Goal: Communication & Community: Answer question/provide support

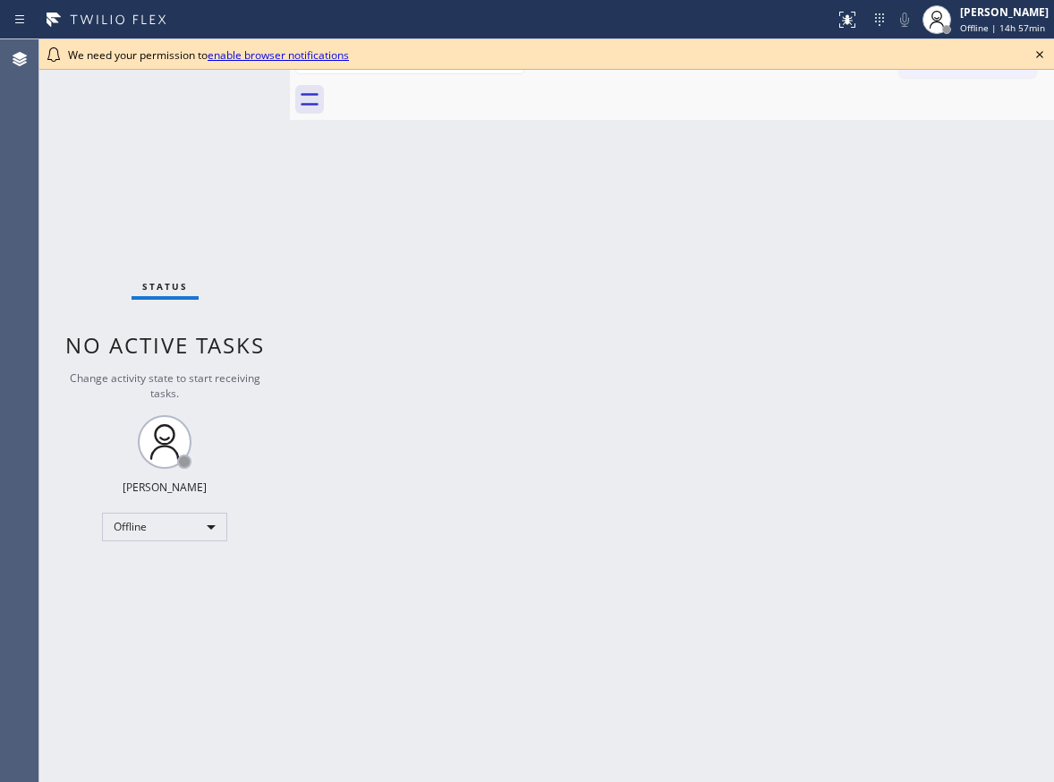
click at [1032, 60] on icon at bounding box center [1039, 54] width 21 height 21
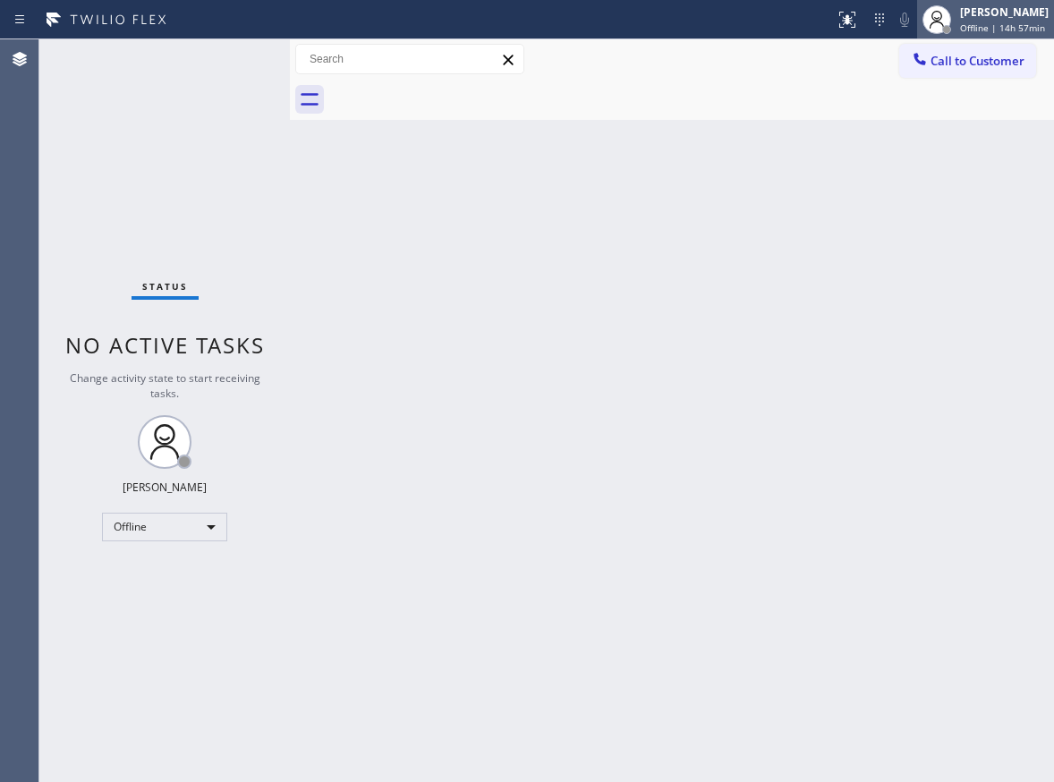
click at [965, 25] on div "[PERSON_NAME] Offline | 14h 57min" at bounding box center [1005, 19] width 98 height 31
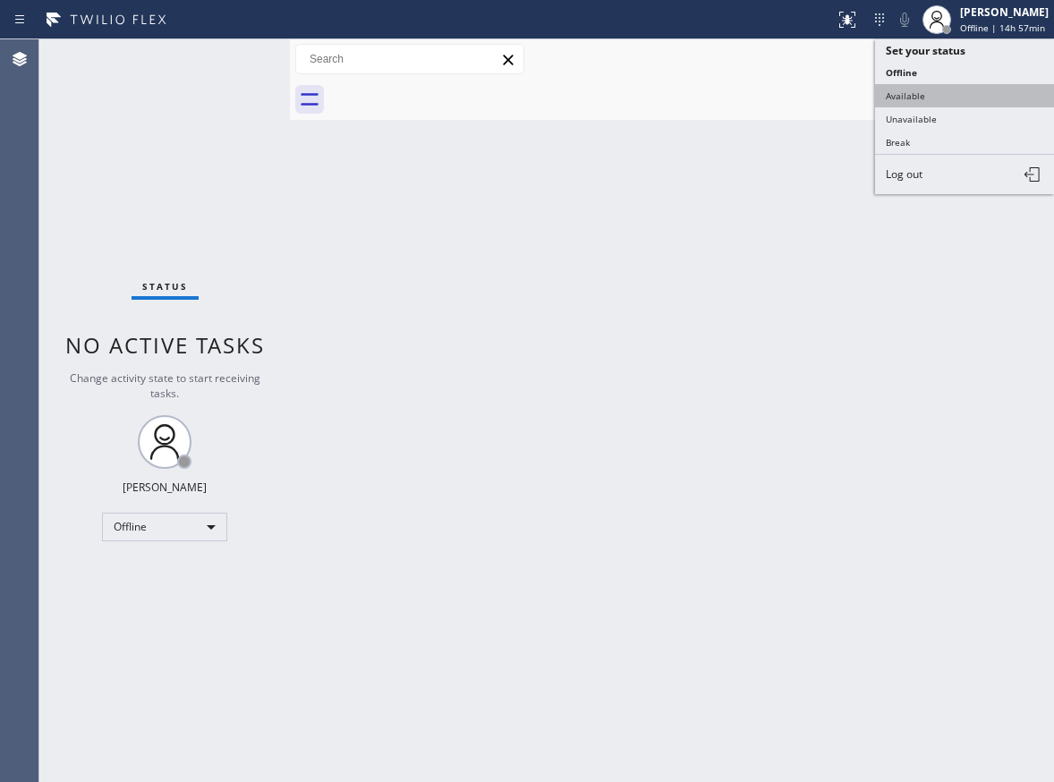
click at [959, 98] on button "Available" at bounding box center [964, 95] width 179 height 23
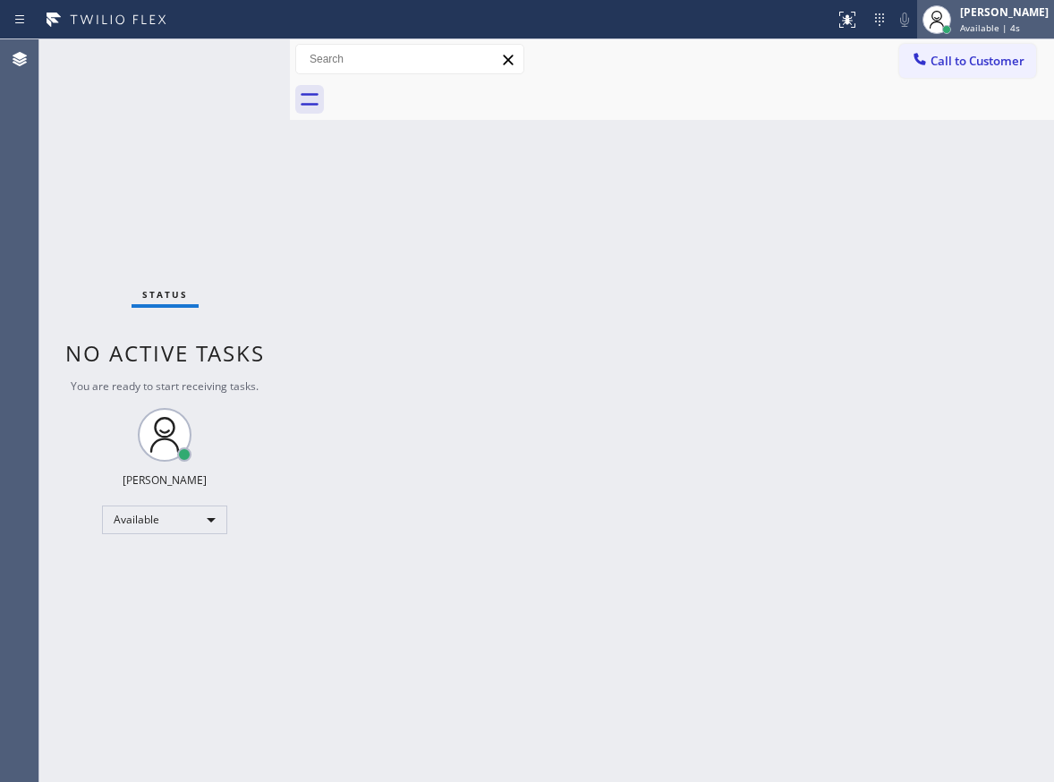
click at [996, 21] on div "[PERSON_NAME] Available | 4s" at bounding box center [1005, 19] width 98 height 31
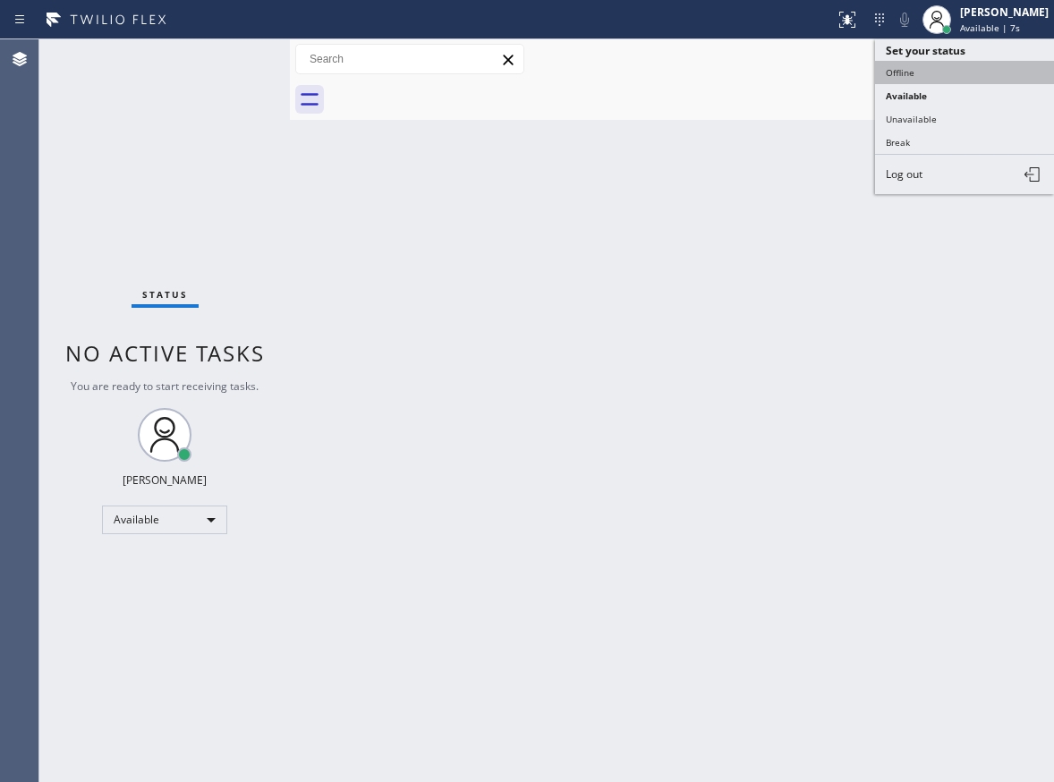
click at [899, 80] on button "Offline" at bounding box center [964, 72] width 179 height 23
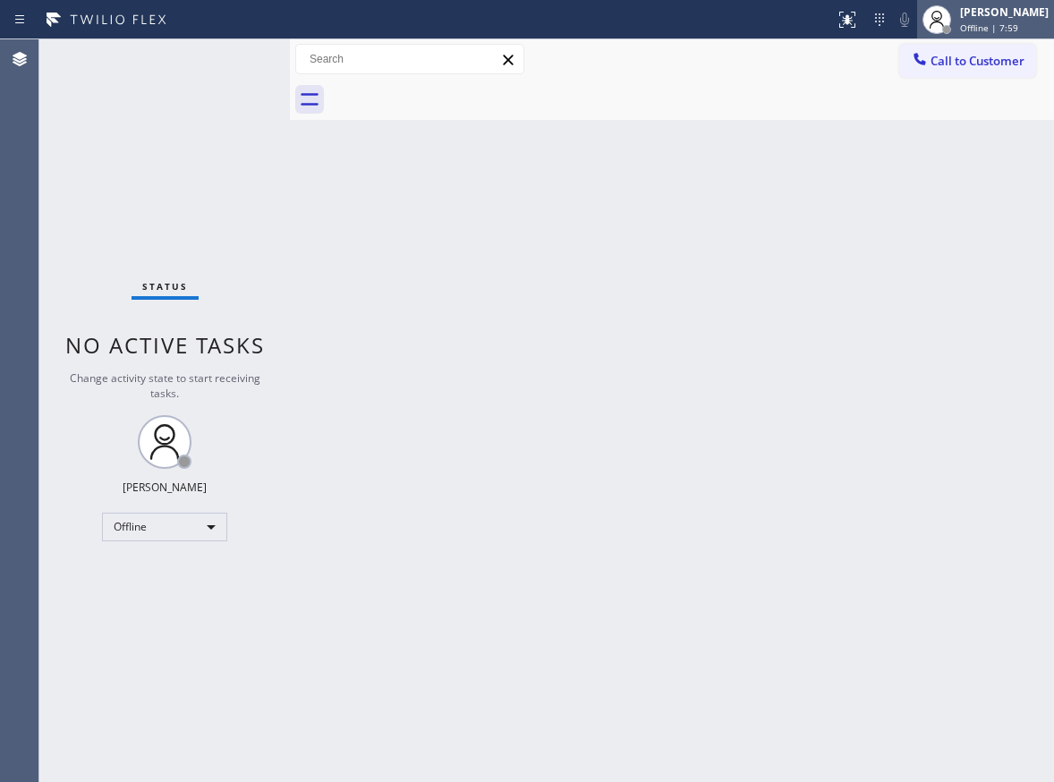
click at [1007, 24] on span "Offline | 7:59" at bounding box center [989, 27] width 58 height 13
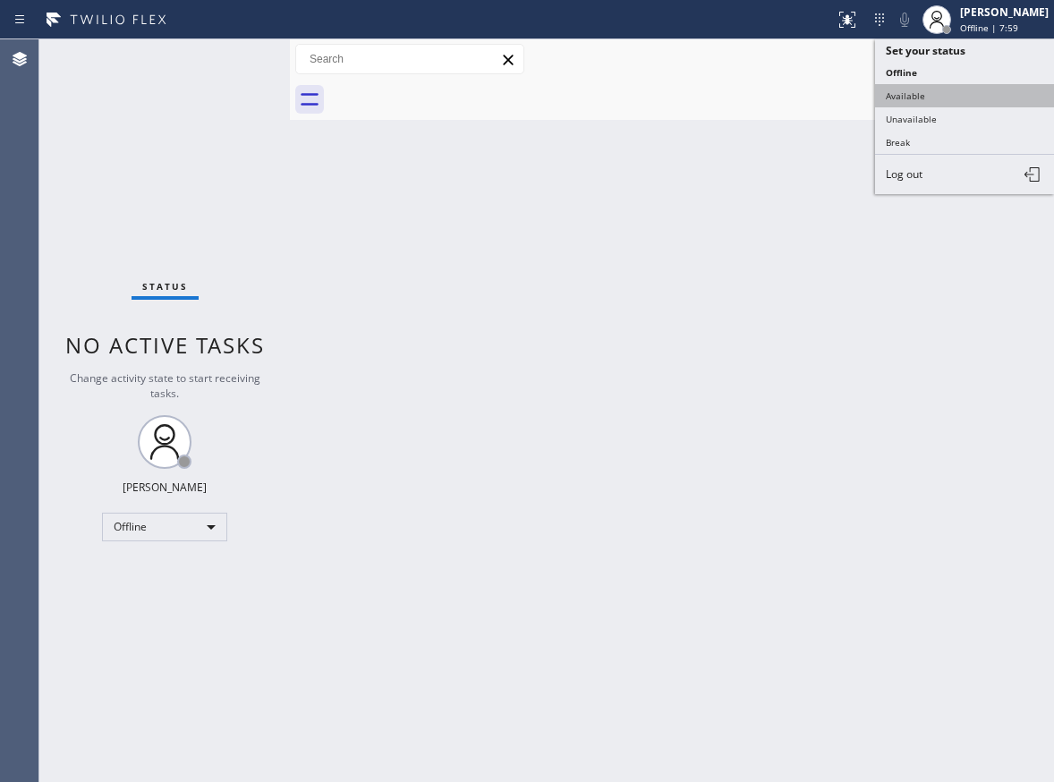
click at [956, 91] on button "Available" at bounding box center [964, 95] width 179 height 23
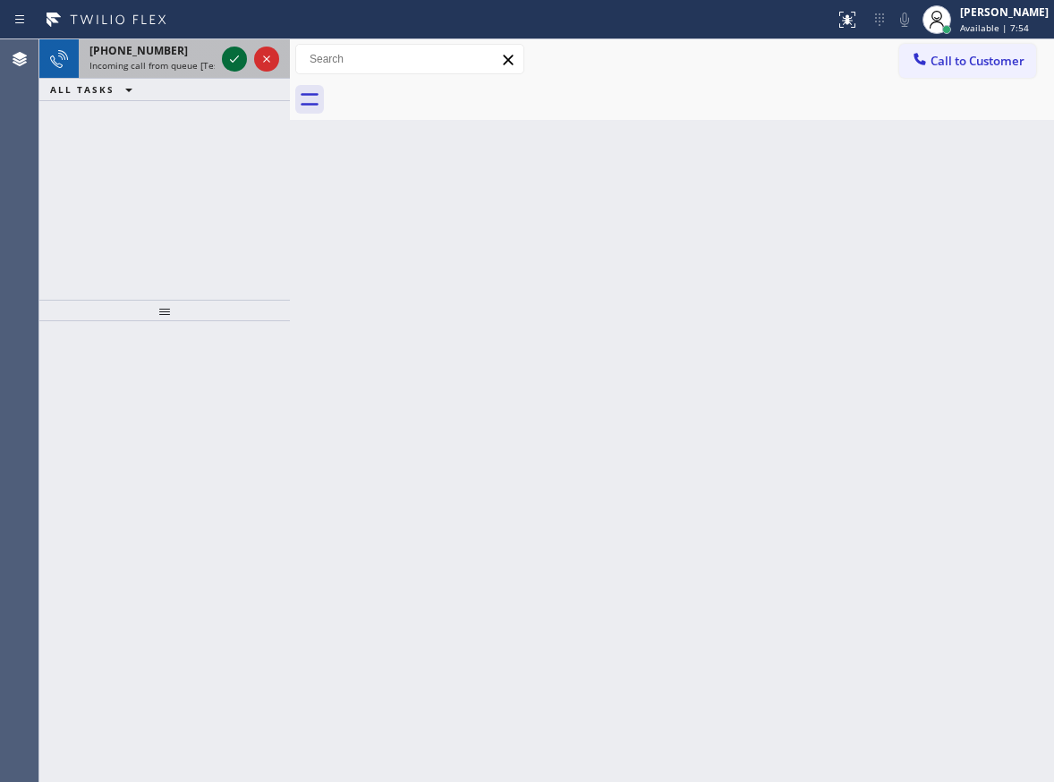
click at [237, 55] on icon at bounding box center [234, 58] width 21 height 21
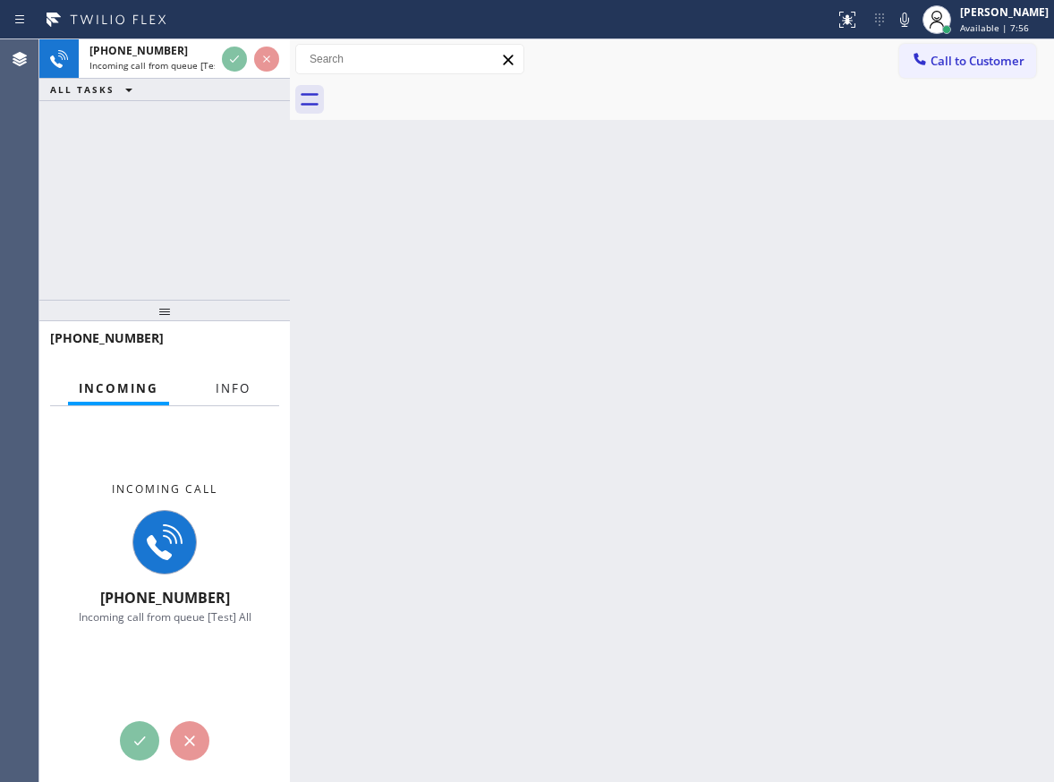
click at [242, 395] on button "Info" at bounding box center [233, 388] width 56 height 35
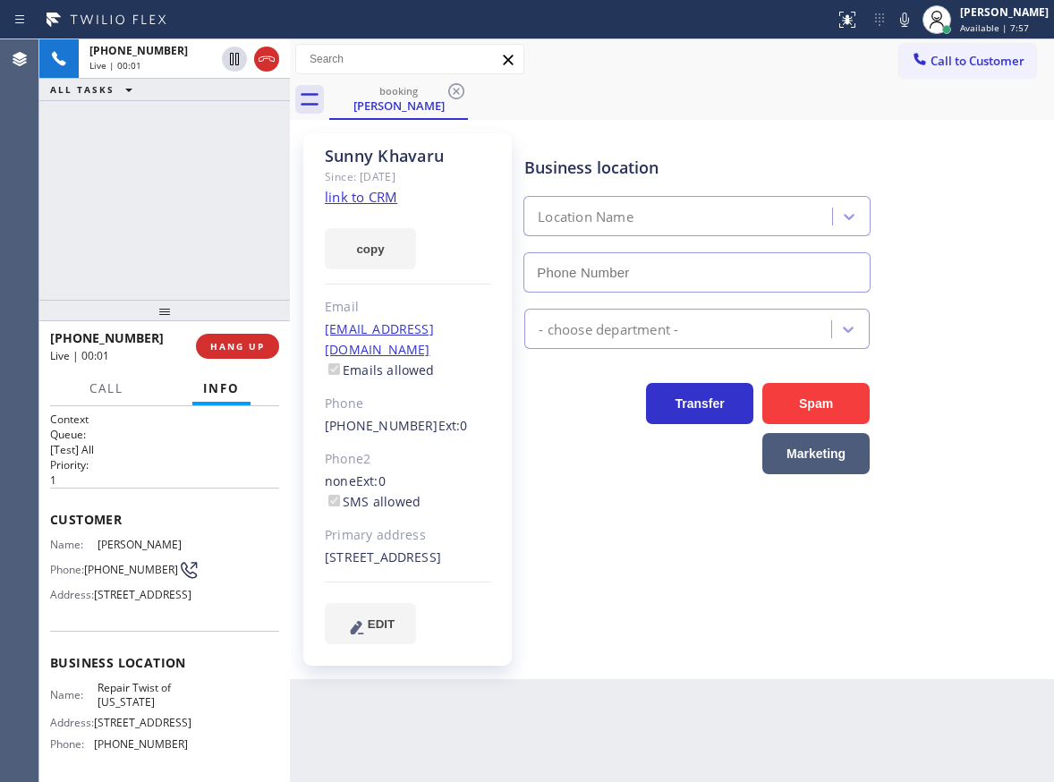
type input "[PHONE_NUMBER]"
click at [162, 709] on span "Repair Twist of [US_STATE]" at bounding box center [142, 695] width 89 height 28
copy span "Repair Twist of [US_STATE]"
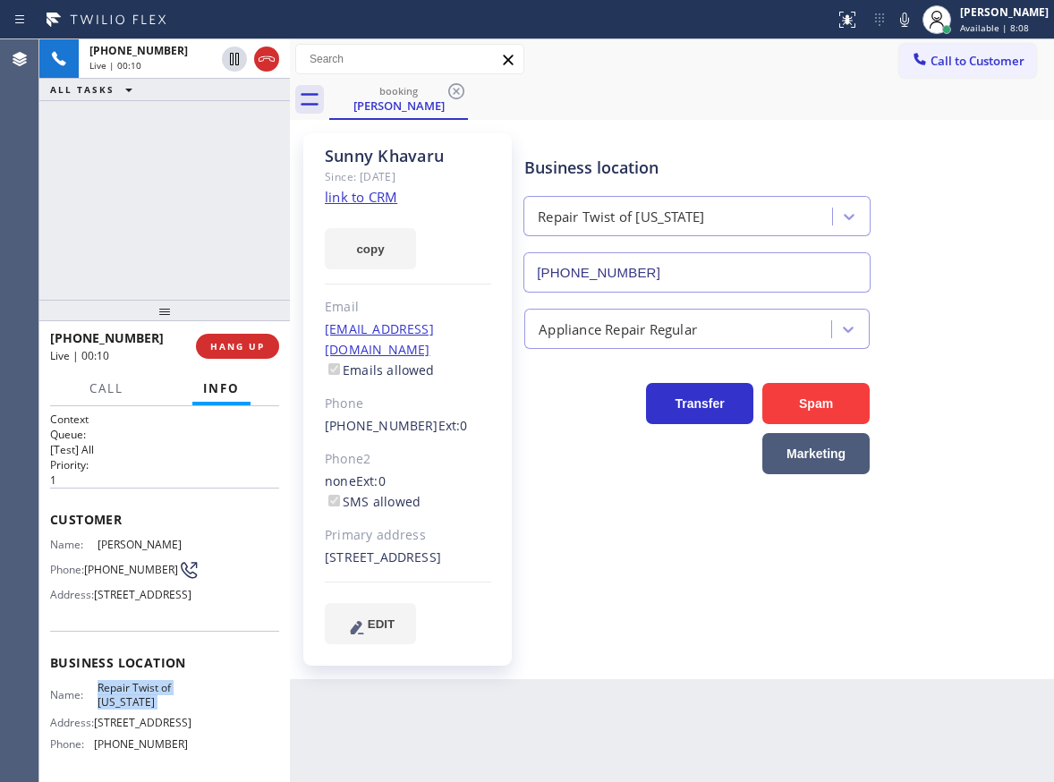
click at [652, 276] on input "[PHONE_NUMBER]" at bounding box center [696, 272] width 347 height 40
click at [378, 195] on link "link to CRM" at bounding box center [361, 197] width 72 height 18
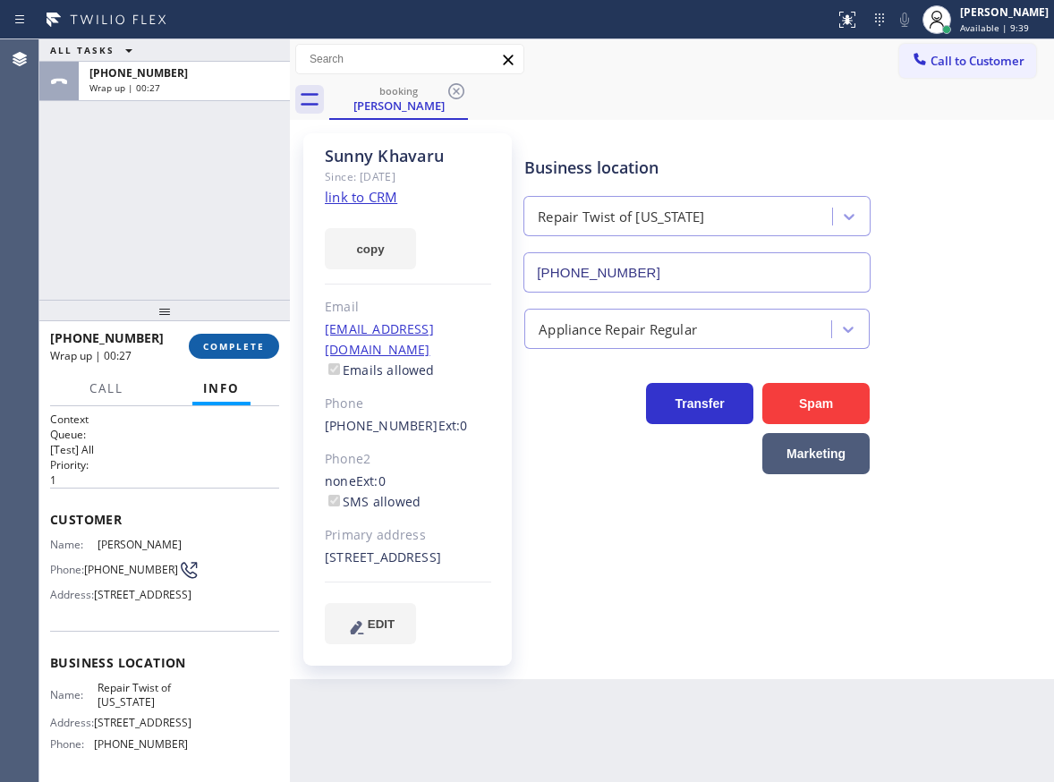
click at [238, 338] on button "COMPLETE" at bounding box center [234, 346] width 90 height 25
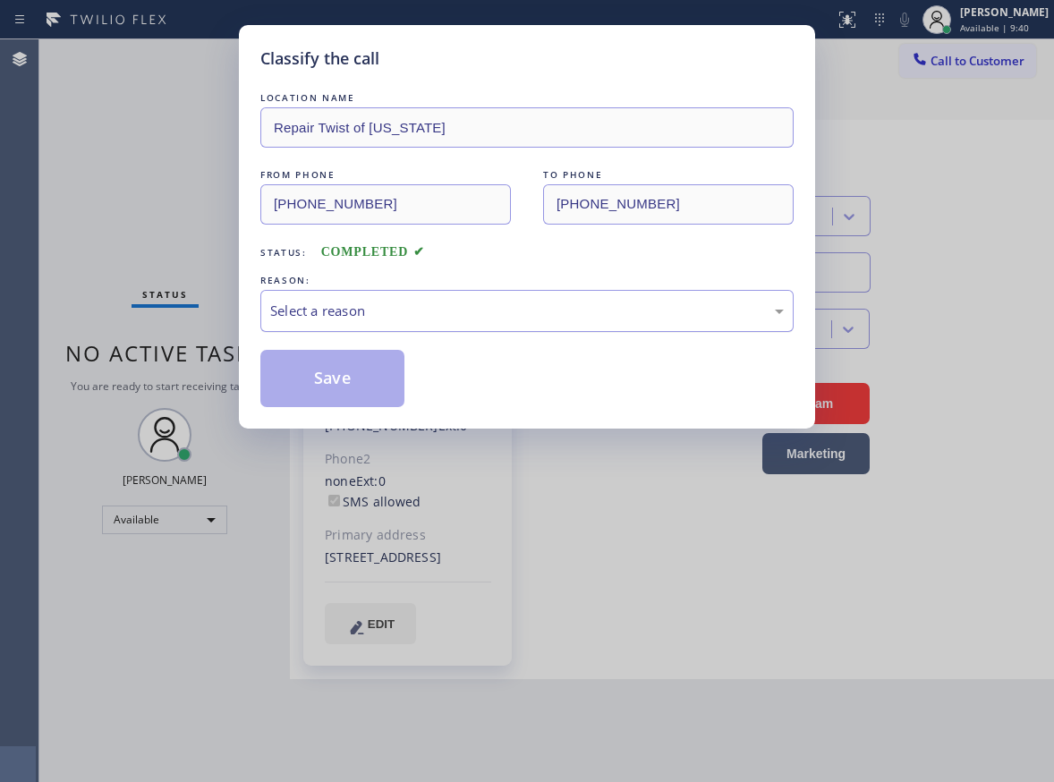
click at [382, 308] on div "Select a reason" at bounding box center [527, 311] width 514 height 21
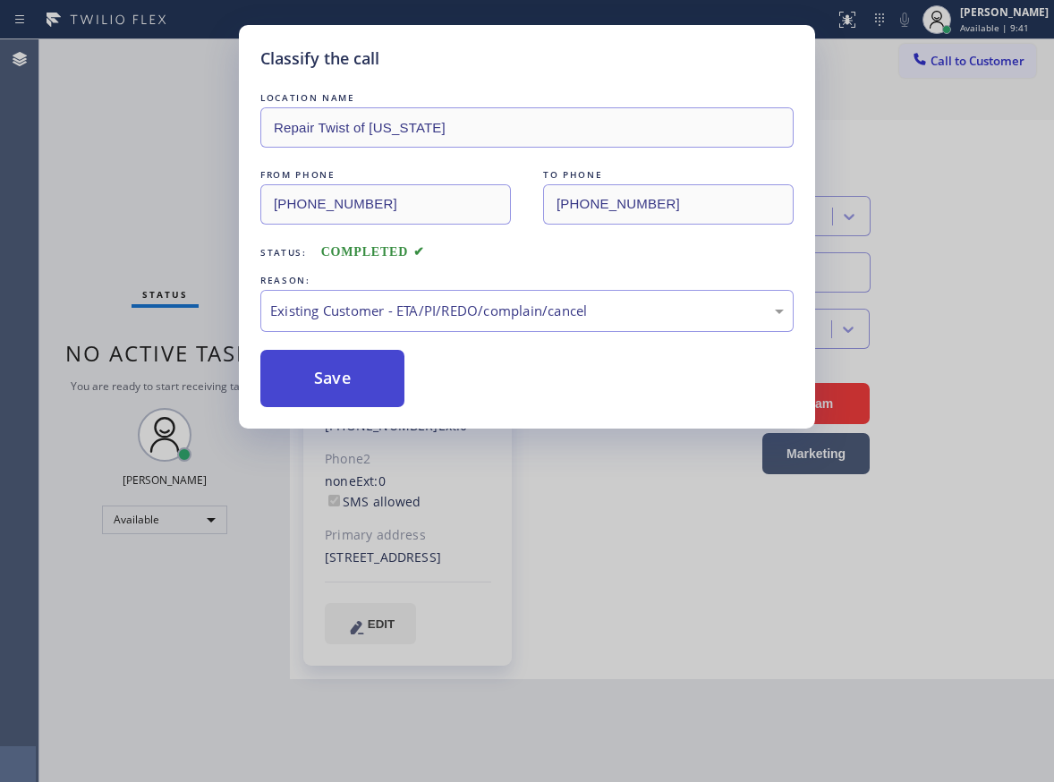
click at [340, 363] on button "Save" at bounding box center [332, 378] width 144 height 57
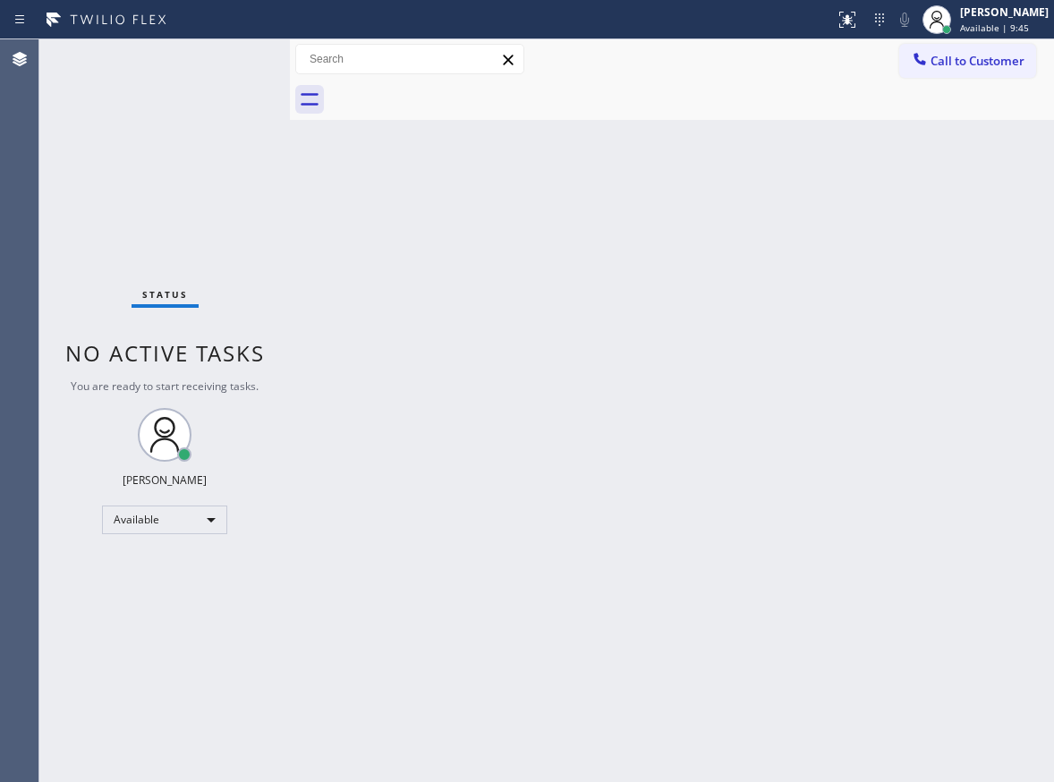
click at [990, 212] on div "Back to Dashboard Change Sender ID Customers Technicians Select a contact Outbo…" at bounding box center [672, 410] width 764 height 743
click at [1018, 150] on div "Back to Dashboard Change Sender ID Customers Technicians Select a contact Outbo…" at bounding box center [672, 410] width 764 height 743
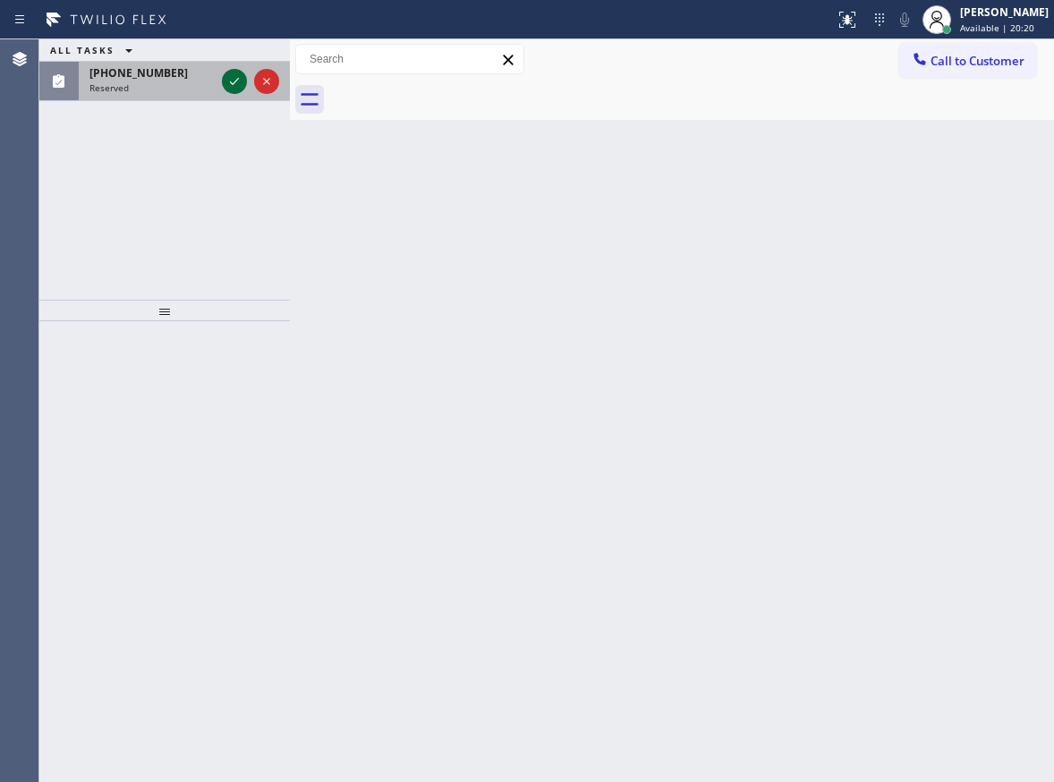
click at [234, 86] on icon at bounding box center [234, 81] width 21 height 21
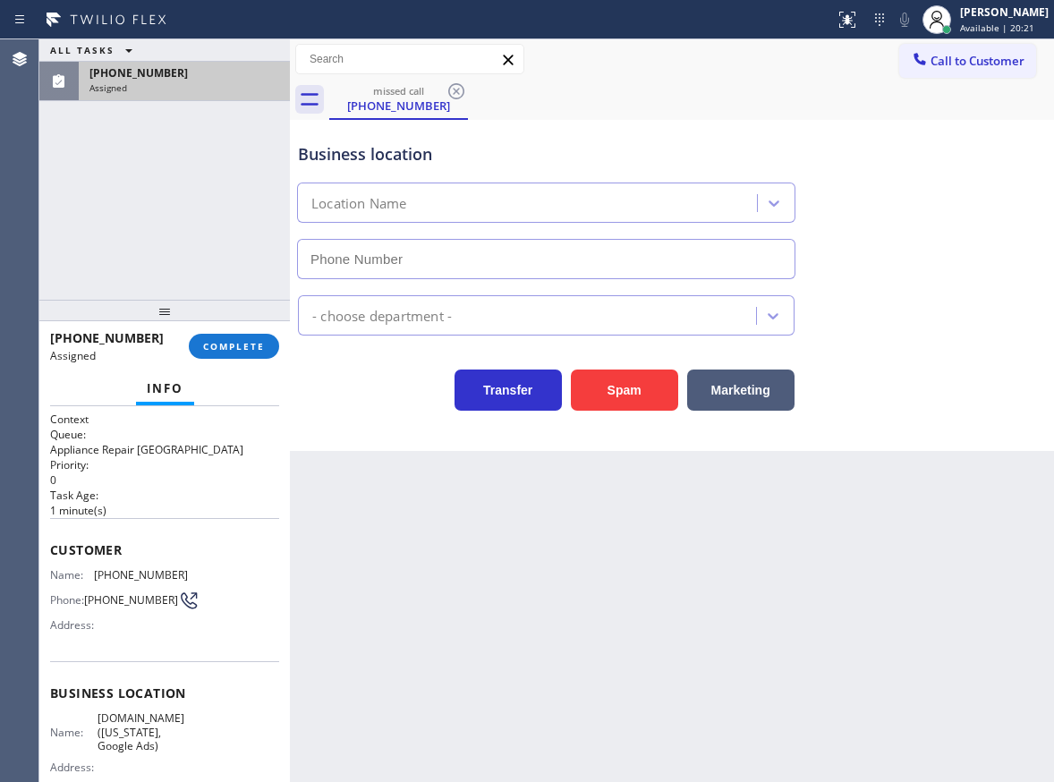
type input "[PHONE_NUMBER]"
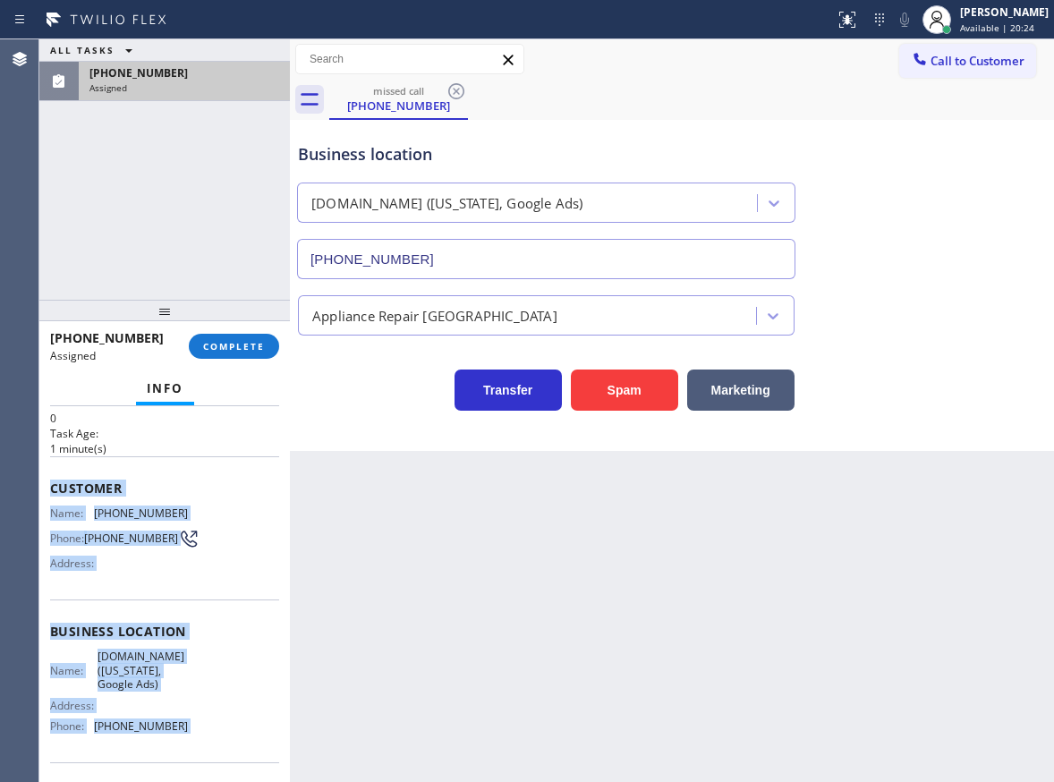
scroll to position [190, 0]
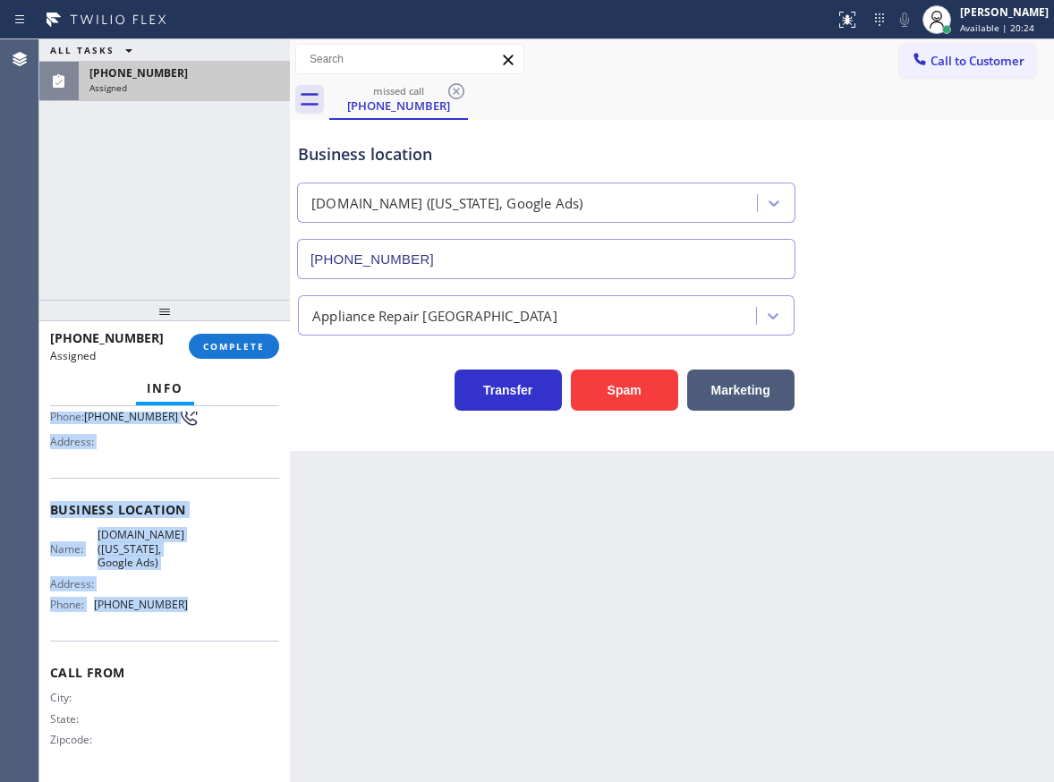
drag, startPoint x: 45, startPoint y: 552, endPoint x: 208, endPoint y: 633, distance: 181.7
click at [208, 633] on div "Context Queue: Appliance Repair High End Priority: 0 Task Age: [DEMOGRAPHIC_DAT…" at bounding box center [164, 594] width 251 height 376
copy div "Customer Name: [PHONE_NUMBER] Phone: [PHONE_NUMBER] Address: Business location …"
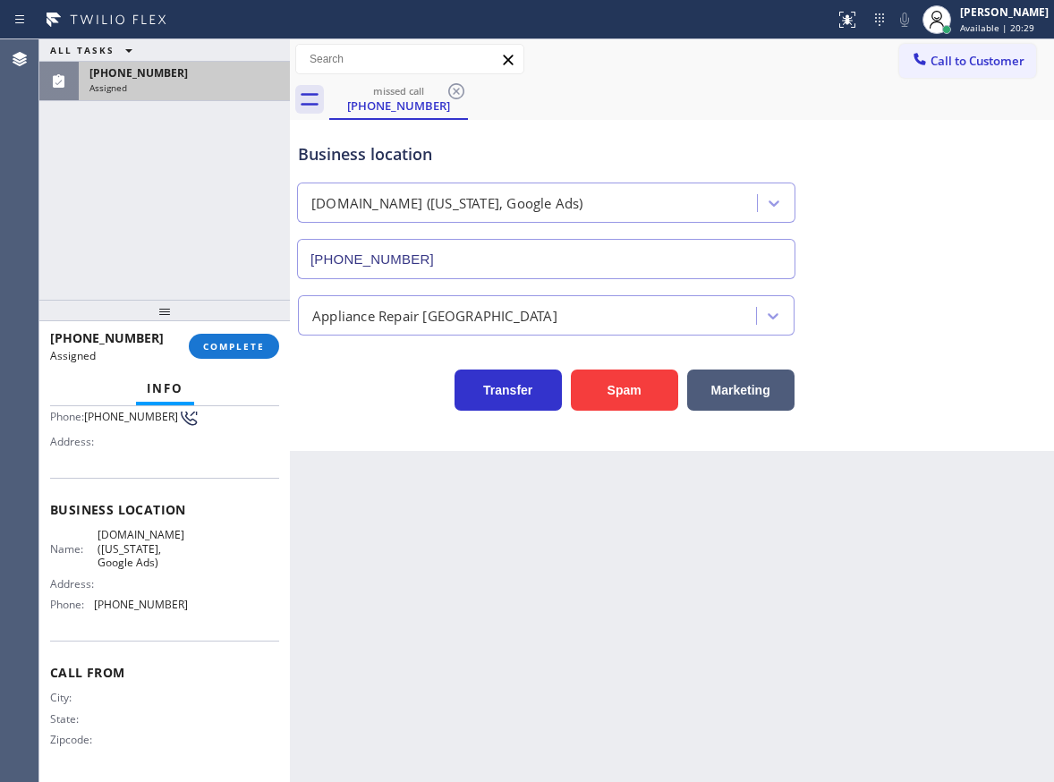
click at [241, 360] on div "[PHONE_NUMBER] Assigned COMPLETE" at bounding box center [164, 346] width 229 height 47
click at [248, 348] on span "COMPLETE" at bounding box center [234, 346] width 62 height 13
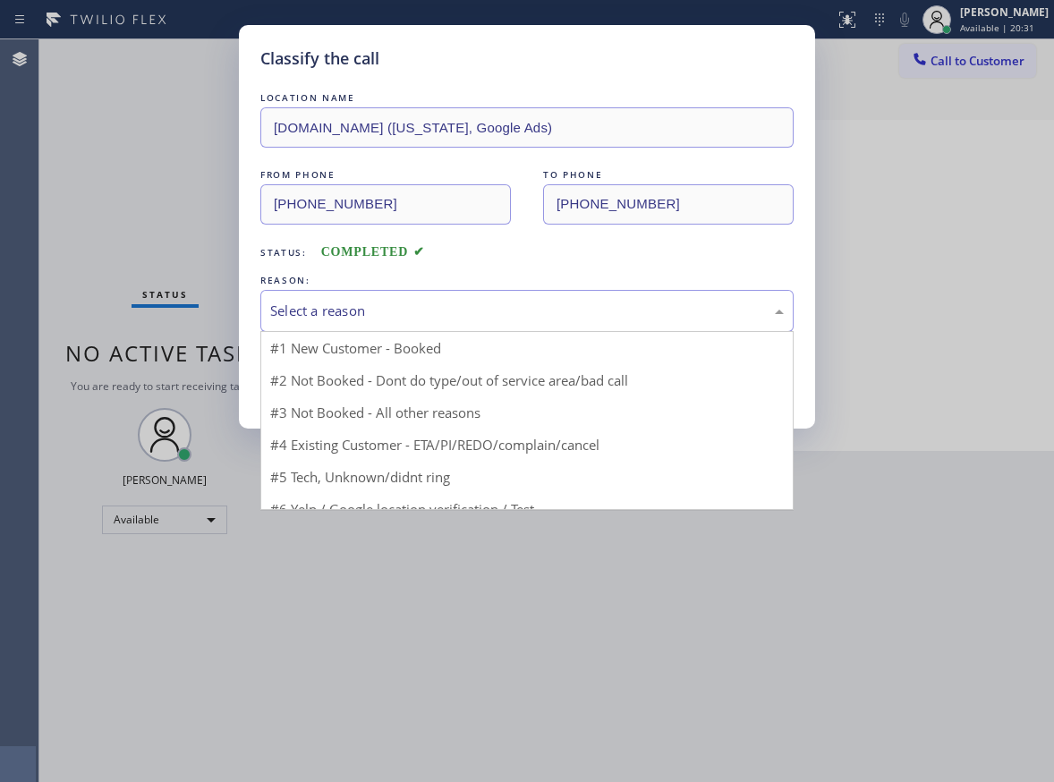
click at [475, 315] on div "Select a reason" at bounding box center [527, 311] width 514 height 21
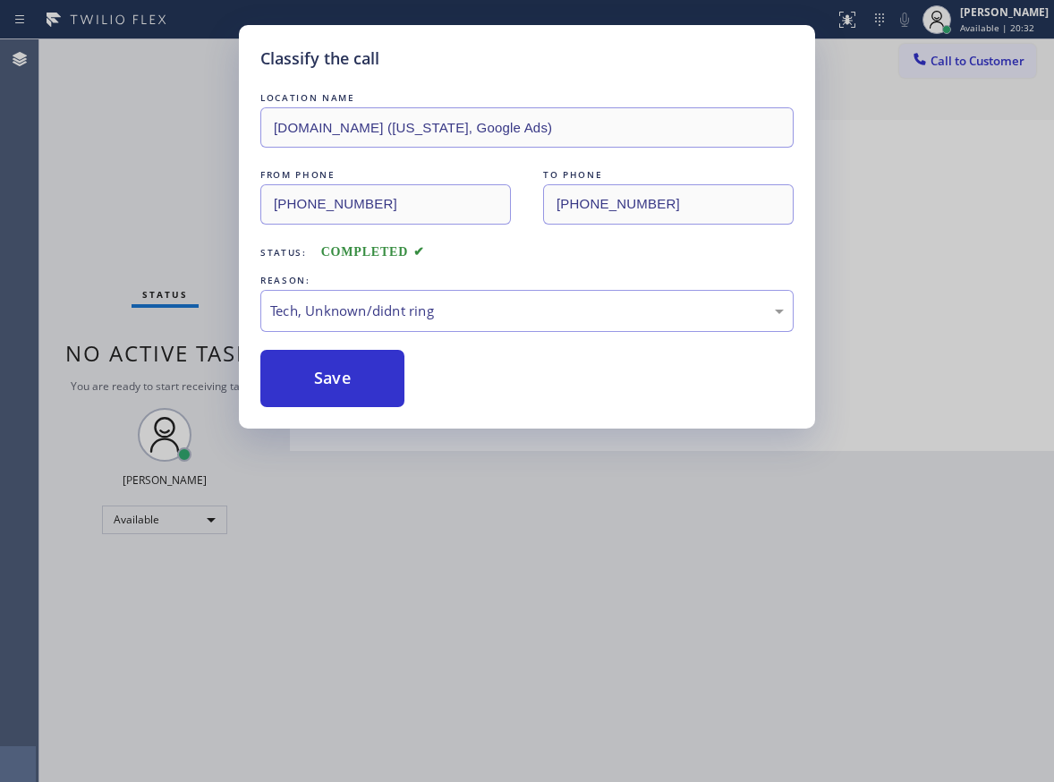
click at [373, 412] on div "Classify the call LOCATION NAME [DOMAIN_NAME] ([US_STATE], Google Ads) FROM PHO…" at bounding box center [527, 227] width 576 height 404
click at [373, 407] on div "Classify the call LOCATION NAME [DOMAIN_NAME] ([US_STATE], Google Ads) FROM PHO…" at bounding box center [527, 227] width 576 height 404
click at [354, 380] on button "Save" at bounding box center [332, 378] width 144 height 57
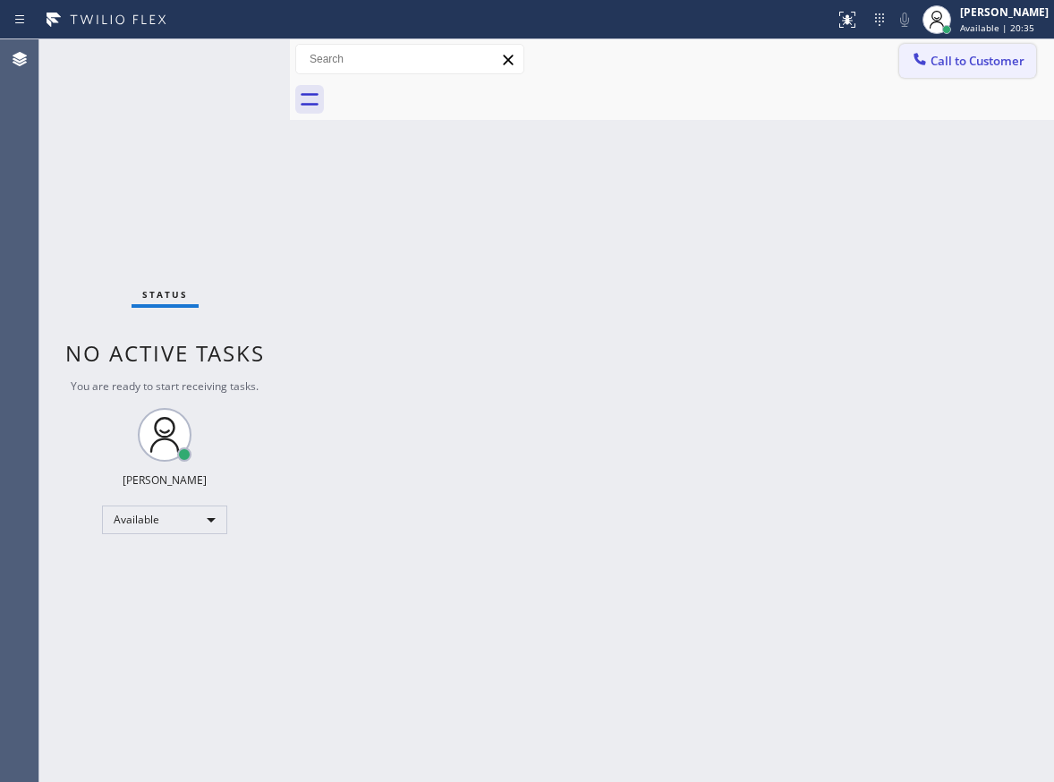
click at [979, 62] on span "Call to Customer" at bounding box center [977, 61] width 94 height 16
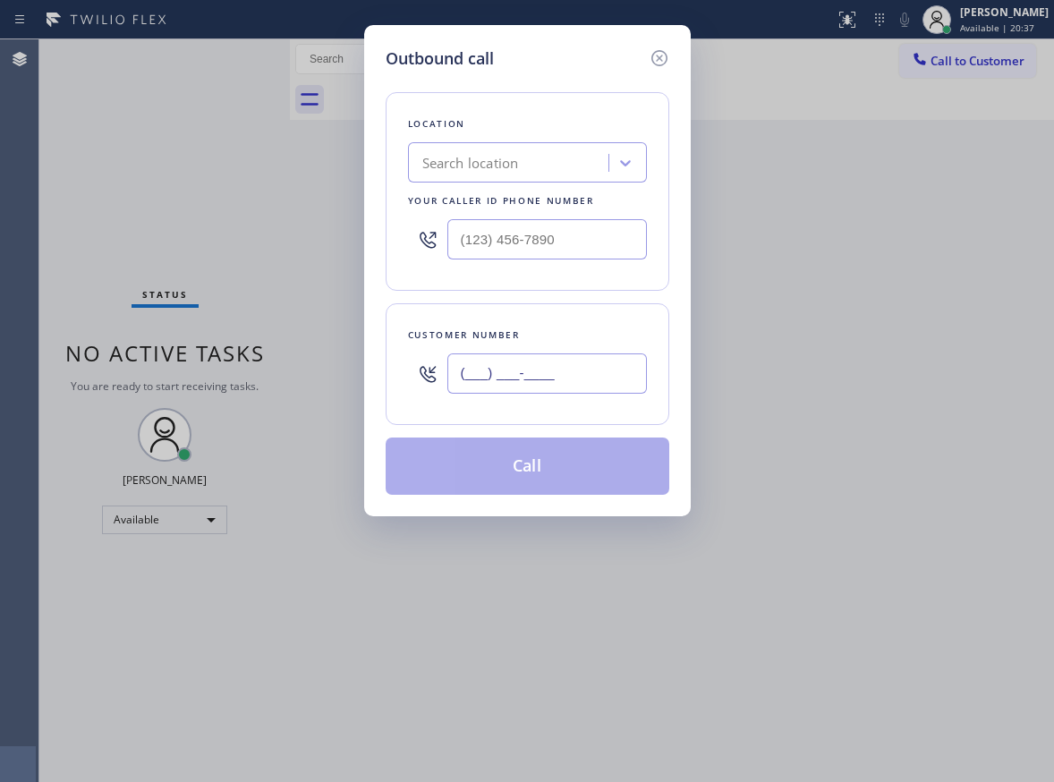
drag, startPoint x: 563, startPoint y: 369, endPoint x: 657, endPoint y: 370, distance: 93.9
click at [563, 369] on input "(___) ___-____" at bounding box center [547, 373] width 200 height 40
paste input "917) 261-7013"
type input "[PHONE_NUMBER]"
click at [591, 231] on input "(___) ___-____" at bounding box center [547, 239] width 200 height 40
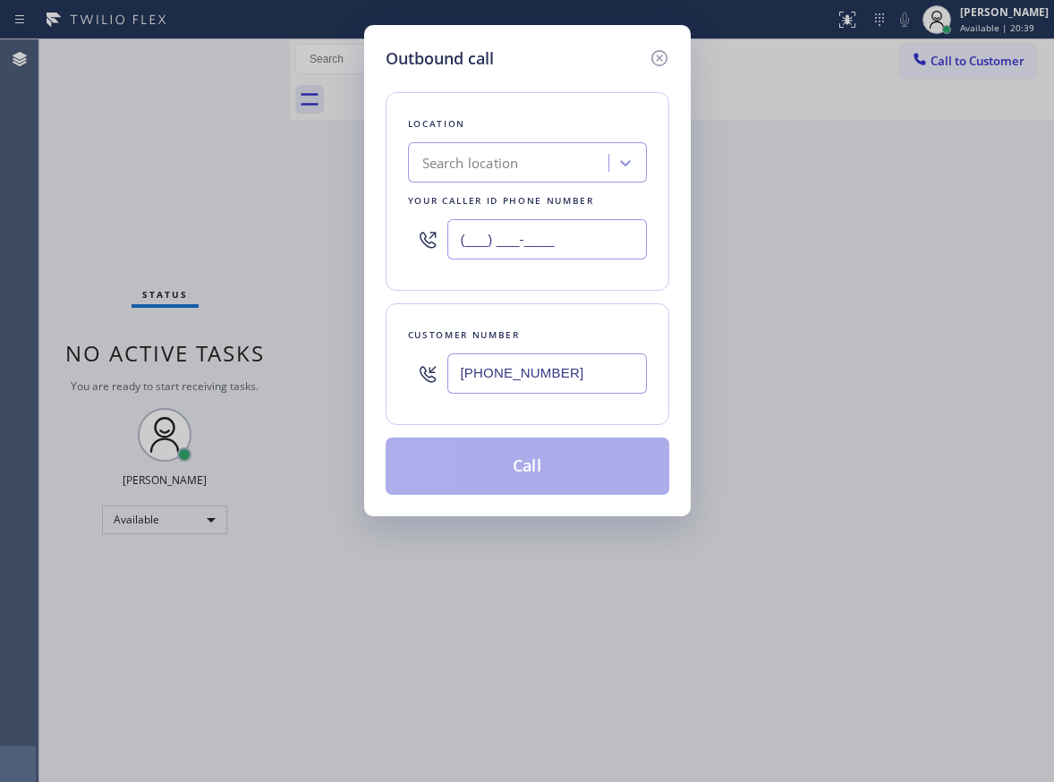
paste input "315) 973-1147"
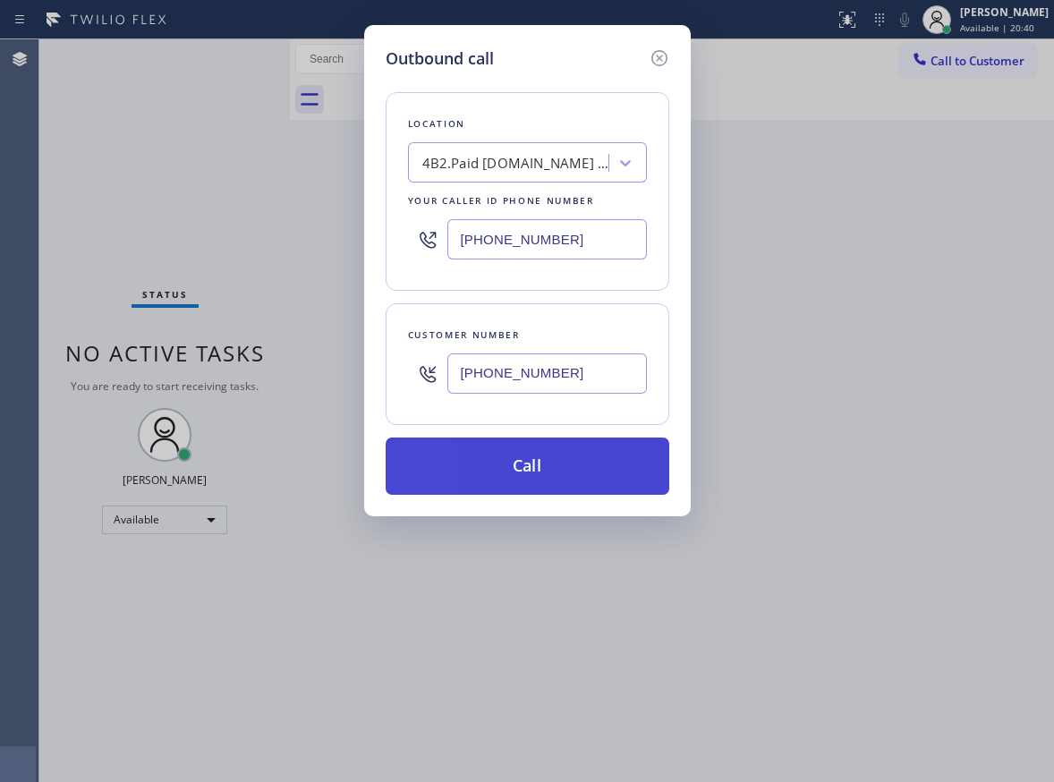
type input "[PHONE_NUMBER]"
drag, startPoint x: 584, startPoint y: 480, endPoint x: 592, endPoint y: 472, distance: 10.8
click at [583, 481] on button "Call" at bounding box center [528, 466] width 284 height 57
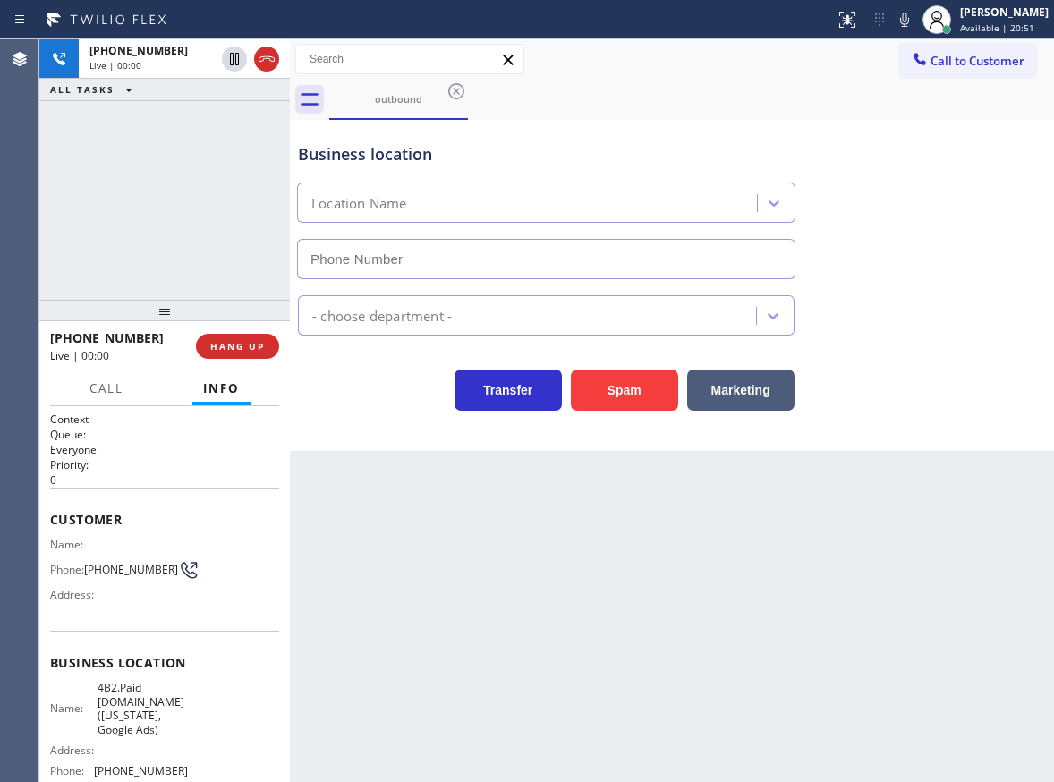
type input "[PHONE_NUMBER]"
click at [166, 726] on span "4B2.Paid [DOMAIN_NAME] ([US_STATE], Google Ads)" at bounding box center [142, 708] width 89 height 55
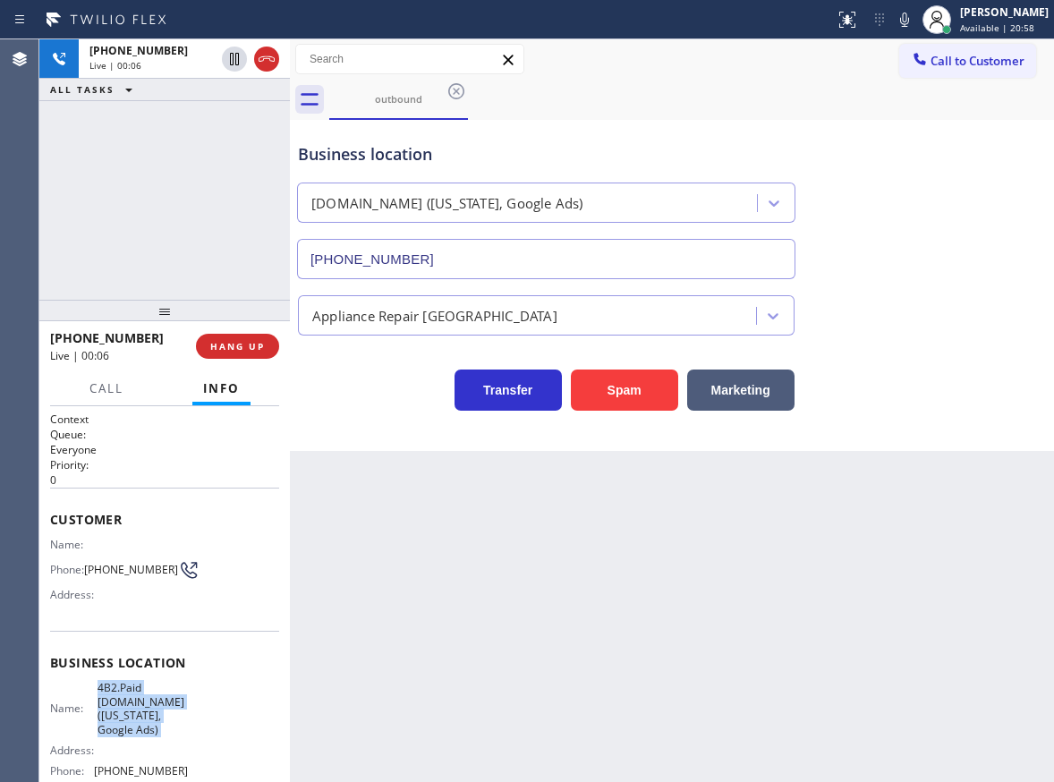
click at [166, 726] on span "4B2.Paid [DOMAIN_NAME] ([US_STATE], Google Ads)" at bounding box center [142, 708] width 89 height 55
copy span "4B2.Paid [DOMAIN_NAME] ([US_STATE], Google Ads)"
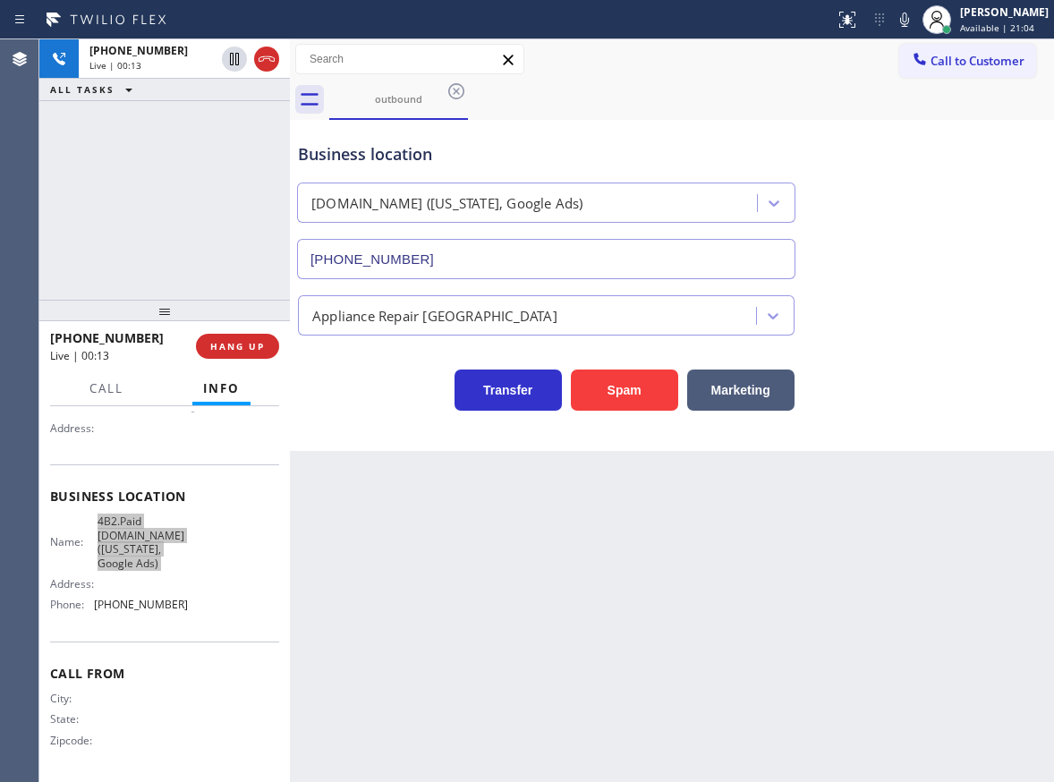
scroll to position [173, 0]
click at [125, 606] on span "[PHONE_NUMBER]" at bounding box center [141, 604] width 94 height 13
copy span "[PHONE_NUMBER]"
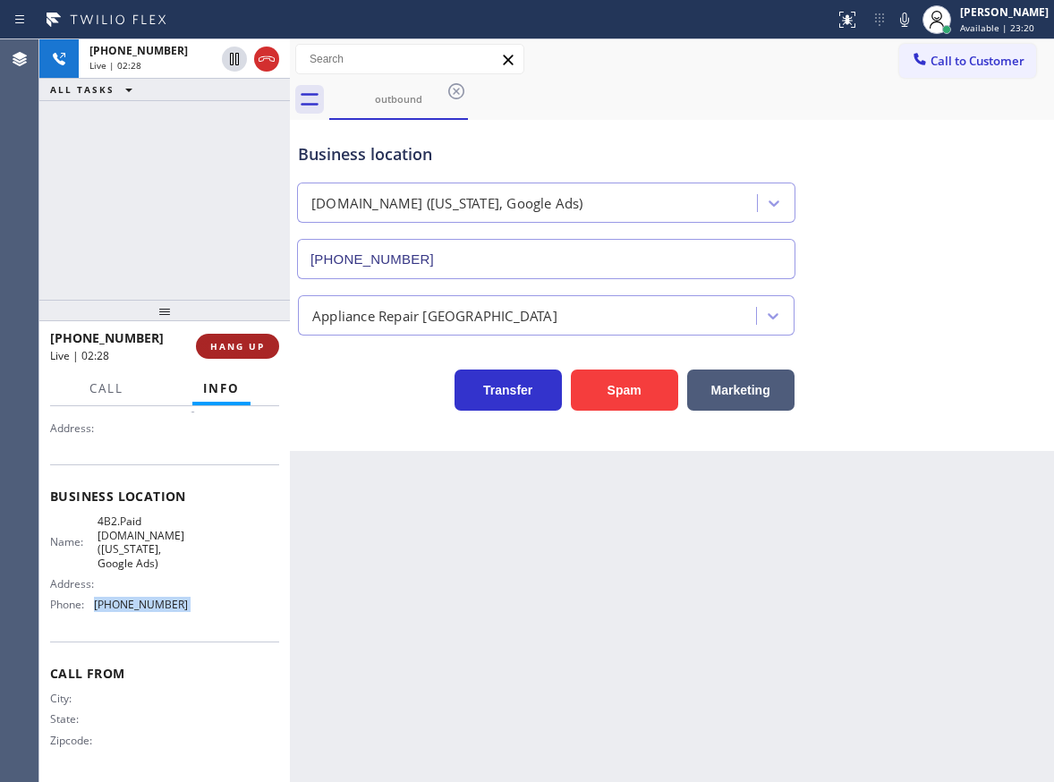
click at [251, 341] on span "HANG UP" at bounding box center [237, 346] width 55 height 13
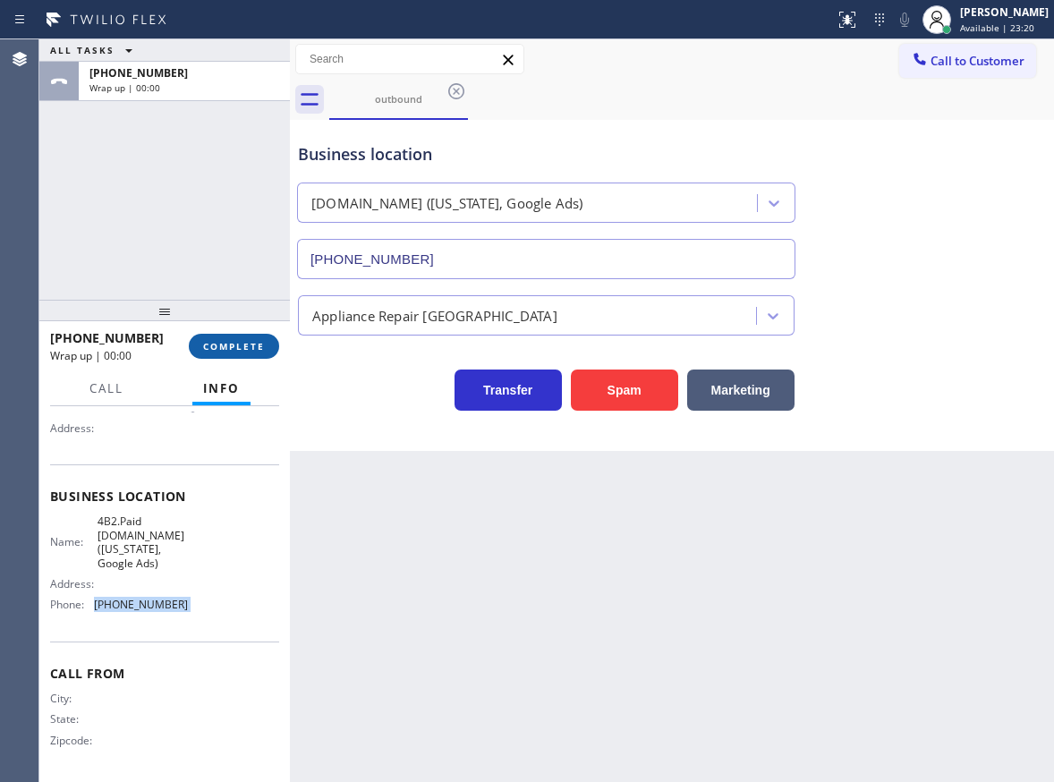
click at [248, 345] on span "COMPLETE" at bounding box center [234, 346] width 62 height 13
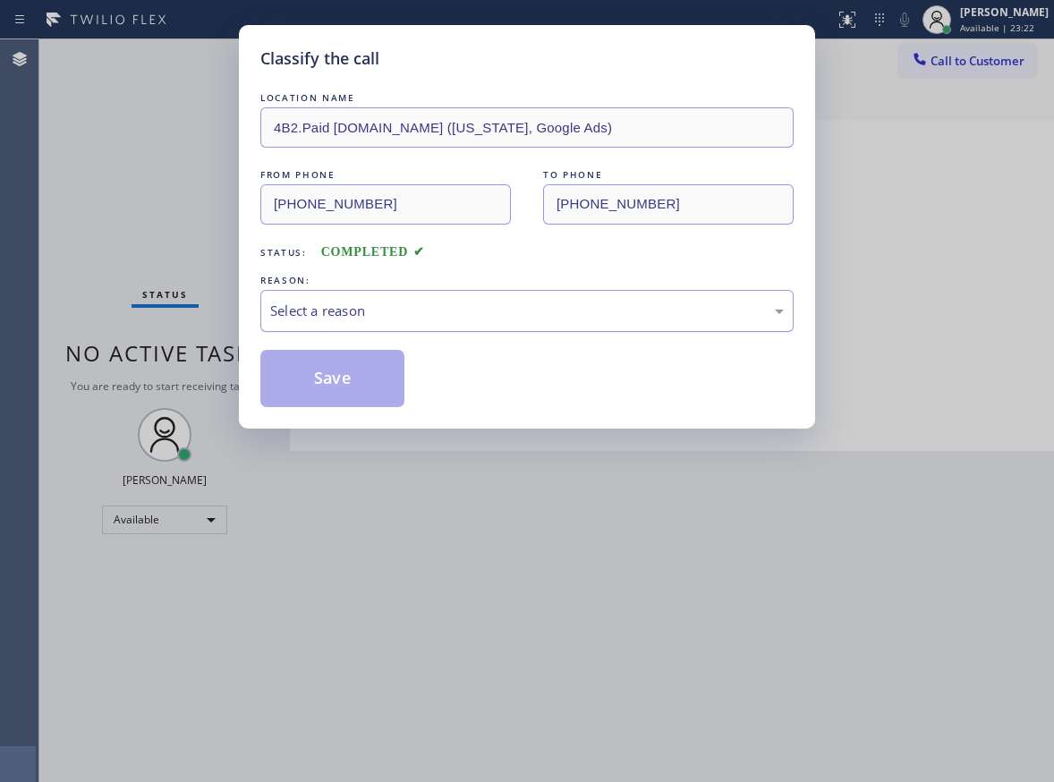
click at [371, 306] on div "Select a reason" at bounding box center [527, 311] width 514 height 21
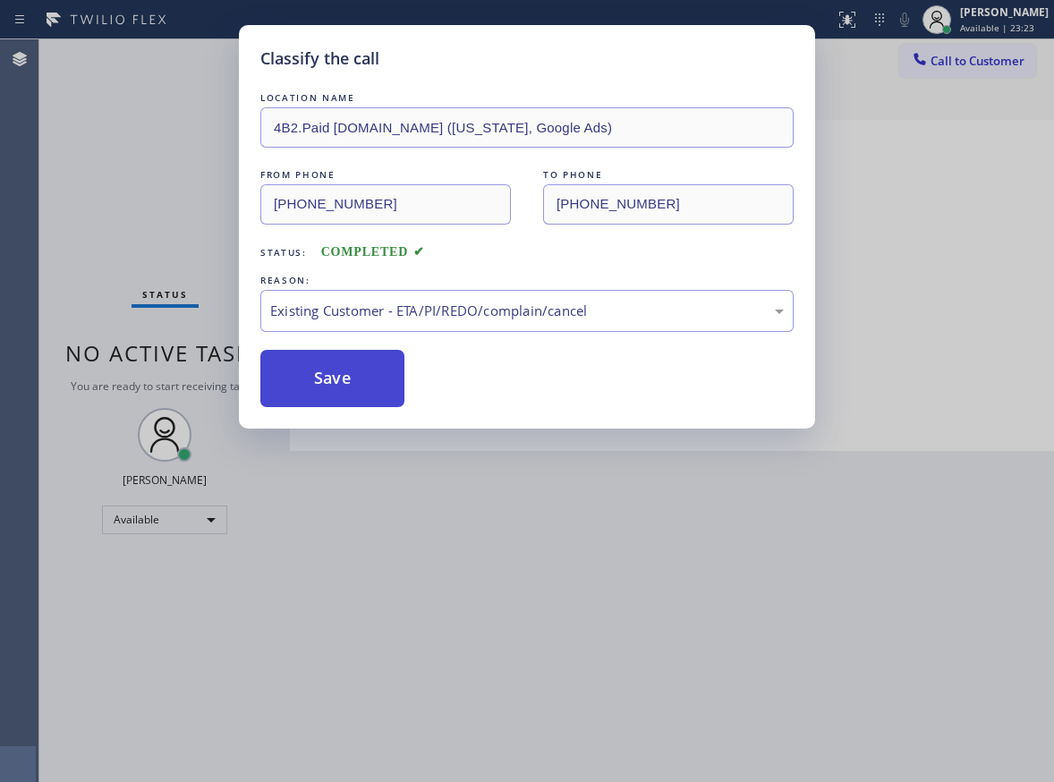
click at [369, 389] on button "Save" at bounding box center [332, 378] width 144 height 57
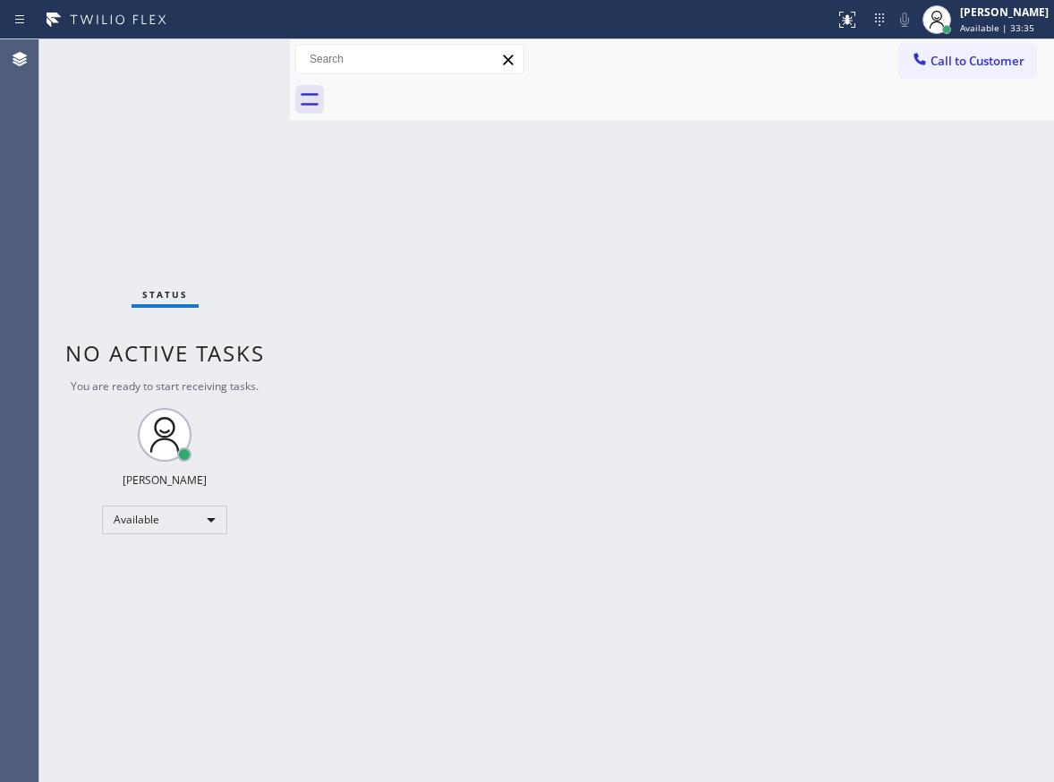
click at [336, 492] on div "Back to Dashboard Change Sender ID Customers Technicians Select a contact Outbo…" at bounding box center [672, 410] width 764 height 743
click at [976, 264] on div "Back to Dashboard Change Sender ID Customers Technicians Select a contact Outbo…" at bounding box center [672, 410] width 764 height 743
drag, startPoint x: 390, startPoint y: 504, endPoint x: 449, endPoint y: 547, distance: 73.0
click at [389, 504] on div "Back to Dashboard Change Sender ID Customers Technicians Select a contact Outbo…" at bounding box center [672, 410] width 764 height 743
click at [322, 386] on div "Back to Dashboard Change Sender ID Customers Technicians Select a contact Outbo…" at bounding box center [672, 410] width 764 height 743
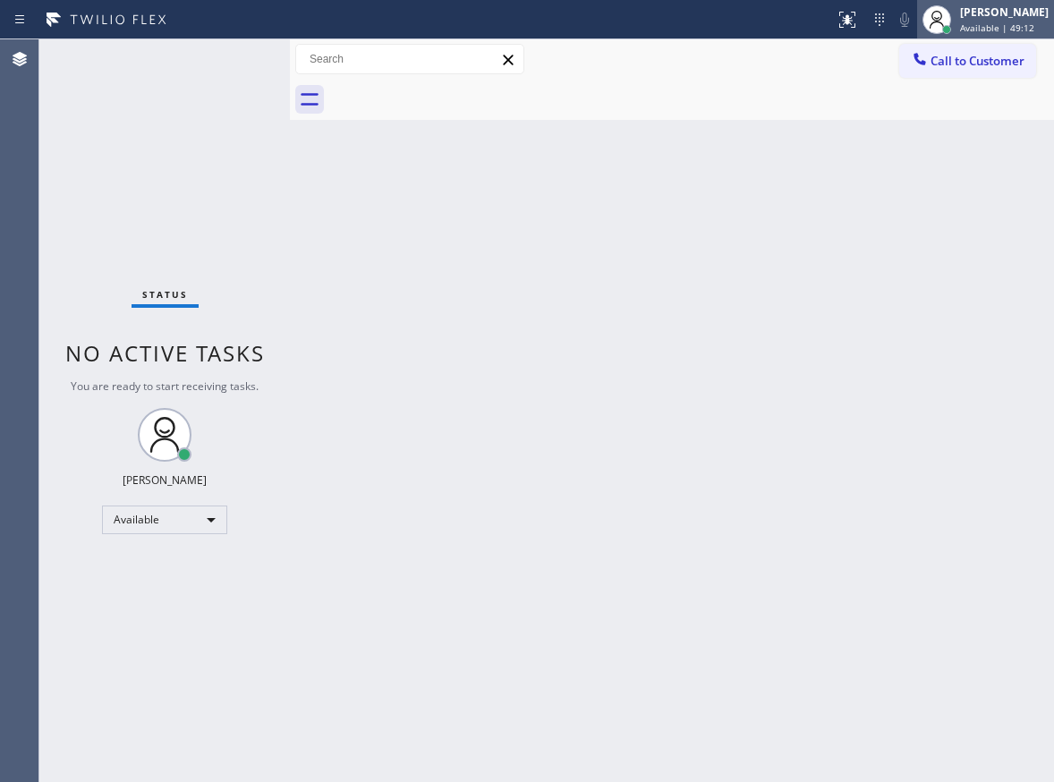
click at [990, 8] on div "[PERSON_NAME]" at bounding box center [1004, 11] width 89 height 15
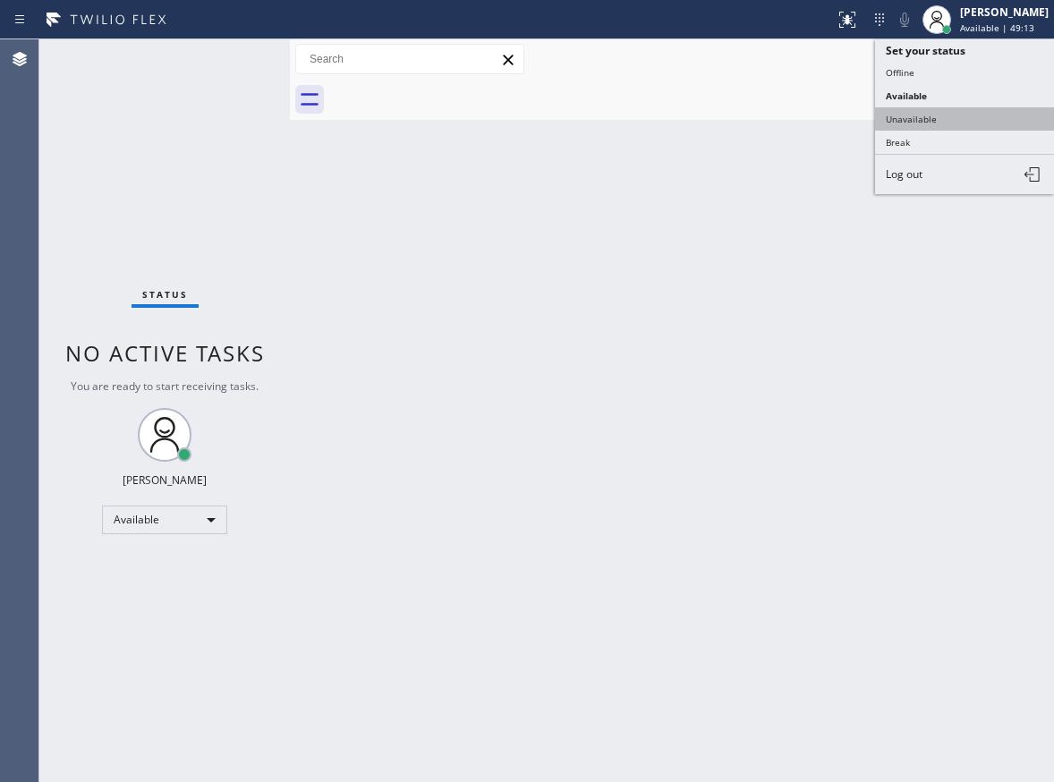
click at [956, 124] on button "Unavailable" at bounding box center [964, 118] width 179 height 23
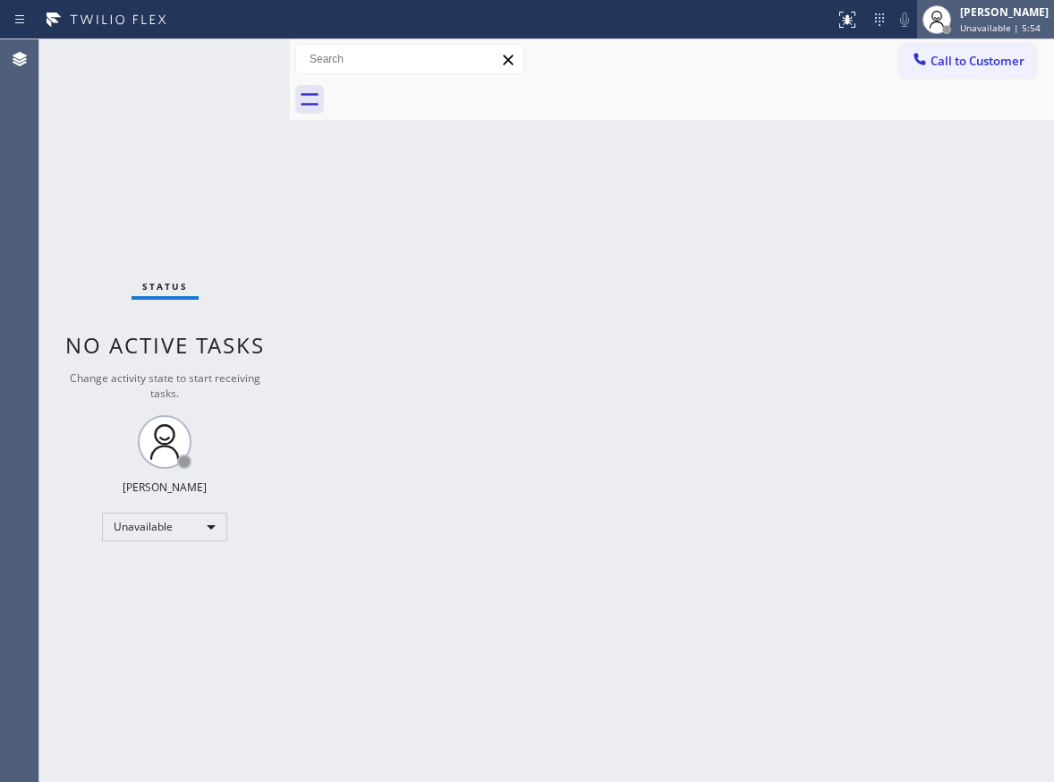
click at [978, 19] on div "[PERSON_NAME]" at bounding box center [1004, 11] width 89 height 15
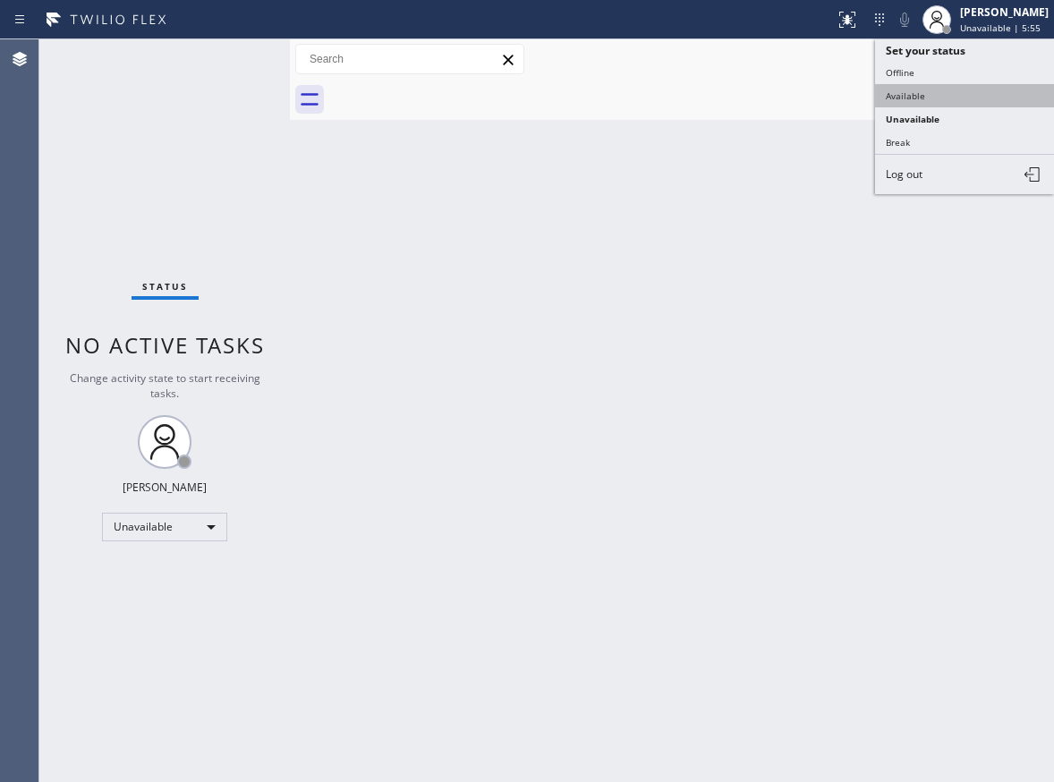
click at [956, 90] on button "Available" at bounding box center [964, 95] width 179 height 23
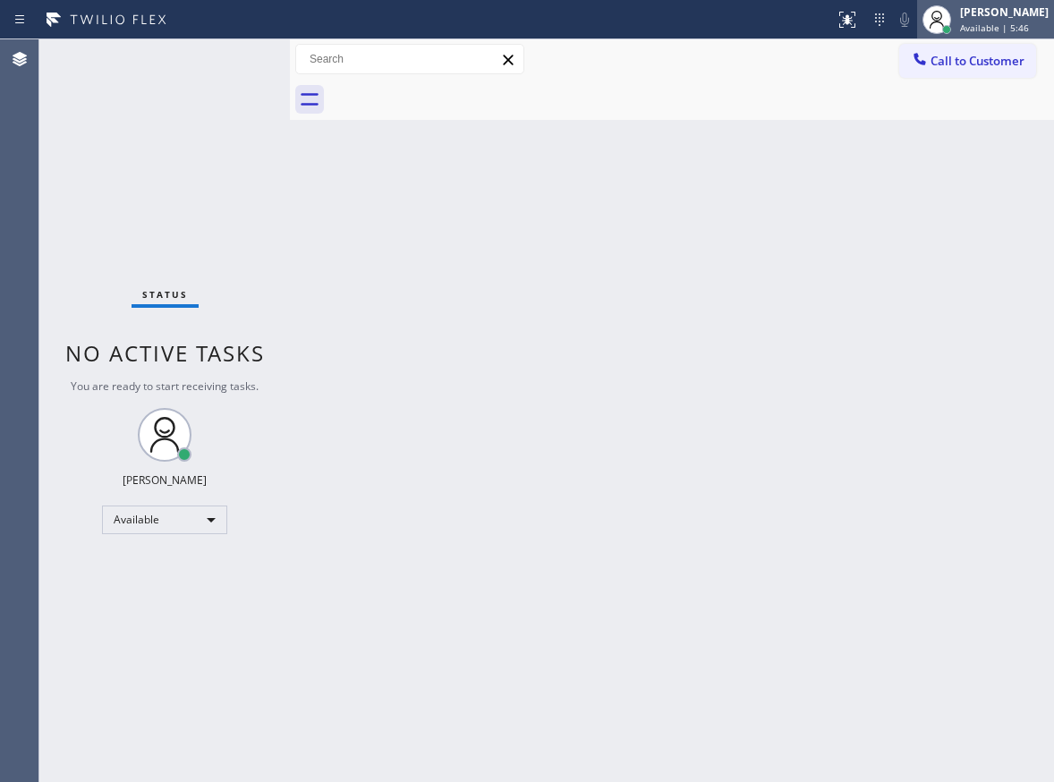
click at [991, 15] on div "[PERSON_NAME]" at bounding box center [1004, 11] width 89 height 15
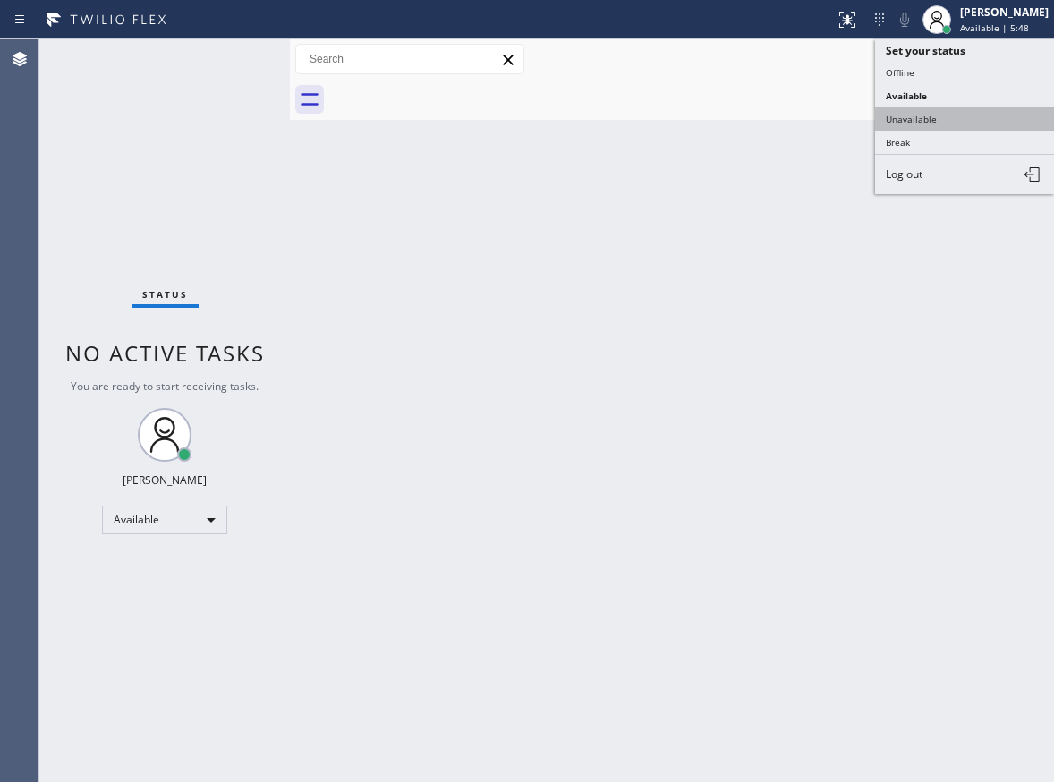
click at [968, 126] on button "Unavailable" at bounding box center [964, 118] width 179 height 23
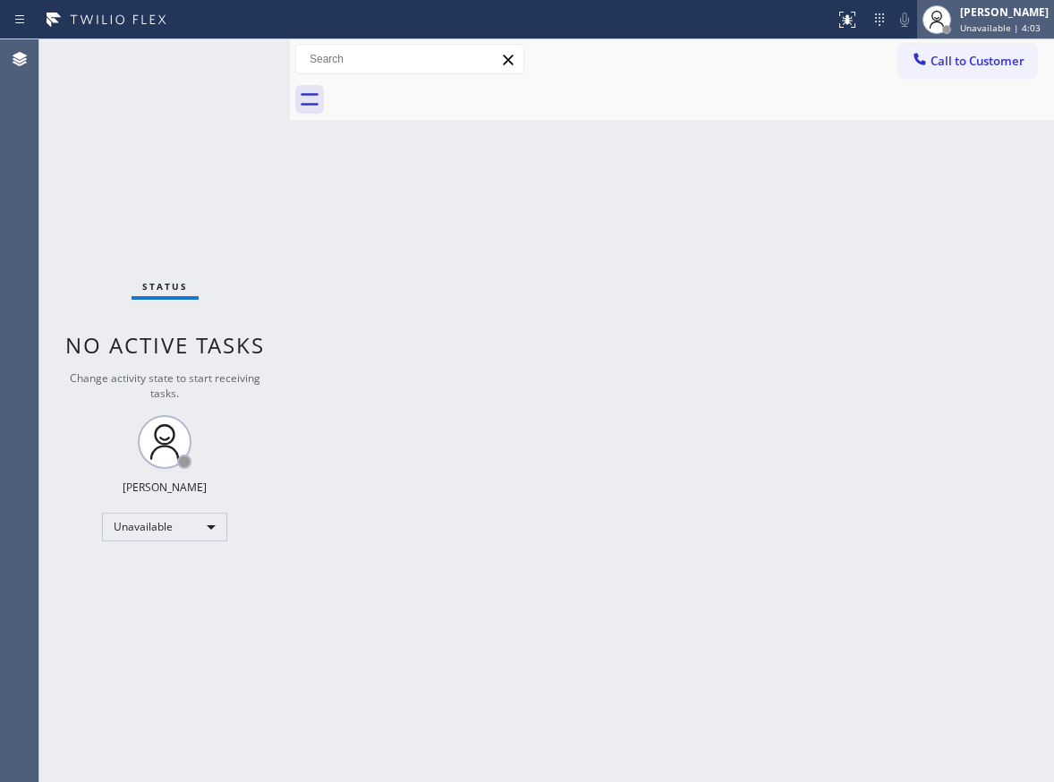
click at [995, 6] on div "[PERSON_NAME]" at bounding box center [1004, 11] width 89 height 15
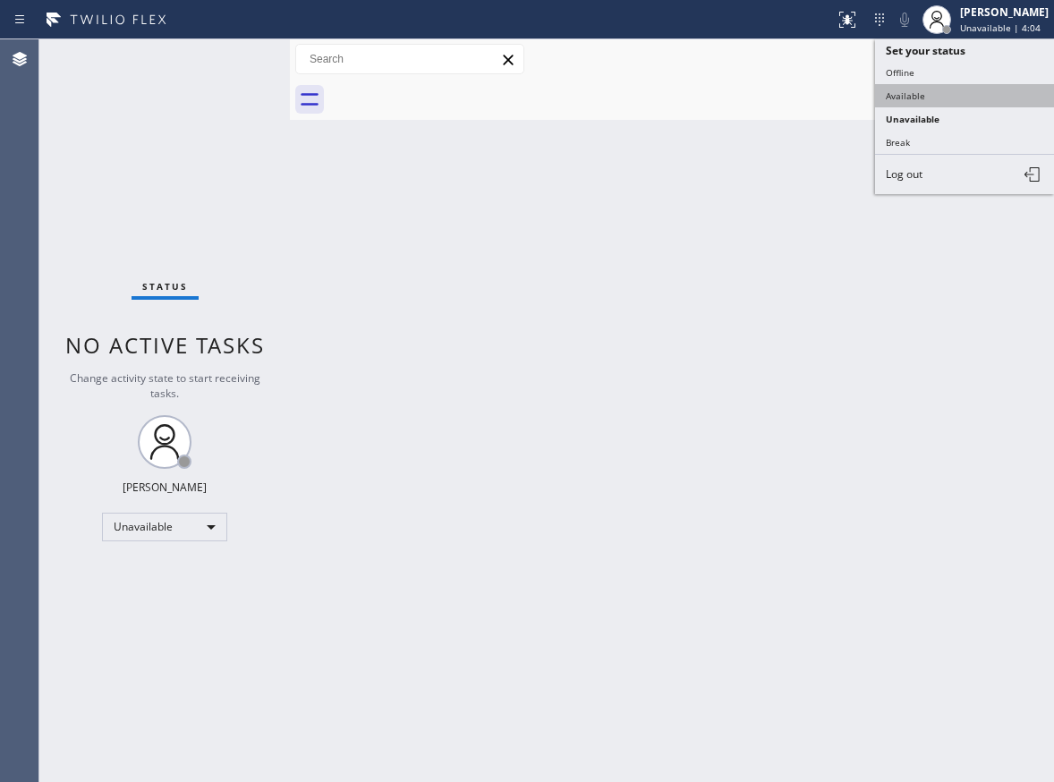
click at [974, 98] on button "Available" at bounding box center [964, 95] width 179 height 23
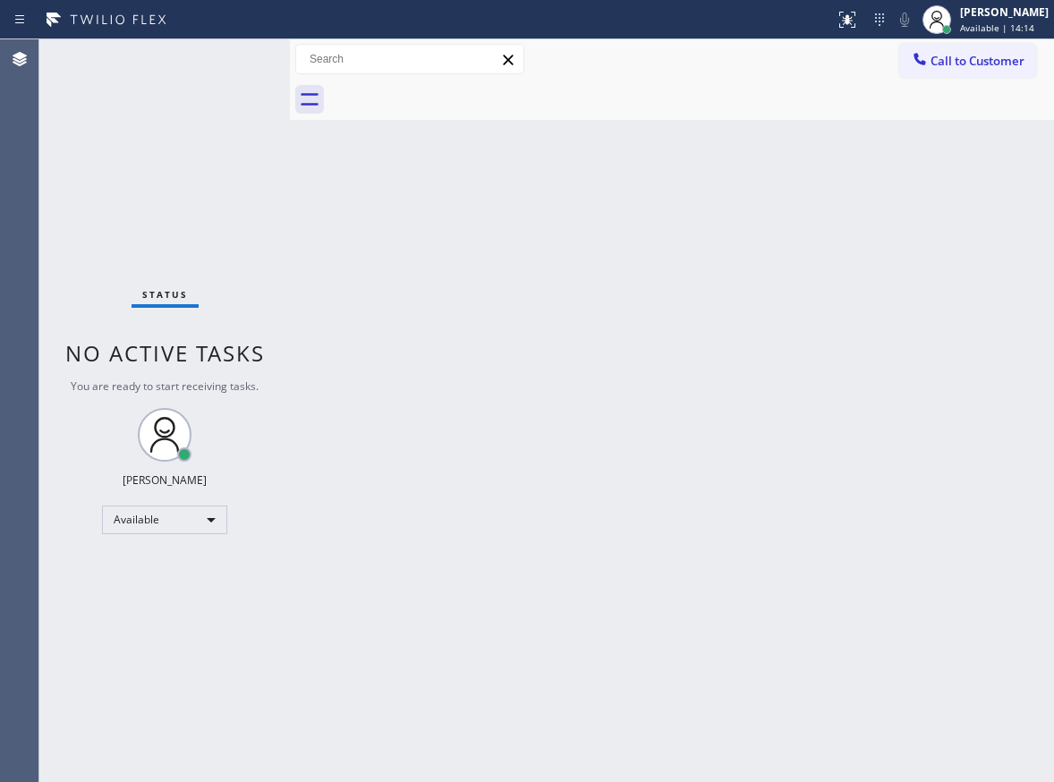
click at [324, 199] on div "Back to Dashboard Change Sender ID Customers Technicians Select a contact Outbo…" at bounding box center [672, 410] width 764 height 743
click at [446, 416] on div "Back to Dashboard Change Sender ID Customers Technicians Select a contact Outbo…" at bounding box center [672, 410] width 764 height 743
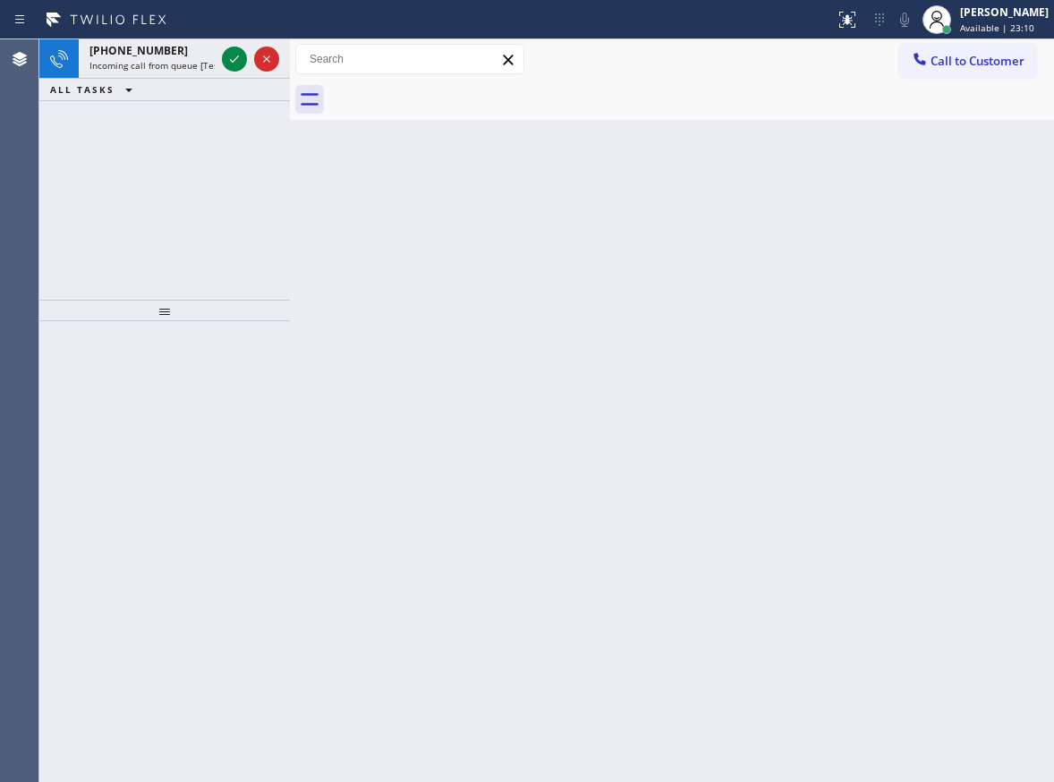
drag, startPoint x: 971, startPoint y: 341, endPoint x: 574, endPoint y: 169, distance: 432.8
click at [971, 341] on div "Back to Dashboard Change Sender ID Customers Technicians Select a contact Outbo…" at bounding box center [672, 410] width 764 height 743
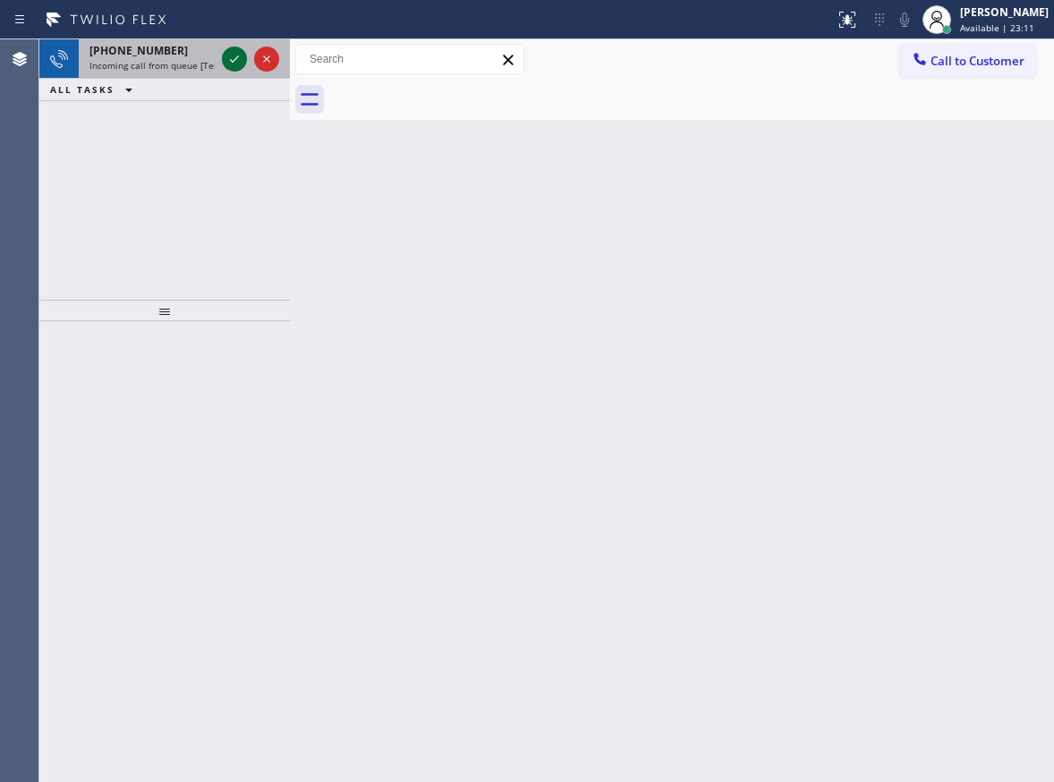
click at [236, 61] on icon at bounding box center [234, 58] width 21 height 21
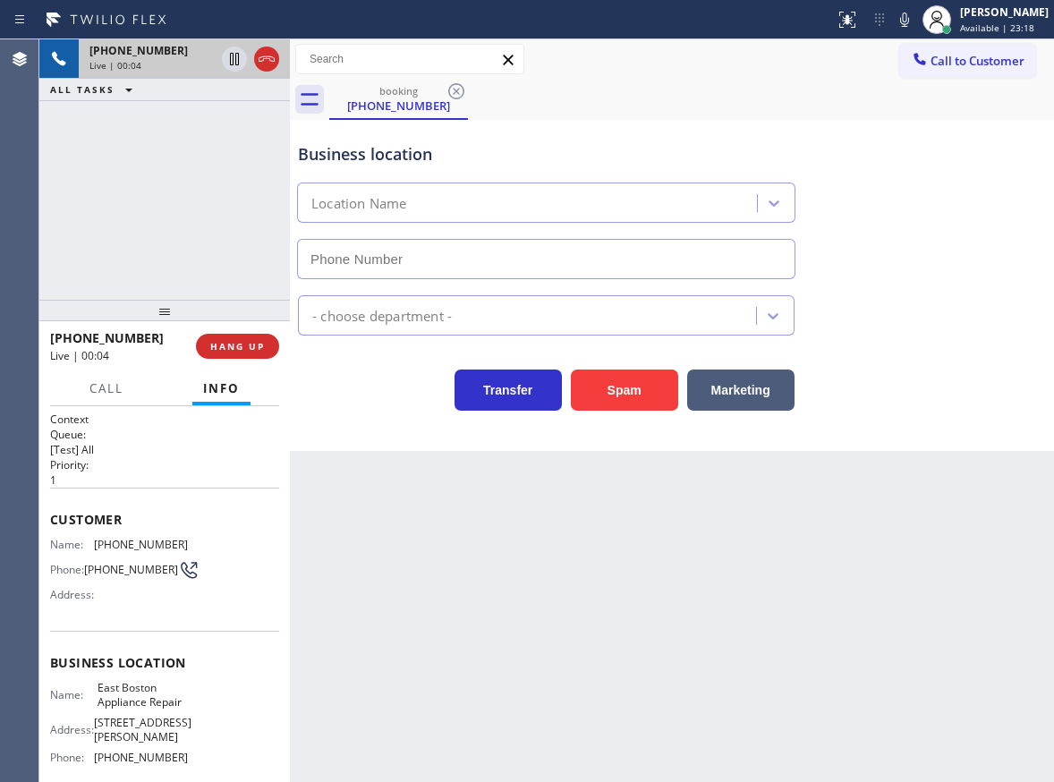
click at [106, 709] on span "East Boston Appliance Repair" at bounding box center [142, 695] width 89 height 28
copy span "East Boston Appliance Repair"
type input "(___) ___-____"
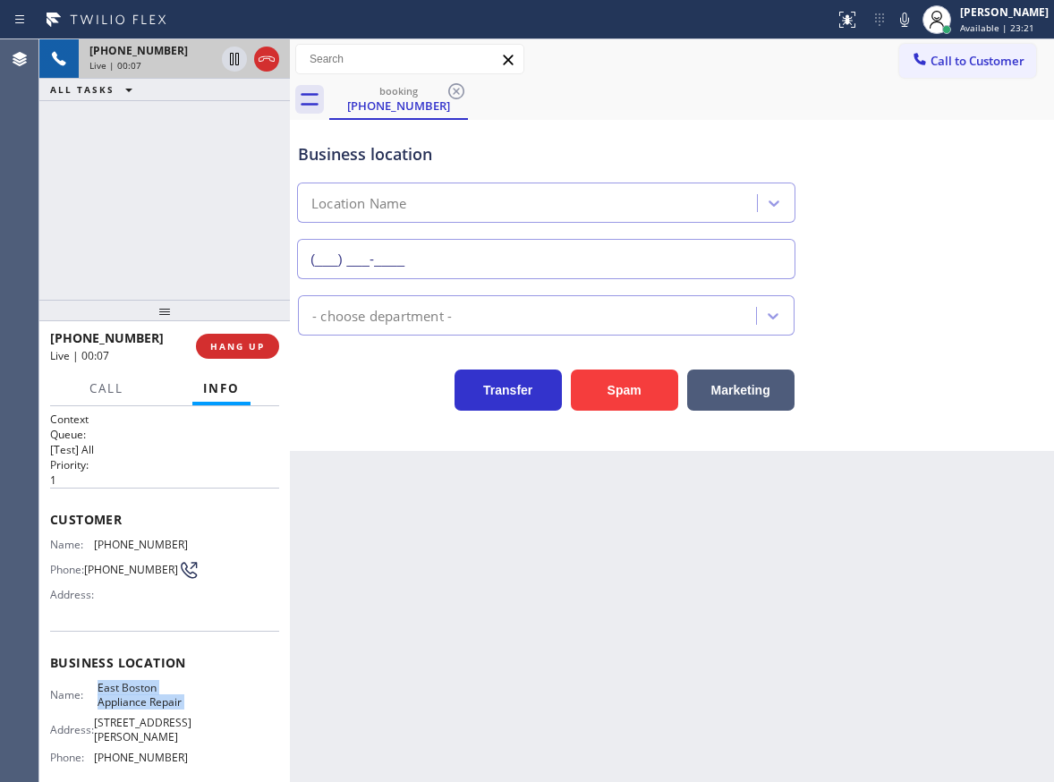
click at [522, 248] on input "(___) ___-____" at bounding box center [546, 259] width 498 height 40
click at [167, 759] on span "[PHONE_NUMBER]" at bounding box center [141, 757] width 94 height 13
copy span "[PHONE_NUMBER]"
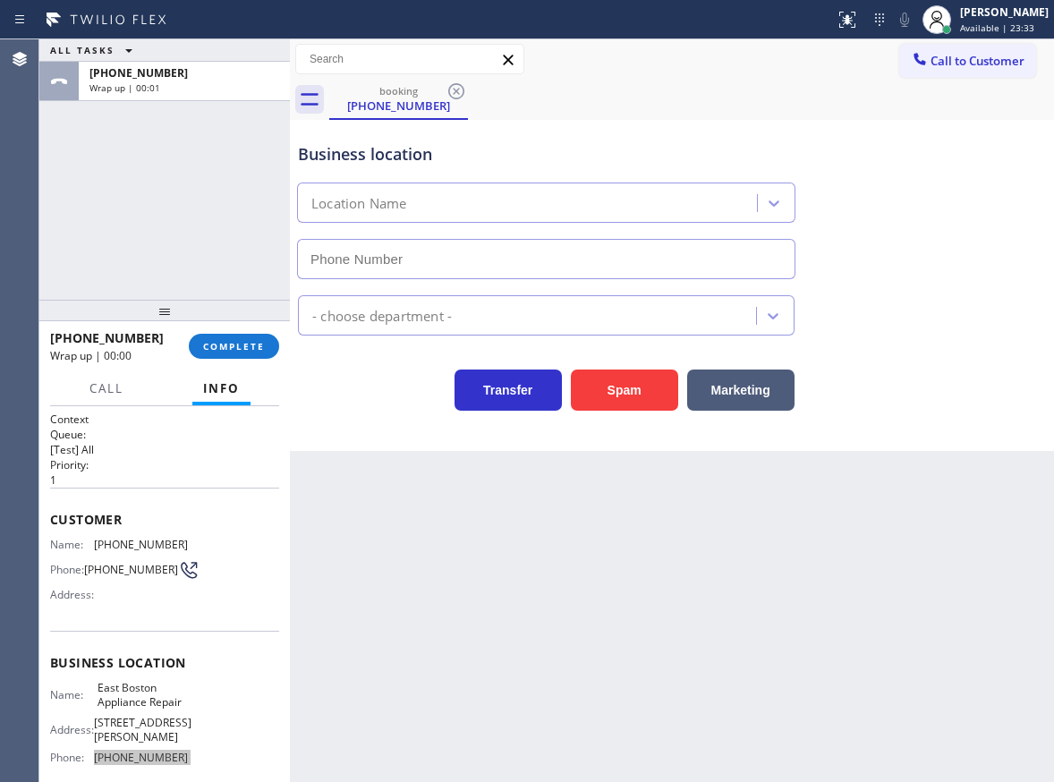
type input "[PHONE_NUMBER]"
drag, startPoint x: 965, startPoint y: 352, endPoint x: 955, endPoint y: 352, distance: 10.7
click at [955, 352] on div "Transfer Spam Marketing" at bounding box center [671, 373] width 755 height 75
click at [246, 352] on span "COMPLETE" at bounding box center [234, 346] width 62 height 13
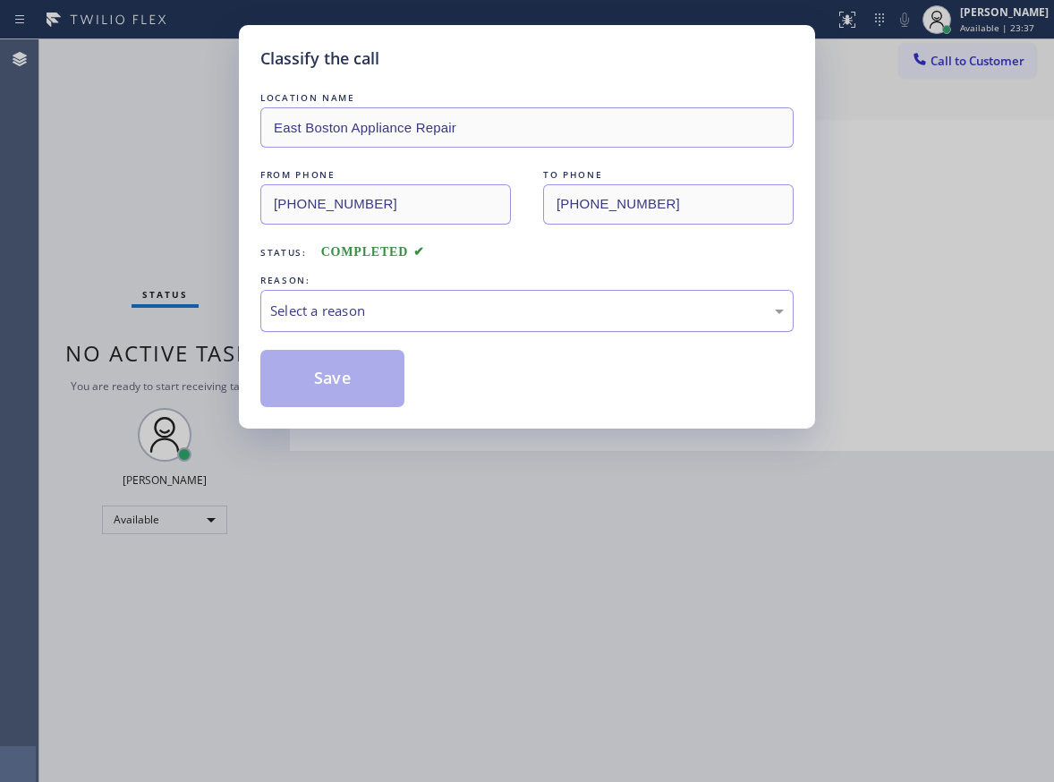
click at [389, 324] on div "Select a reason" at bounding box center [526, 311] width 533 height 42
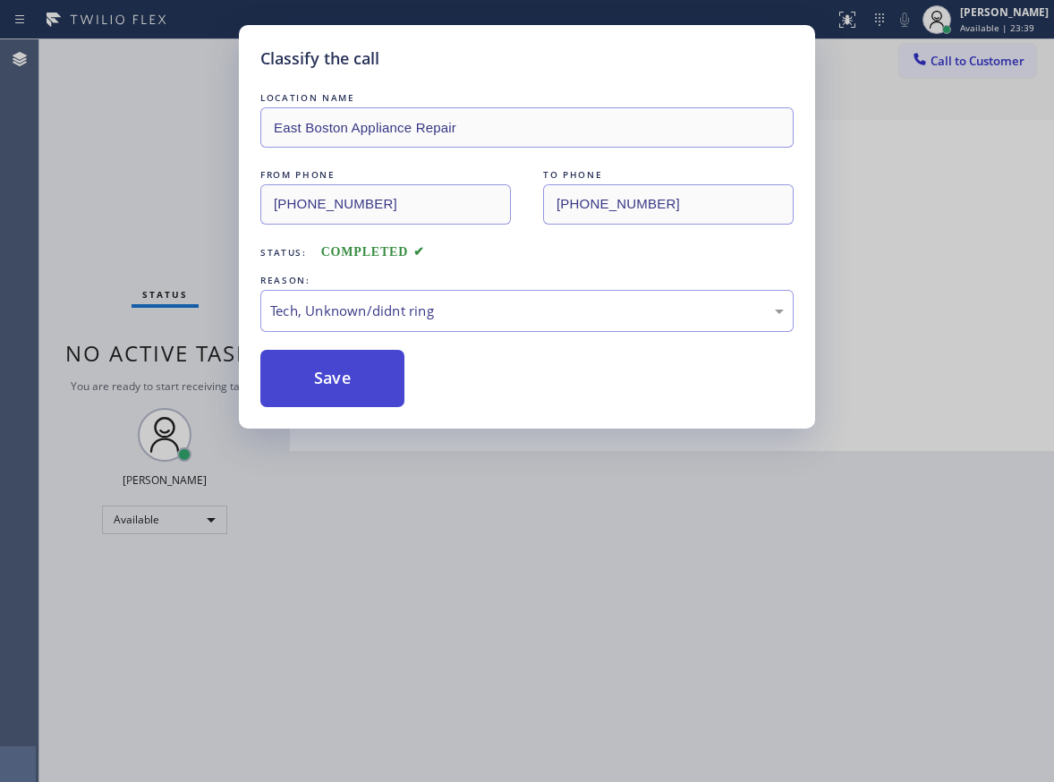
click at [325, 399] on button "Save" at bounding box center [332, 378] width 144 height 57
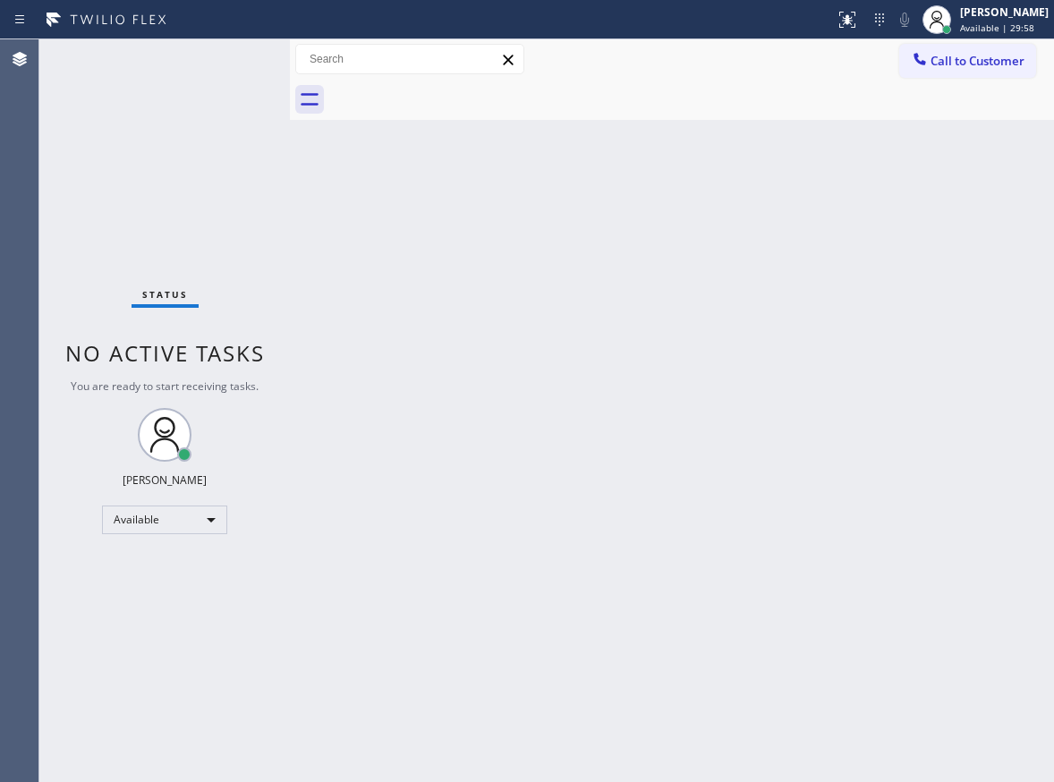
click at [384, 285] on div "Back to Dashboard Change Sender ID Customers Technicians Select a contact Outbo…" at bounding box center [672, 410] width 764 height 743
click at [1017, 188] on div "Back to Dashboard Change Sender ID Customers Technicians Select a contact Outbo…" at bounding box center [672, 410] width 764 height 743
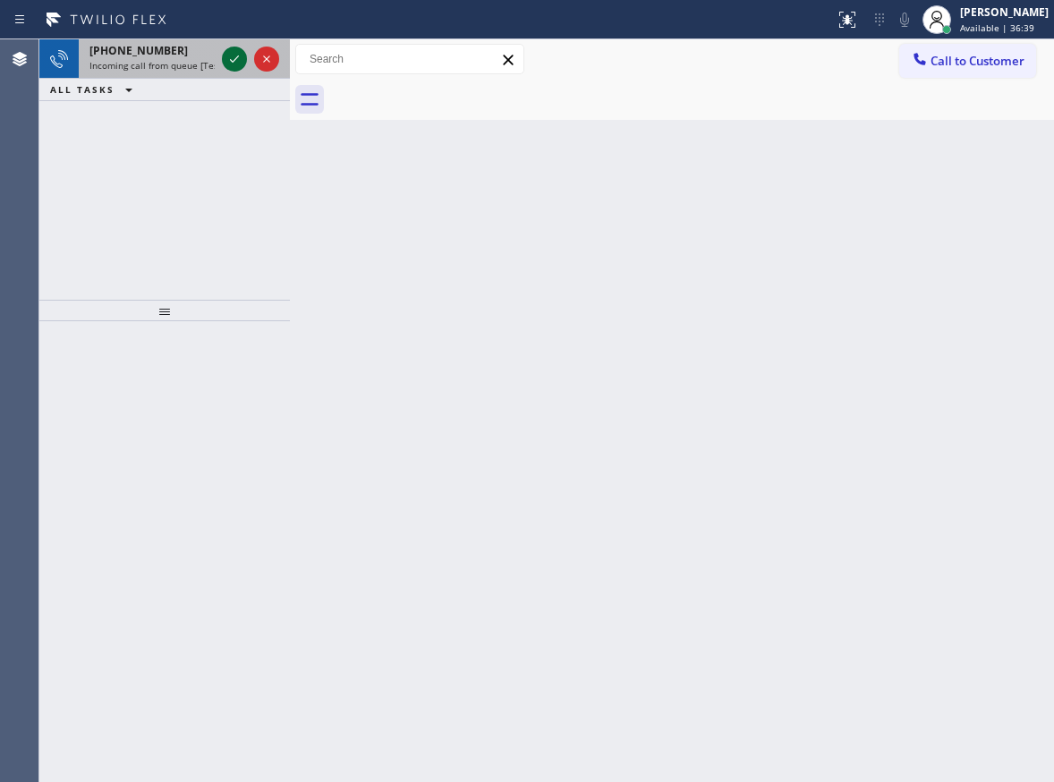
click at [225, 61] on icon at bounding box center [234, 58] width 21 height 21
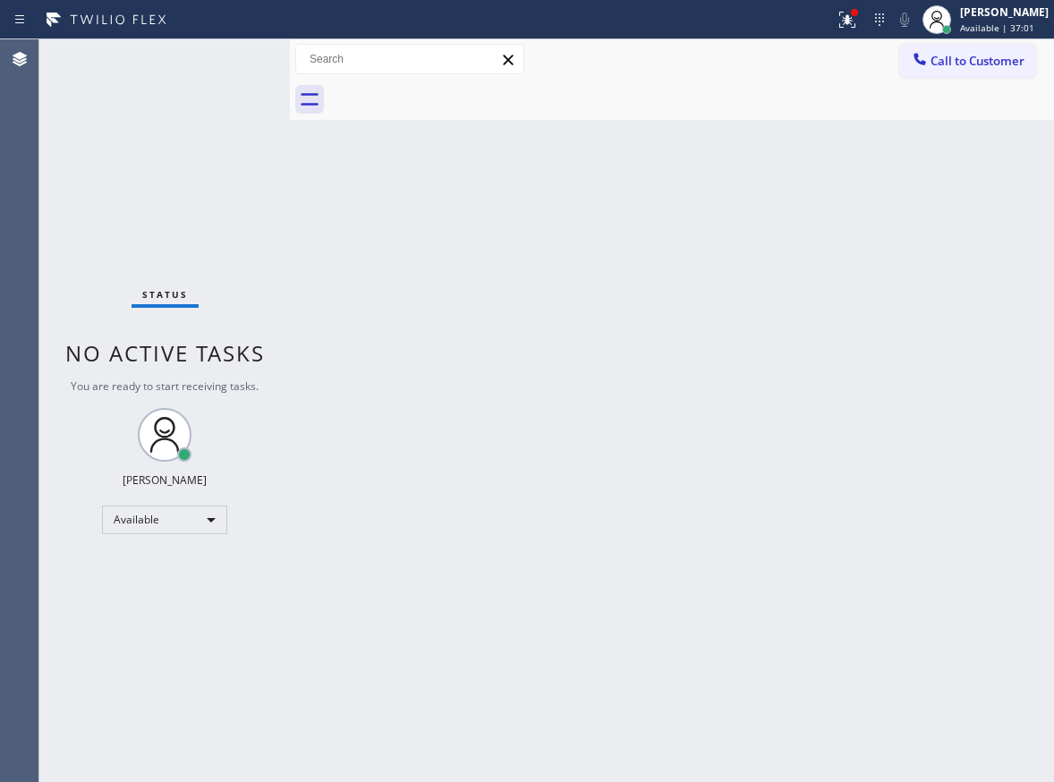
click at [990, 480] on div "Back to Dashboard Change Sender ID Customers Technicians Select a contact Outbo…" at bounding box center [672, 410] width 764 height 743
click at [973, 344] on div "Back to Dashboard Change Sender ID Customers Technicians Select a contact Outbo…" at bounding box center [672, 410] width 764 height 743
click at [854, 30] on icon at bounding box center [847, 19] width 21 height 21
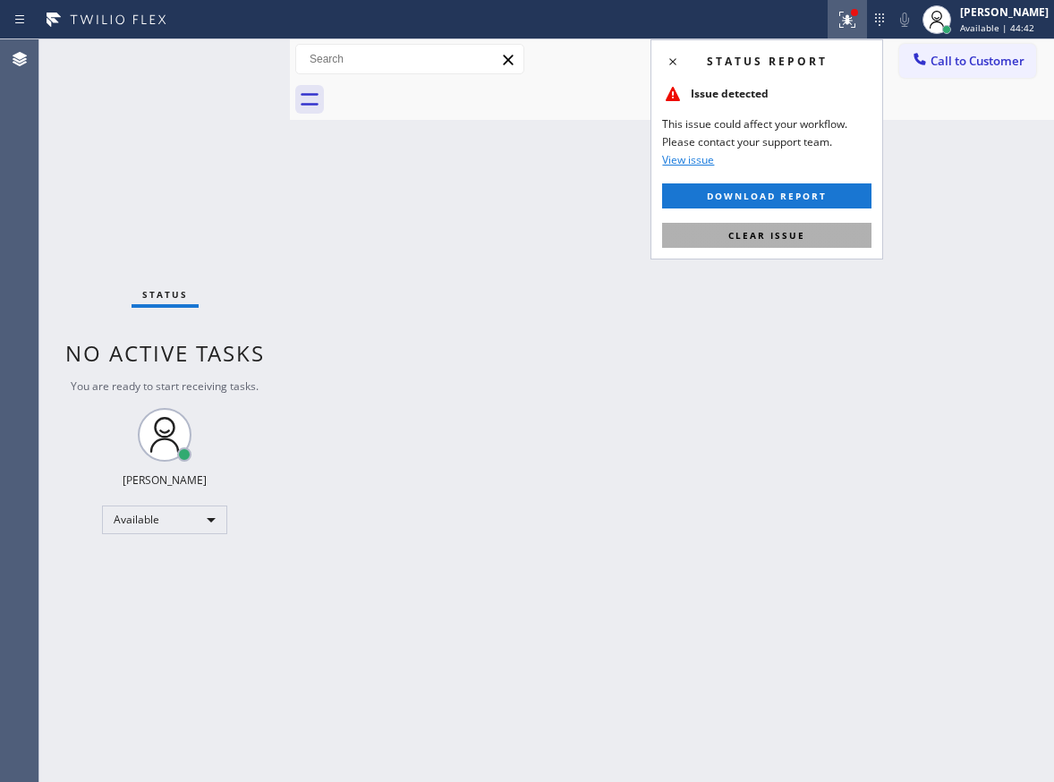
click at [797, 232] on span "Clear issue" at bounding box center [766, 235] width 77 height 13
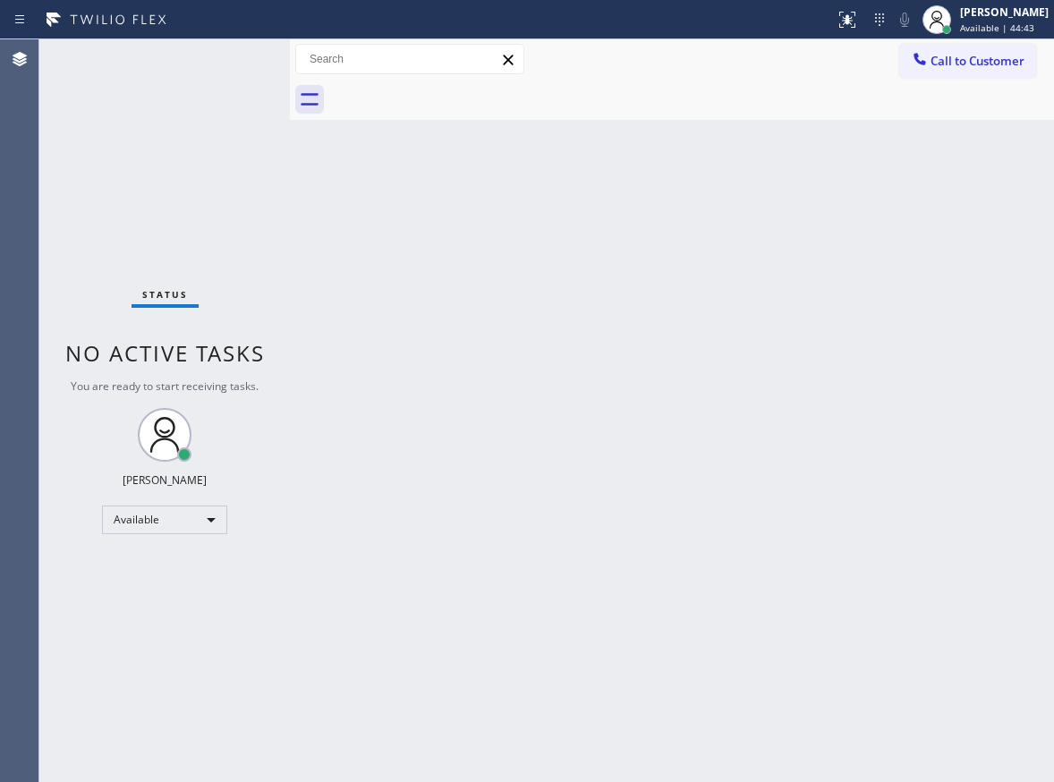
click at [735, 587] on div "Back to Dashboard Change Sender ID Customers Technicians Select a contact Outbo…" at bounding box center [672, 410] width 764 height 743
click at [1022, 446] on div "Back to Dashboard Change Sender ID Customers Technicians Select a contact Outbo…" at bounding box center [672, 410] width 764 height 743
drag, startPoint x: 1013, startPoint y: 476, endPoint x: 994, endPoint y: 466, distance: 21.2
click at [1013, 476] on div "Back to Dashboard Change Sender ID Customers Technicians Select a contact Outbo…" at bounding box center [672, 410] width 764 height 743
click at [26, 67] on icon at bounding box center [19, 58] width 21 height 21
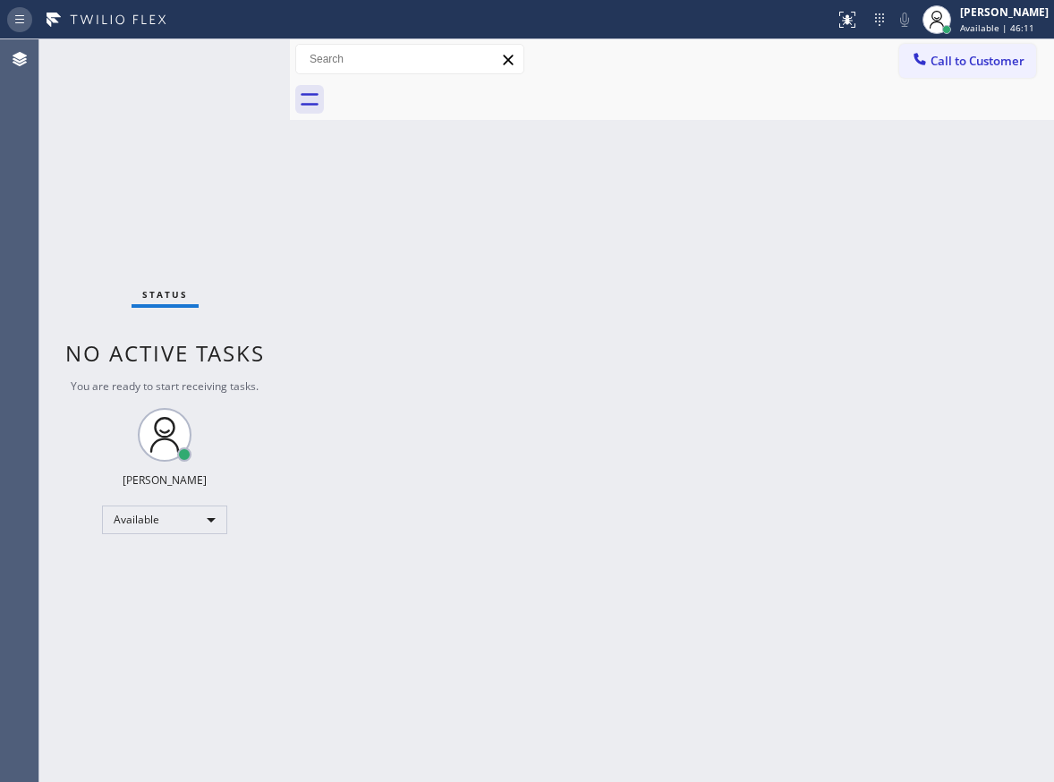
click at [16, 15] on icon at bounding box center [19, 18] width 9 height 8
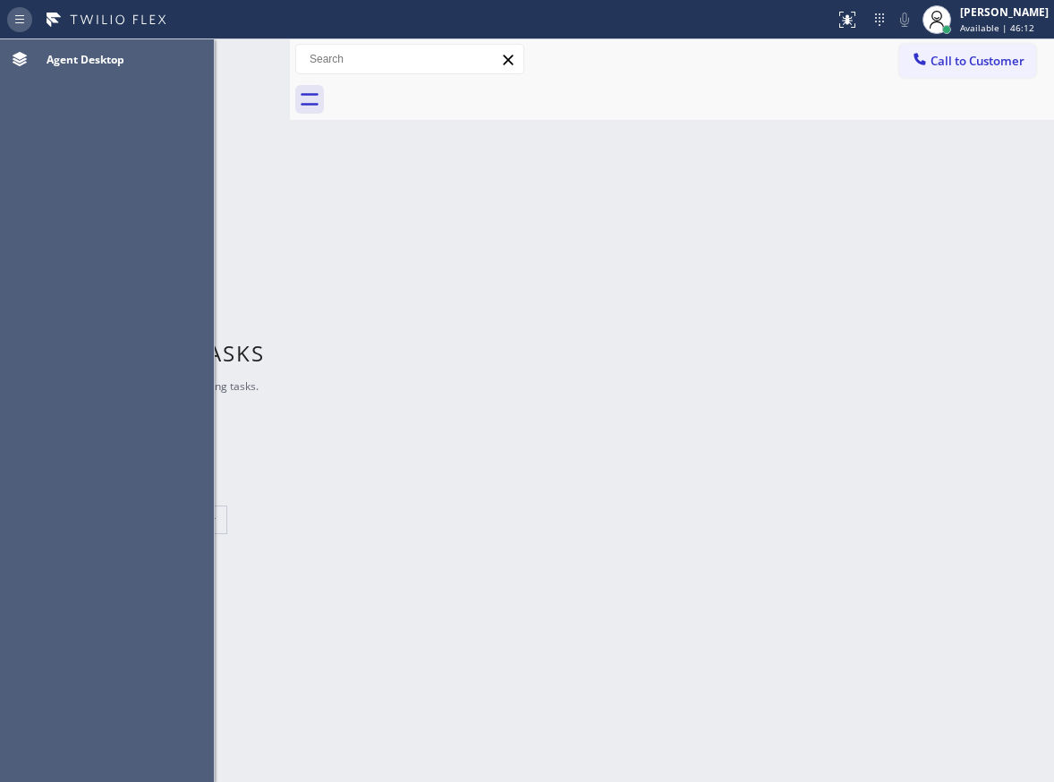
click at [16, 15] on icon at bounding box center [19, 18] width 9 height 8
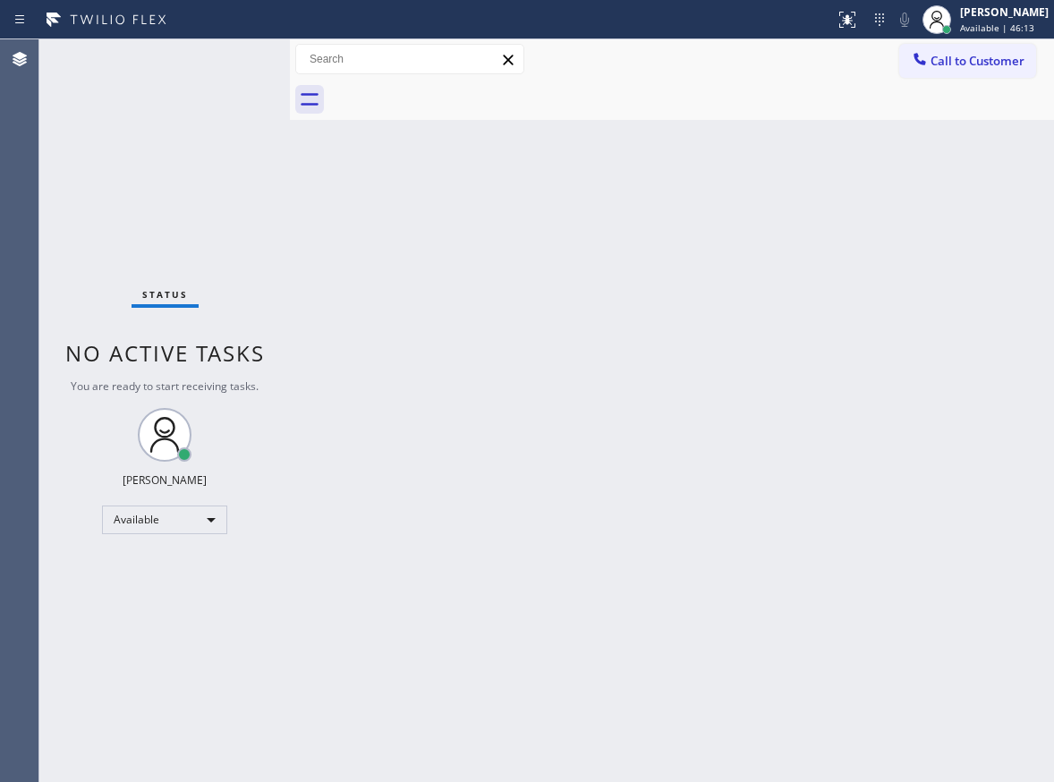
click at [467, 468] on div "Back to Dashboard Change Sender ID Customers Technicians Select a contact Outbo…" at bounding box center [672, 410] width 764 height 743
click at [890, 24] on icon at bounding box center [879, 19] width 21 height 21
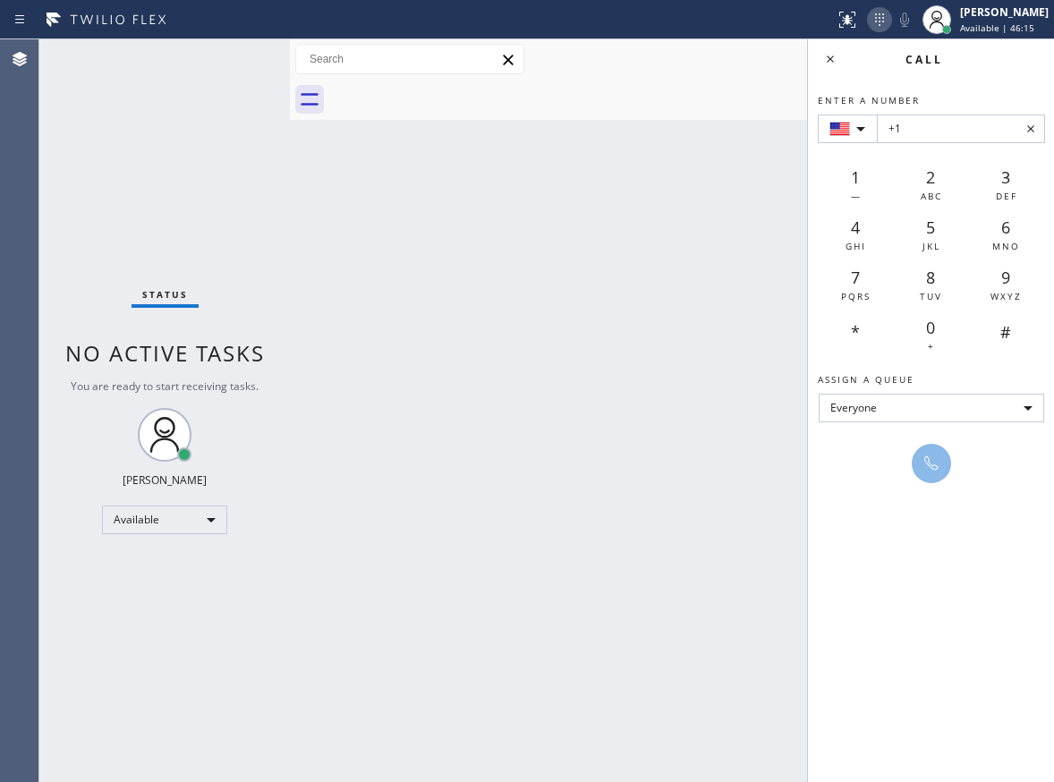
click at [890, 24] on icon at bounding box center [879, 19] width 21 height 21
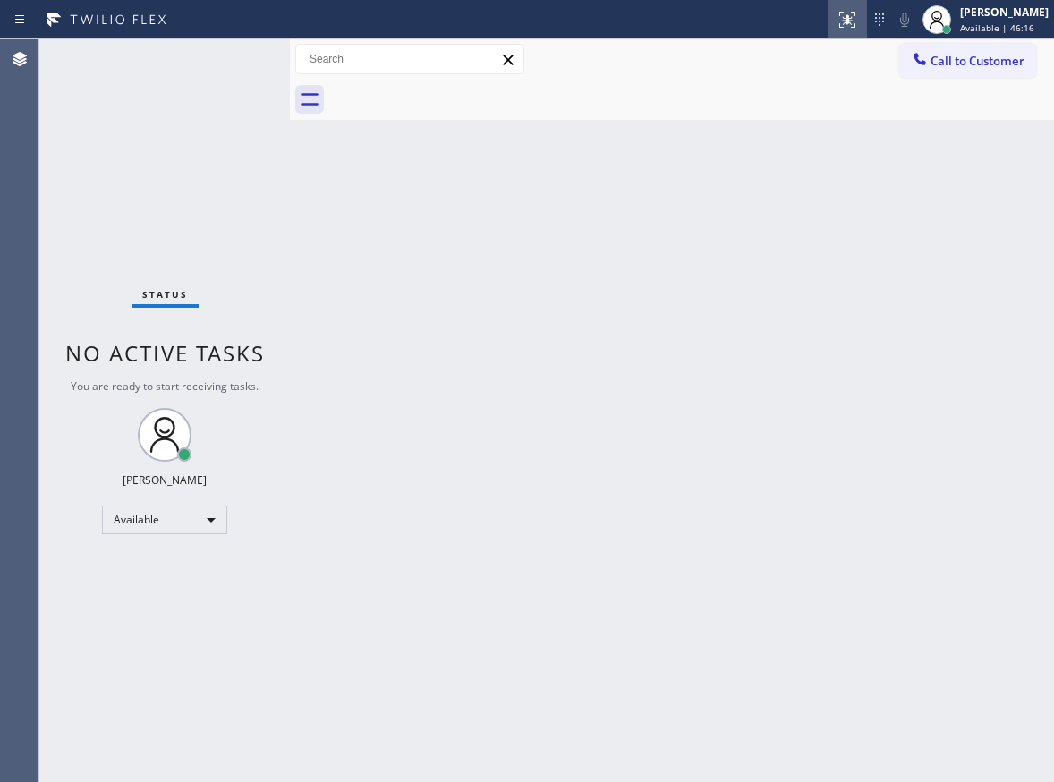
click at [858, 25] on icon at bounding box center [847, 19] width 21 height 21
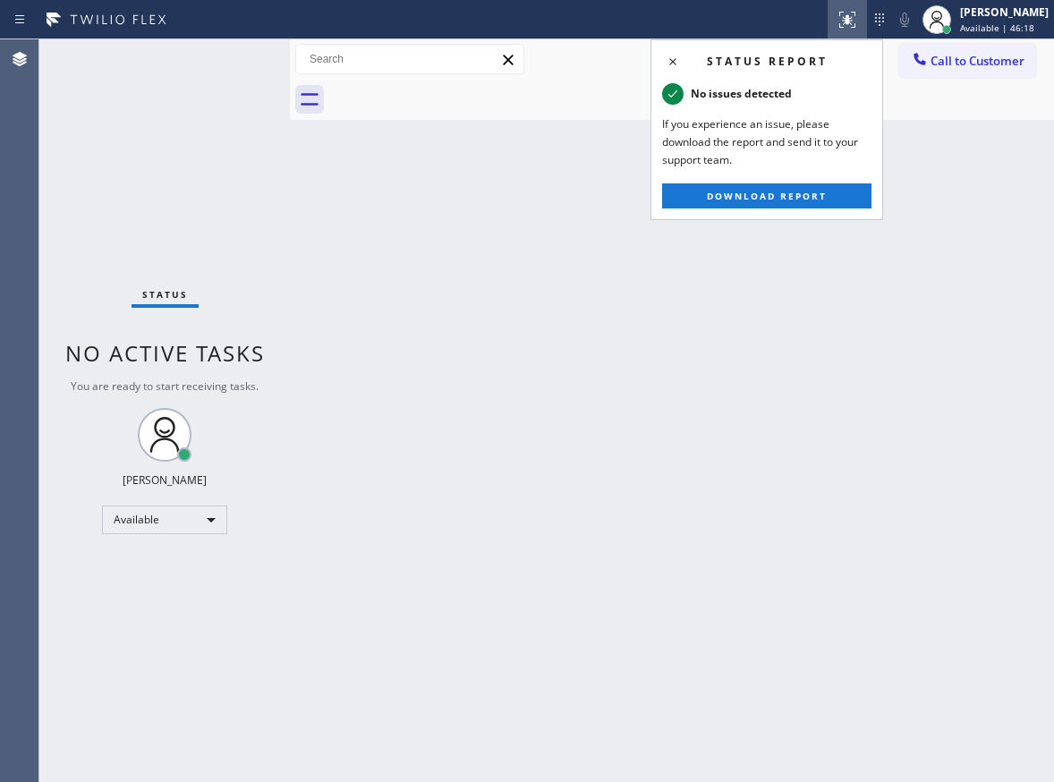
click at [858, 25] on icon at bounding box center [847, 19] width 21 height 21
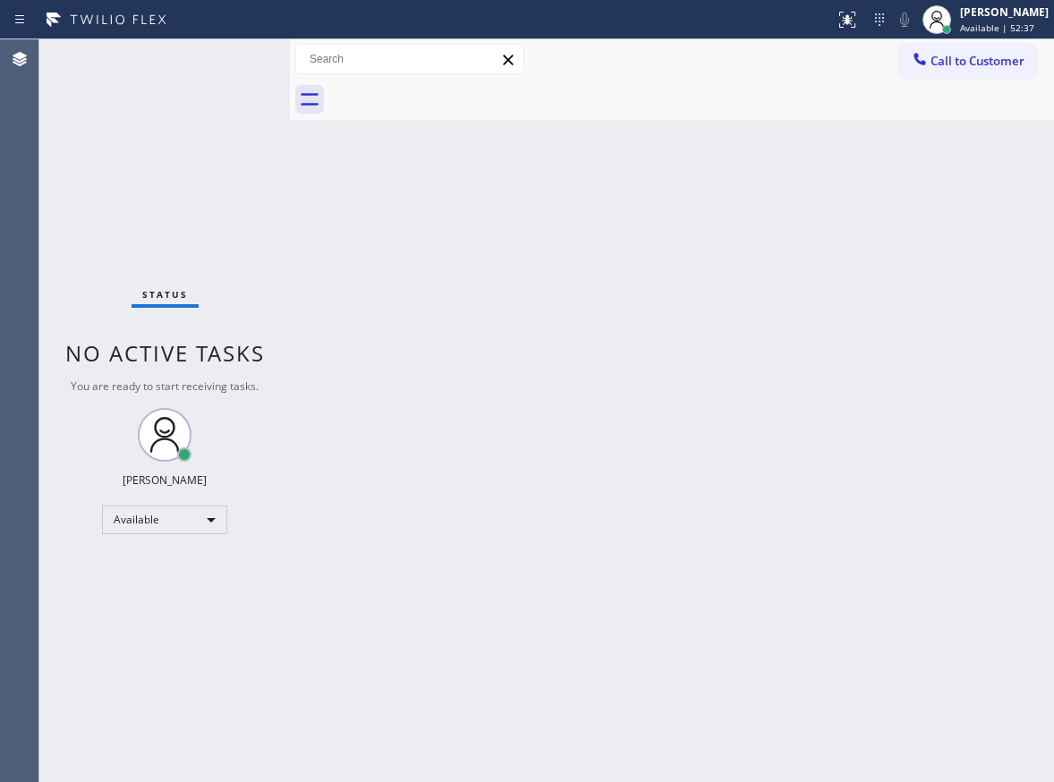
click at [394, 469] on div "Back to Dashboard Change Sender ID Customers Technicians Select a contact Outbo…" at bounding box center [672, 410] width 764 height 743
click at [394, 459] on div "Back to Dashboard Change Sender ID Customers Technicians Select a contact Outbo…" at bounding box center [672, 410] width 764 height 743
click at [1034, 19] on div "[PERSON_NAME]" at bounding box center [1004, 11] width 89 height 15
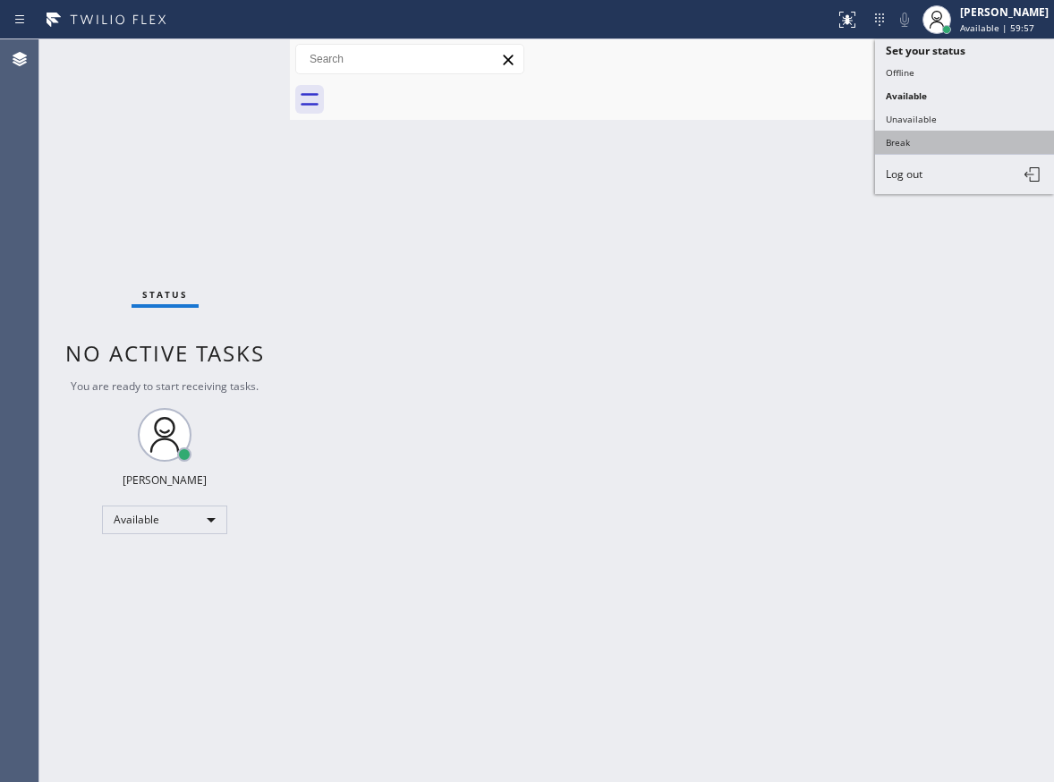
click at [922, 138] on button "Break" at bounding box center [964, 142] width 179 height 23
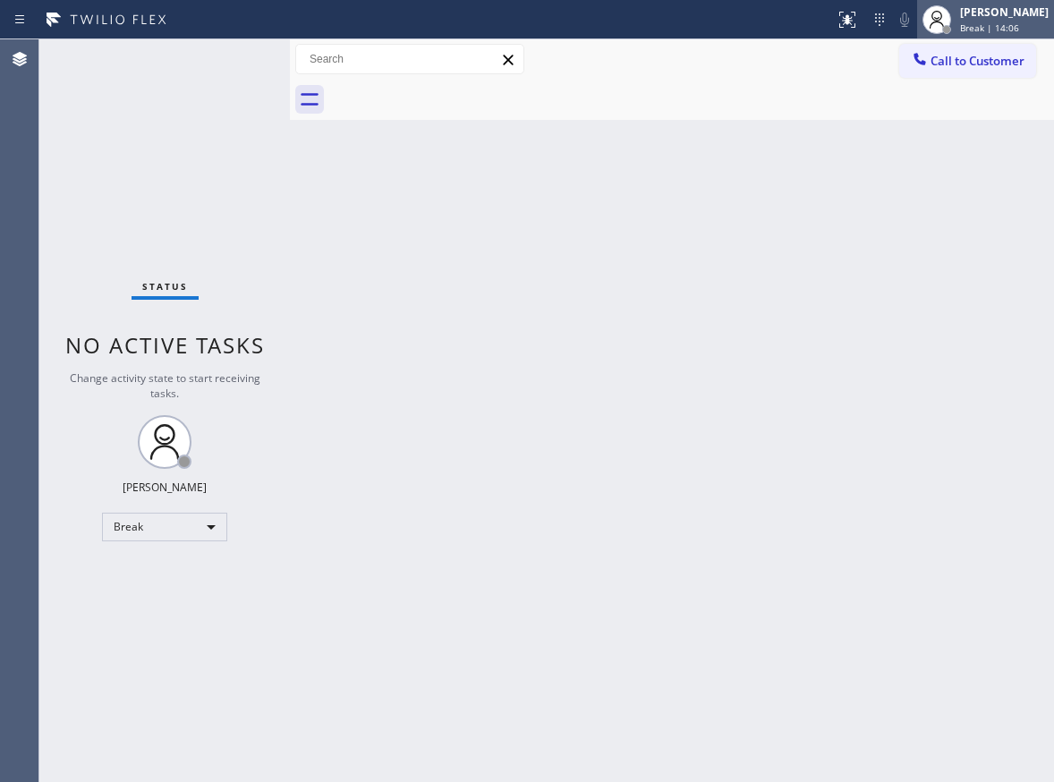
click at [1014, 27] on span "Break | 14:06" at bounding box center [989, 27] width 59 height 13
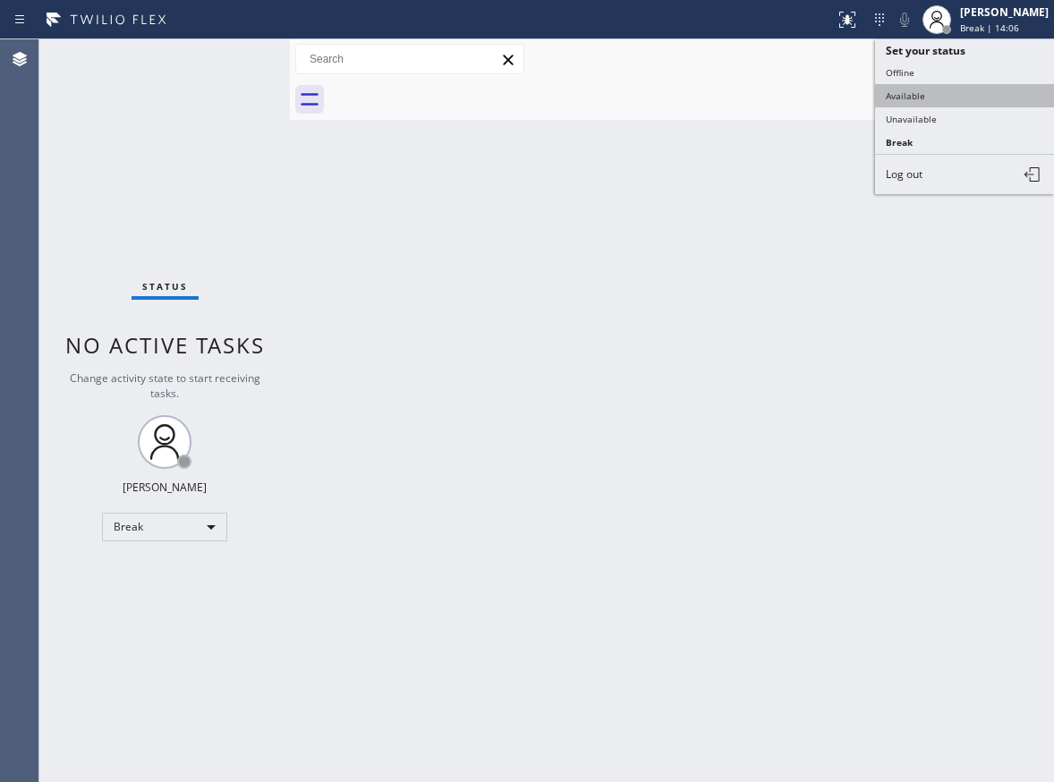
click at [978, 102] on button "Available" at bounding box center [964, 95] width 179 height 23
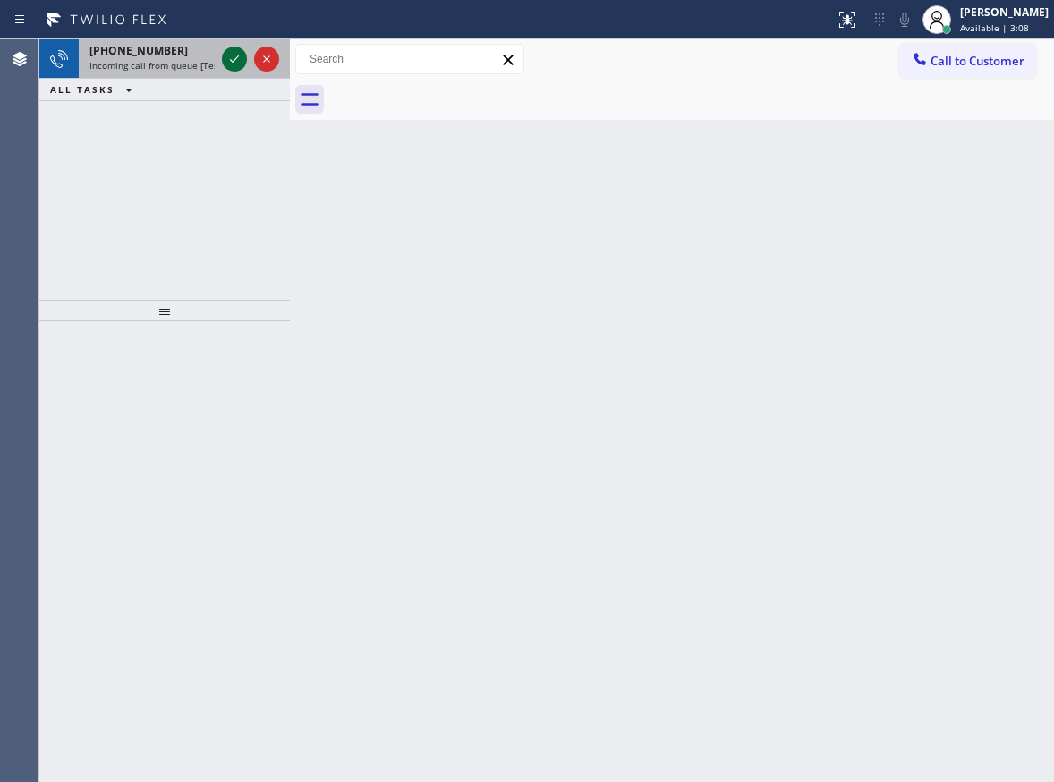
click at [234, 64] on icon at bounding box center [234, 58] width 21 height 21
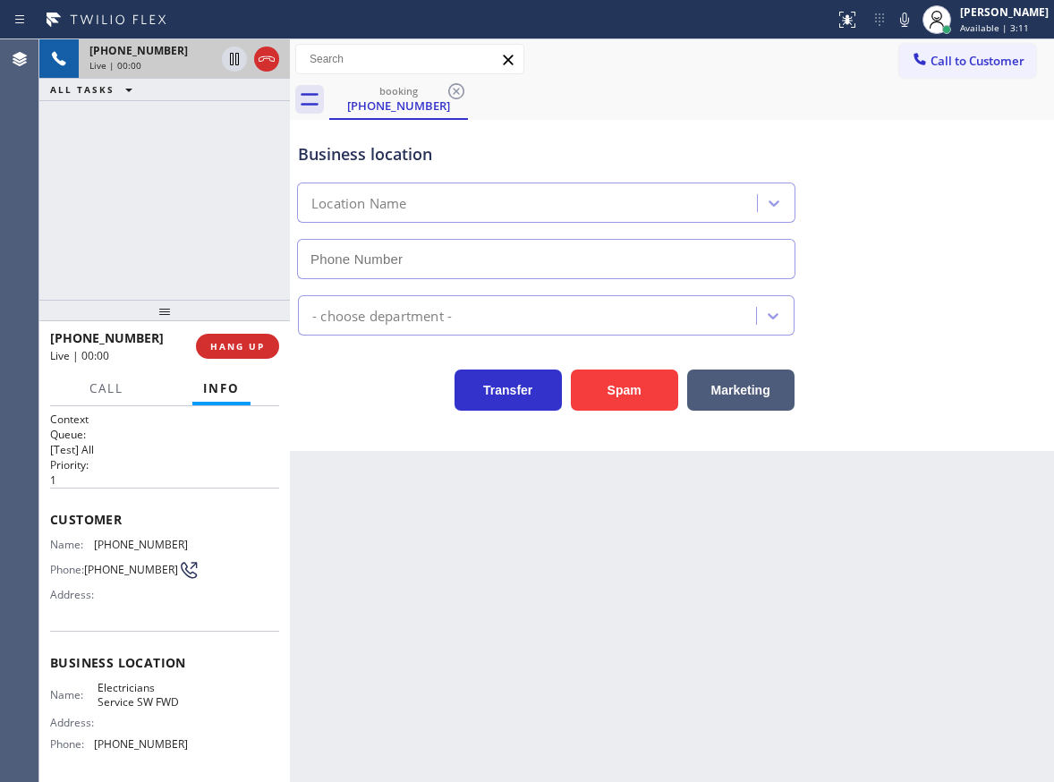
type input "[PHONE_NUMBER]"
click at [153, 695] on span "Electricians Service SW FWD" at bounding box center [142, 695] width 89 height 28
copy span "Electricians Service SW FWD"
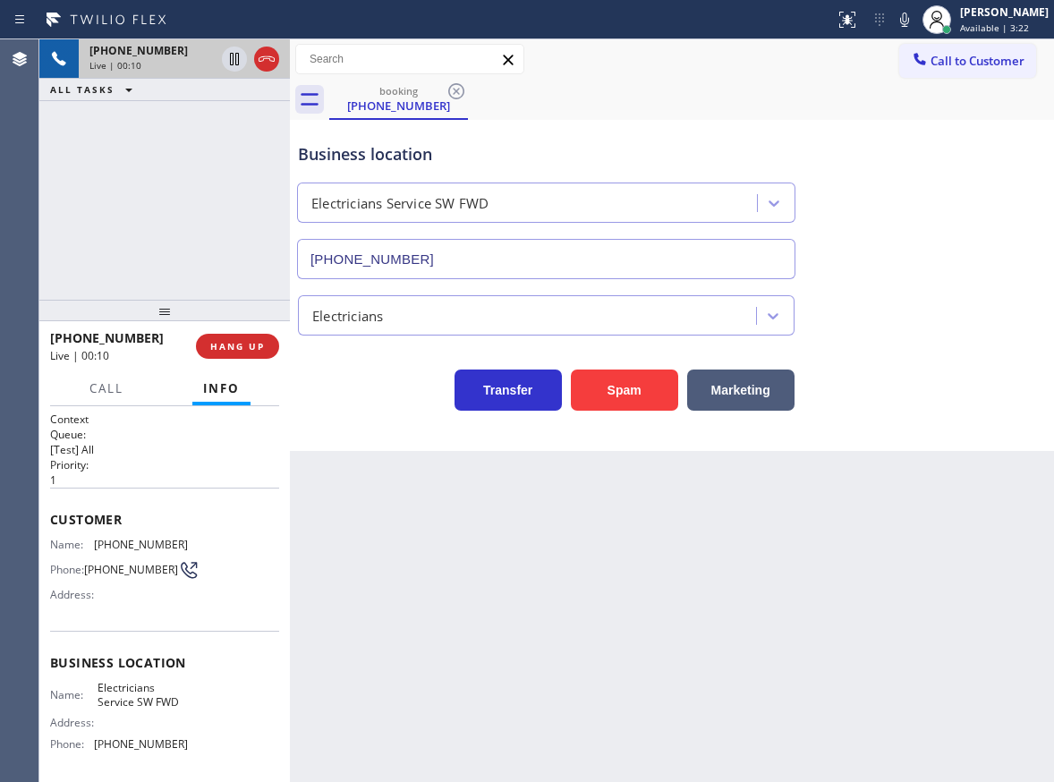
click at [574, 265] on input "[PHONE_NUMBER]" at bounding box center [546, 259] width 498 height 40
drag, startPoint x: 964, startPoint y: 348, endPoint x: 643, endPoint y: 350, distance: 320.3
click at [964, 348] on div "Transfer Spam Marketing" at bounding box center [671, 373] width 755 height 75
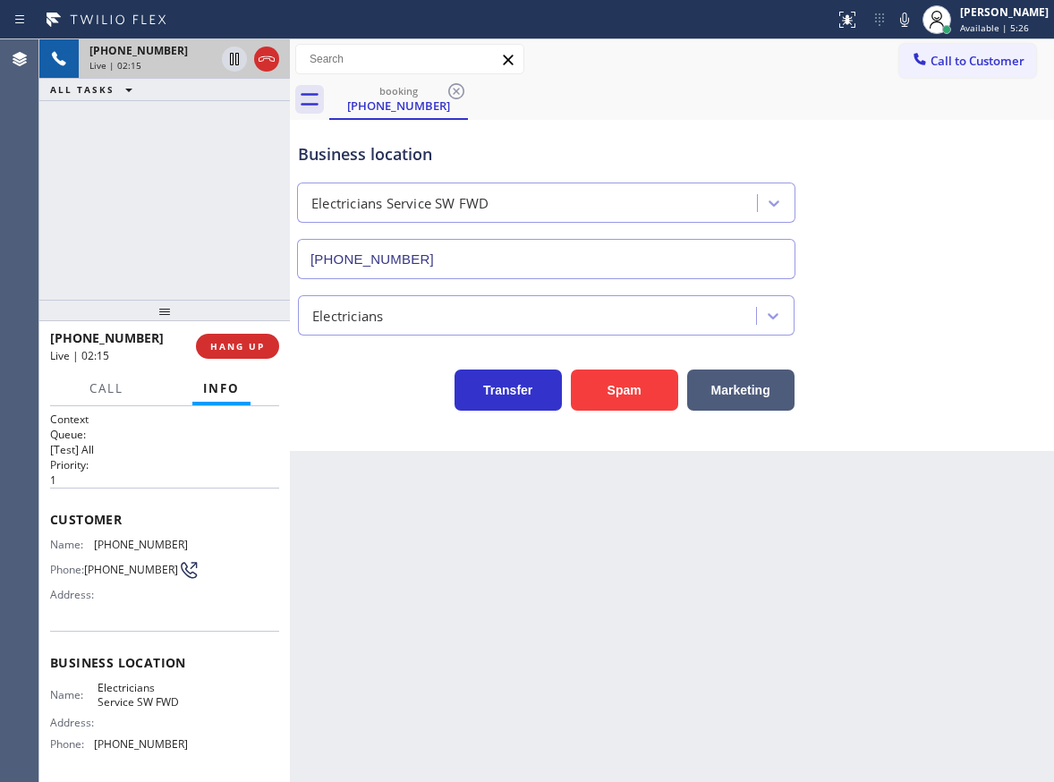
click at [117, 548] on span "[PHONE_NUMBER]" at bounding box center [141, 544] width 94 height 13
copy span "[PHONE_NUMBER]"
click at [915, 20] on icon at bounding box center [904, 19] width 21 height 21
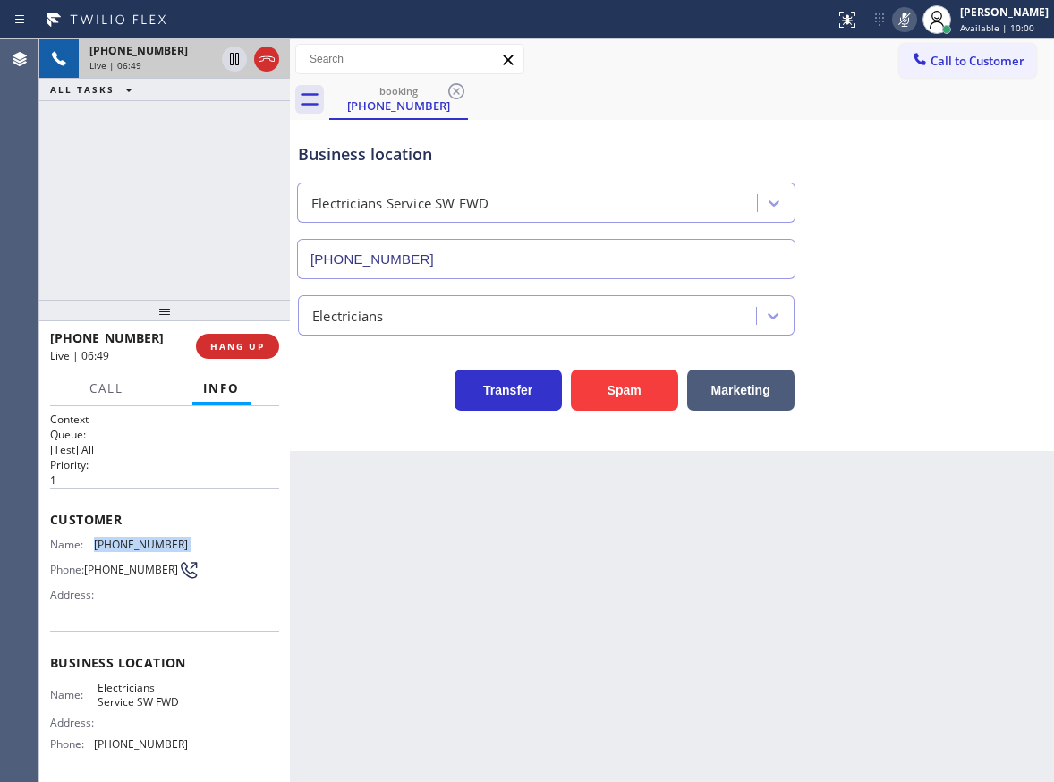
click at [915, 20] on icon at bounding box center [904, 19] width 21 height 21
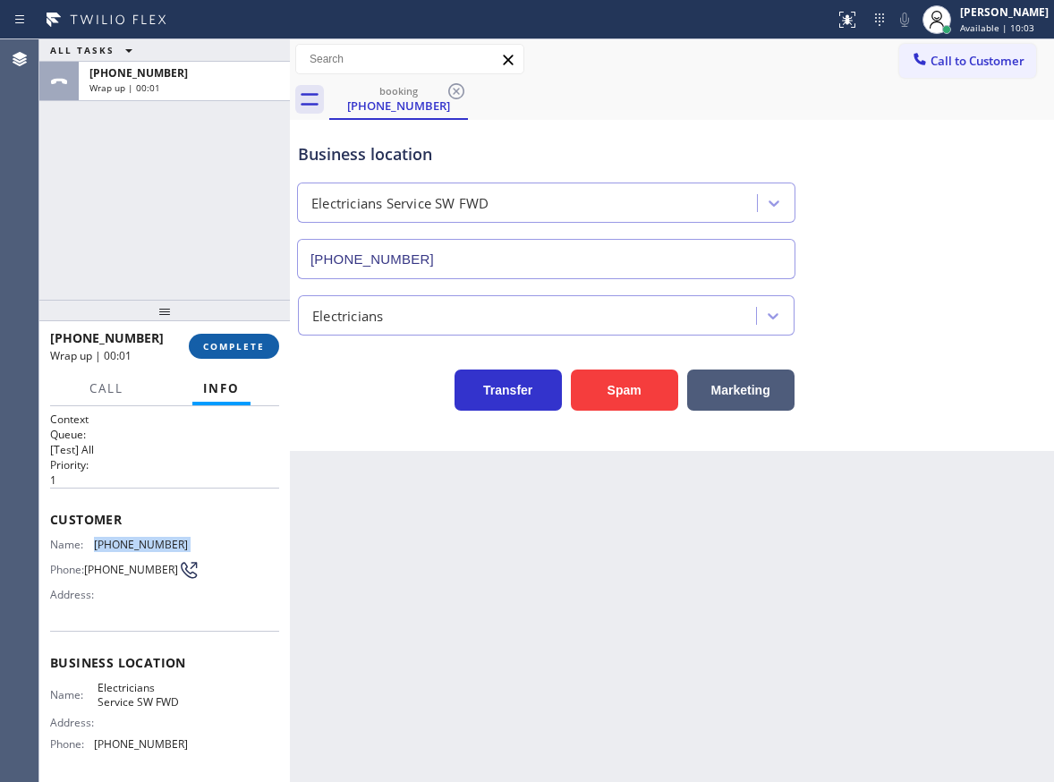
drag, startPoint x: 228, startPoint y: 334, endPoint x: 240, endPoint y: 334, distance: 11.6
click at [229, 334] on button "COMPLETE" at bounding box center [234, 346] width 90 height 25
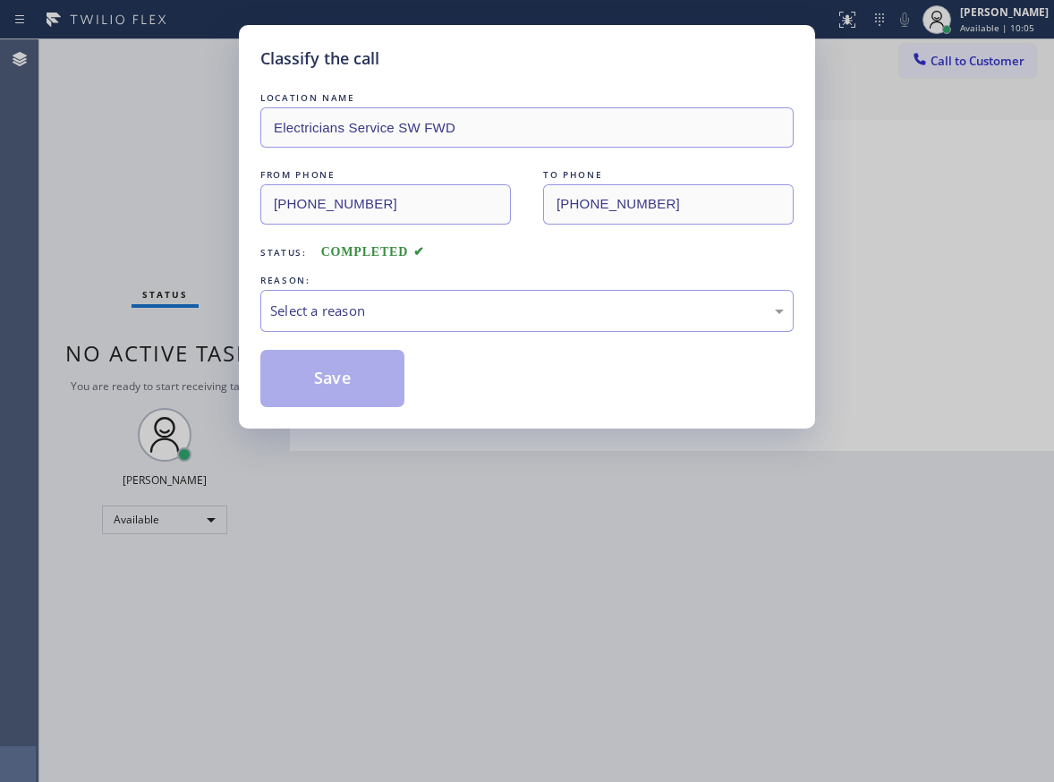
click at [444, 320] on div "Select a reason" at bounding box center [527, 311] width 514 height 21
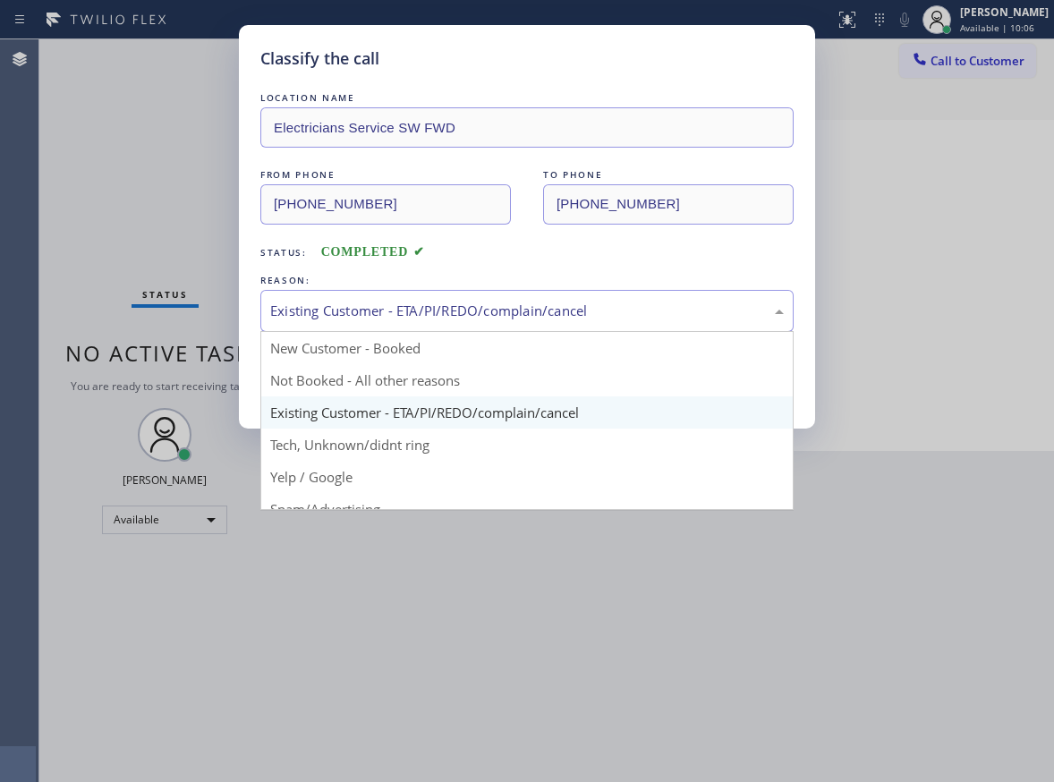
click at [338, 319] on div "Existing Customer - ETA/PI/REDO/complain/cancel" at bounding box center [527, 311] width 514 height 21
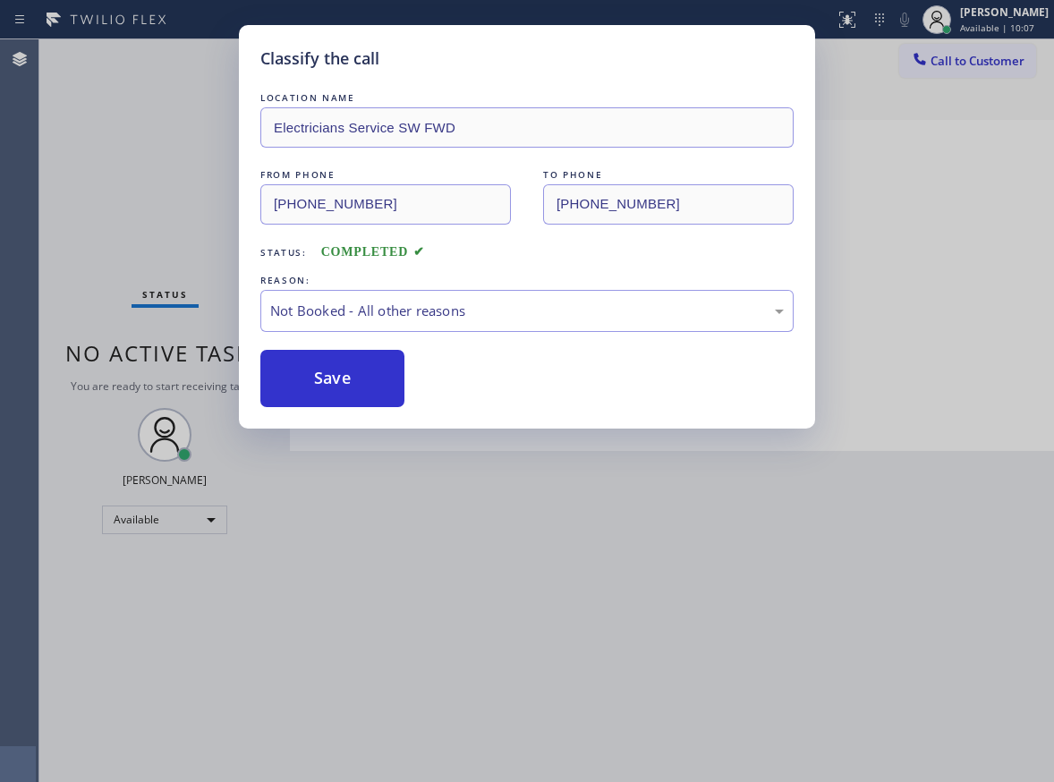
click at [327, 384] on button "Save" at bounding box center [332, 378] width 144 height 57
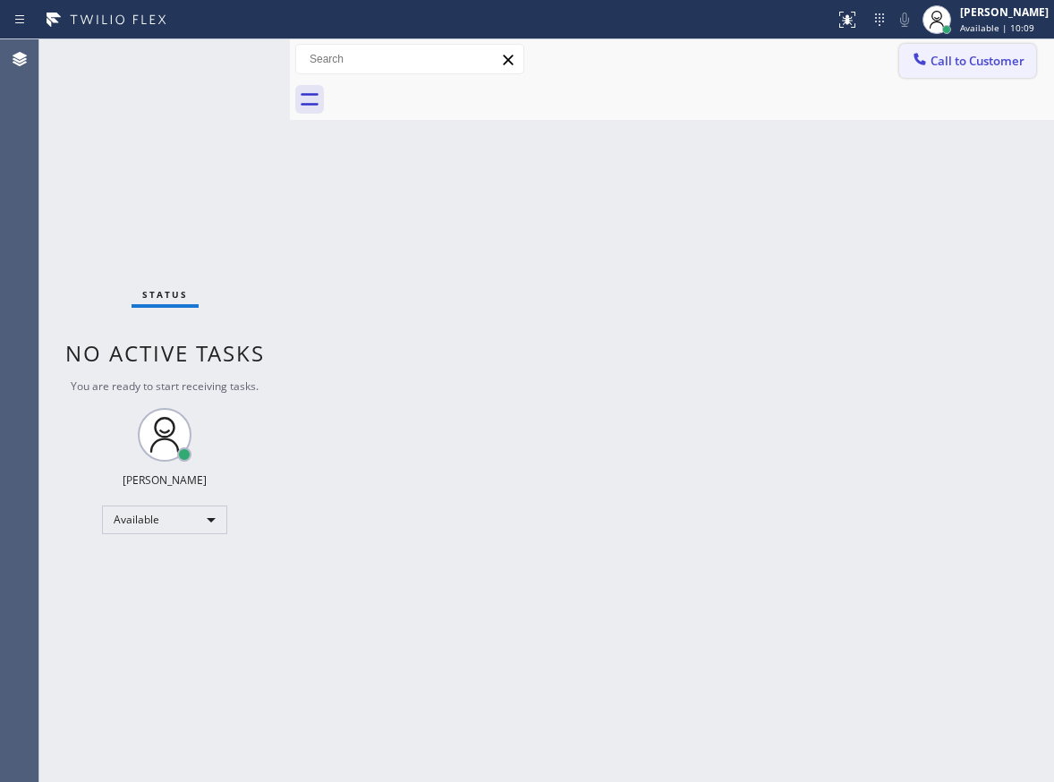
click at [985, 64] on span "Call to Customer" at bounding box center [977, 61] width 94 height 16
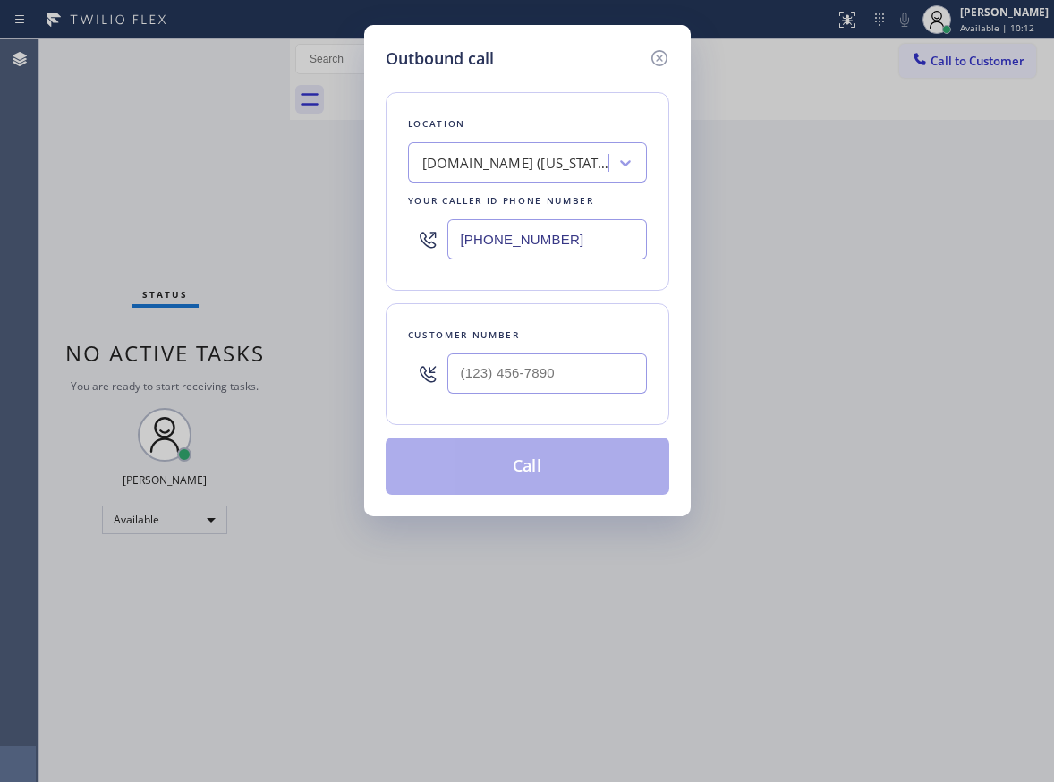
click at [596, 240] on input "[PHONE_NUMBER]" at bounding box center [547, 239] width 200 height 40
paste input "213) 566-1222"
type input "[PHONE_NUMBER]"
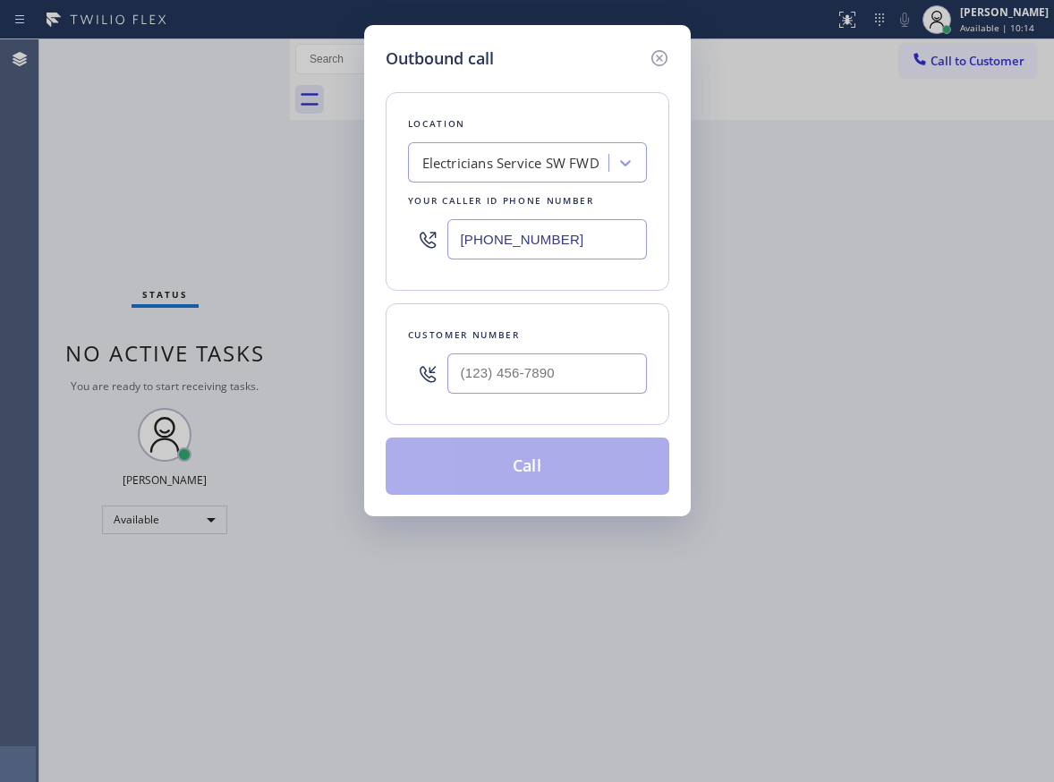
click at [547, 388] on input "text" at bounding box center [547, 373] width 200 height 40
paste input "856) 419-3657"
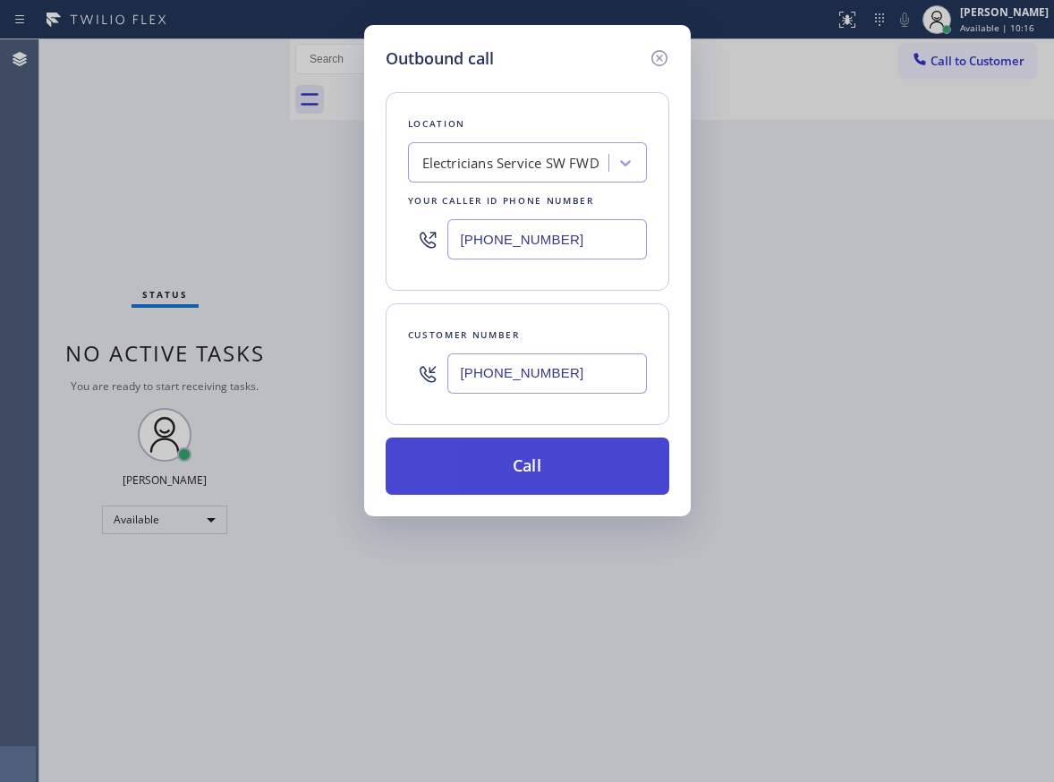
type input "[PHONE_NUMBER]"
click at [548, 444] on button "Call" at bounding box center [528, 466] width 284 height 57
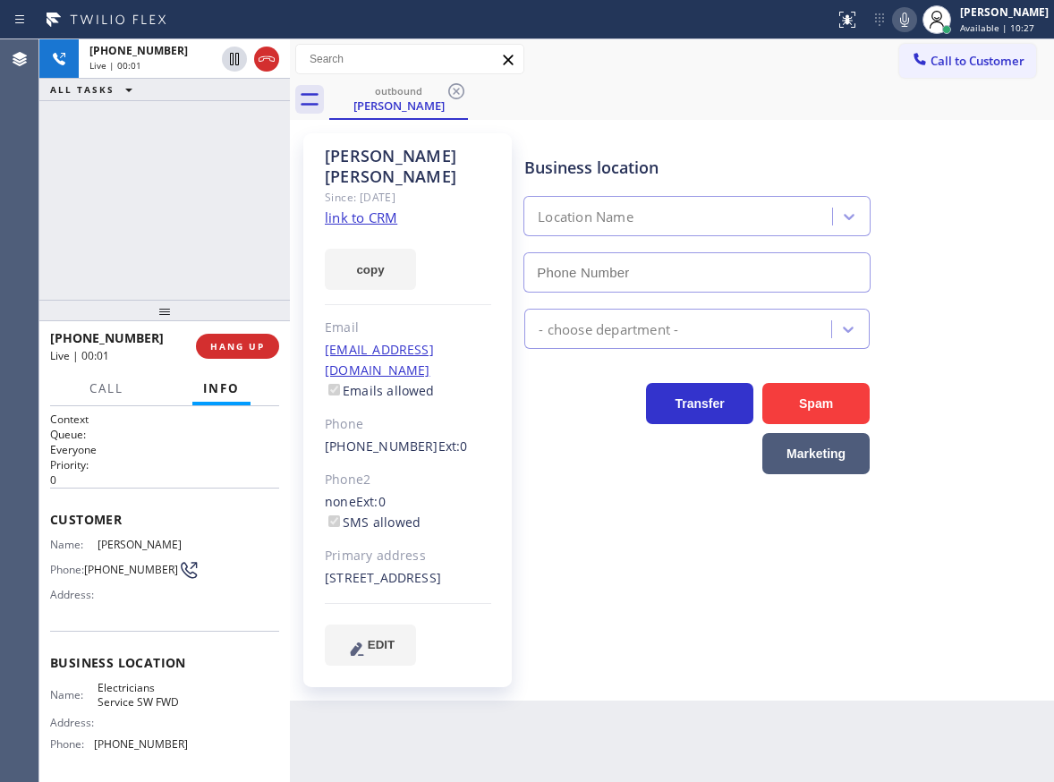
type input "[PHONE_NUMBER]"
click at [912, 24] on icon at bounding box center [904, 19] width 21 height 21
click at [915, 24] on icon at bounding box center [904, 19] width 21 height 21
click at [909, 23] on icon at bounding box center [904, 20] width 9 height 14
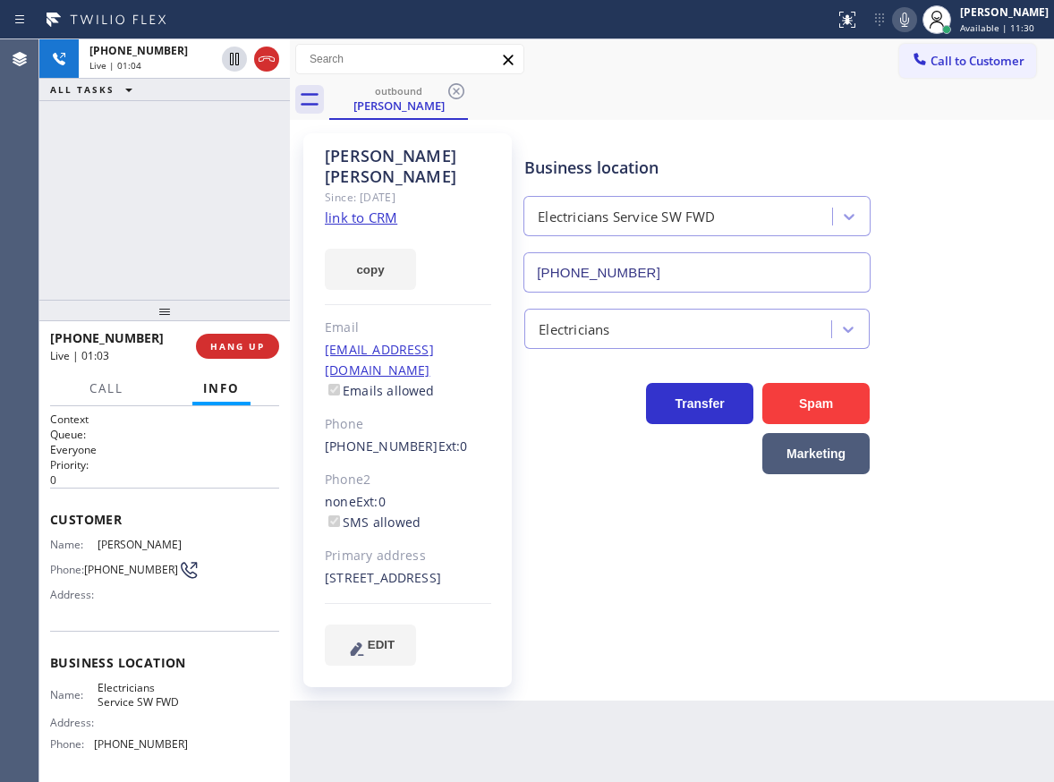
click at [915, 19] on icon at bounding box center [904, 19] width 21 height 21
click at [915, 21] on icon at bounding box center [904, 19] width 21 height 21
click at [960, 220] on div "Business location Electricians Service SW FWD [PHONE_NUMBER]" at bounding box center [785, 212] width 529 height 162
click at [647, 684] on div "Back to Dashboard Change Sender ID Customers Technicians Select a contact Outbo…" at bounding box center [672, 410] width 764 height 743
click at [909, 19] on icon at bounding box center [904, 20] width 9 height 14
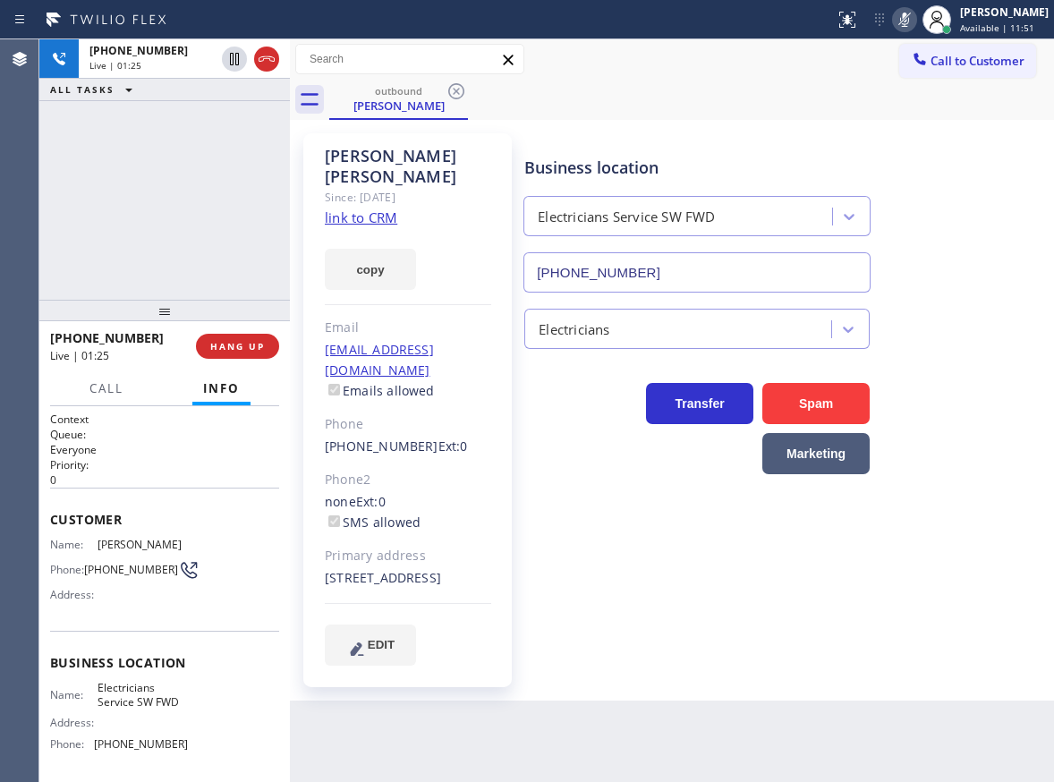
click at [911, 21] on rect at bounding box center [904, 18] width 13 height 13
click at [235, 346] on span "HANG UP" at bounding box center [237, 346] width 55 height 13
click at [246, 347] on span "COMPLETE" at bounding box center [234, 346] width 62 height 13
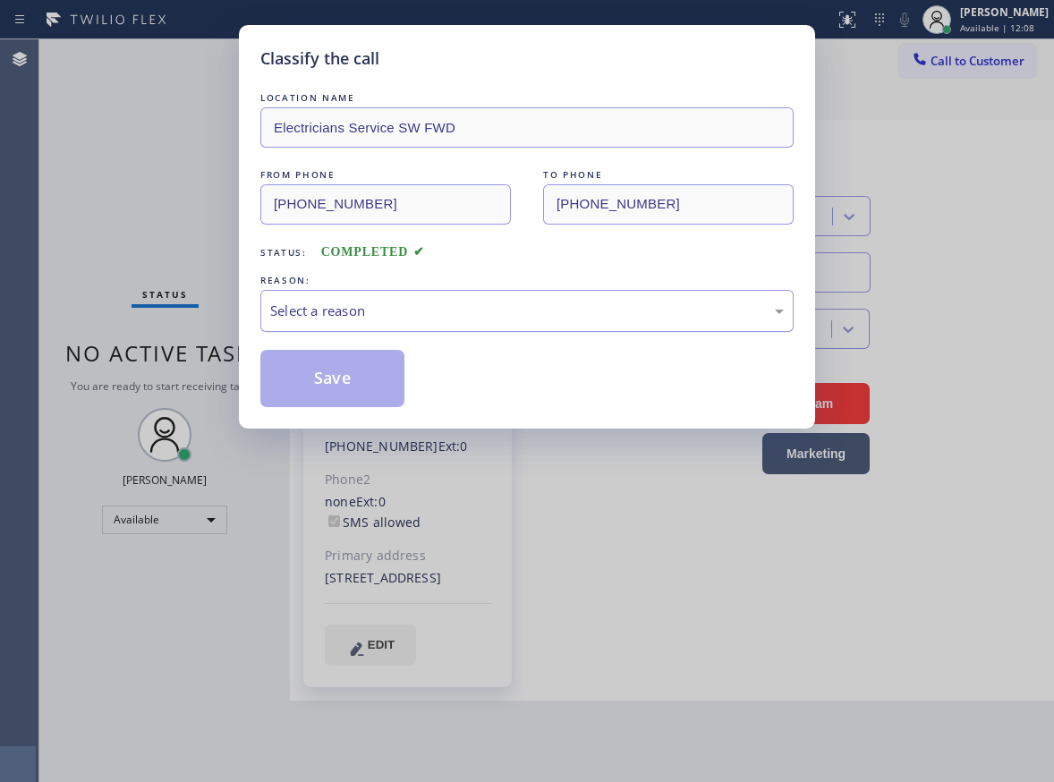
click at [410, 298] on div "Select a reason" at bounding box center [526, 311] width 533 height 42
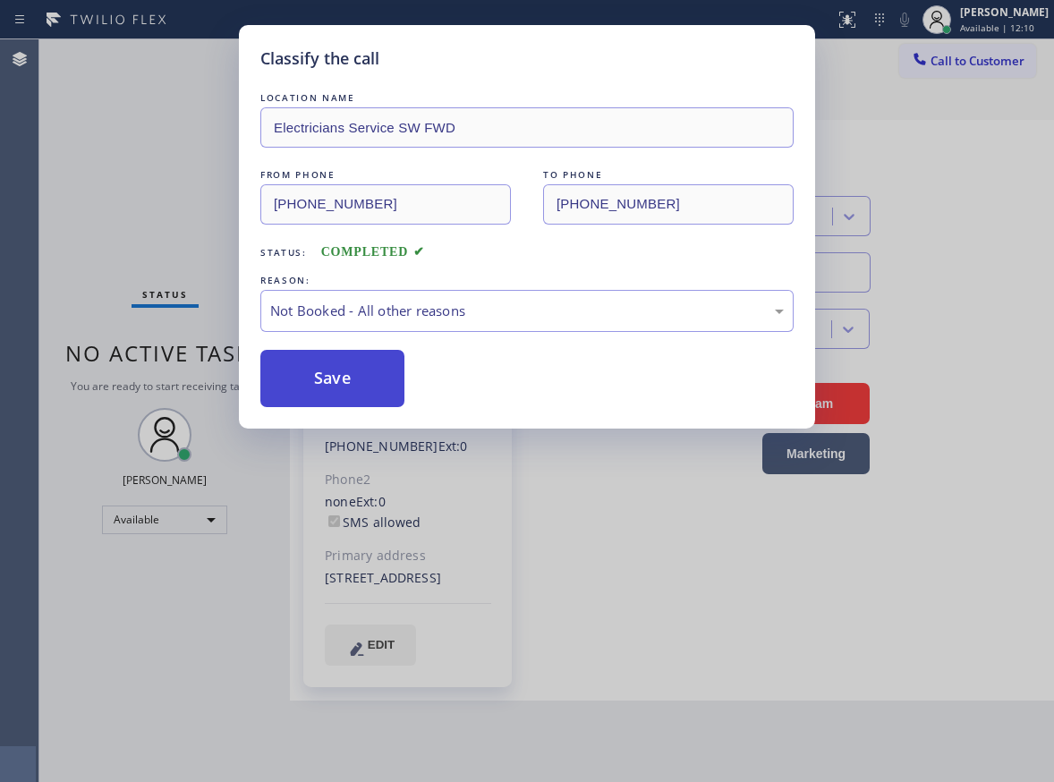
click at [332, 370] on button "Save" at bounding box center [332, 378] width 144 height 57
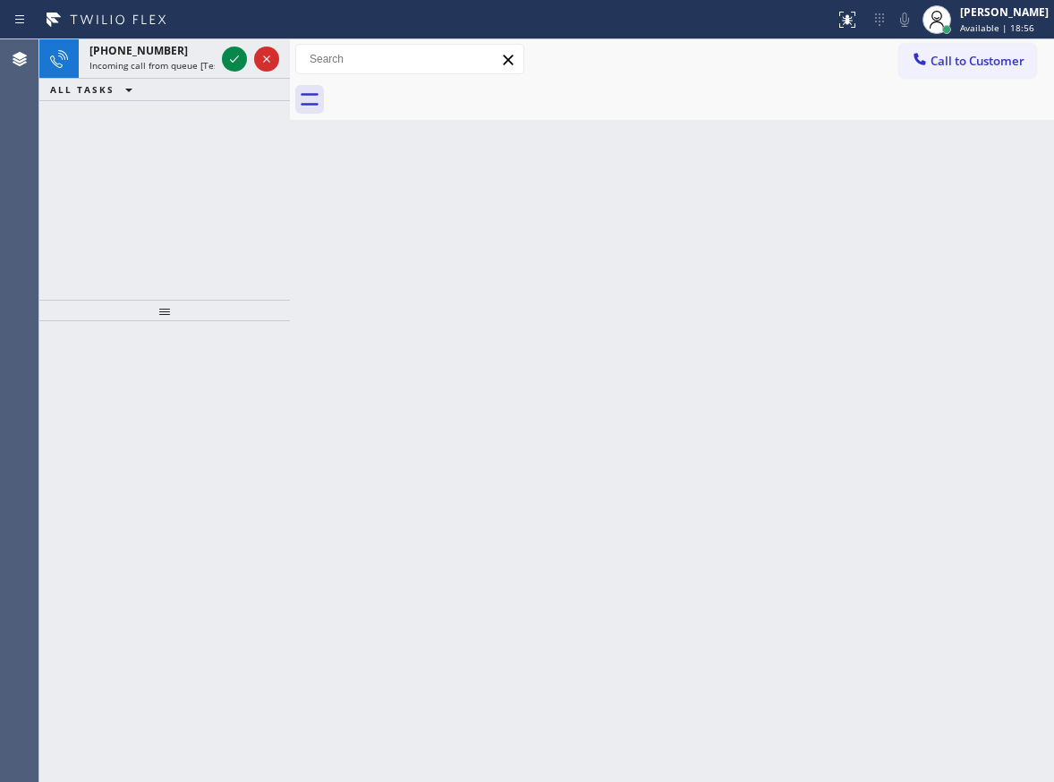
click at [166, 202] on div "[PHONE_NUMBER] Incoming call from queue [Test] All ALL TASKS ALL TASKS ACTIVE T…" at bounding box center [164, 169] width 251 height 260
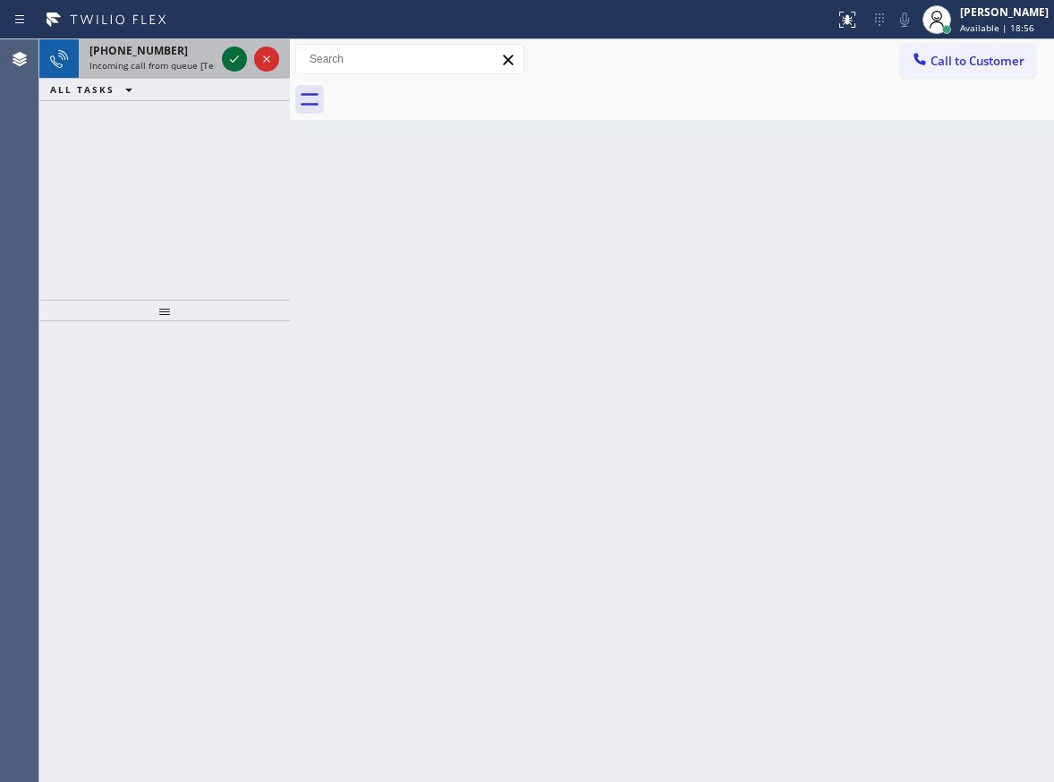
click at [226, 61] on div at bounding box center [234, 58] width 25 height 21
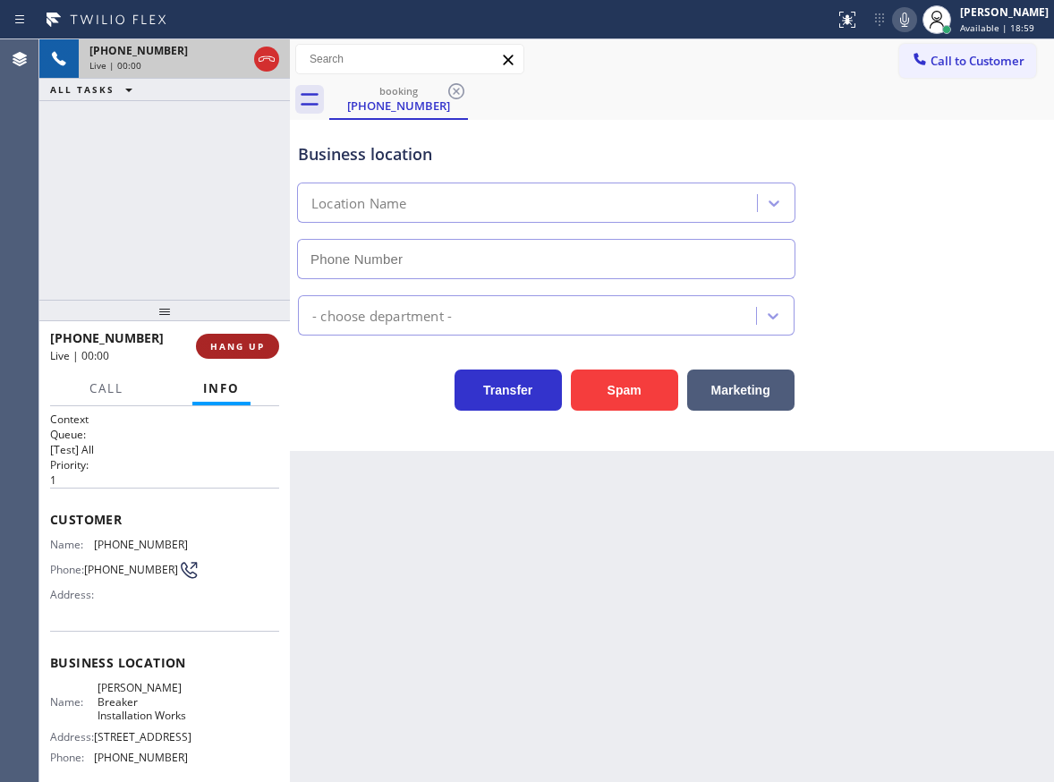
type input "[PHONE_NUMBER]"
click at [242, 349] on span "HANG UP" at bounding box center [237, 346] width 55 height 13
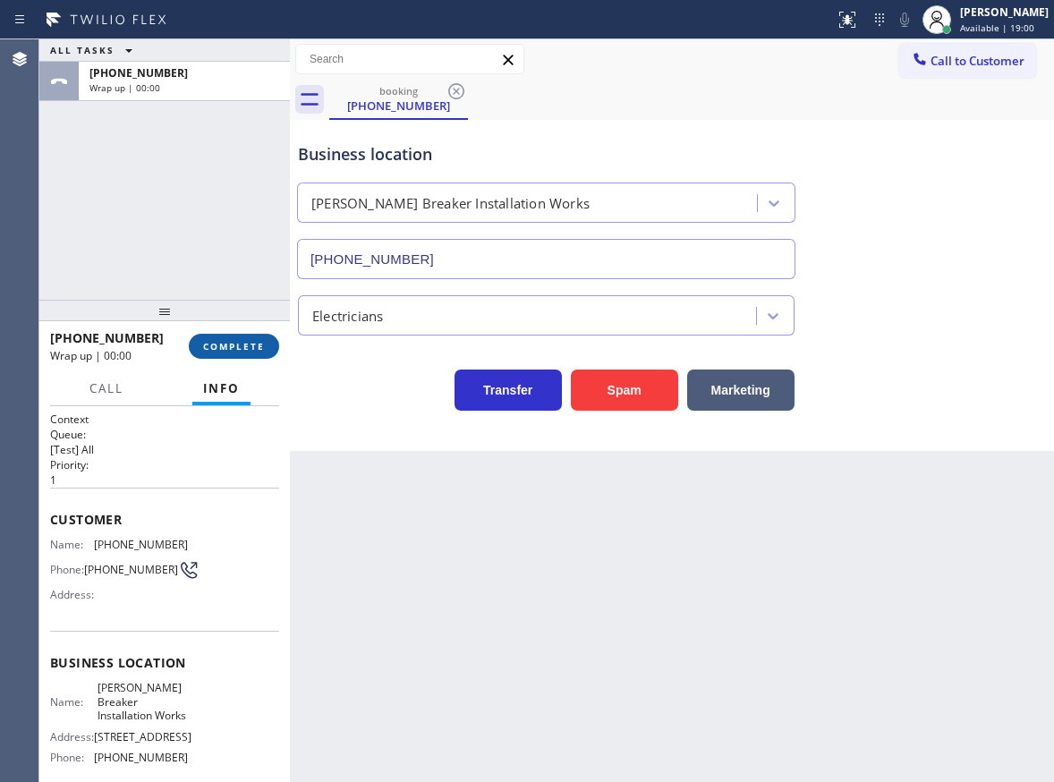
click at [242, 349] on span "COMPLETE" at bounding box center [234, 346] width 62 height 13
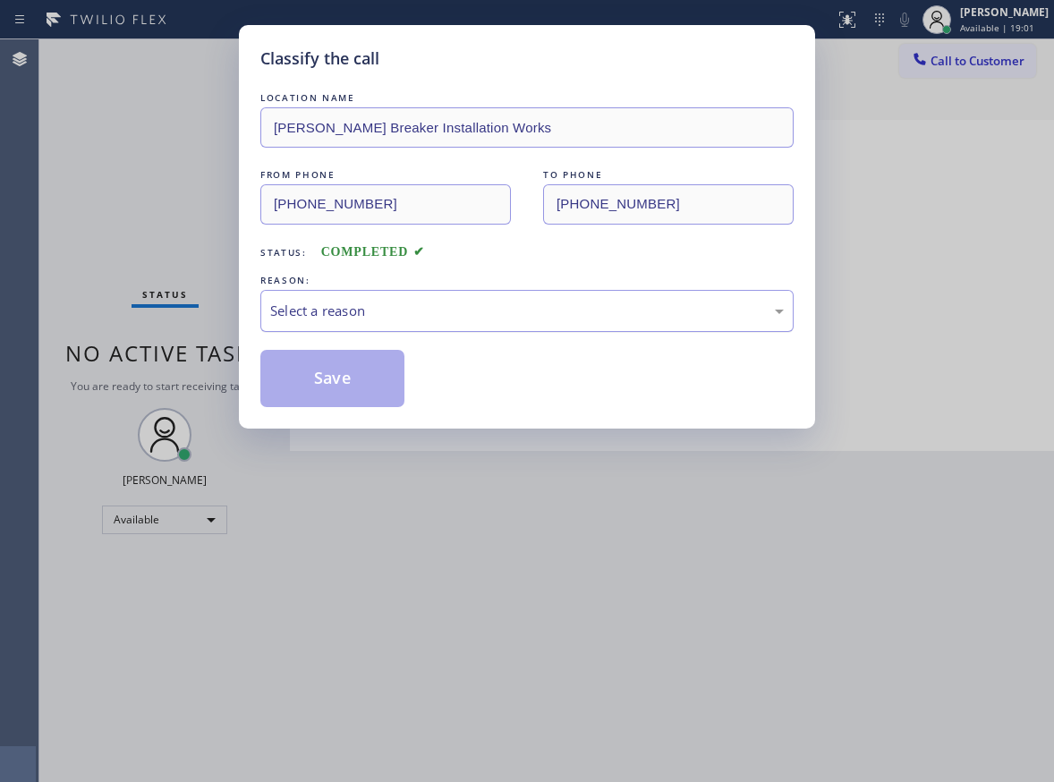
click at [421, 313] on div "Select a reason" at bounding box center [527, 311] width 514 height 21
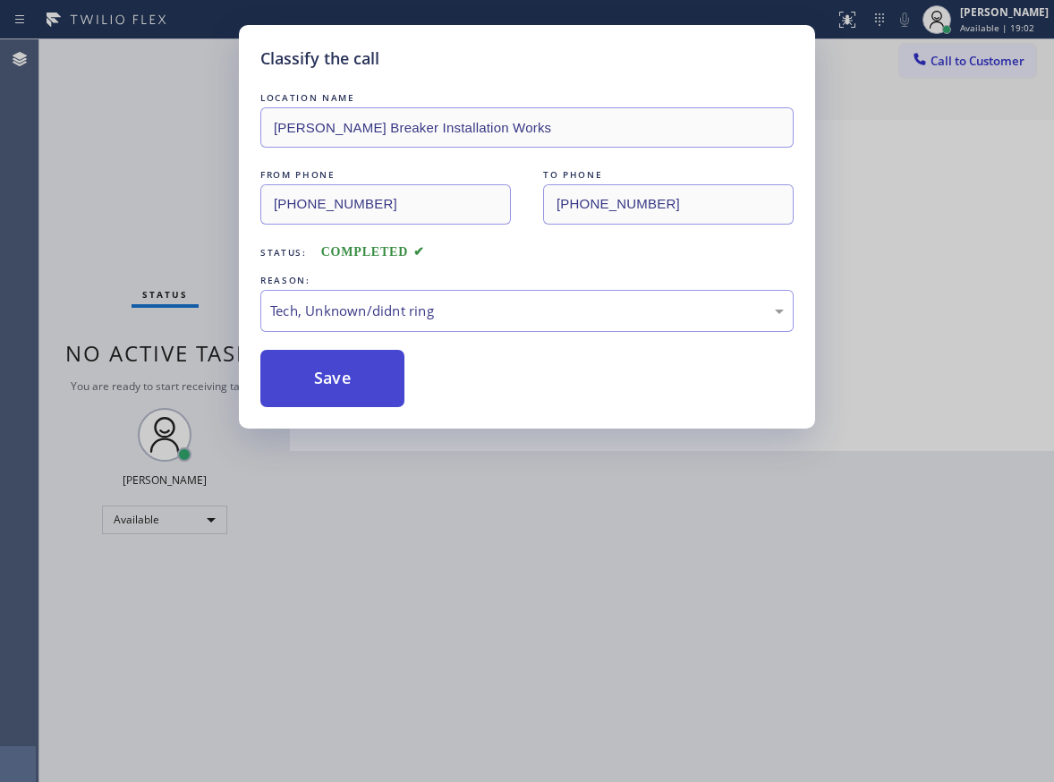
click at [355, 405] on button "Save" at bounding box center [332, 378] width 144 height 57
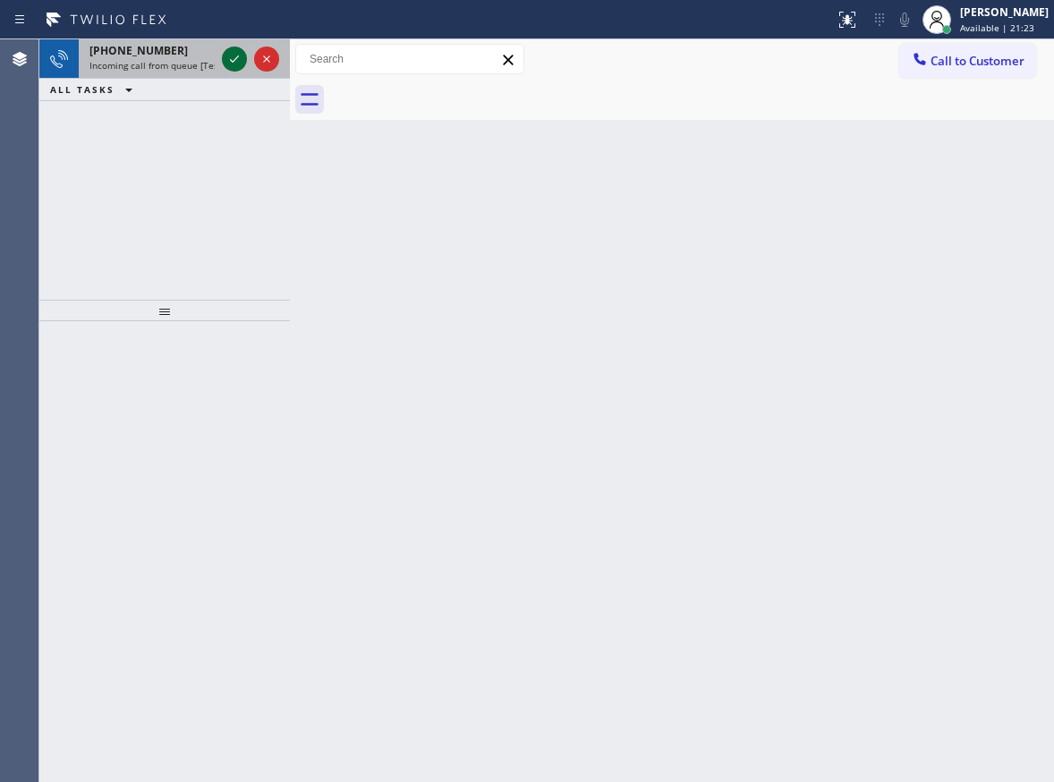
click at [226, 54] on icon at bounding box center [234, 58] width 21 height 21
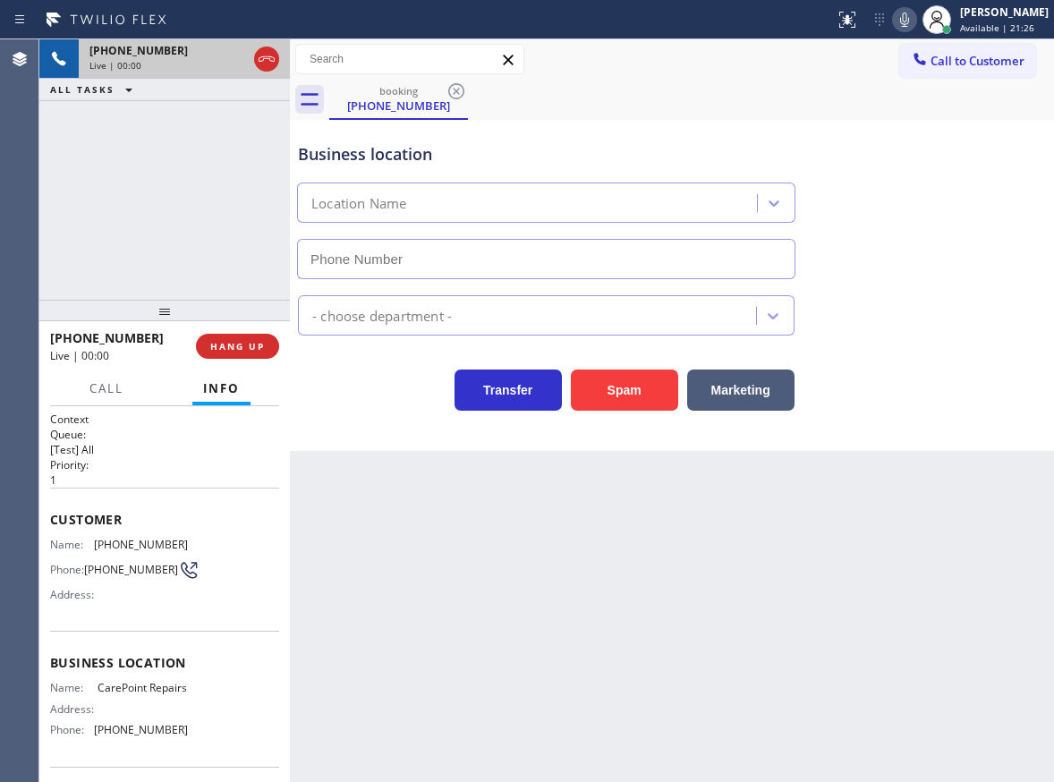
type input "[PHONE_NUMBER]"
click at [139, 694] on span "CarePoint Repairs" at bounding box center [142, 687] width 89 height 13
copy span "CarePoint Repairs"
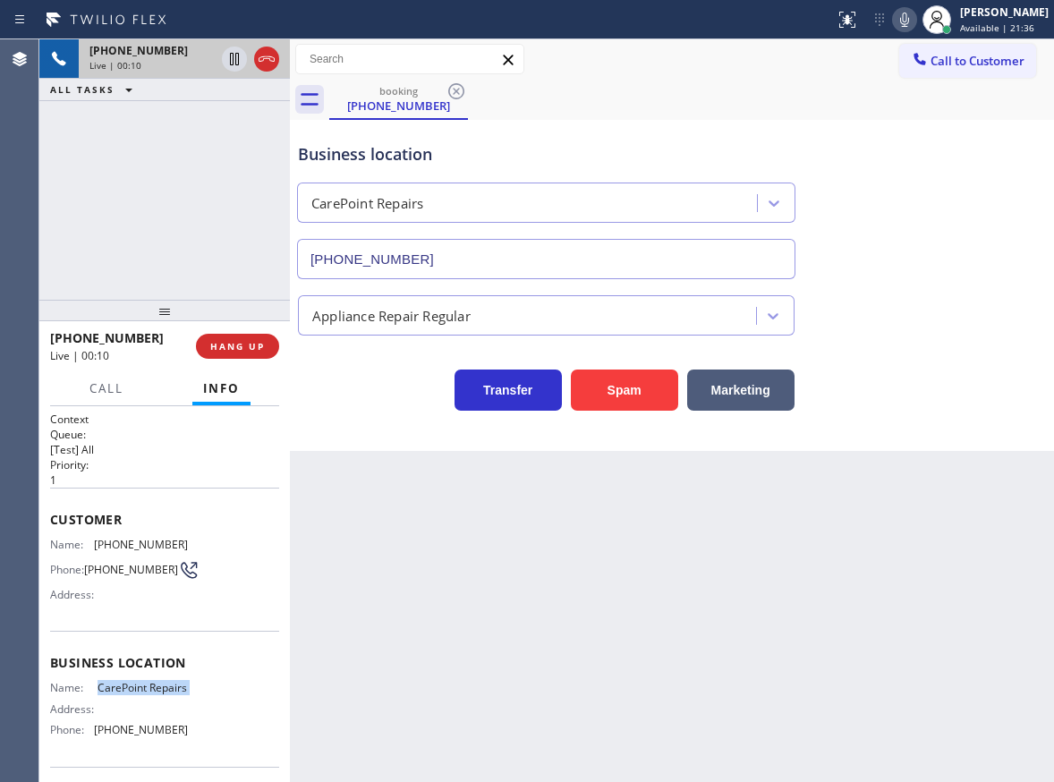
click at [170, 736] on span "[PHONE_NUMBER]" at bounding box center [141, 729] width 94 height 13
copy span "[PHONE_NUMBER]"
click at [148, 535] on div "Customer Name: [PHONE_NUMBER] Phone: [PHONE_NUMBER] Address:" at bounding box center [164, 559] width 229 height 143
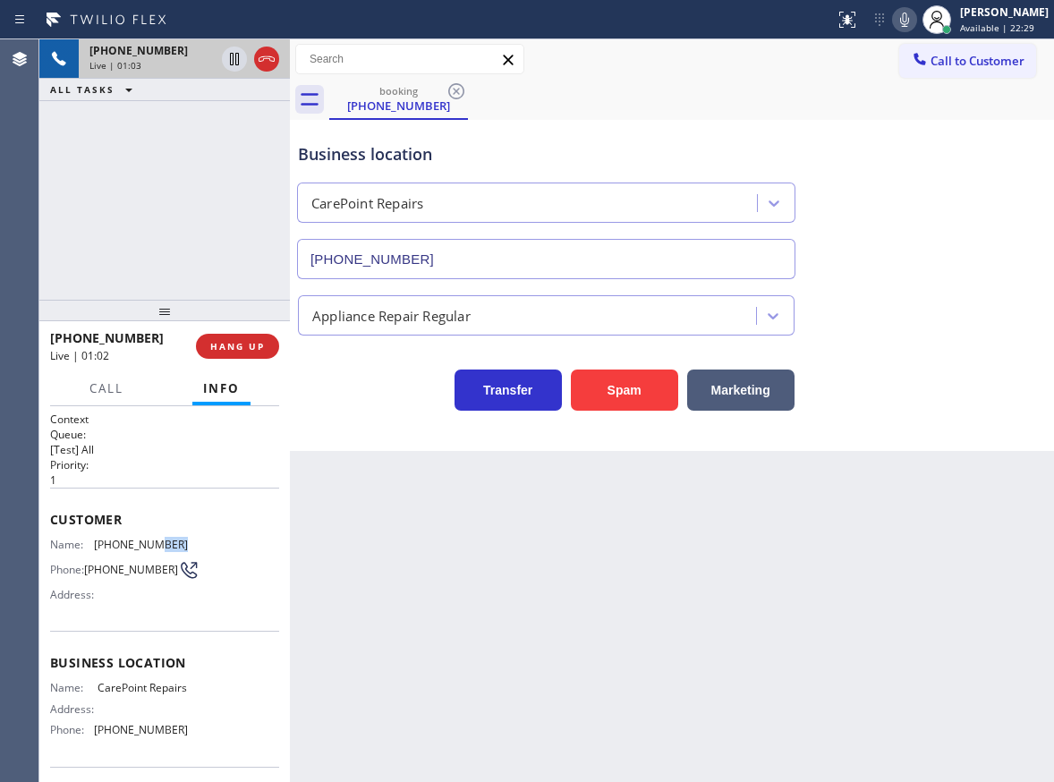
click at [148, 535] on div "Customer Name: [PHONE_NUMBER] Phone: [PHONE_NUMBER] Address:" at bounding box center [164, 559] width 229 height 143
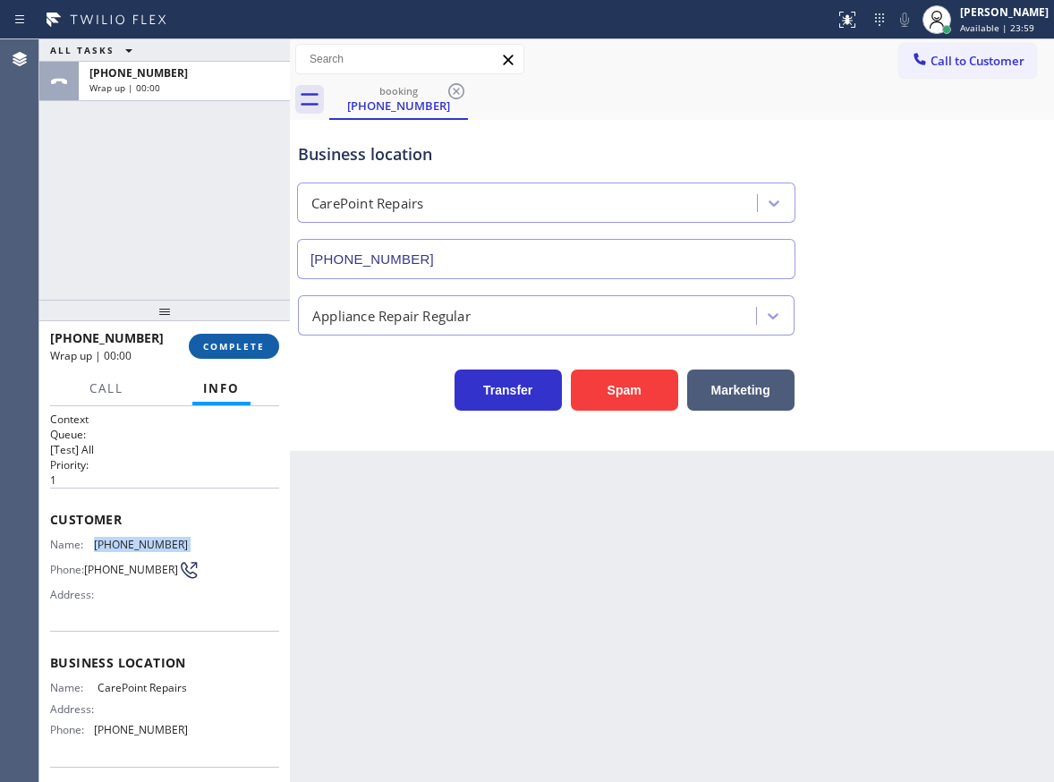
click at [239, 344] on span "COMPLETE" at bounding box center [234, 346] width 62 height 13
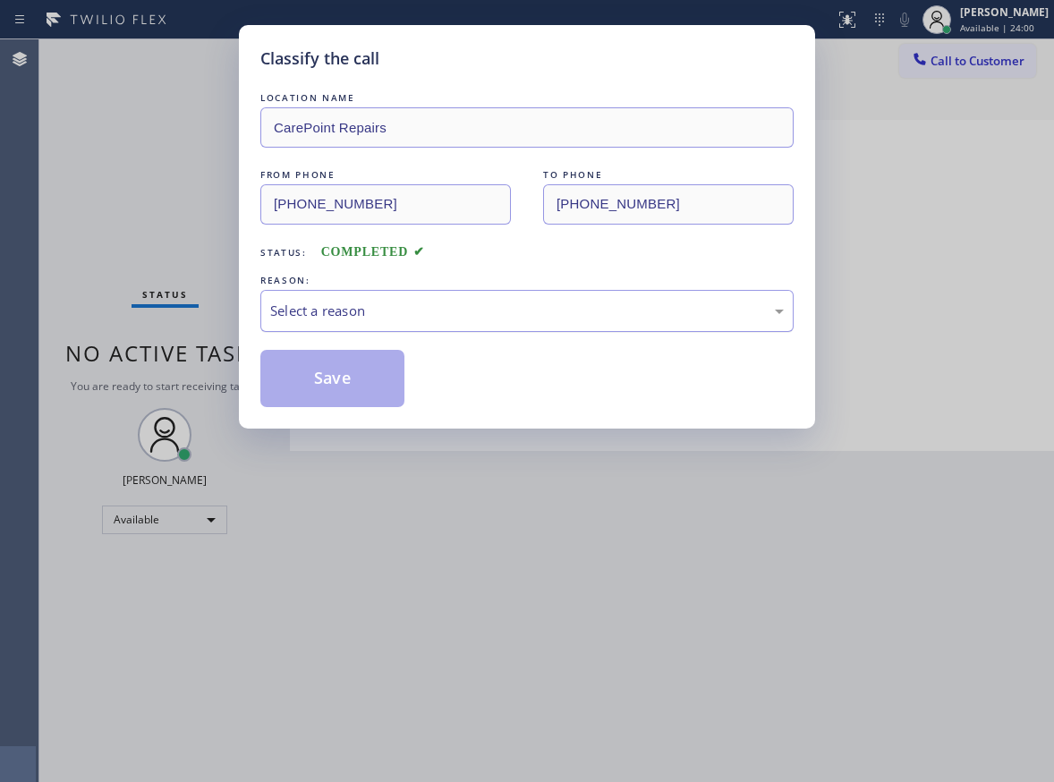
click at [412, 302] on div "Select a reason" at bounding box center [527, 311] width 514 height 21
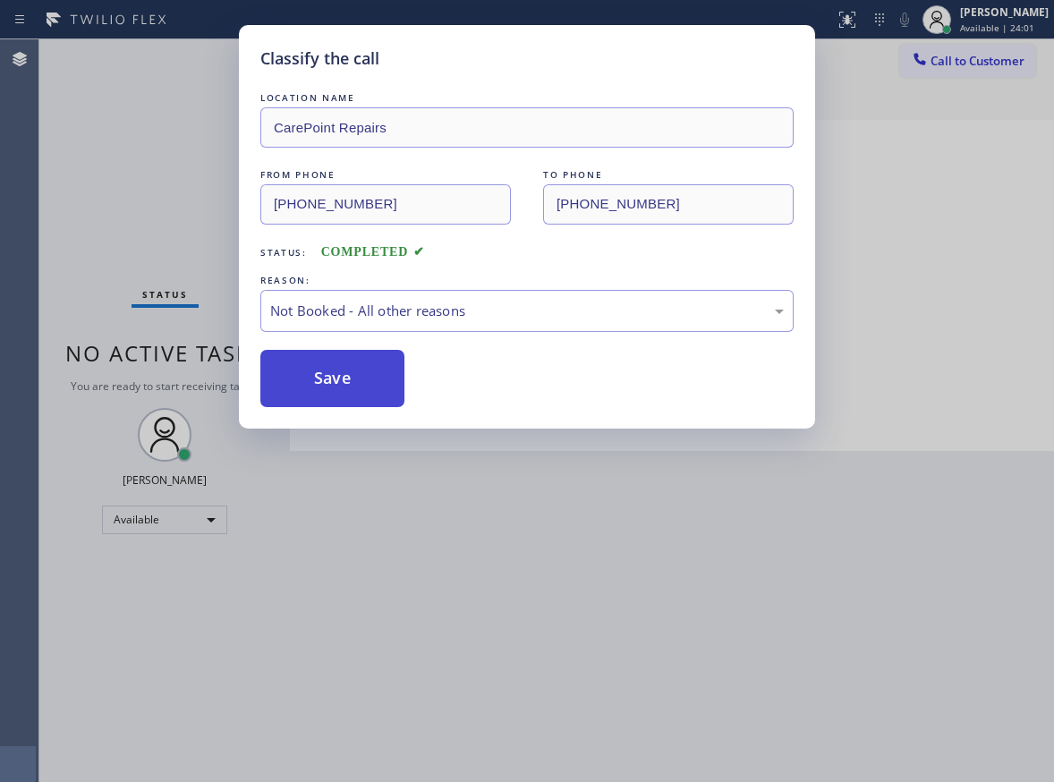
click at [341, 372] on button "Save" at bounding box center [332, 378] width 144 height 57
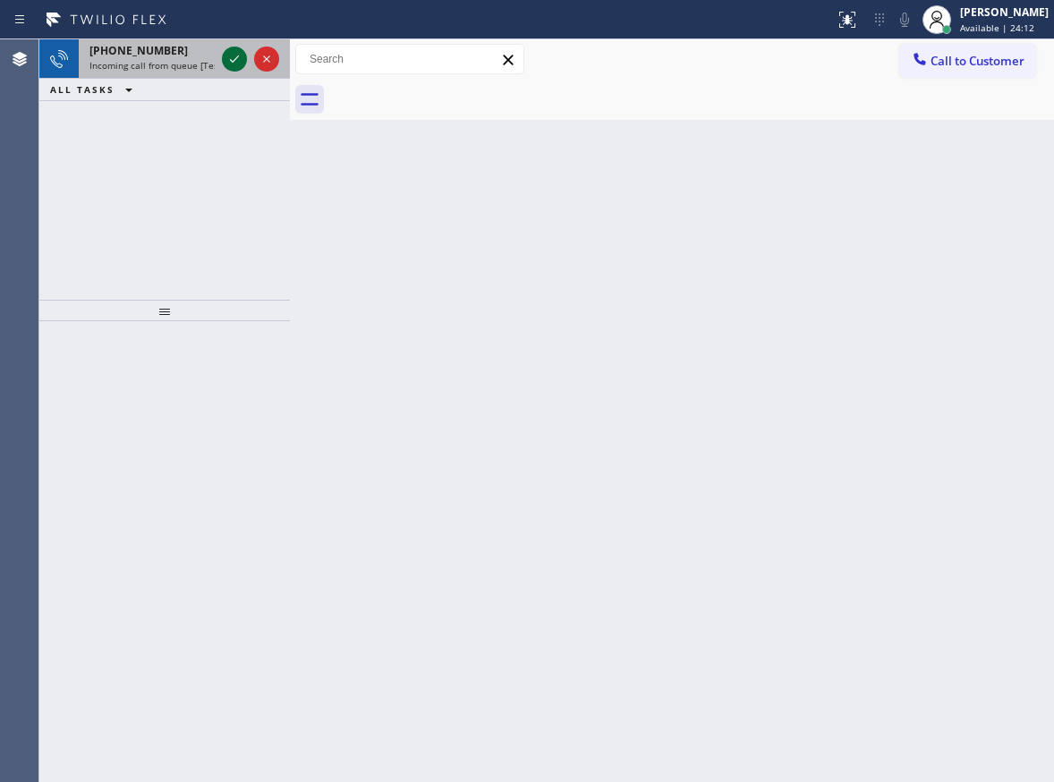
click at [229, 60] on icon at bounding box center [234, 58] width 21 height 21
click at [232, 62] on icon at bounding box center [234, 58] width 9 height 7
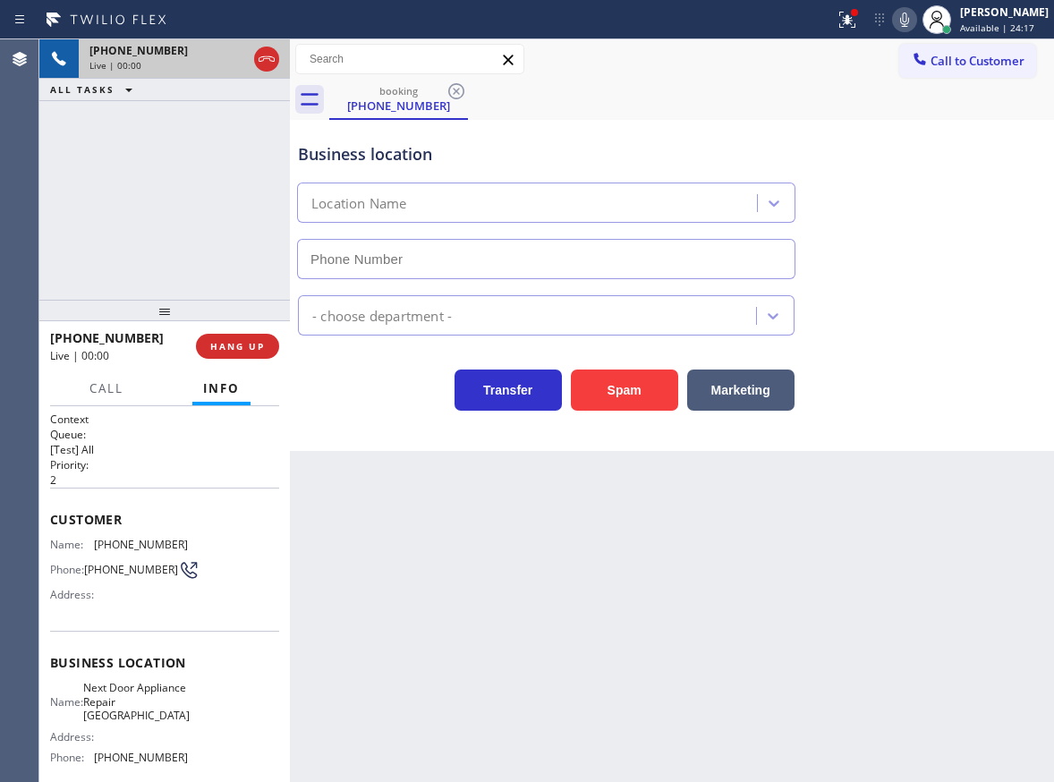
type input "[PHONE_NUMBER]"
click at [107, 703] on span "Next Door Appliance Repair [GEOGRAPHIC_DATA]" at bounding box center [136, 701] width 106 height 41
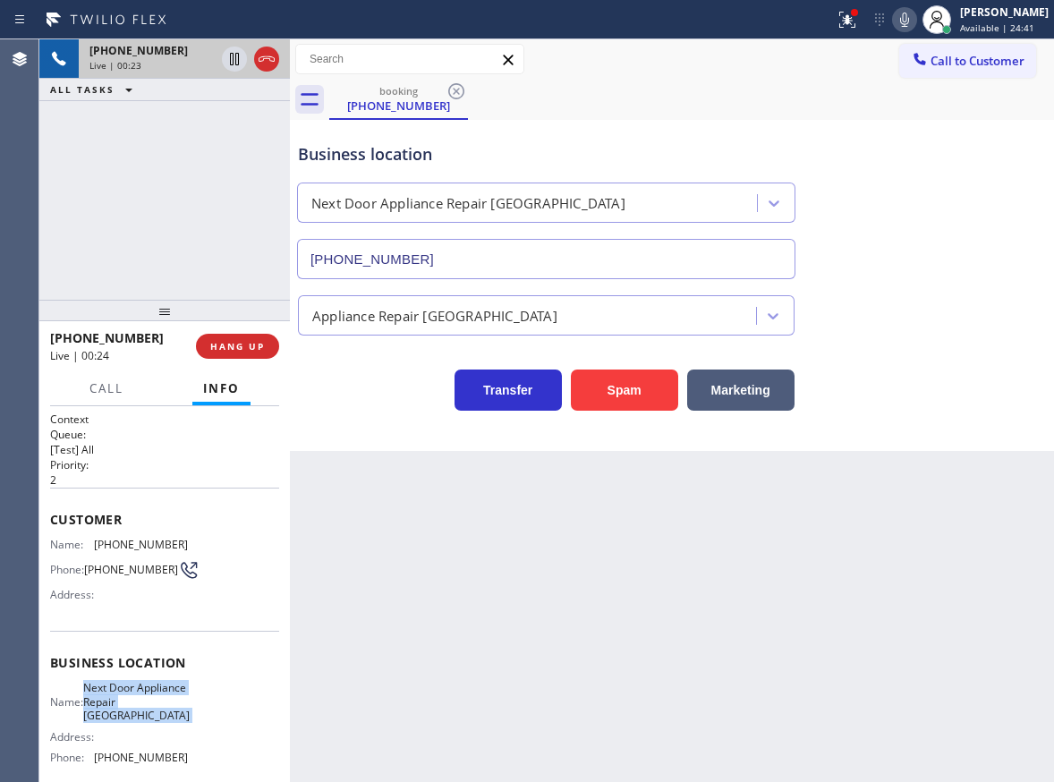
click at [107, 703] on span "Next Door Appliance Repair [GEOGRAPHIC_DATA]" at bounding box center [136, 701] width 106 height 41
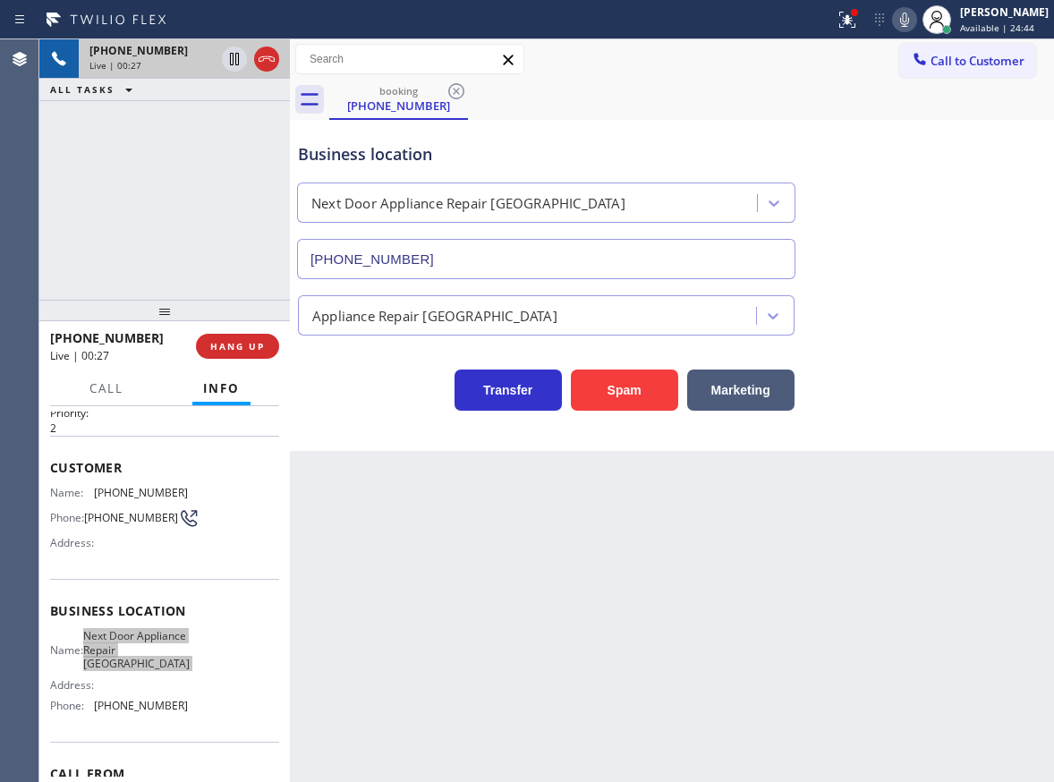
scroll to position [159, 0]
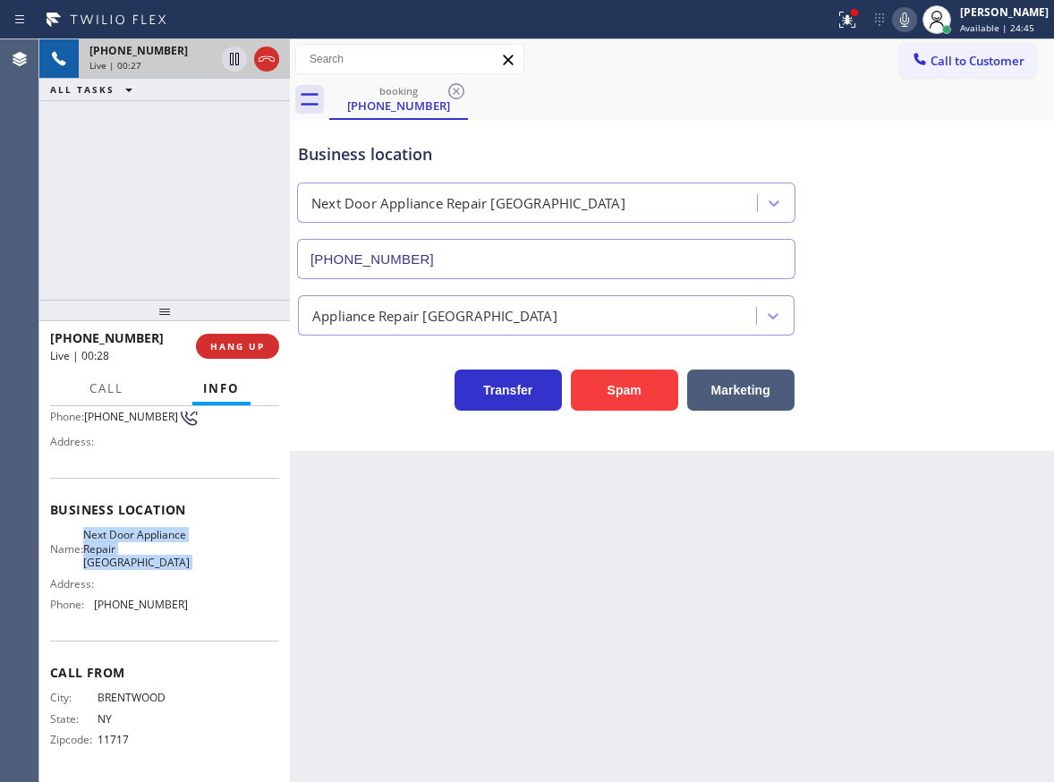
click at [155, 609] on span "[PHONE_NUMBER]" at bounding box center [141, 604] width 94 height 13
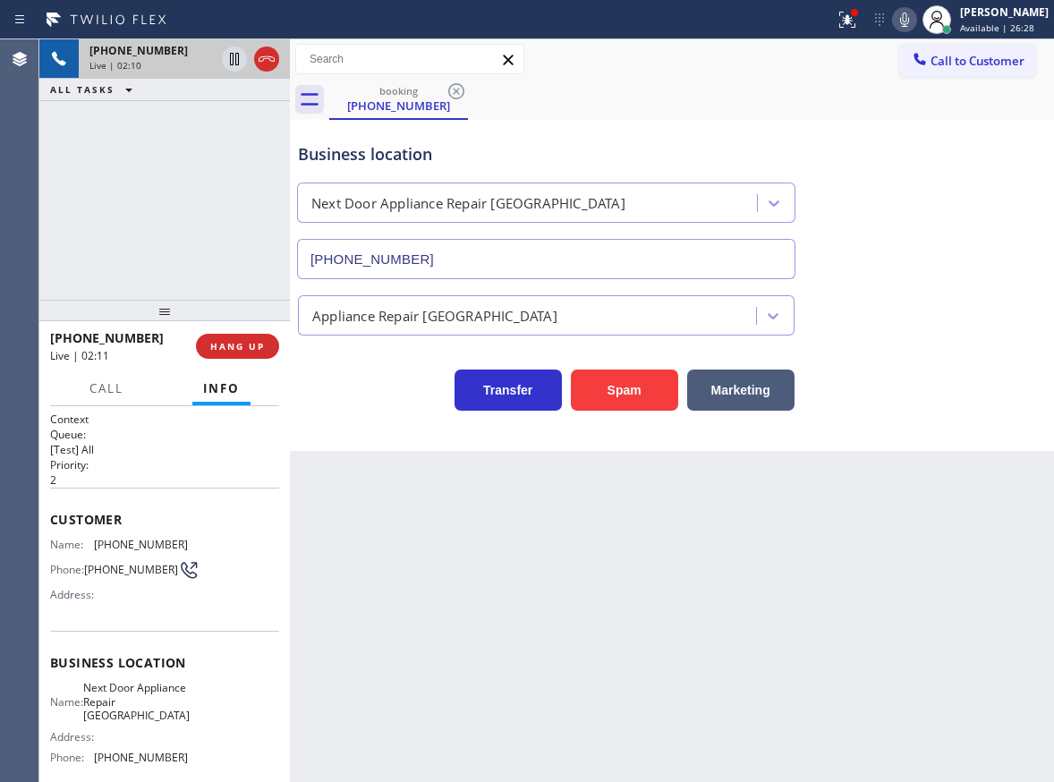
click at [109, 569] on span "[PHONE_NUMBER]" at bounding box center [131, 569] width 94 height 13
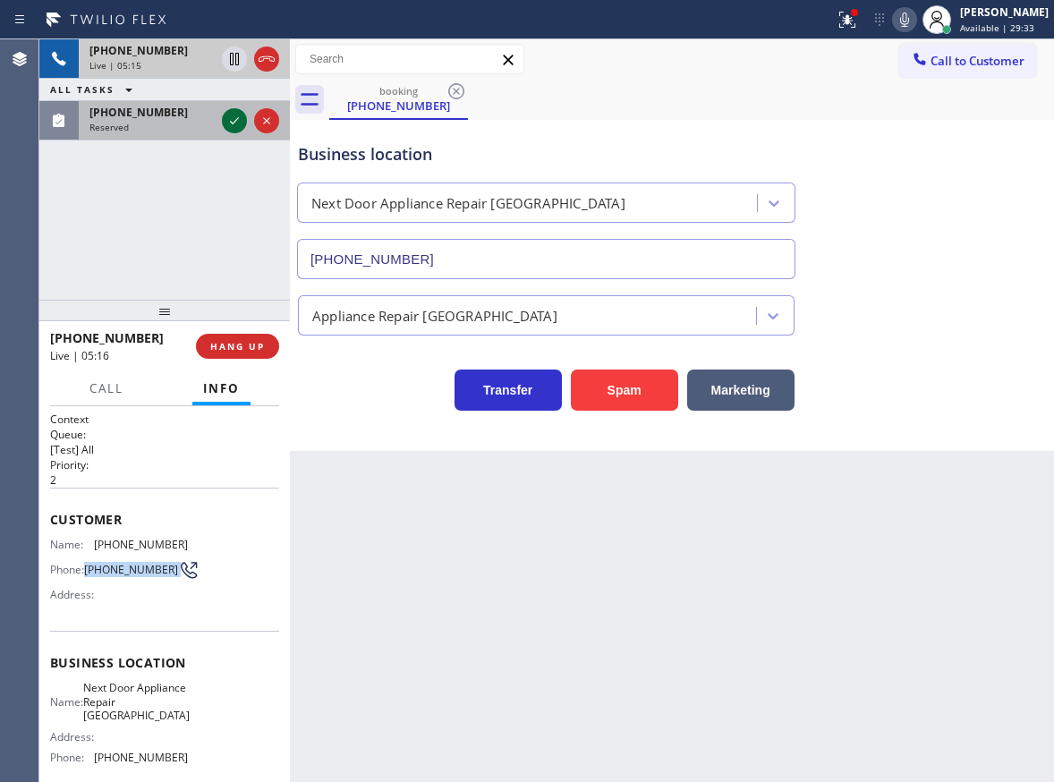
click at [231, 115] on icon at bounding box center [234, 120] width 21 height 21
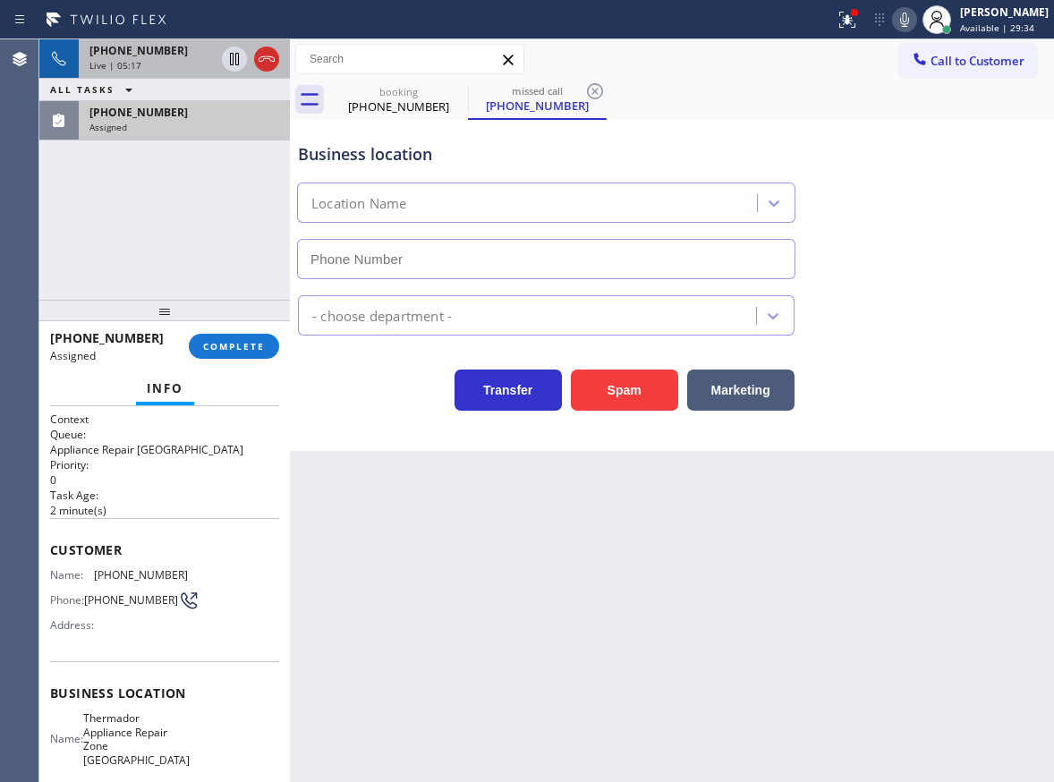
click at [73, 546] on span "Customer" at bounding box center [164, 549] width 229 height 17
type input "[PHONE_NUMBER]"
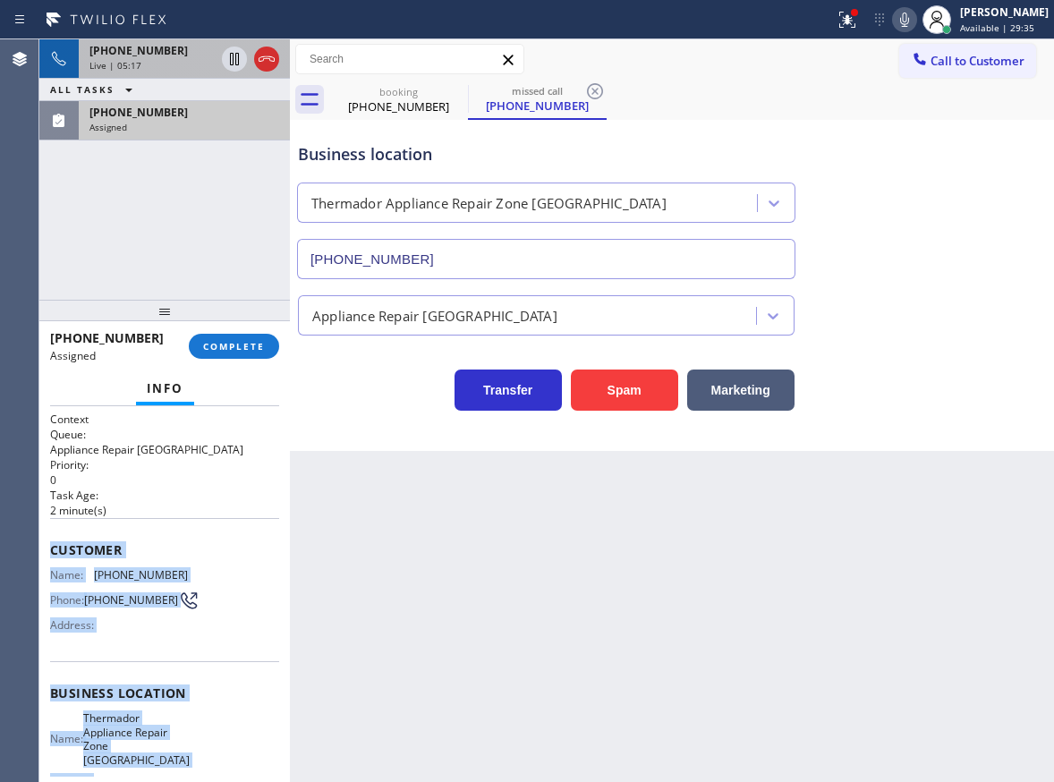
scroll to position [190, 0]
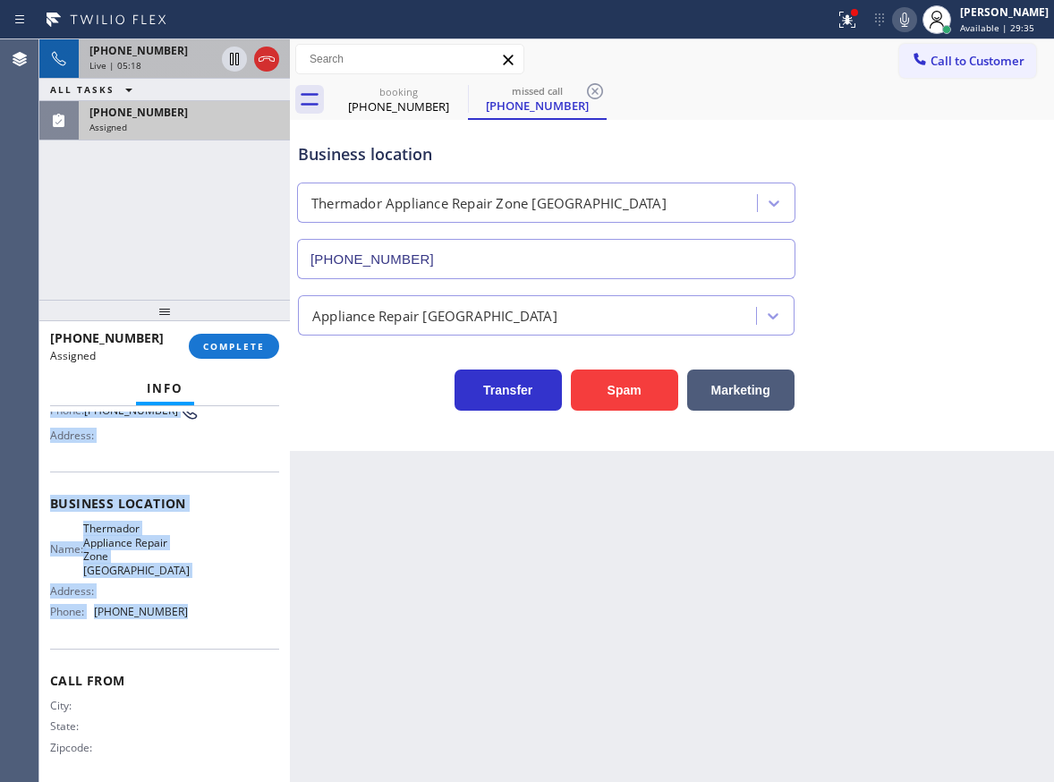
drag, startPoint x: 45, startPoint y: 546, endPoint x: 220, endPoint y: 606, distance: 185.3
click at [220, 606] on div "Context Queue: Appliance Repair High End Priority: 0 Task Age: [DEMOGRAPHIC_DAT…" at bounding box center [164, 594] width 251 height 376
click at [230, 356] on button "COMPLETE" at bounding box center [234, 346] width 90 height 25
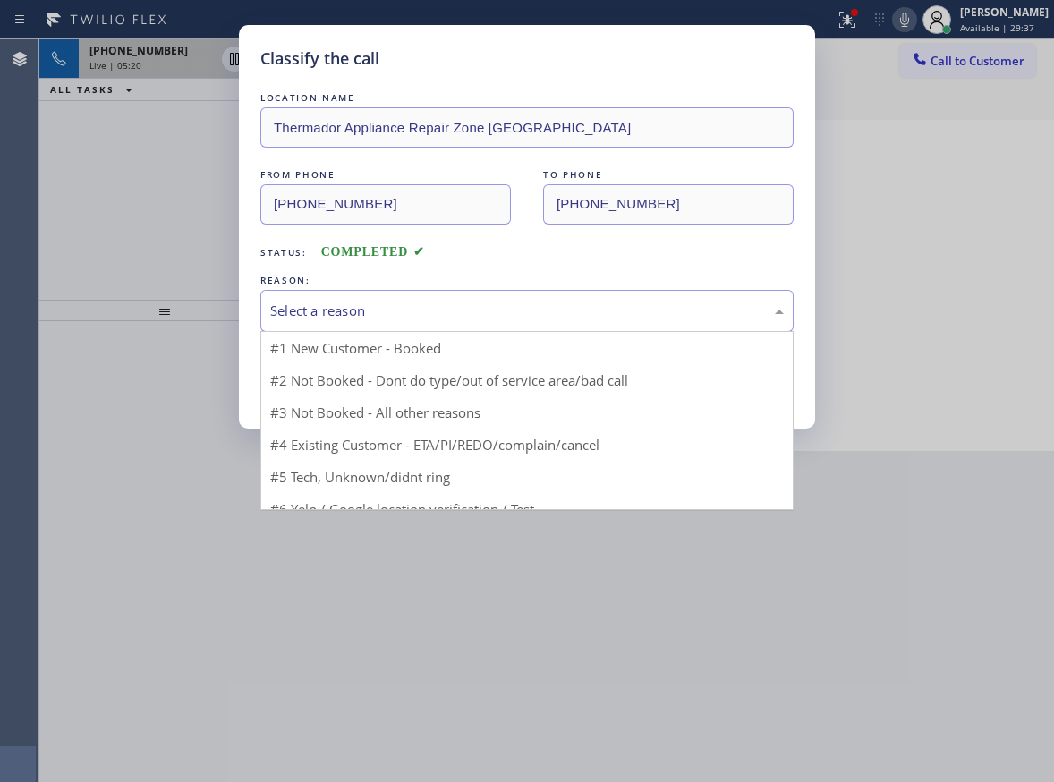
click at [403, 312] on div "Select a reason" at bounding box center [527, 311] width 514 height 21
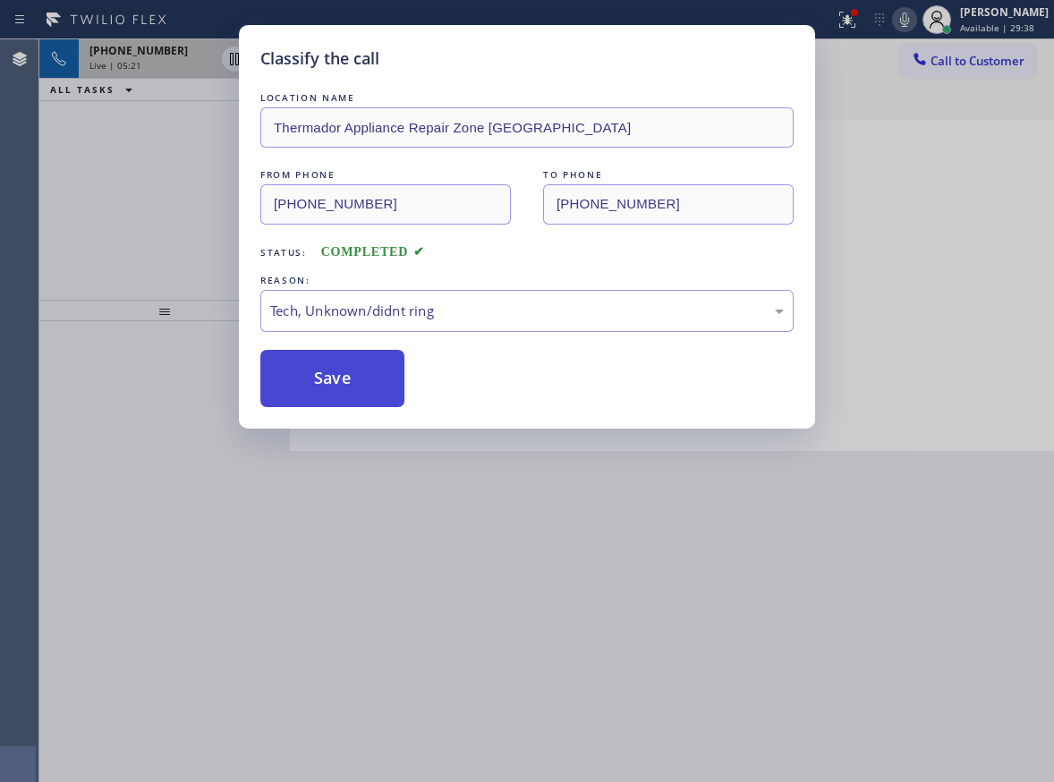
click at [344, 392] on button "Save" at bounding box center [332, 378] width 144 height 57
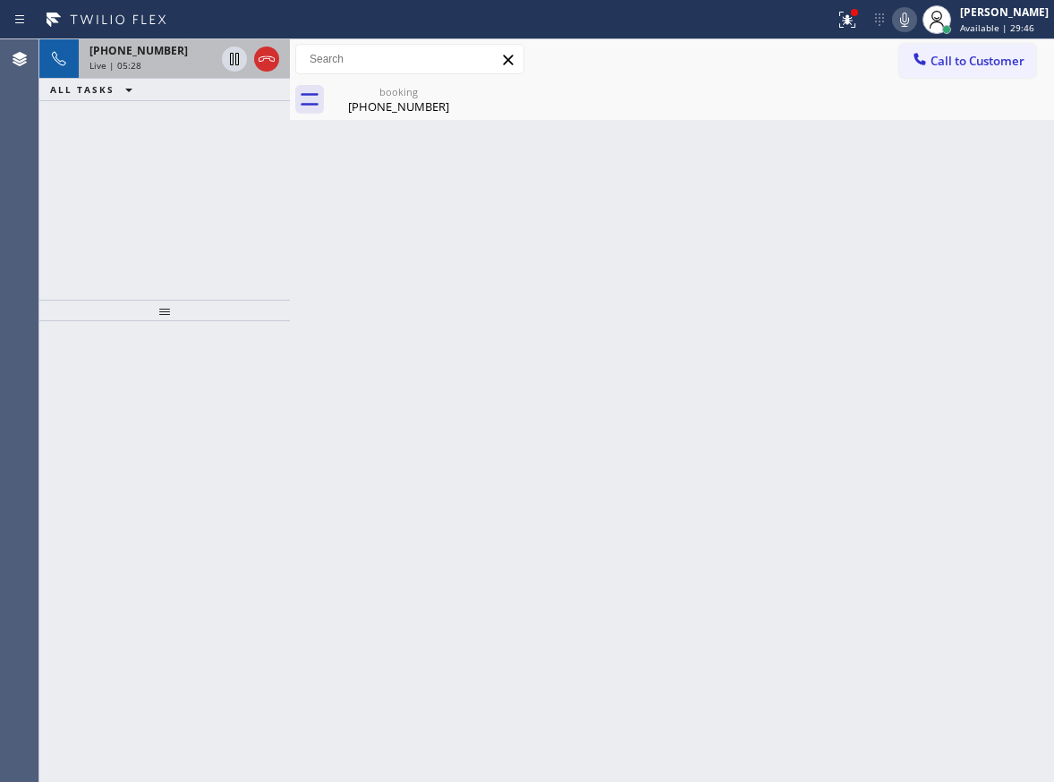
click at [98, 59] on span "Live | 05:28" at bounding box center [115, 65] width 52 height 13
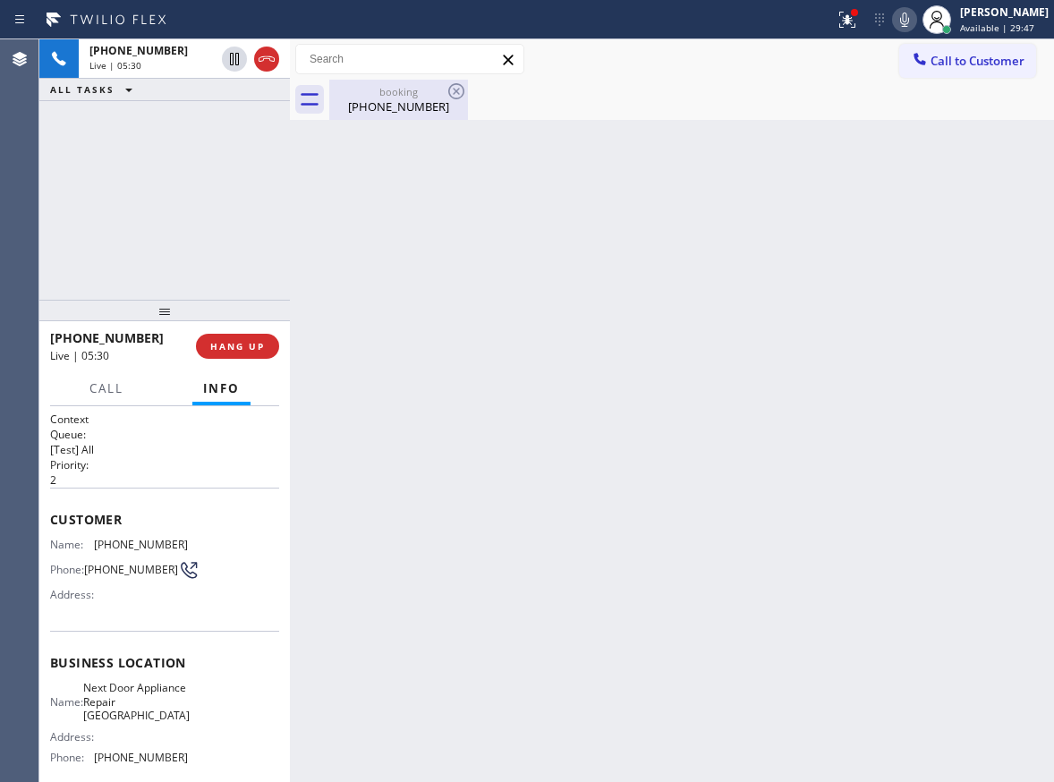
drag, startPoint x: 382, startPoint y: 93, endPoint x: 299, endPoint y: 344, distance: 264.8
click at [382, 94] on div "booking" at bounding box center [398, 91] width 135 height 13
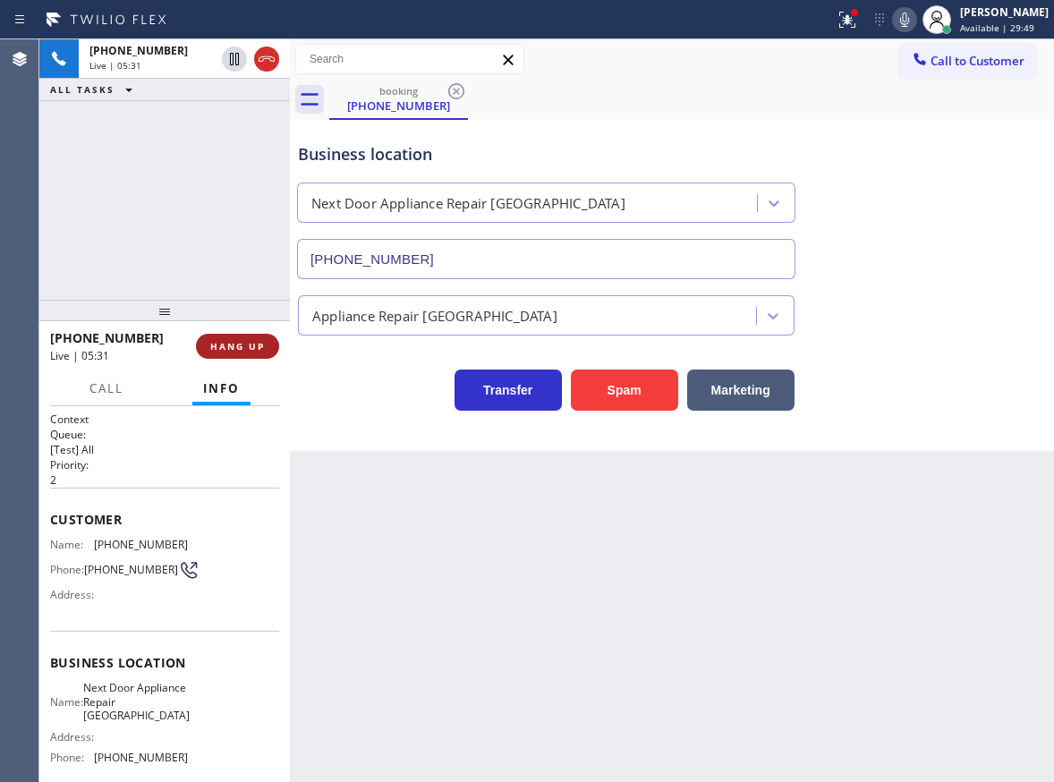
click at [243, 348] on span "HANG UP" at bounding box center [237, 346] width 55 height 13
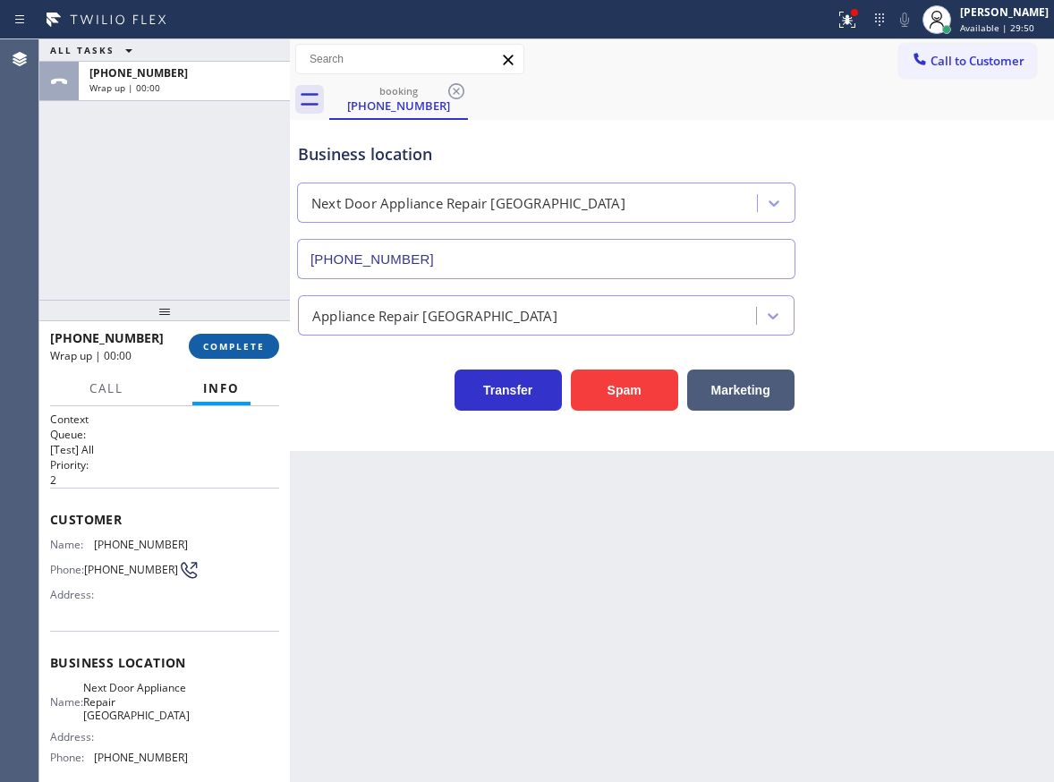
click at [243, 348] on span "COMPLETE" at bounding box center [234, 346] width 62 height 13
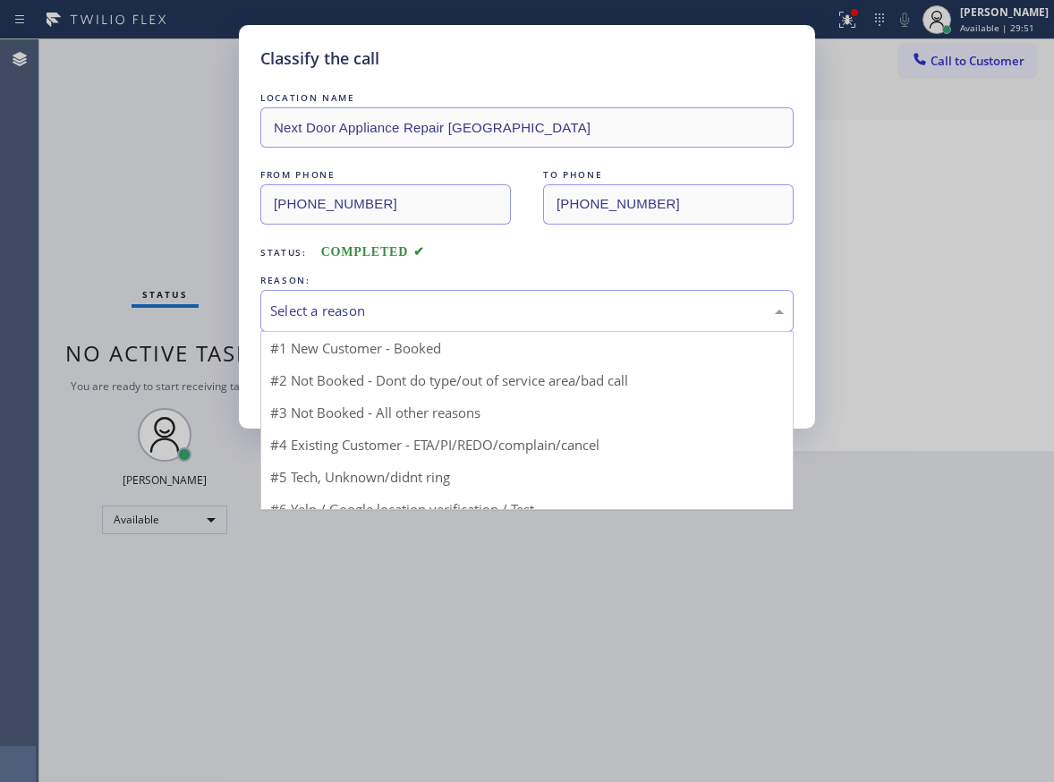
click at [384, 319] on div "Select a reason" at bounding box center [527, 311] width 514 height 21
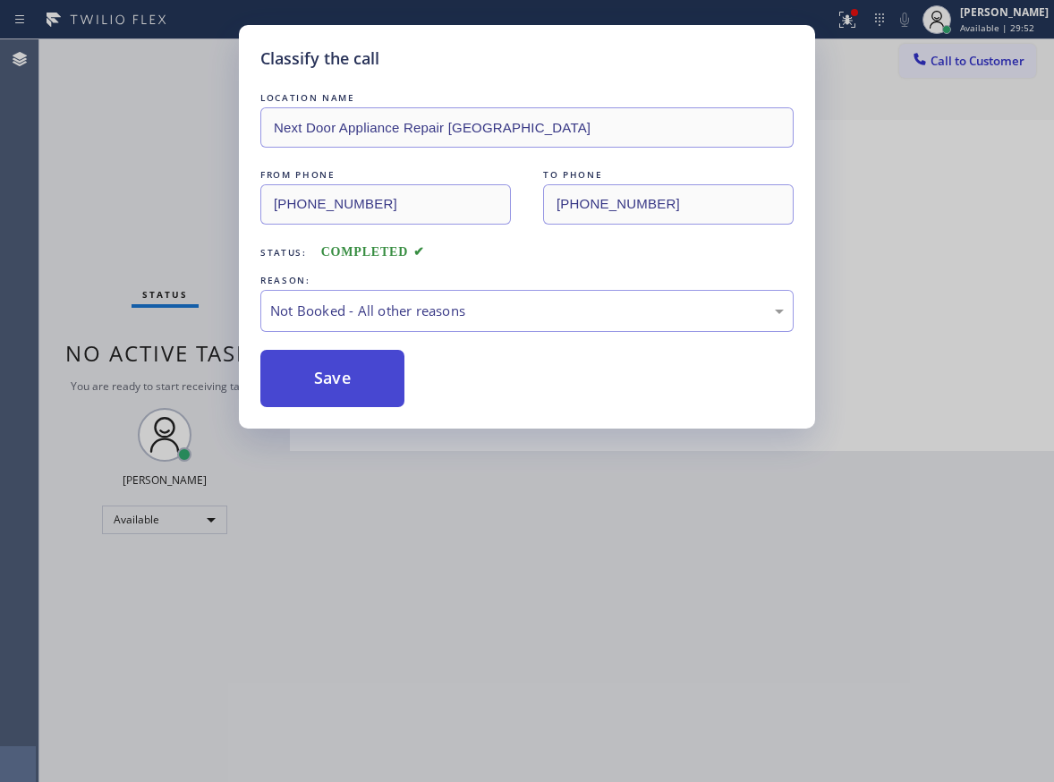
click at [318, 377] on button "Save" at bounding box center [332, 378] width 144 height 57
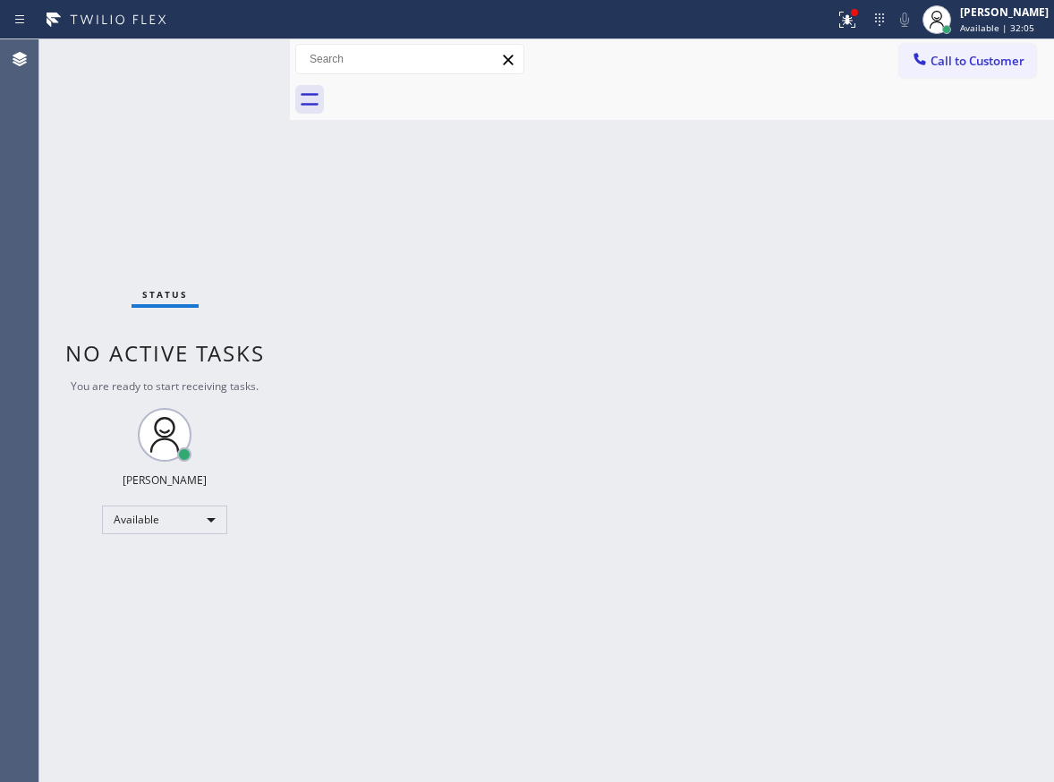
click at [936, 251] on div "Back to Dashboard Change Sender ID Customers Technicians Select a contact Outbo…" at bounding box center [672, 410] width 764 height 743
click at [427, 424] on div "Back to Dashboard Change Sender ID Customers Technicians Select a contact Outbo…" at bounding box center [672, 410] width 764 height 743
click at [998, 551] on div "Back to Dashboard Change Sender ID Customers Technicians Select a contact Outbo…" at bounding box center [672, 410] width 764 height 743
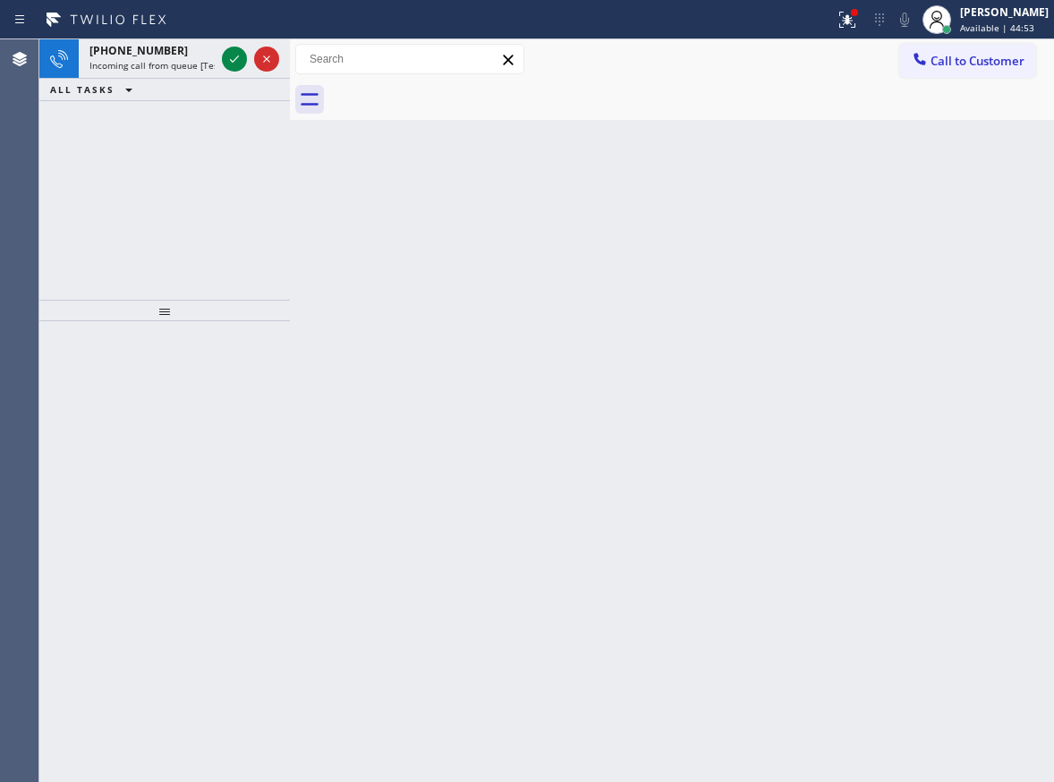
drag, startPoint x: 1000, startPoint y: 332, endPoint x: 990, endPoint y: 322, distance: 13.9
click at [1000, 331] on div "Back to Dashboard Change Sender ID Customers Technicians Select a contact Outbo…" at bounding box center [672, 410] width 764 height 743
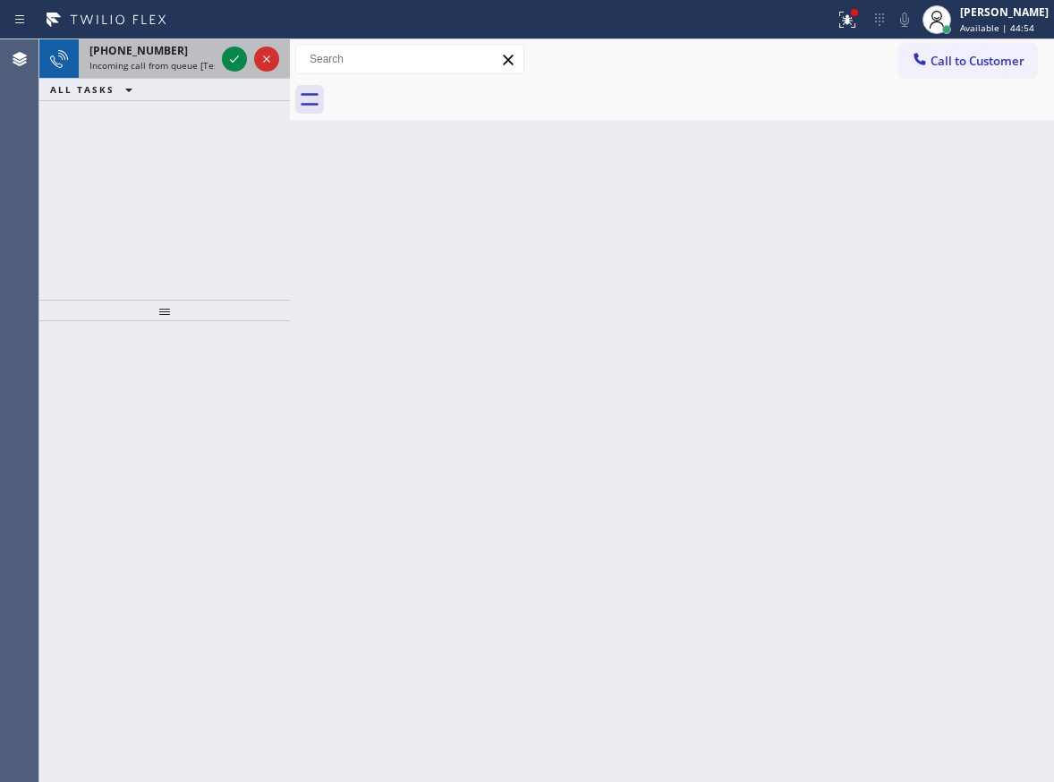
click at [234, 61] on icon at bounding box center [234, 58] width 9 height 7
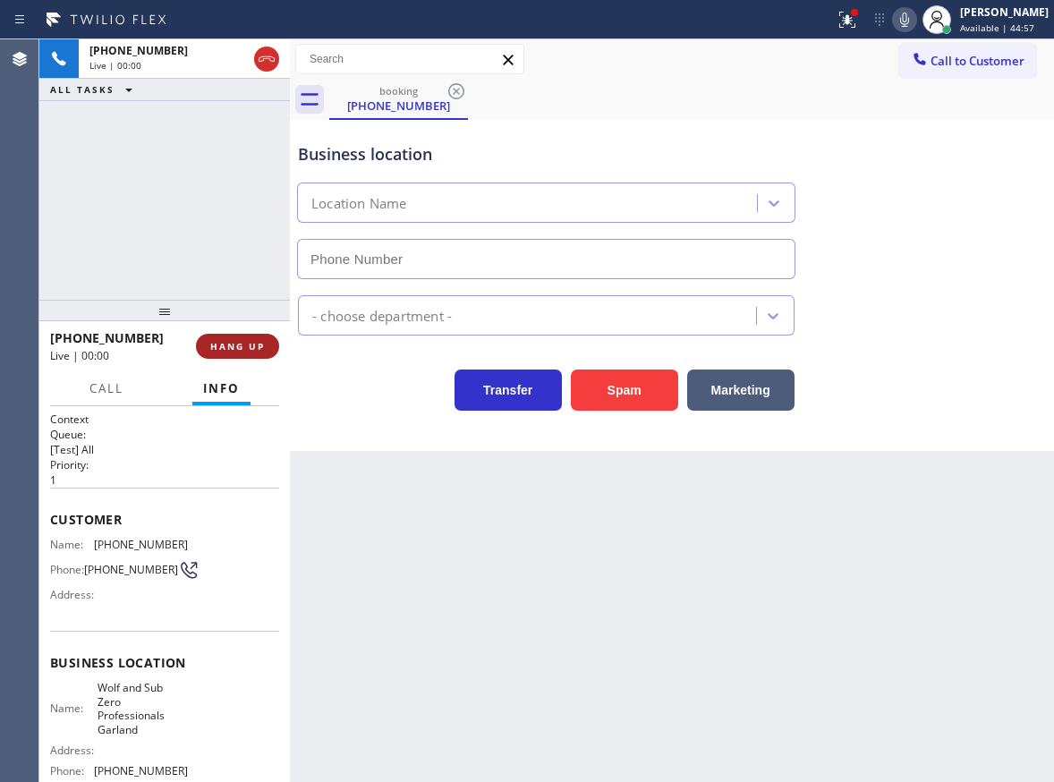
type input "[PHONE_NUMBER]"
click at [241, 346] on span "HANG UP" at bounding box center [237, 346] width 55 height 13
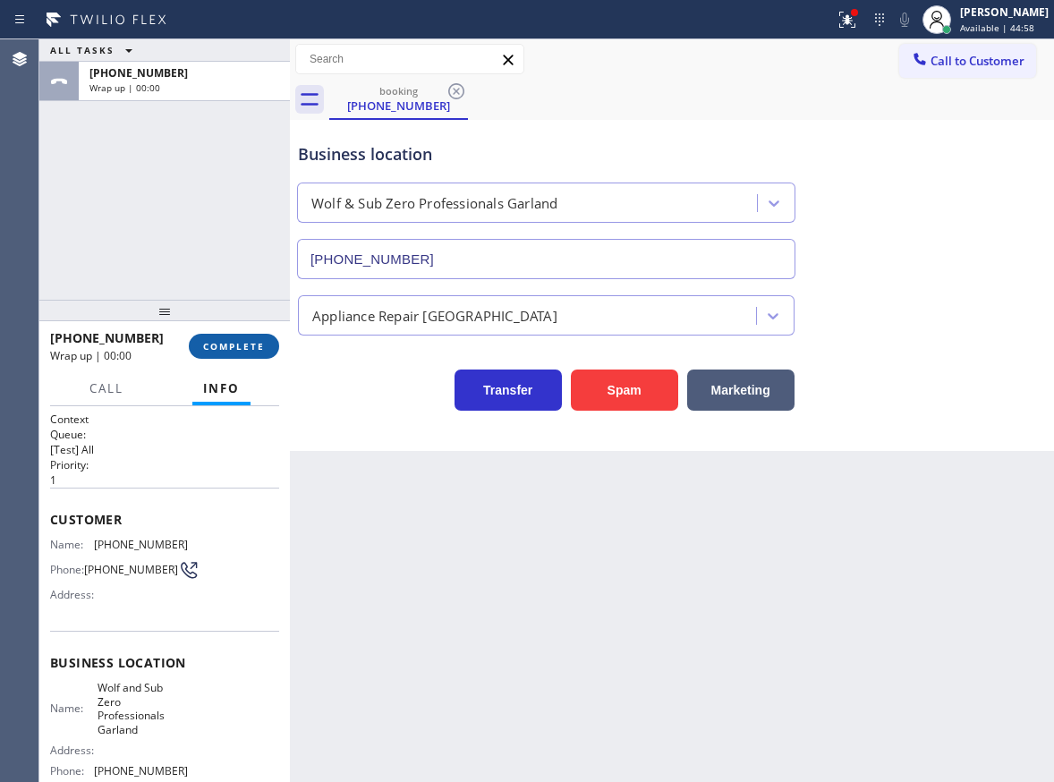
click at [241, 346] on span "COMPLETE" at bounding box center [234, 346] width 62 height 13
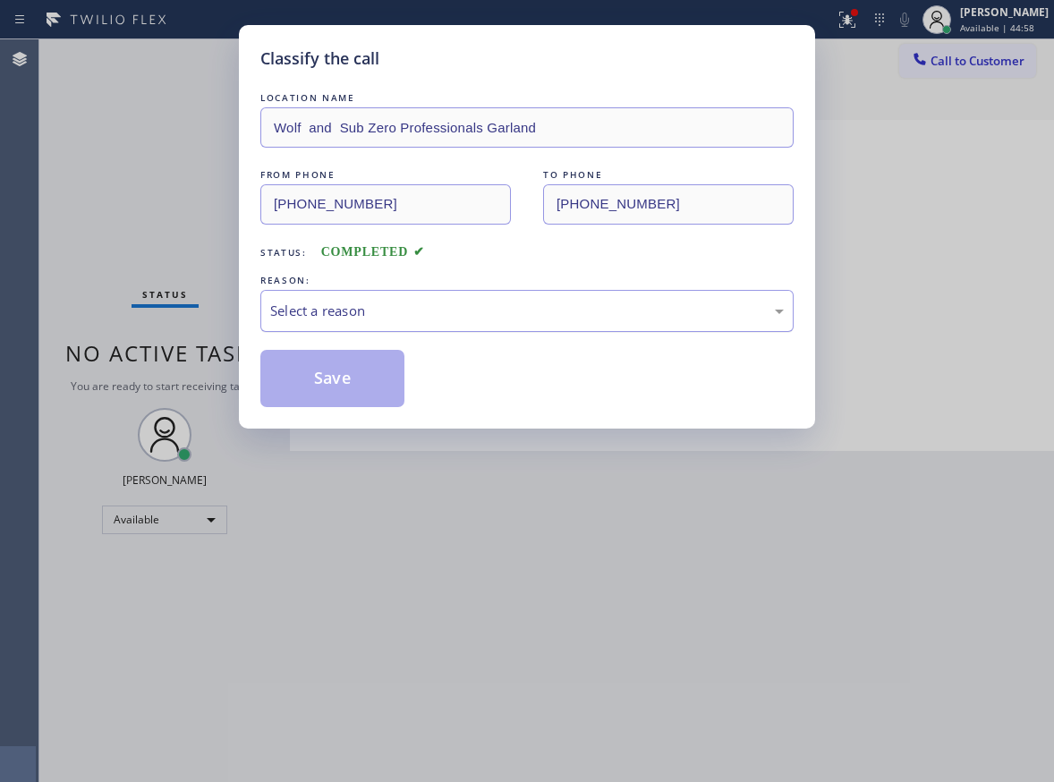
click at [480, 295] on div "Select a reason" at bounding box center [526, 311] width 533 height 42
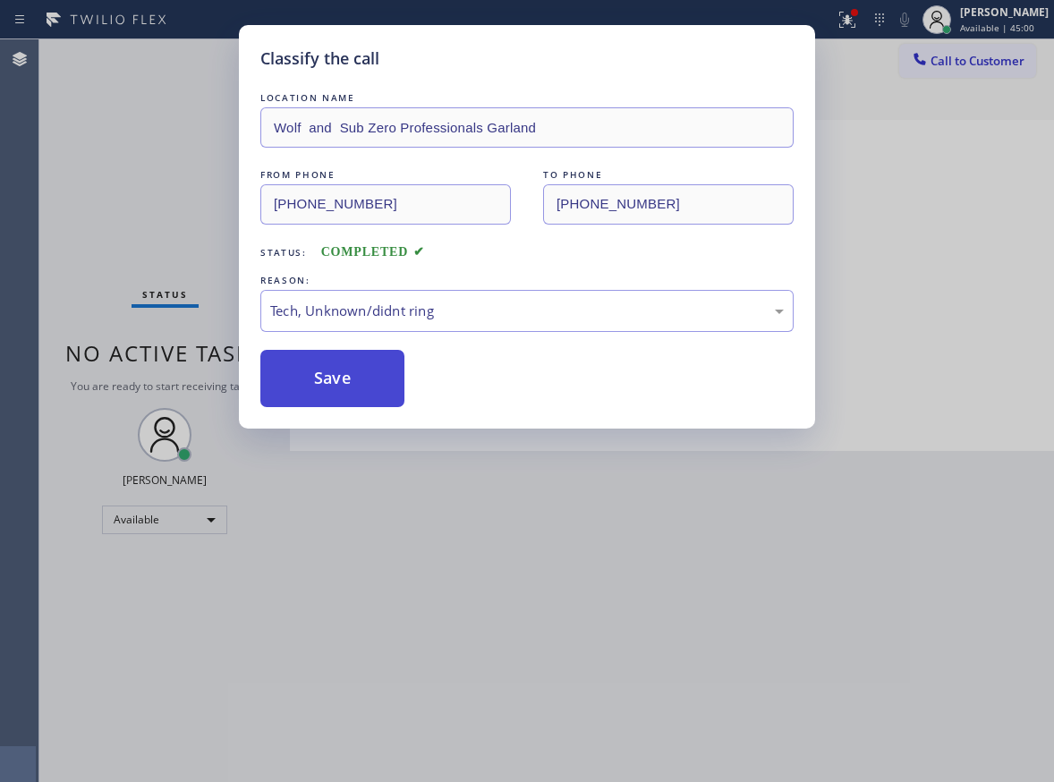
click at [346, 394] on button "Save" at bounding box center [332, 378] width 144 height 57
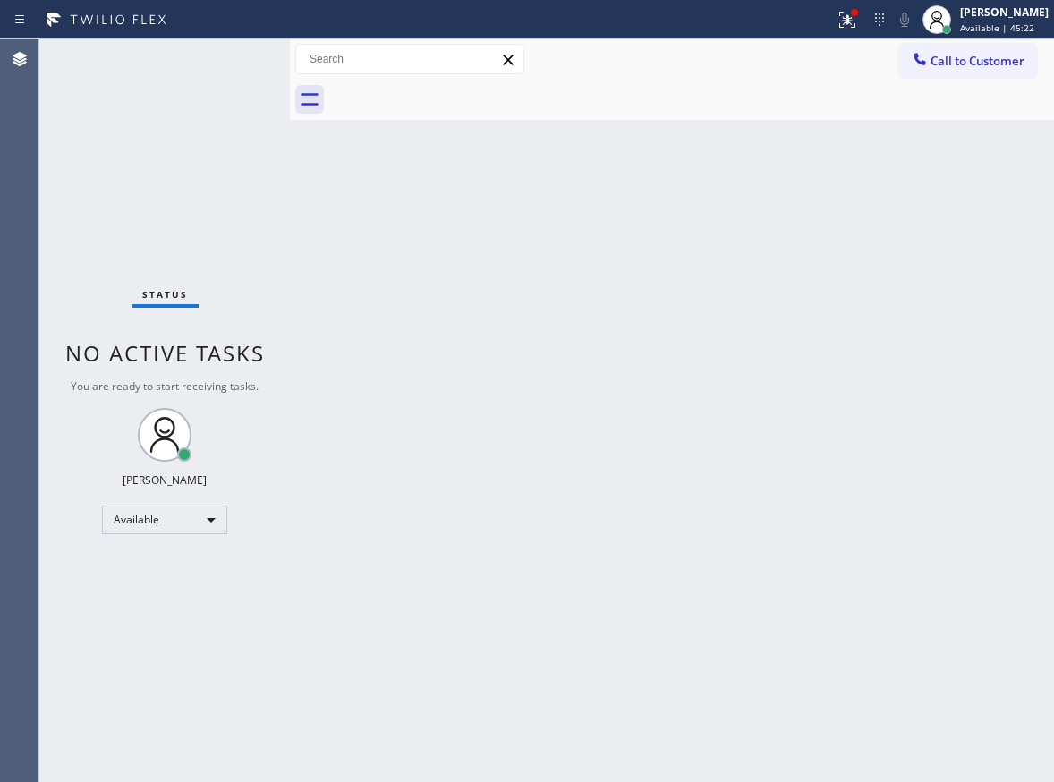
click at [1012, 247] on div "Back to Dashboard Change Sender ID Customers Technicians Select a contact Outbo…" at bounding box center [672, 410] width 764 height 743
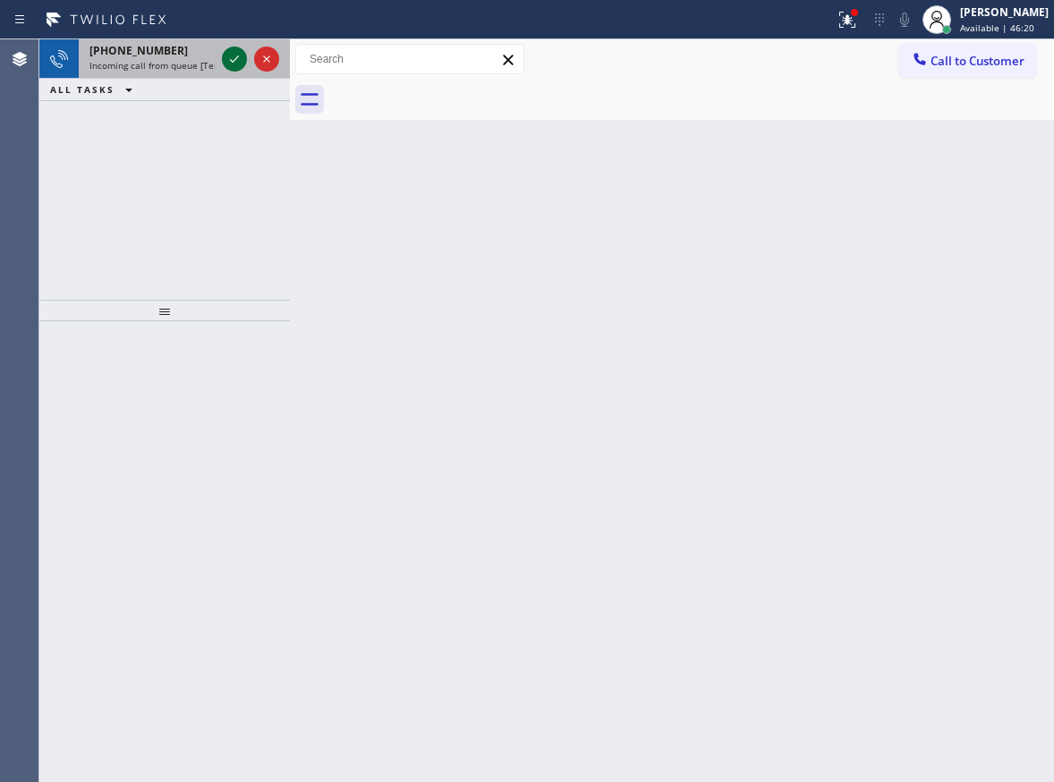
click at [227, 54] on icon at bounding box center [234, 58] width 21 height 21
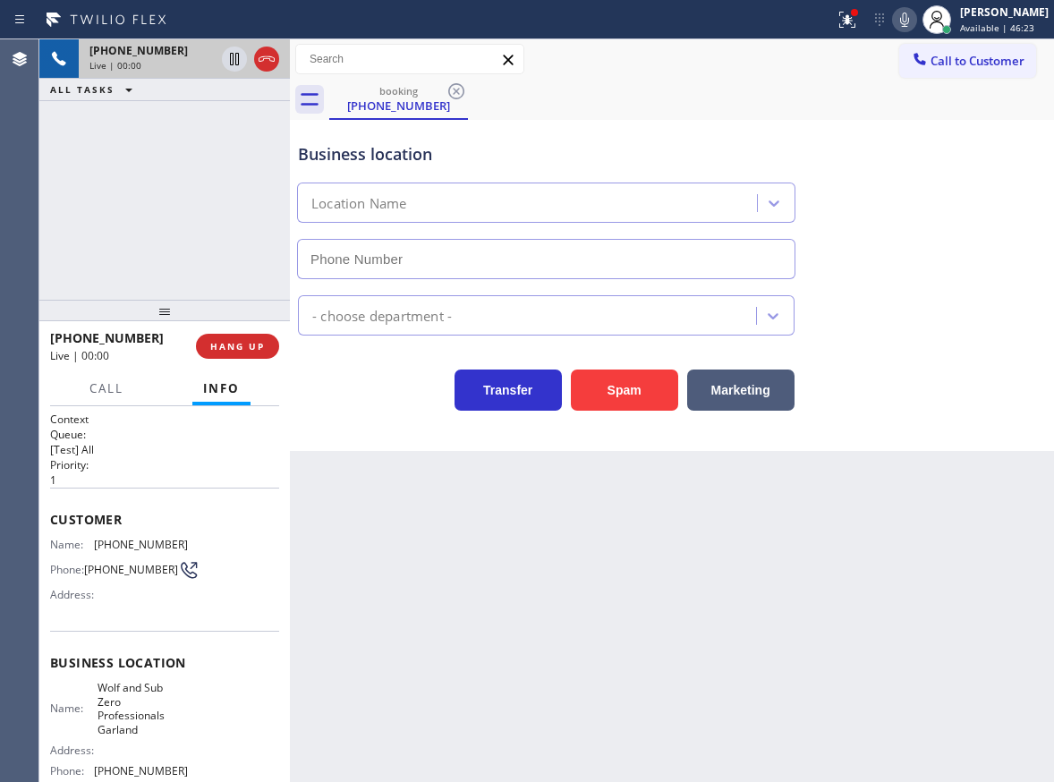
type input "[PHONE_NUMBER]"
click at [144, 701] on span "Wolf and Sub Zero Professionals Garland" at bounding box center [142, 708] width 89 height 55
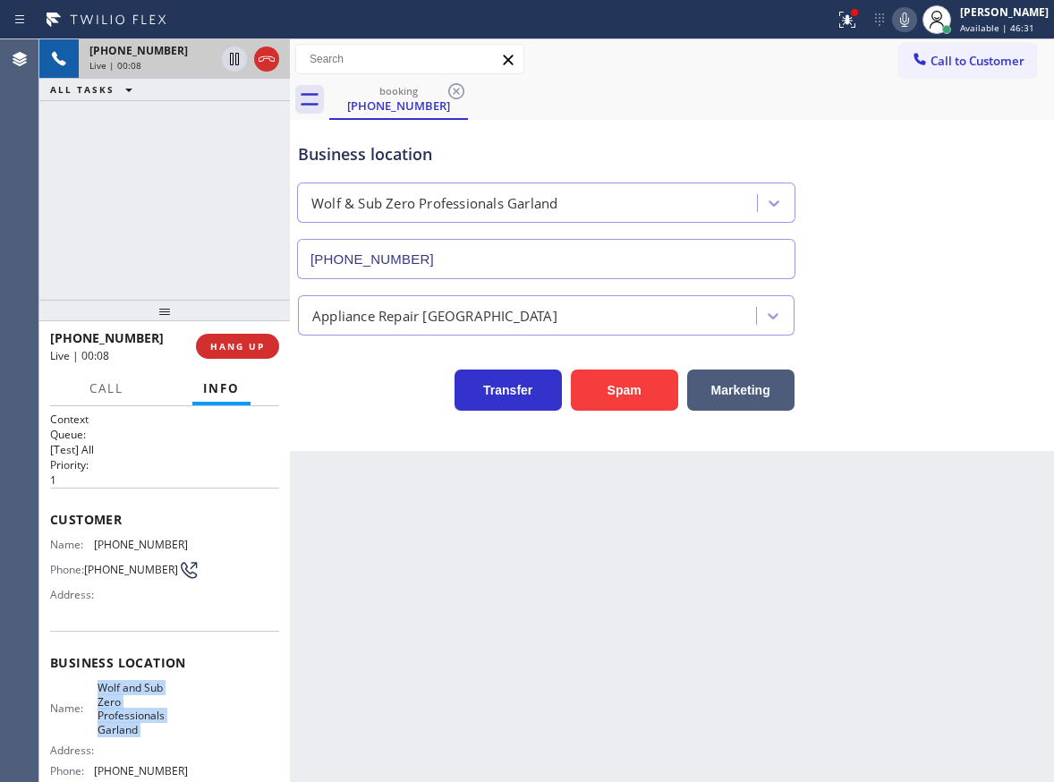
click at [144, 701] on span "Wolf and Sub Zero Professionals Garland" at bounding box center [142, 708] width 89 height 55
click at [463, 257] on input "[PHONE_NUMBER]" at bounding box center [546, 259] width 498 height 40
click at [142, 548] on span "[PHONE_NUMBER]" at bounding box center [141, 544] width 94 height 13
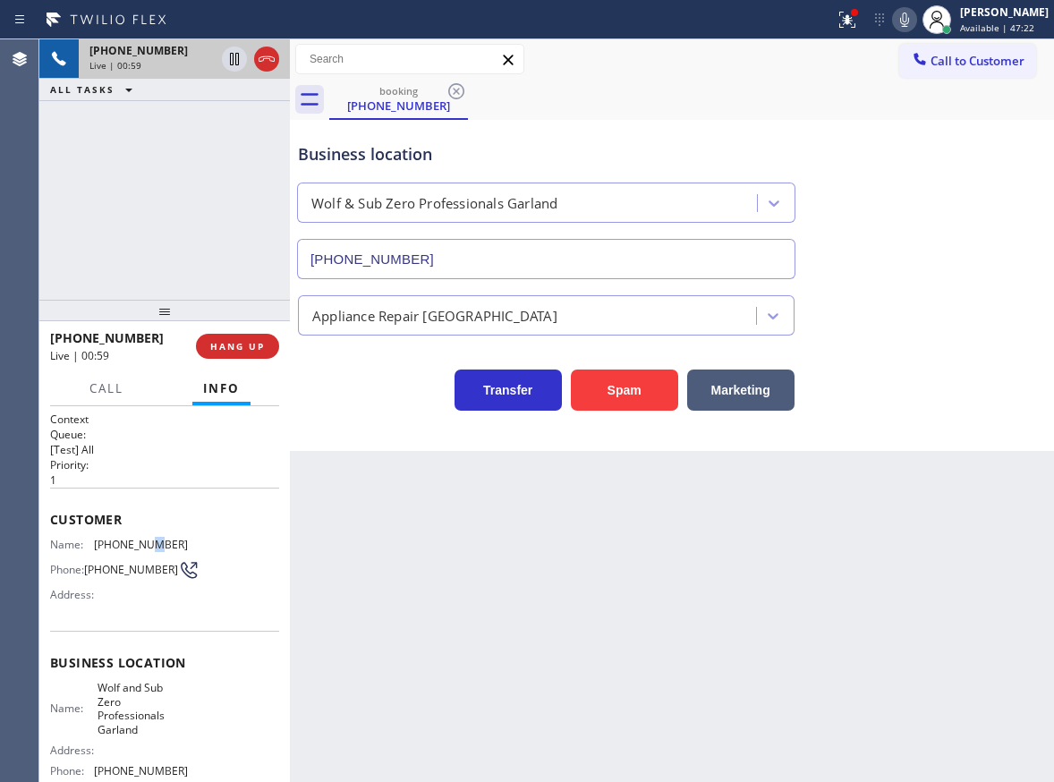
click at [142, 548] on span "[PHONE_NUMBER]" at bounding box center [141, 544] width 94 height 13
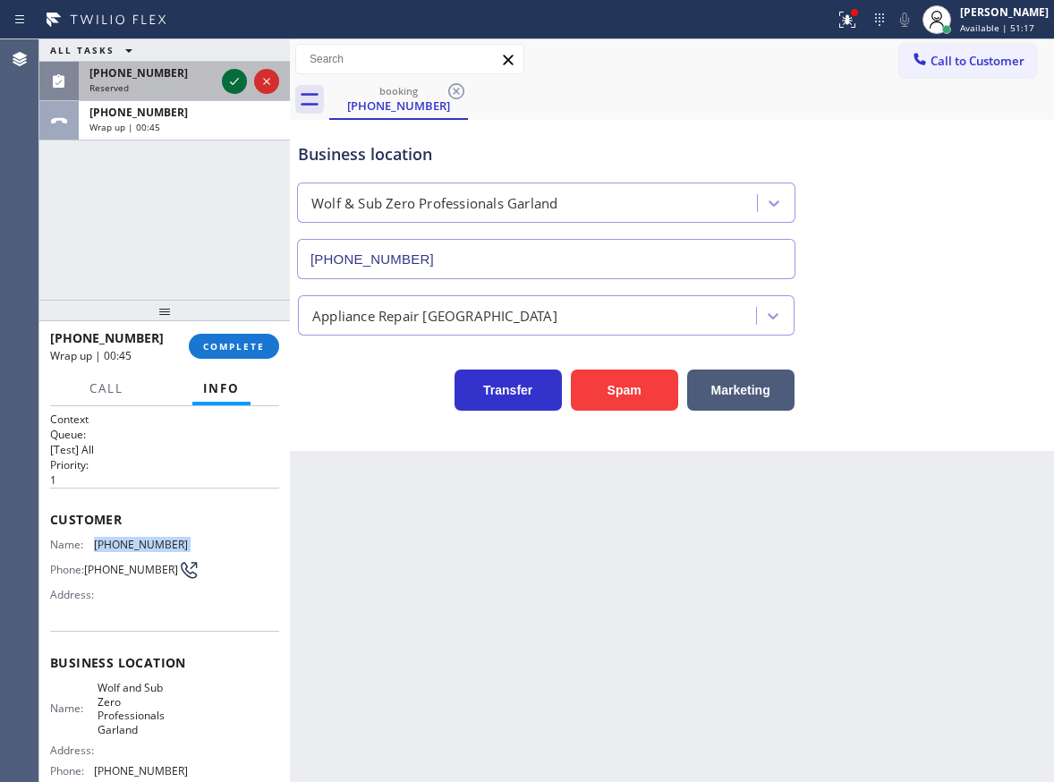
click at [237, 82] on icon at bounding box center [234, 81] width 21 height 21
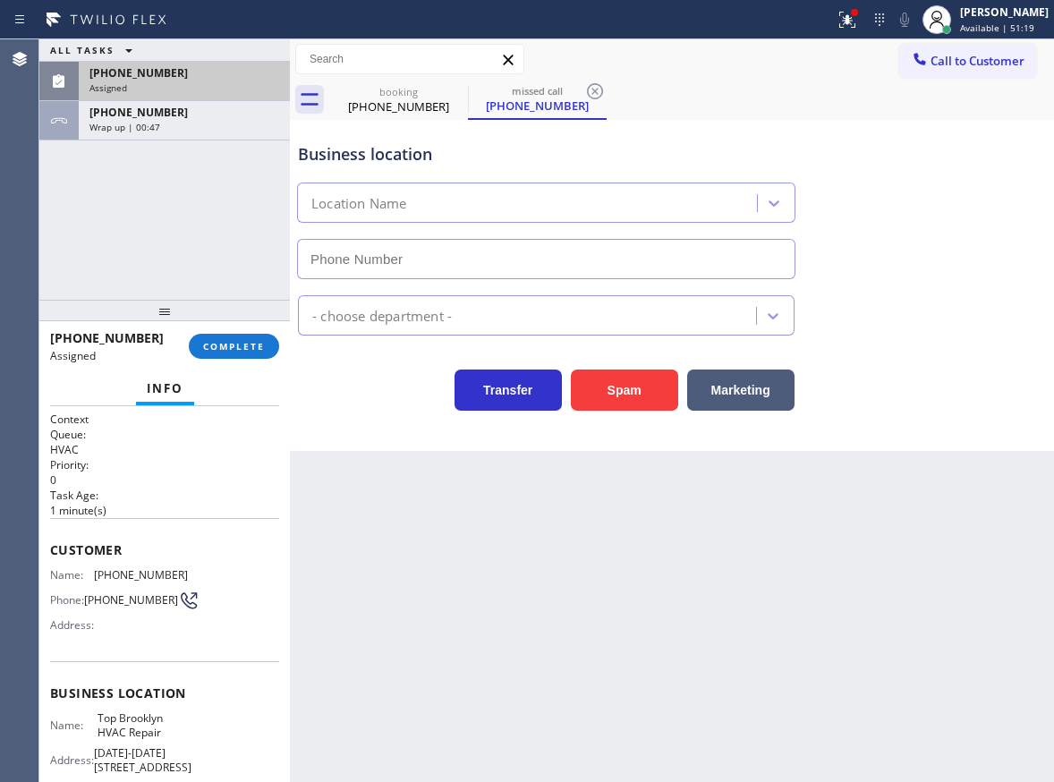
type input "[PHONE_NUMBER]"
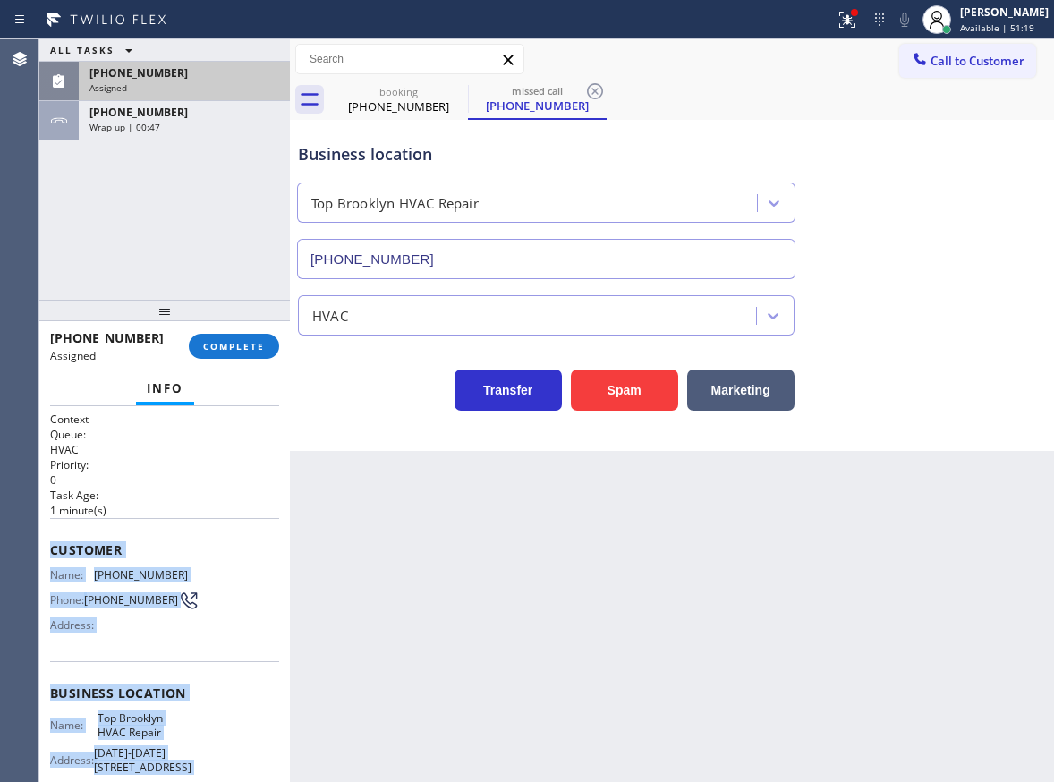
scroll to position [190, 0]
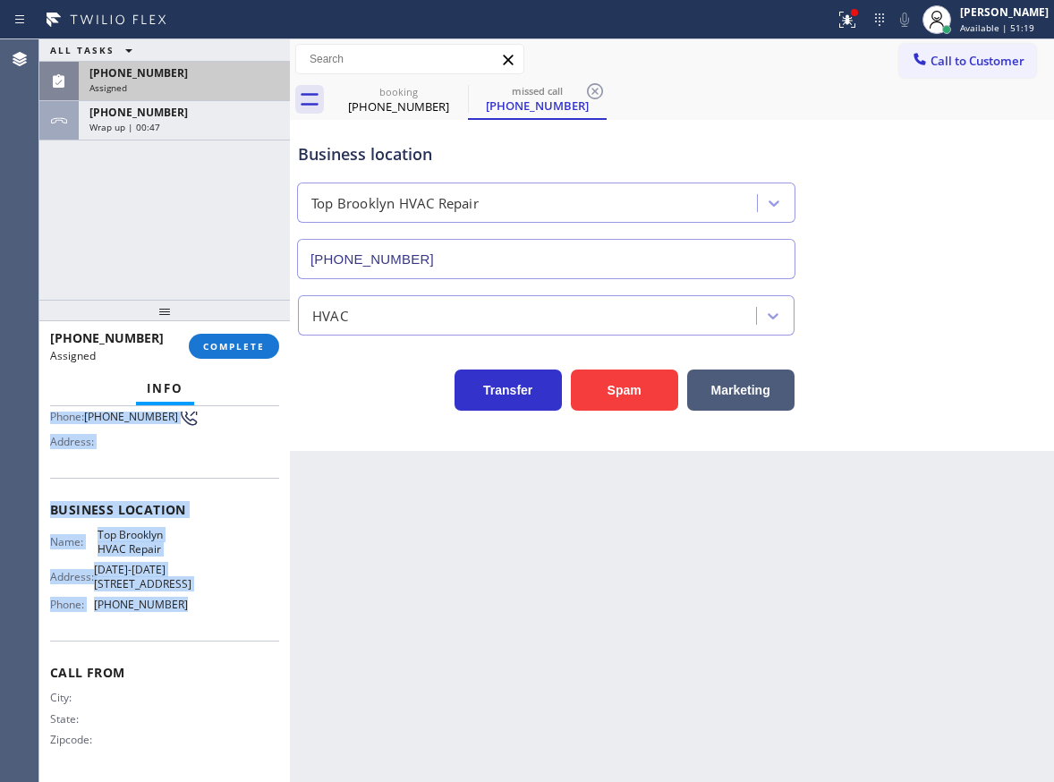
drag, startPoint x: 70, startPoint y: 569, endPoint x: 208, endPoint y: 626, distance: 149.2
click at [208, 626] on div "Context Queue: HVAC Priority: 0 Task Age: [DEMOGRAPHIC_DATA] minute(s) Customer…" at bounding box center [164, 502] width 229 height 548
click at [207, 349] on span "COMPLETE" at bounding box center [234, 346] width 62 height 13
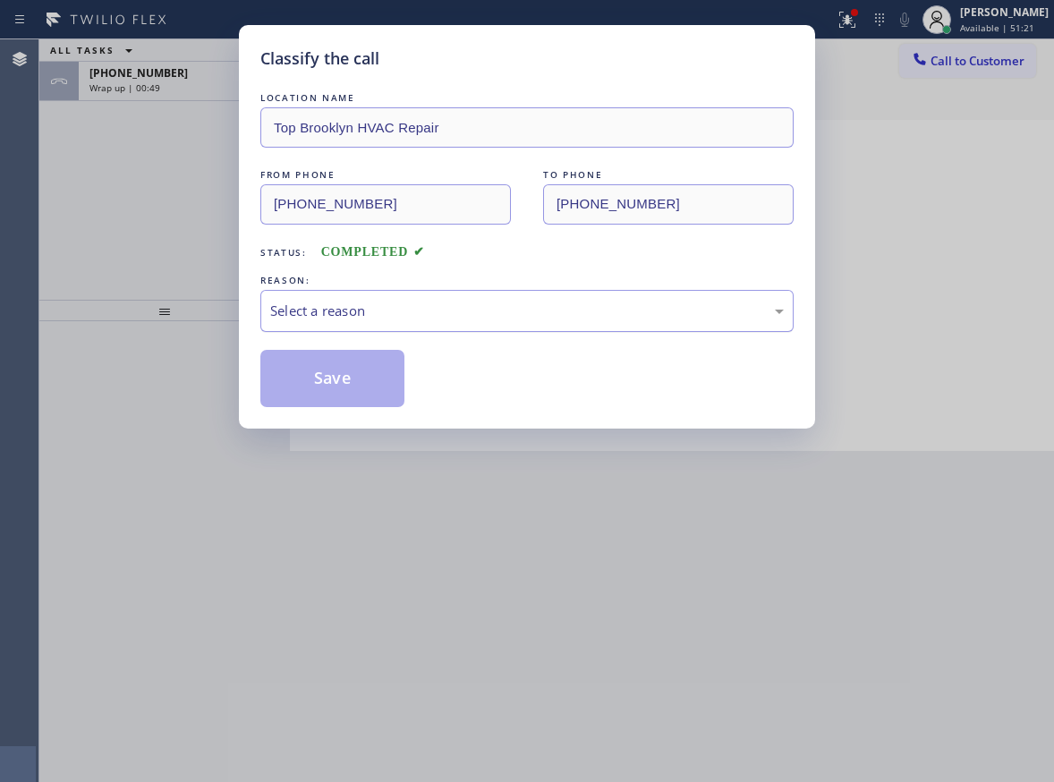
drag, startPoint x: 421, startPoint y: 314, endPoint x: 420, endPoint y: 328, distance: 14.3
click at [421, 316] on div "Select a reason" at bounding box center [527, 311] width 514 height 21
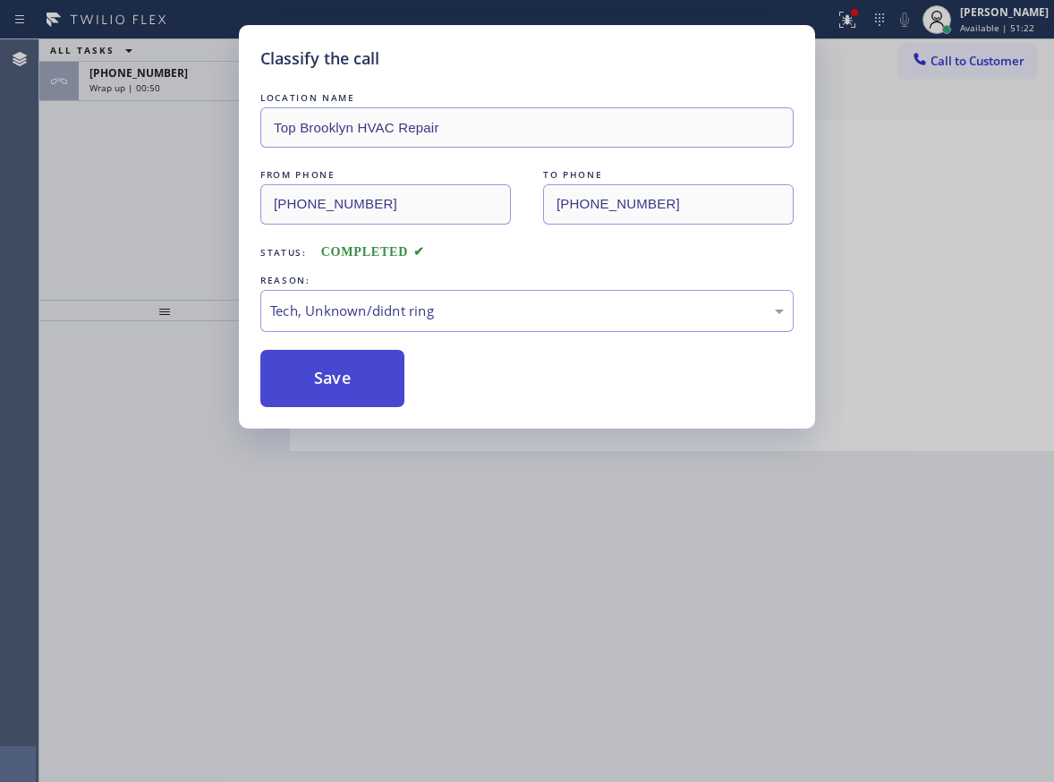
click at [344, 387] on button "Save" at bounding box center [332, 378] width 144 height 57
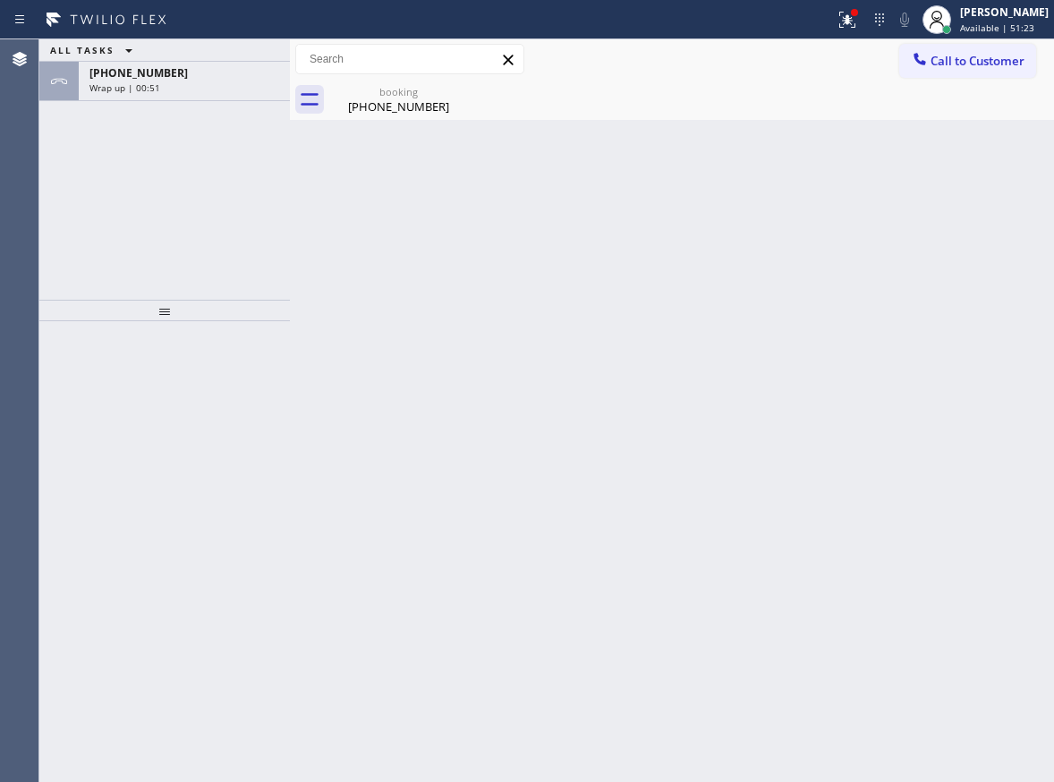
click at [156, 88] on span "Wrap up | 00:51" at bounding box center [124, 87] width 71 height 13
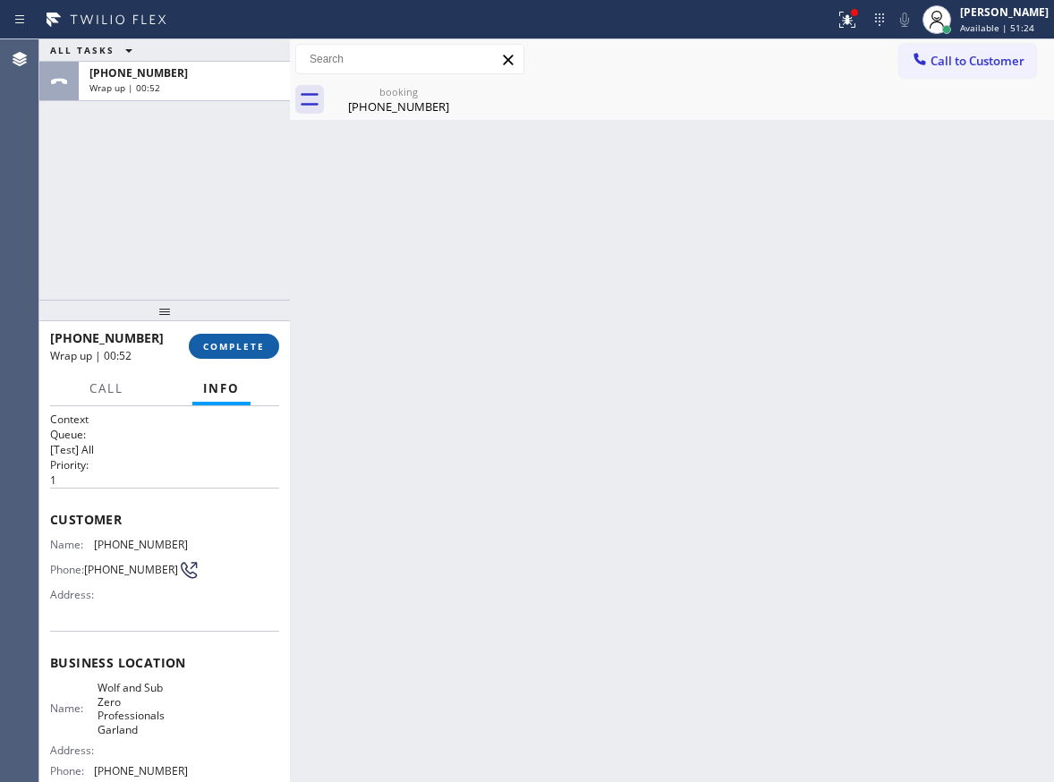
click at [241, 350] on span "COMPLETE" at bounding box center [234, 346] width 62 height 13
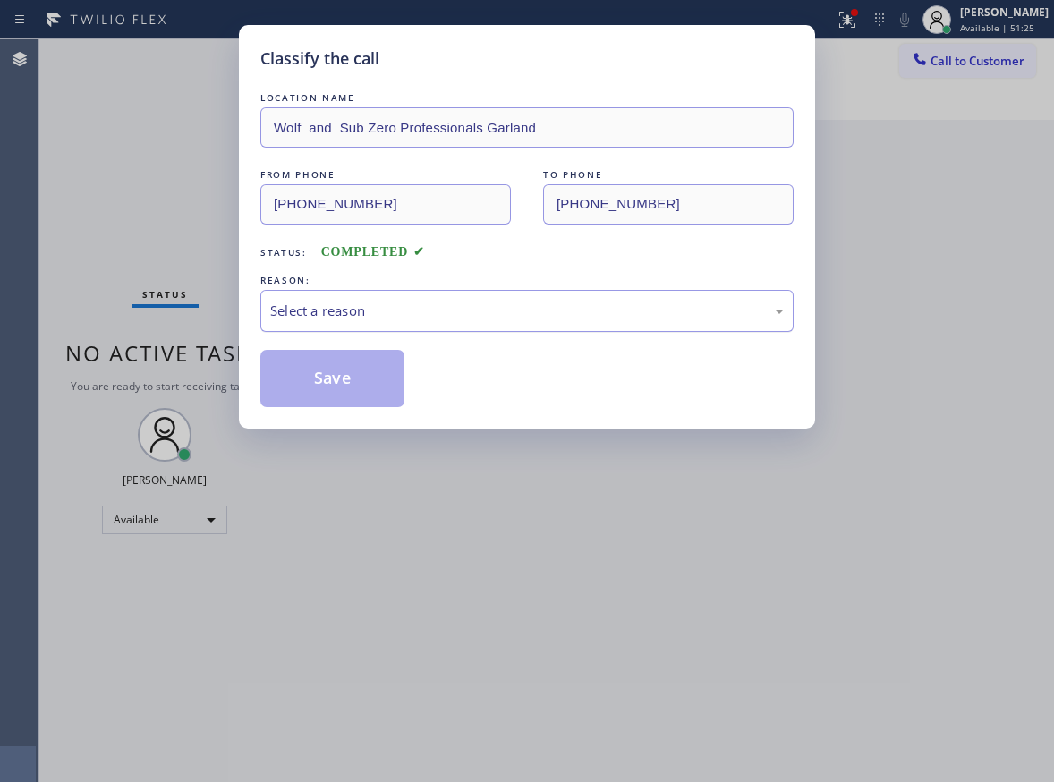
click at [454, 306] on div "Select a reason" at bounding box center [527, 311] width 514 height 21
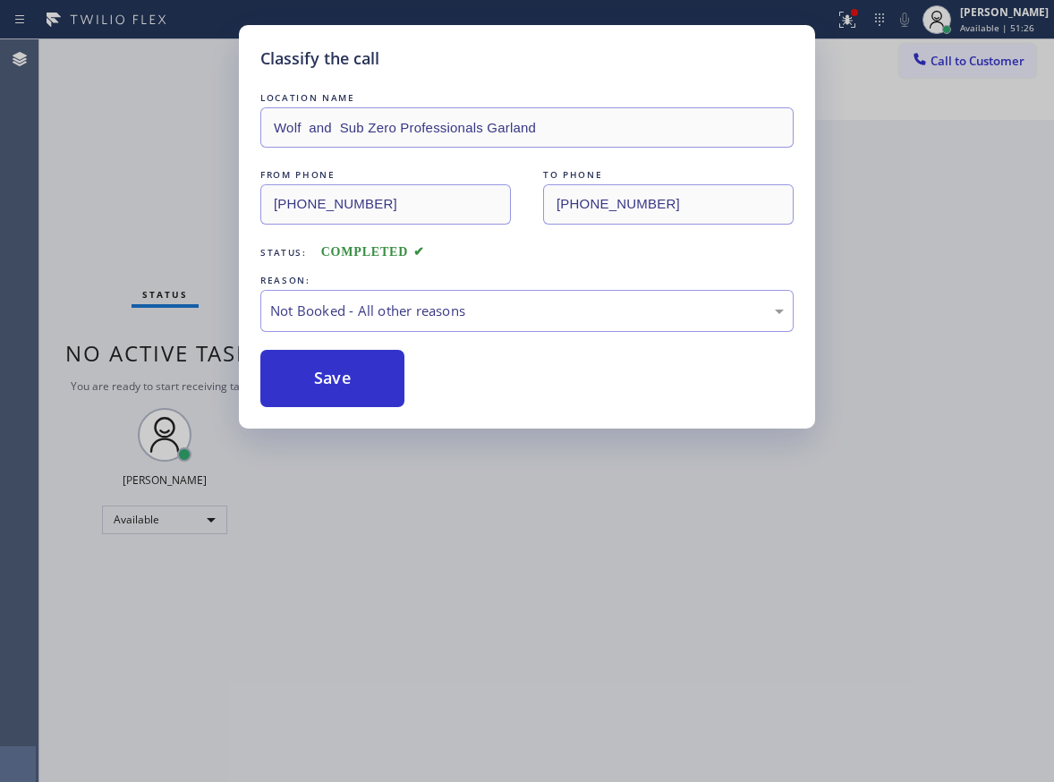
click at [353, 378] on button "Save" at bounding box center [332, 378] width 144 height 57
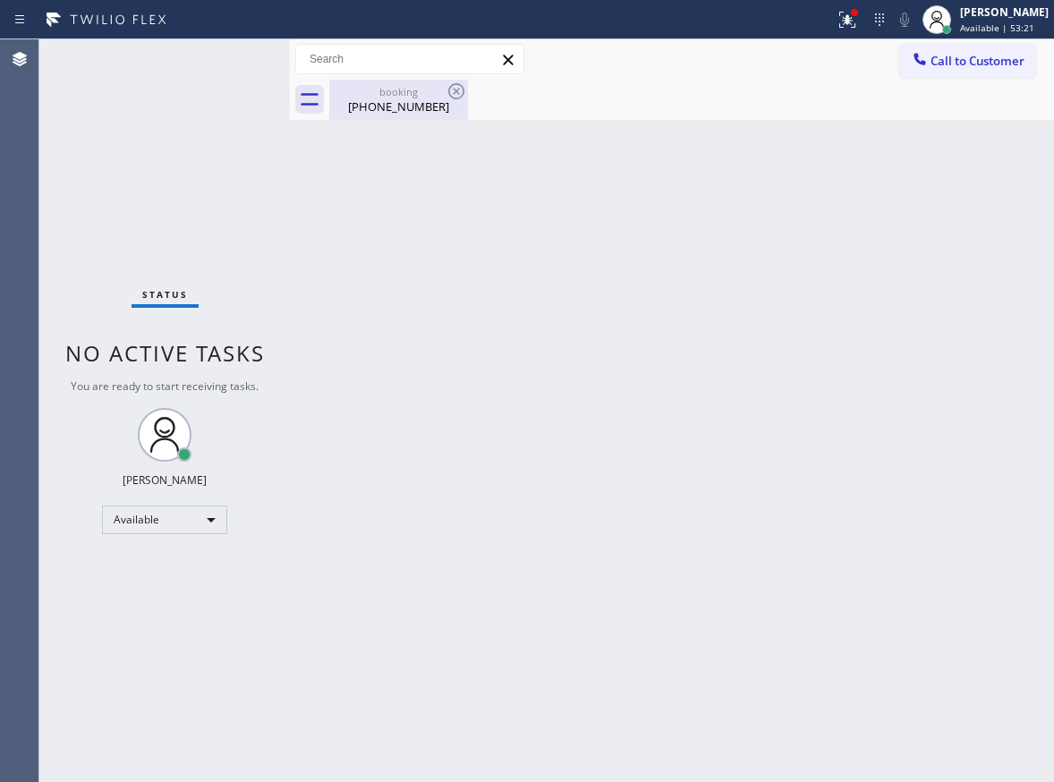
click at [429, 94] on div "booking" at bounding box center [398, 91] width 135 height 13
click at [971, 72] on button "Call to Customer" at bounding box center [967, 61] width 137 height 34
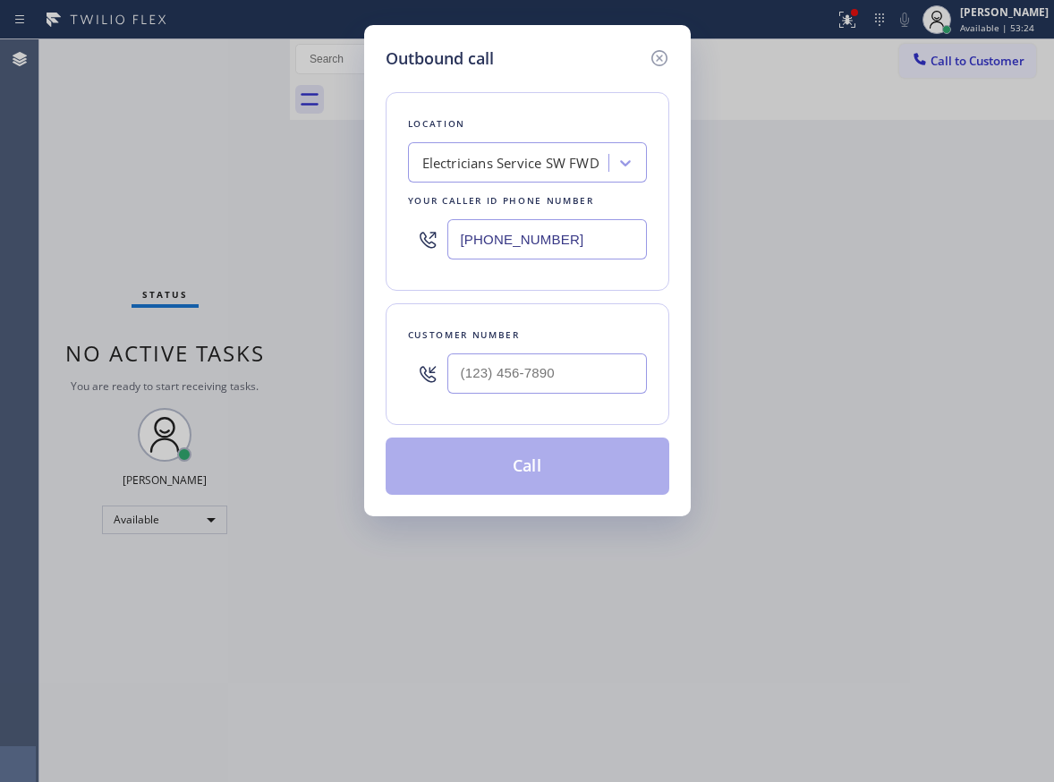
click at [616, 243] on input "[PHONE_NUMBER]" at bounding box center [547, 239] width 200 height 40
paste input "631) 203-1974"
type input "[PHONE_NUMBER]"
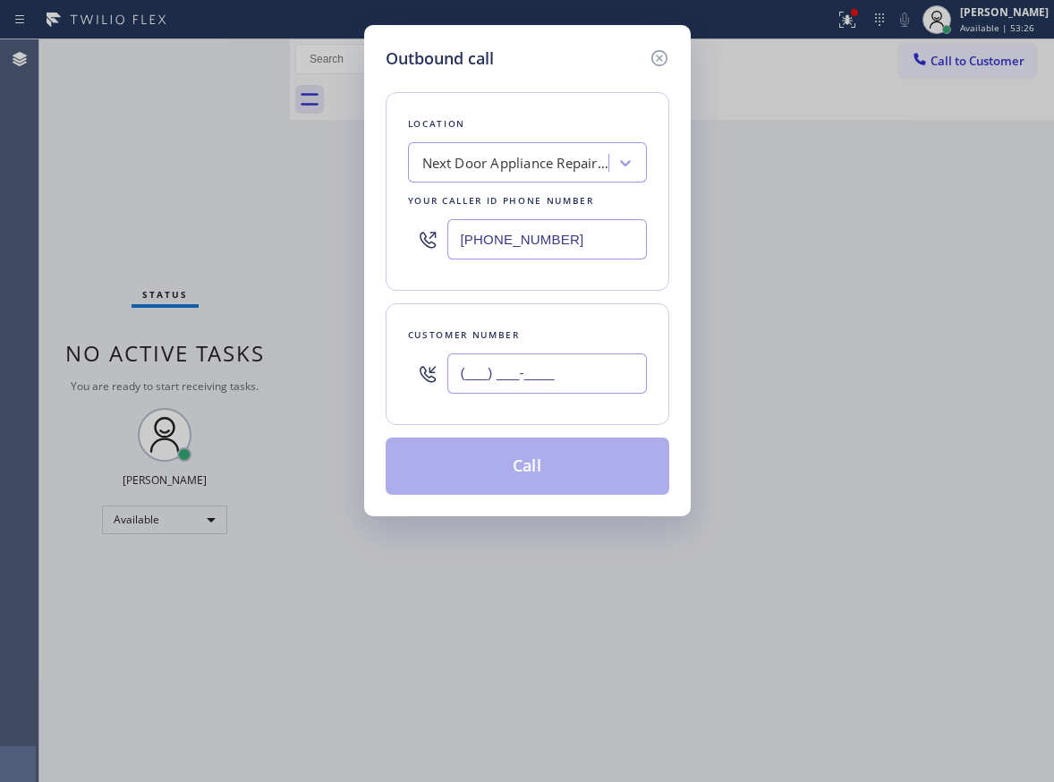
click at [618, 372] on input "(___) ___-____" at bounding box center [547, 373] width 200 height 40
paste input "631) 793-8753"
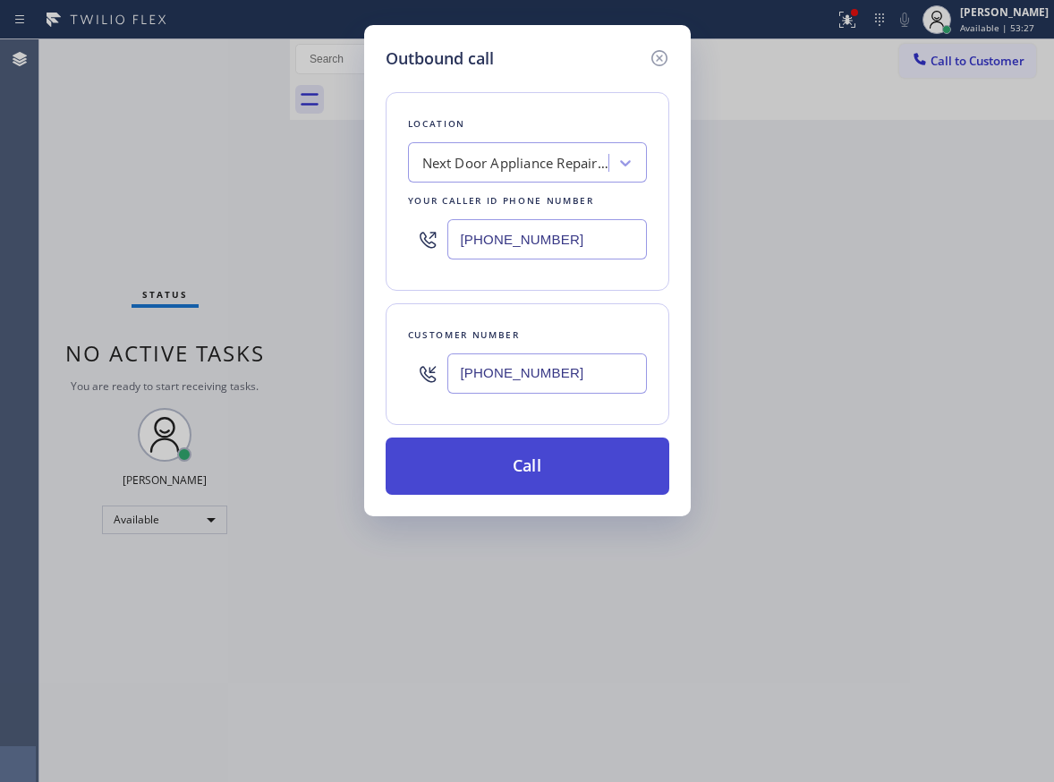
type input "[PHONE_NUMBER]"
click at [542, 457] on button "Call" at bounding box center [528, 466] width 284 height 57
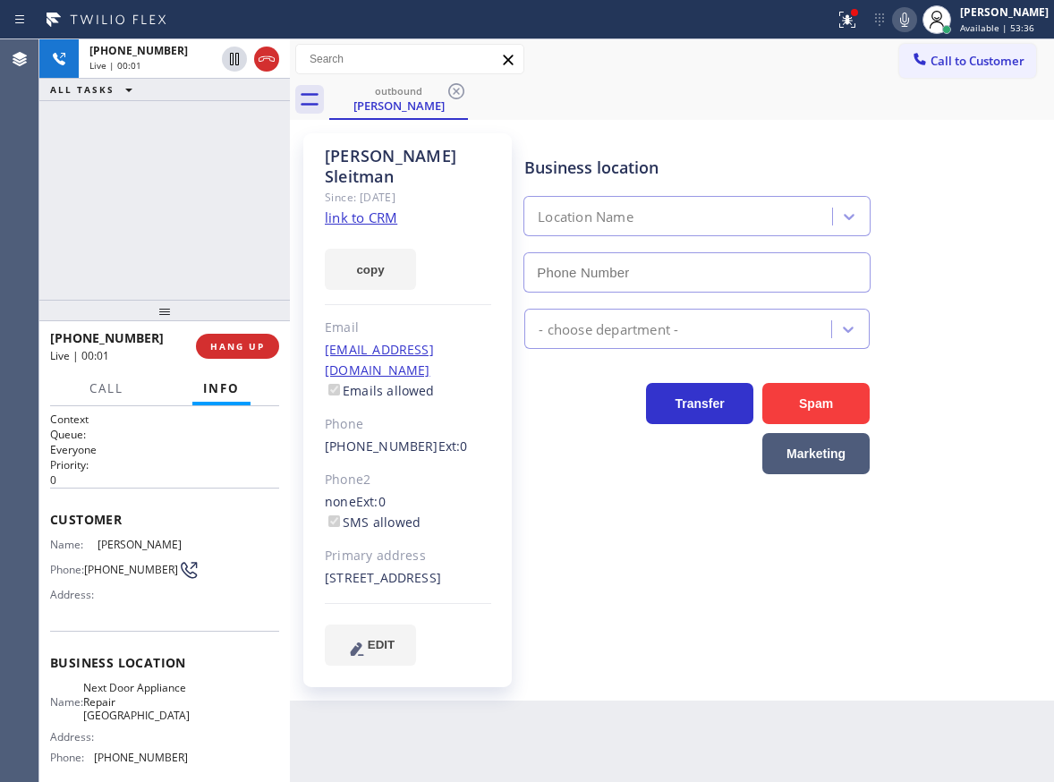
type input "[PHONE_NUMBER]"
click at [983, 289] on div "Business location Next Door Appliance Repair [GEOGRAPHIC_DATA] [PHONE_NUMBER]" at bounding box center [785, 212] width 529 height 162
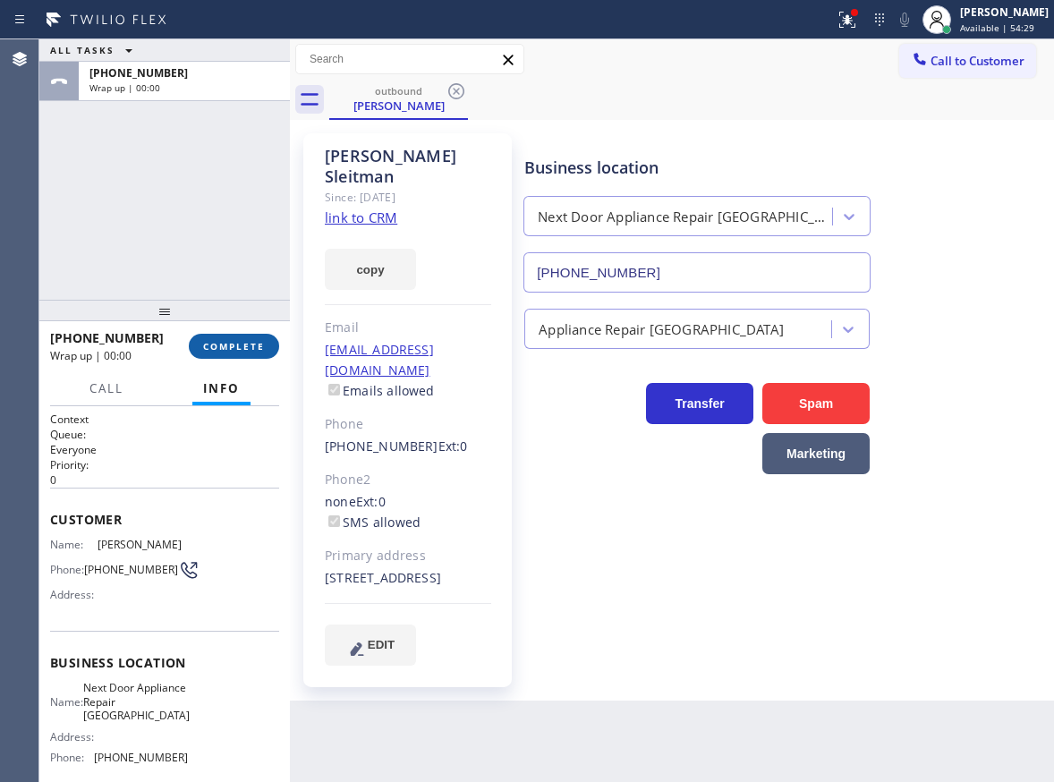
click at [237, 345] on span "COMPLETE" at bounding box center [234, 346] width 62 height 13
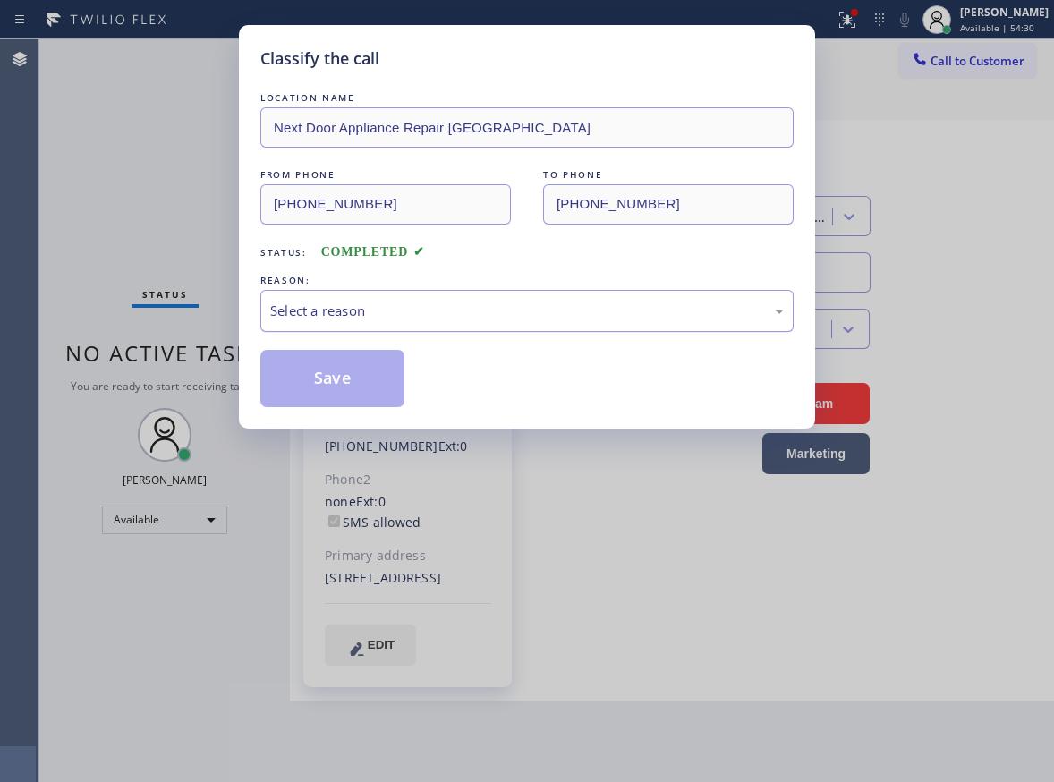
click at [387, 312] on div "Select a reason" at bounding box center [527, 311] width 514 height 21
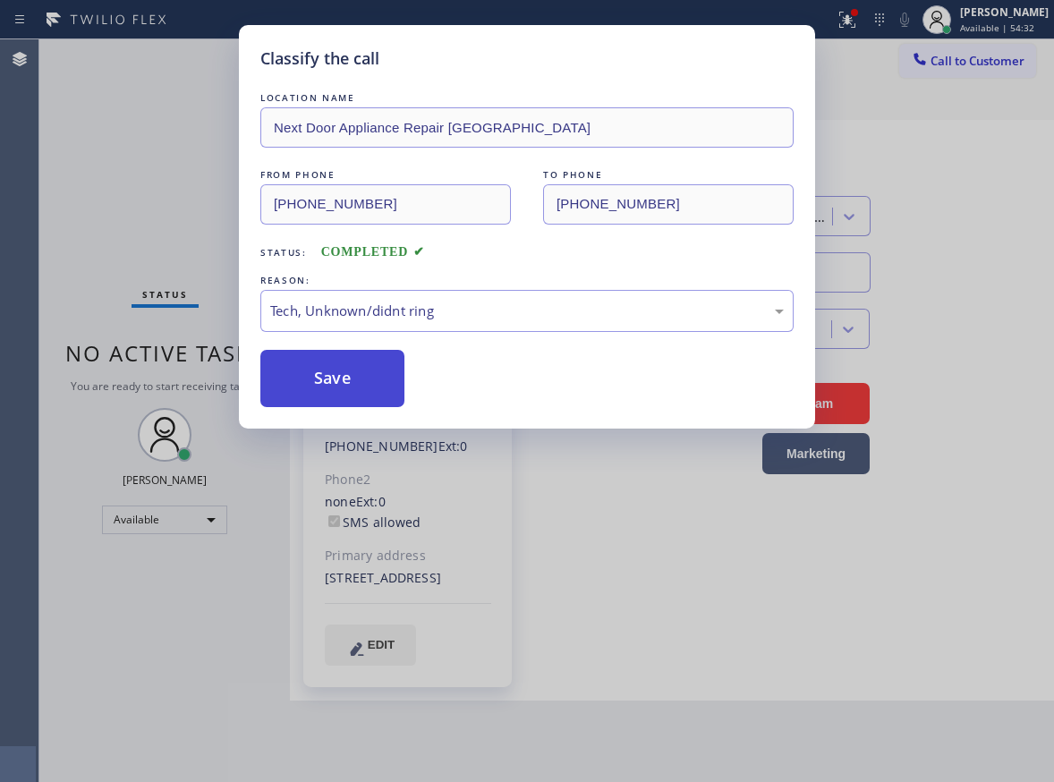
click at [332, 398] on button "Save" at bounding box center [332, 378] width 144 height 57
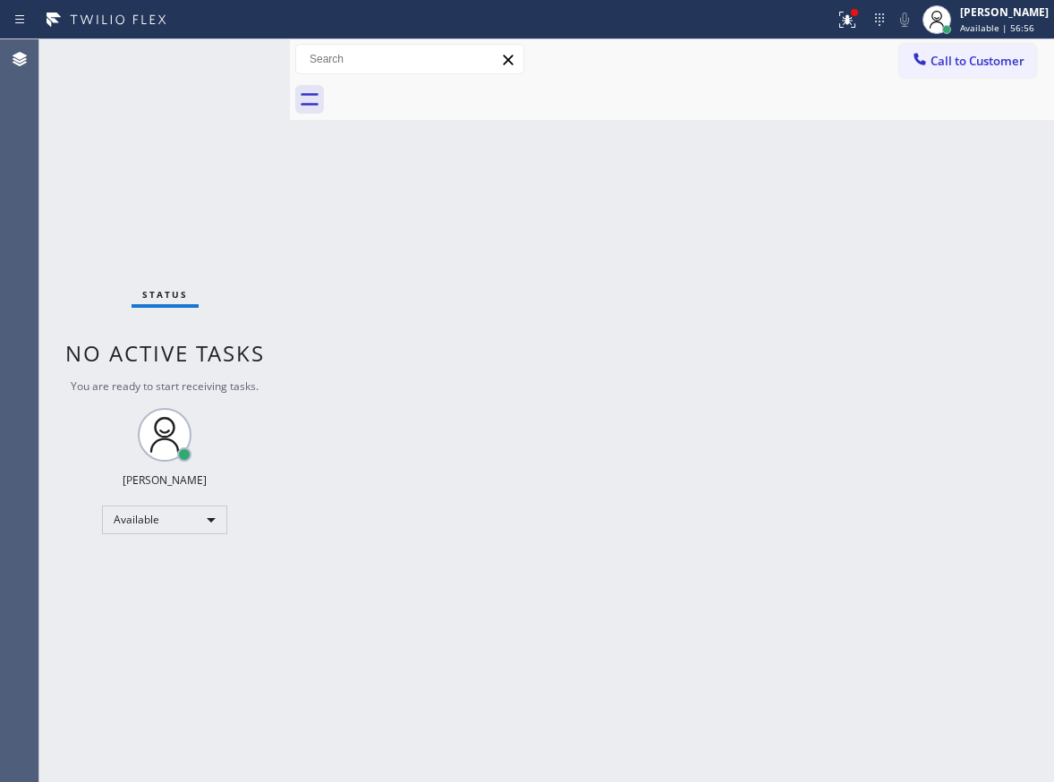
click at [960, 368] on div "Back to Dashboard Change Sender ID Customers Technicians Select a contact Outbo…" at bounding box center [672, 410] width 764 height 743
click at [981, 351] on div "Back to Dashboard Change Sender ID Customers Technicians Select a contact Outbo…" at bounding box center [672, 410] width 764 height 743
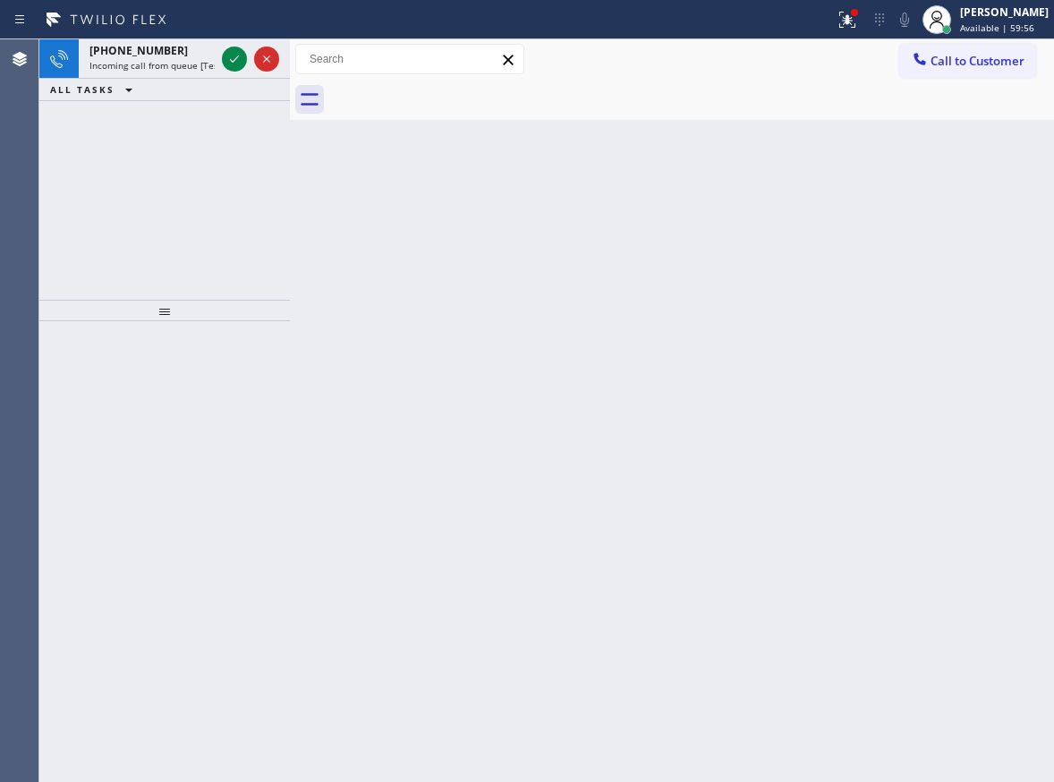
click at [964, 518] on div "Back to Dashboard Change Sender ID Customers Technicians Select a contact Outbo…" at bounding box center [672, 410] width 764 height 743
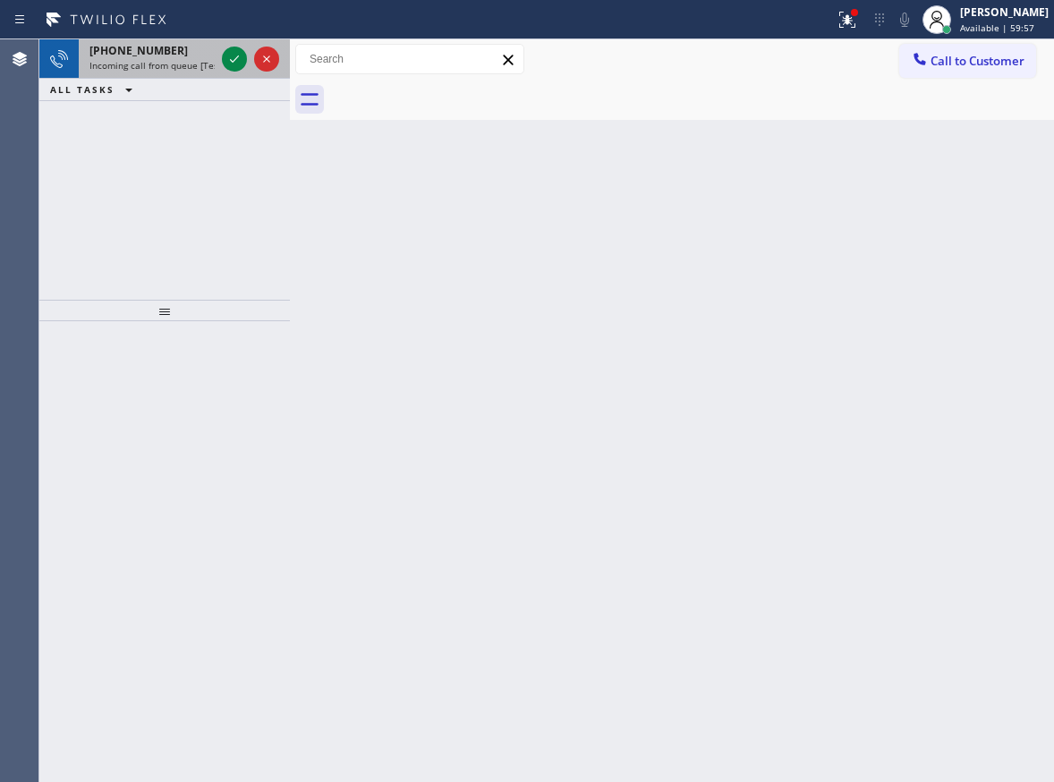
click at [223, 47] on div at bounding box center [250, 58] width 64 height 39
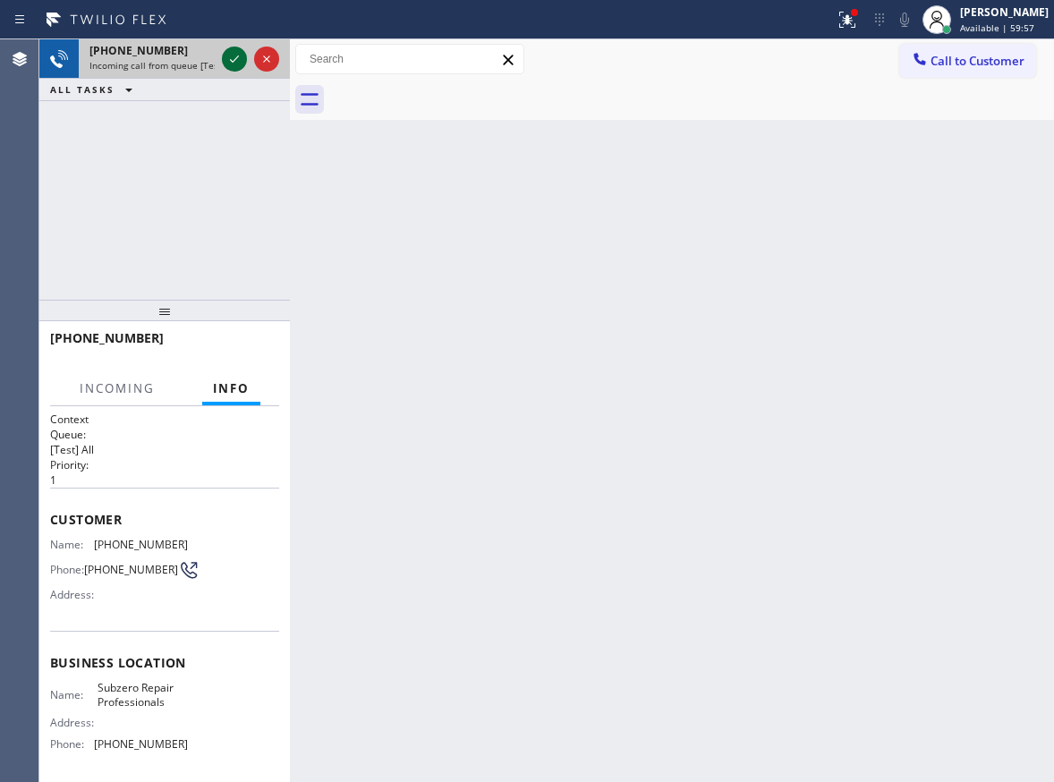
click at [228, 55] on icon at bounding box center [234, 58] width 21 height 21
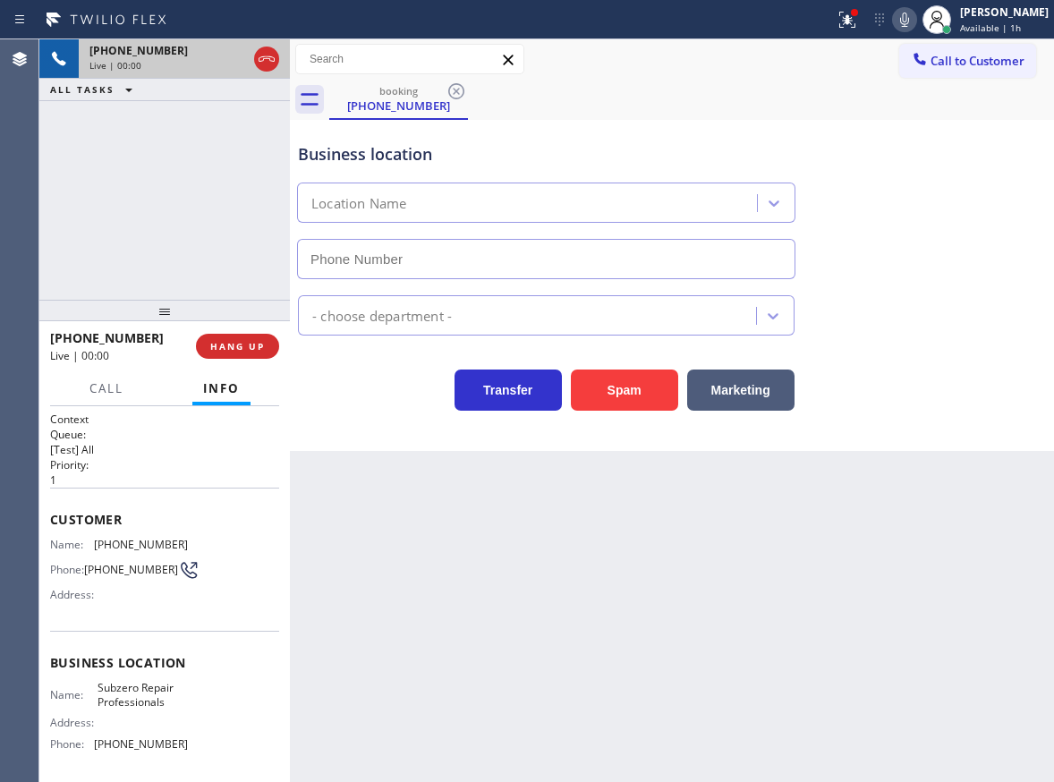
type input "[PHONE_NUMBER]"
click at [153, 708] on span "Subzero Repair Professionals" at bounding box center [142, 695] width 89 height 28
click at [457, 254] on input "[PHONE_NUMBER]" at bounding box center [546, 259] width 498 height 40
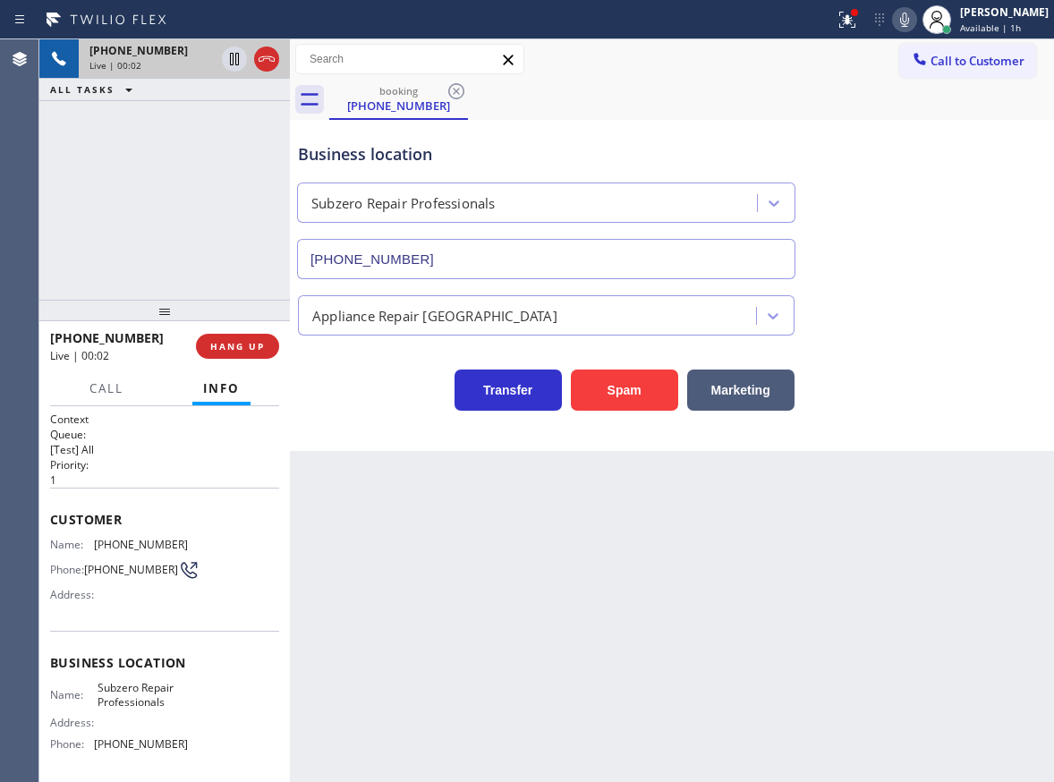
click at [457, 254] on input "[PHONE_NUMBER]" at bounding box center [546, 259] width 498 height 40
click at [244, 344] on span "HANG UP" at bounding box center [237, 346] width 55 height 13
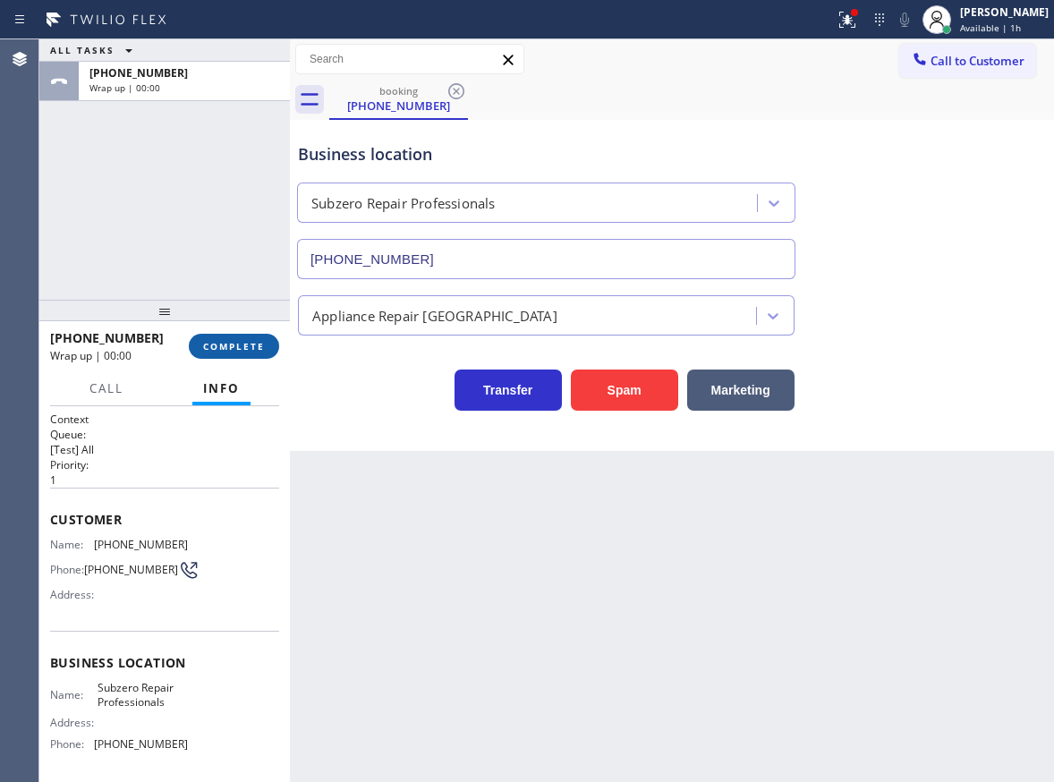
click at [264, 338] on button "COMPLETE" at bounding box center [234, 346] width 90 height 25
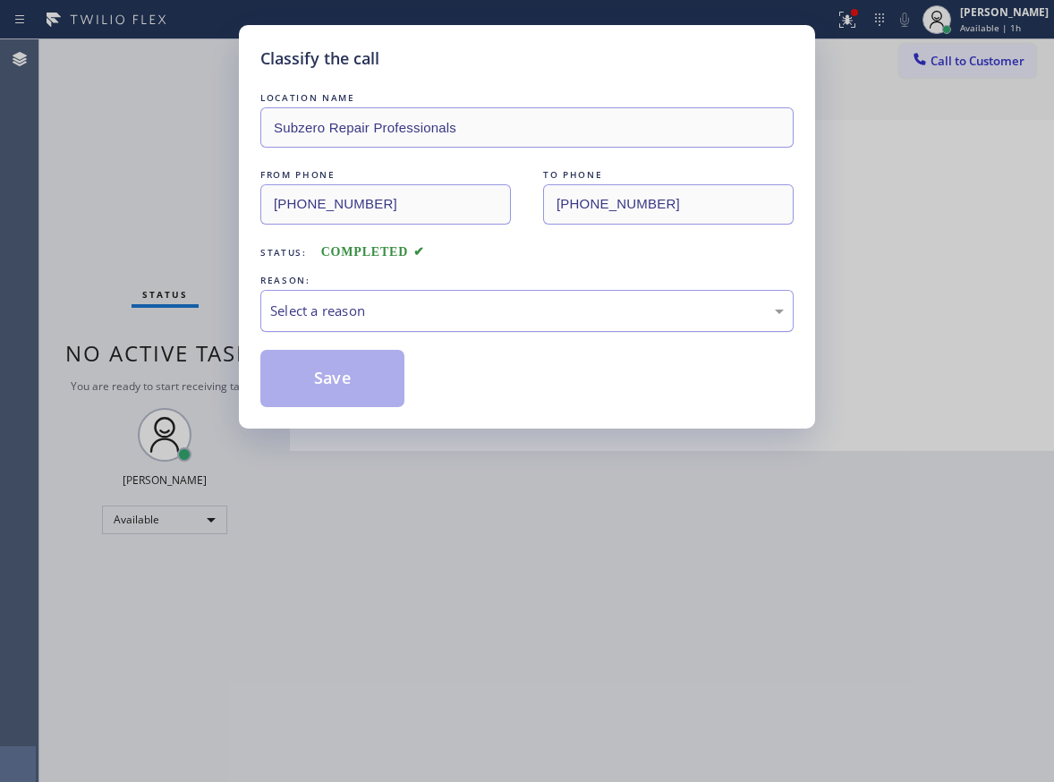
click at [472, 321] on div "Select a reason" at bounding box center [526, 311] width 533 height 42
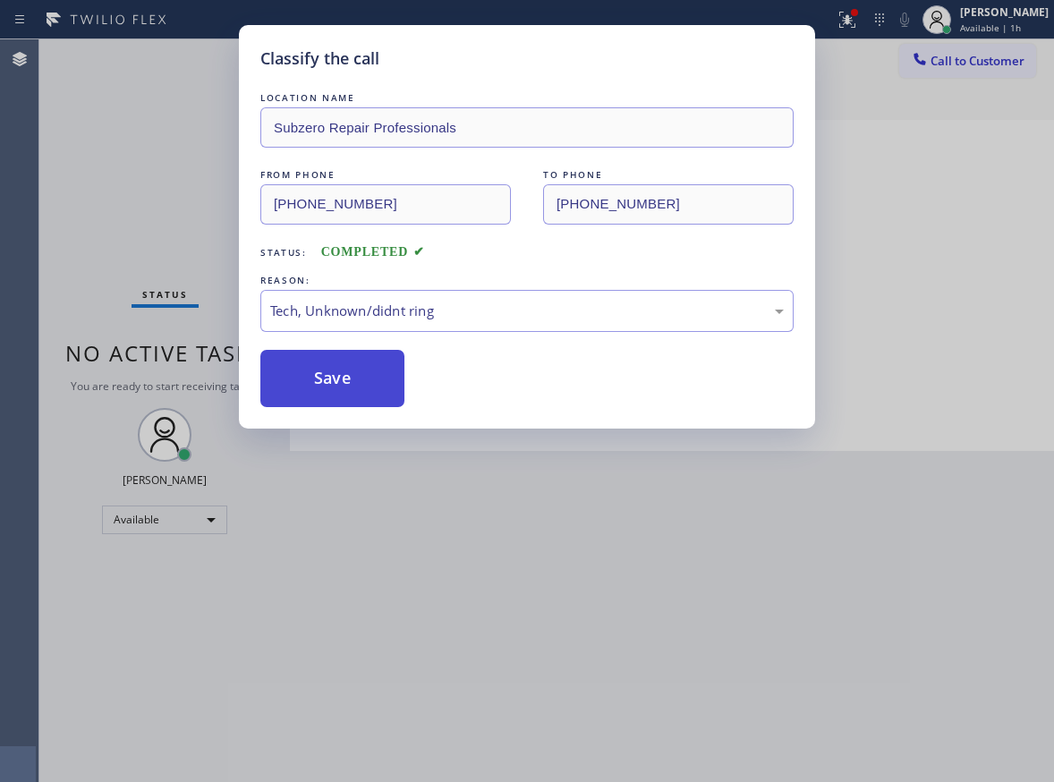
click at [350, 377] on button "Save" at bounding box center [332, 378] width 144 height 57
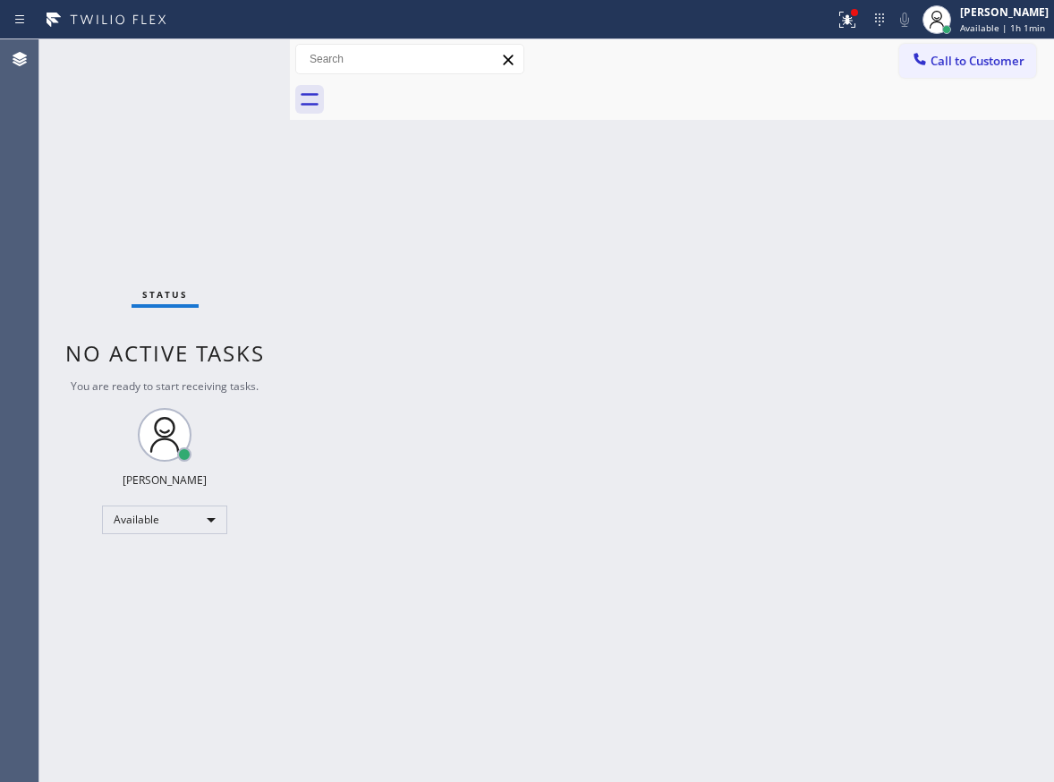
drag, startPoint x: 986, startPoint y: 274, endPoint x: 1049, endPoint y: 290, distance: 65.5
click at [986, 274] on div "Back to Dashboard Change Sender ID Customers Technicians Select a contact Outbo…" at bounding box center [672, 410] width 764 height 743
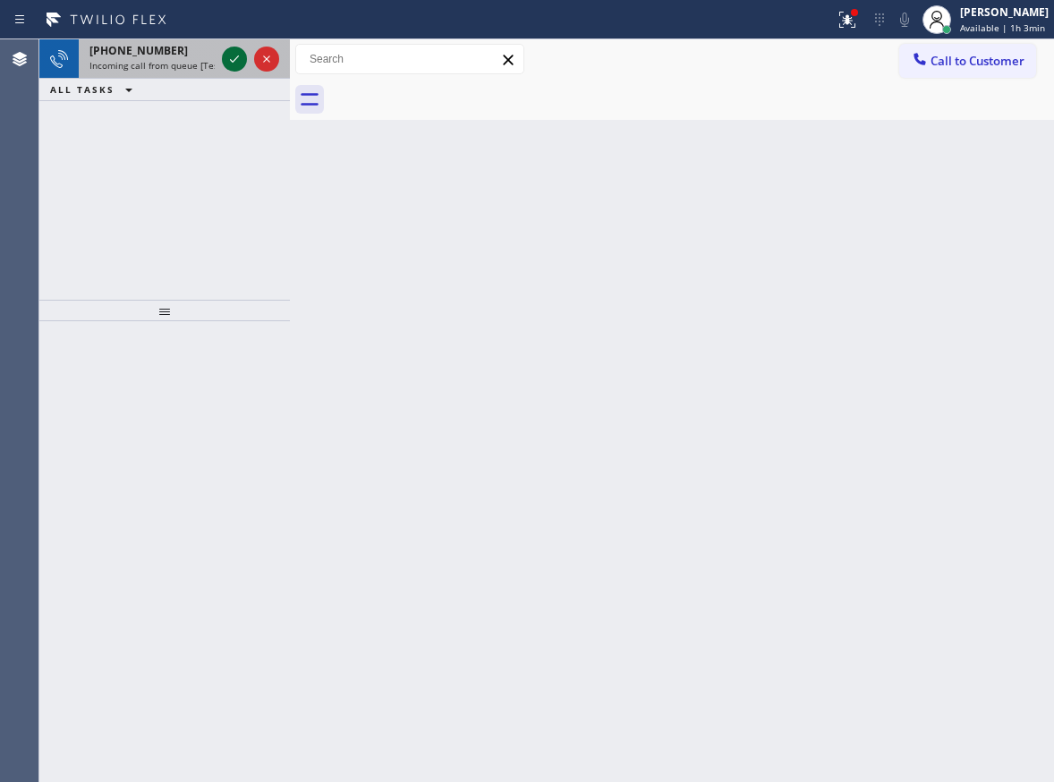
click at [228, 64] on icon at bounding box center [234, 58] width 21 height 21
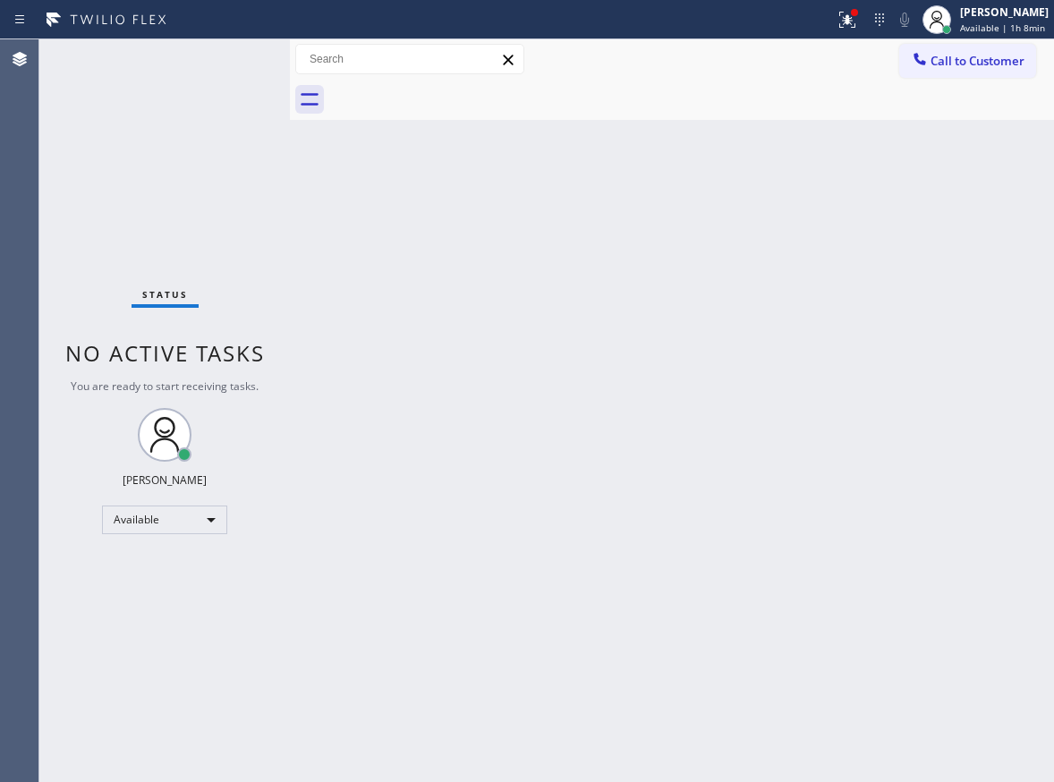
click at [403, 455] on div "Back to Dashboard Change Sender ID Customers Technicians Select a contact Outbo…" at bounding box center [672, 410] width 764 height 743
click at [231, 62] on div "Status No active tasks You are ready to start receiving tasks. [PERSON_NAME] Av…" at bounding box center [164, 410] width 251 height 743
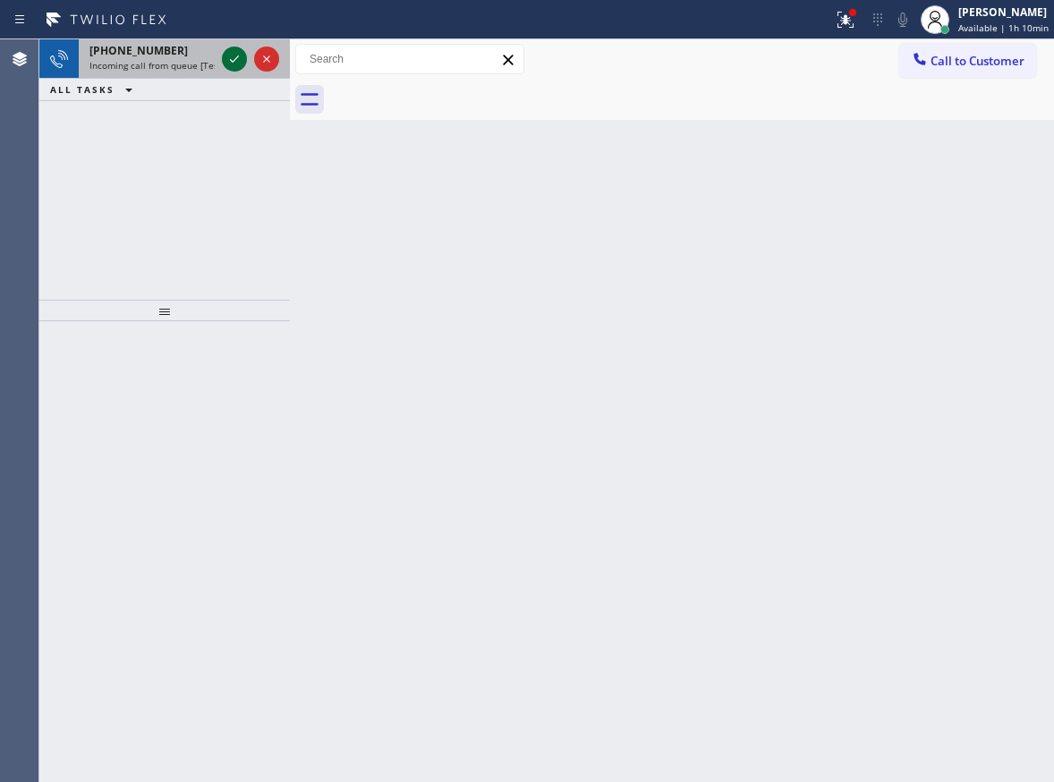
click at [234, 64] on icon at bounding box center [234, 58] width 21 height 21
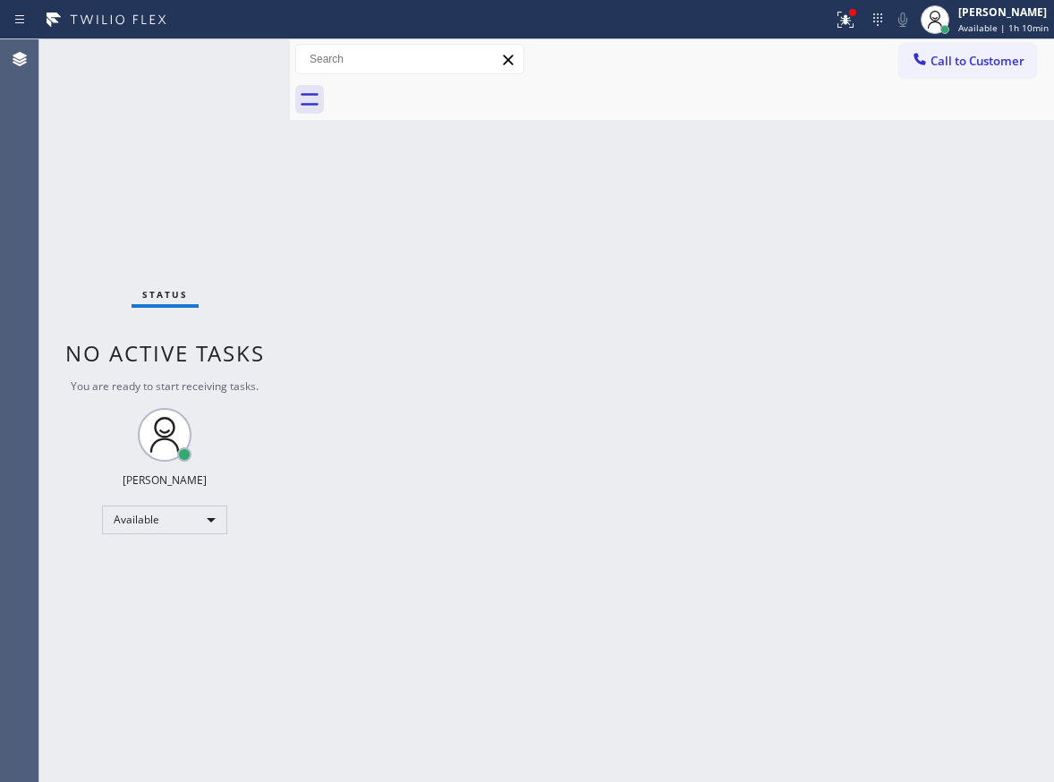
click at [234, 64] on div "Status No active tasks You are ready to start receiving tasks. [PERSON_NAME] Av…" at bounding box center [164, 410] width 251 height 743
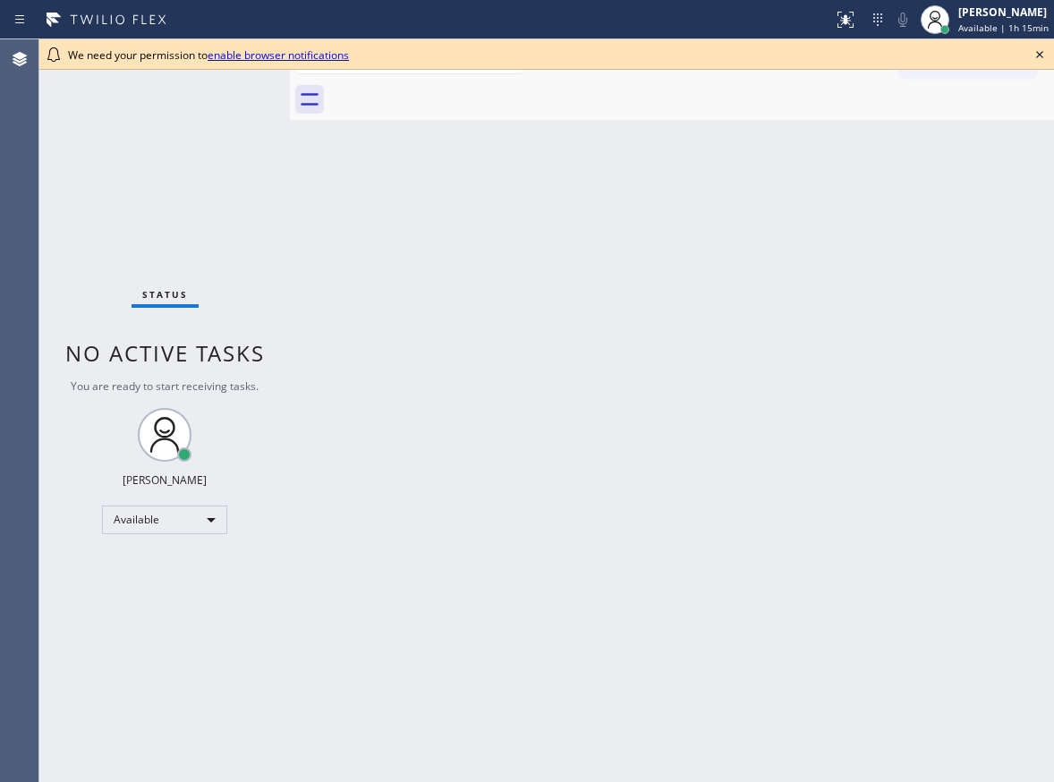
click at [1036, 151] on div "Back to Dashboard Change Sender ID Customers Technicians Select a contact Outbo…" at bounding box center [672, 410] width 764 height 743
click at [1042, 60] on icon at bounding box center [1039, 54] width 21 height 21
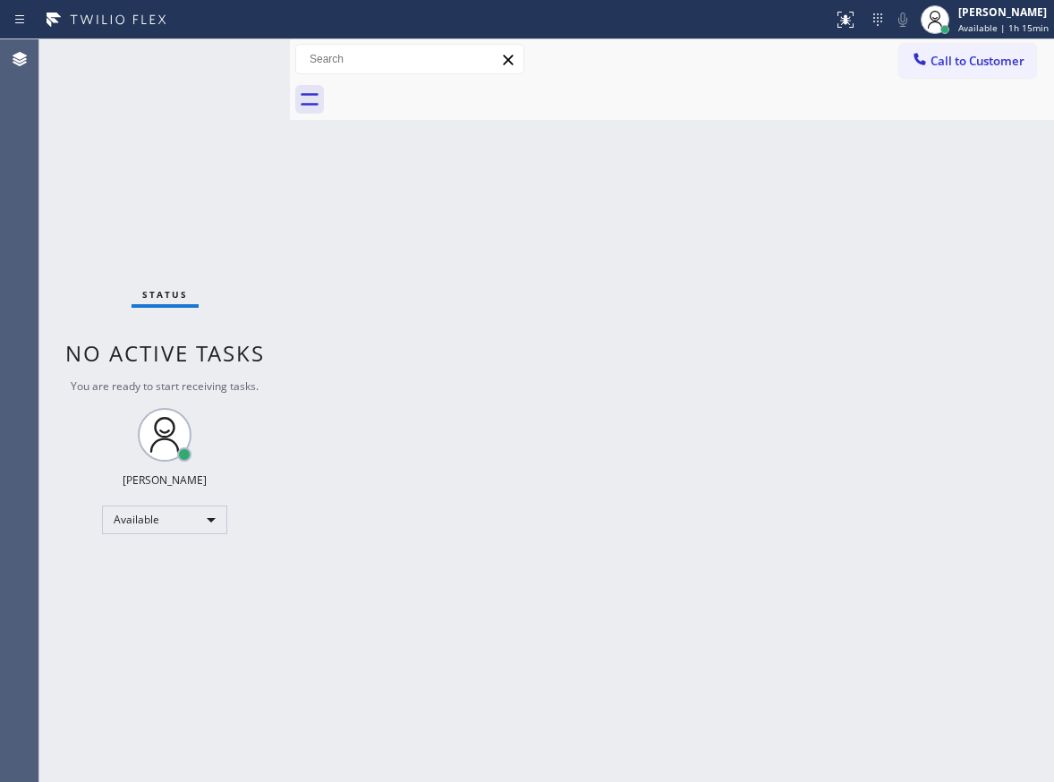
click at [625, 207] on div "Back to Dashboard Change Sender ID Customers Technicians Select a contact Outbo…" at bounding box center [672, 410] width 764 height 743
click at [871, 476] on div "Back to Dashboard Change Sender ID Customers Technicians Select a contact Outbo…" at bounding box center [672, 410] width 764 height 743
click at [971, 13] on div "Paula Arnado" at bounding box center [1003, 11] width 90 height 15
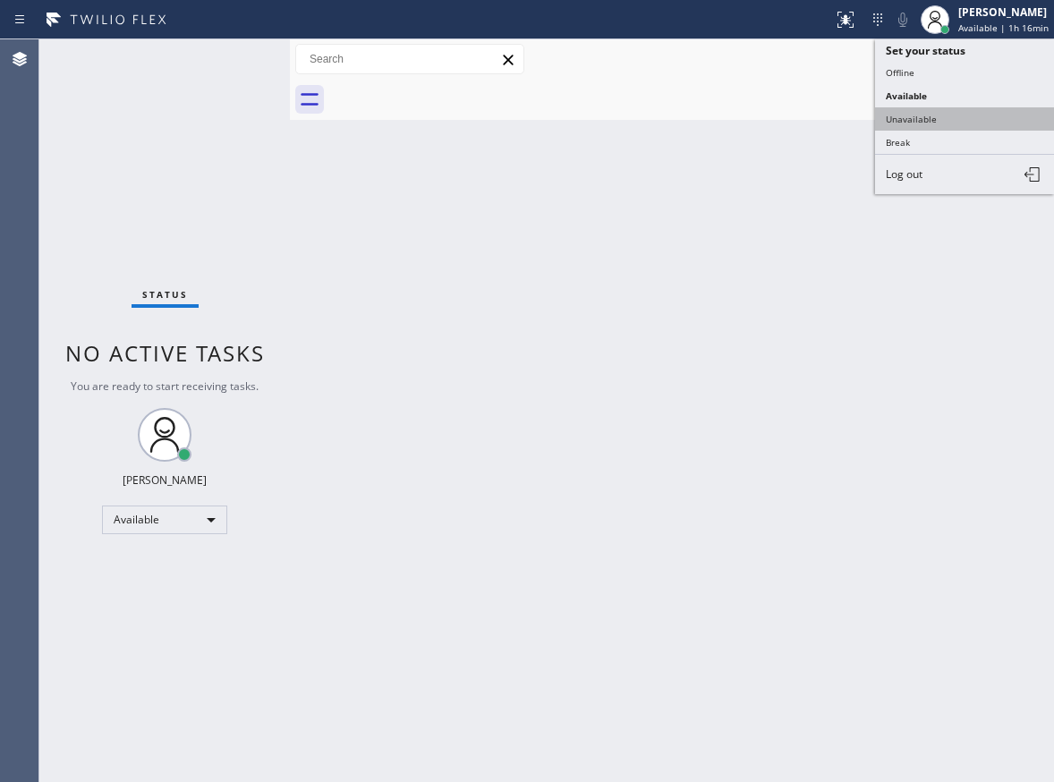
click at [939, 123] on button "Unavailable" at bounding box center [964, 118] width 179 height 23
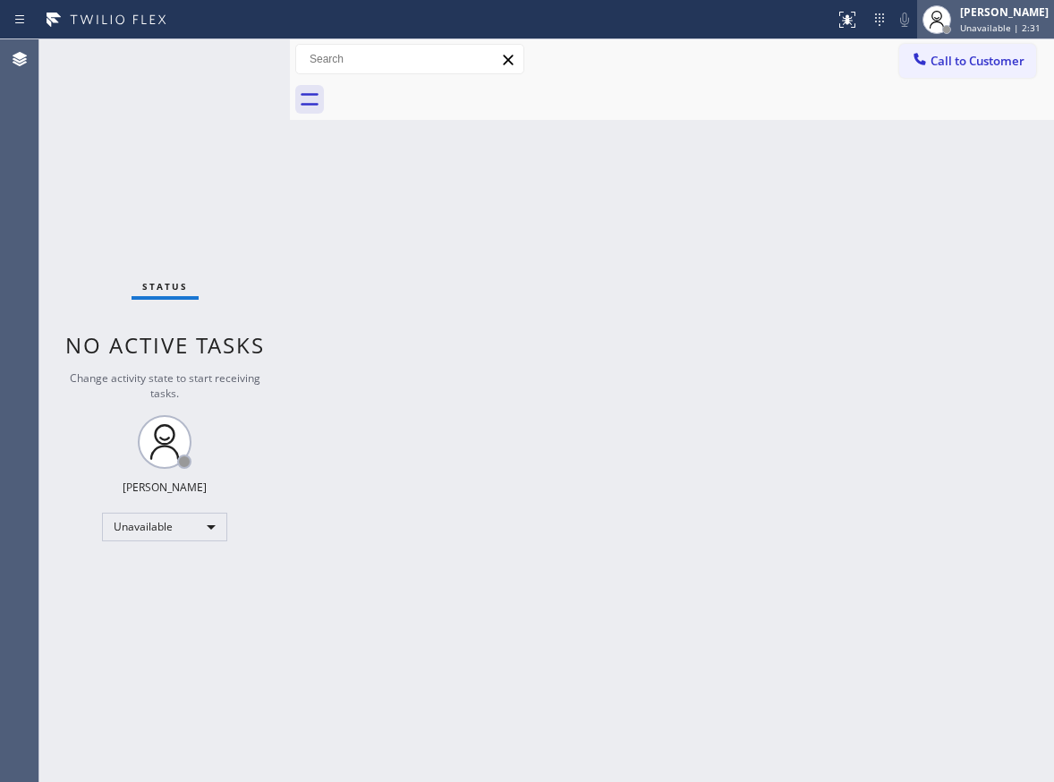
click at [1041, 29] on span "Unavailable | 2:31" at bounding box center [1000, 27] width 81 height 13
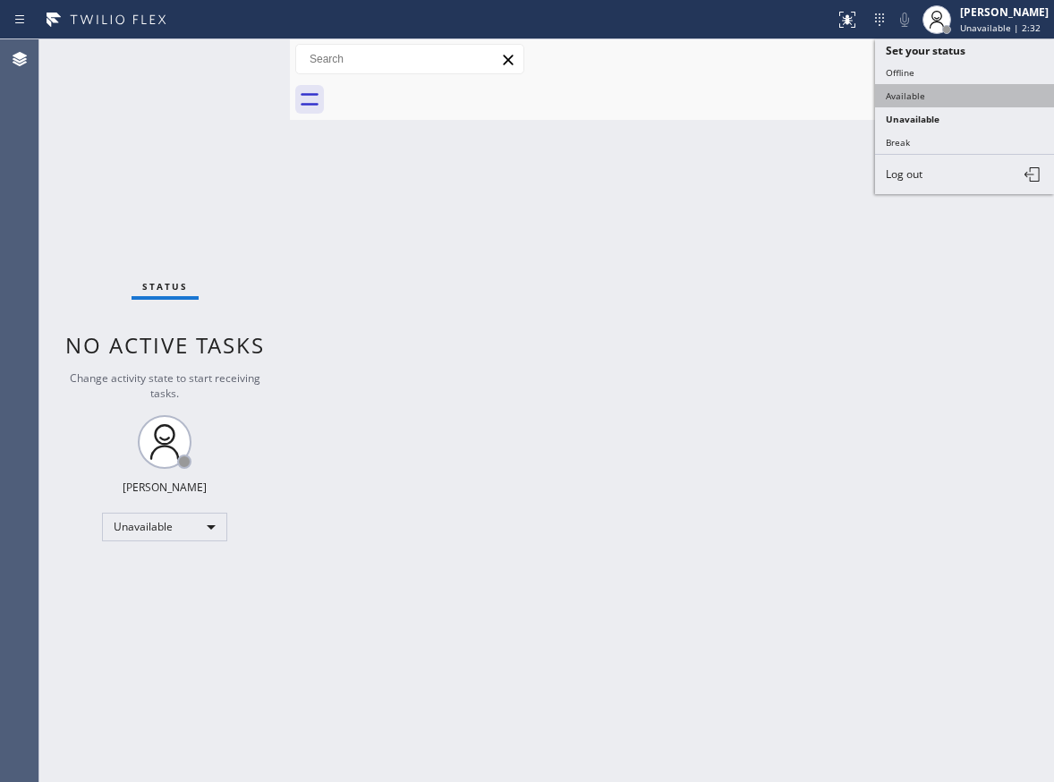
click at [941, 89] on button "Available" at bounding box center [964, 95] width 179 height 23
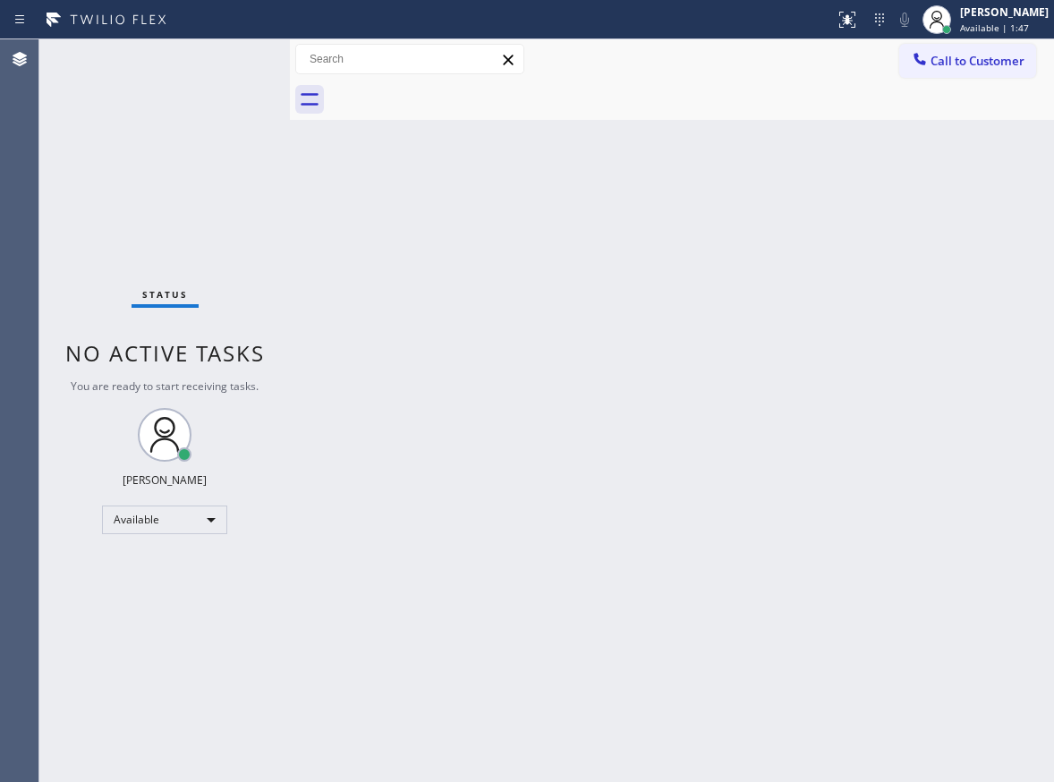
click at [956, 223] on div "Back to Dashboard Change Sender ID Customers Technicians Select a contact Outbo…" at bounding box center [672, 410] width 764 height 743
click at [990, 361] on div "Back to Dashboard Change Sender ID Customers Technicians Select a contact Outbo…" at bounding box center [672, 410] width 764 height 743
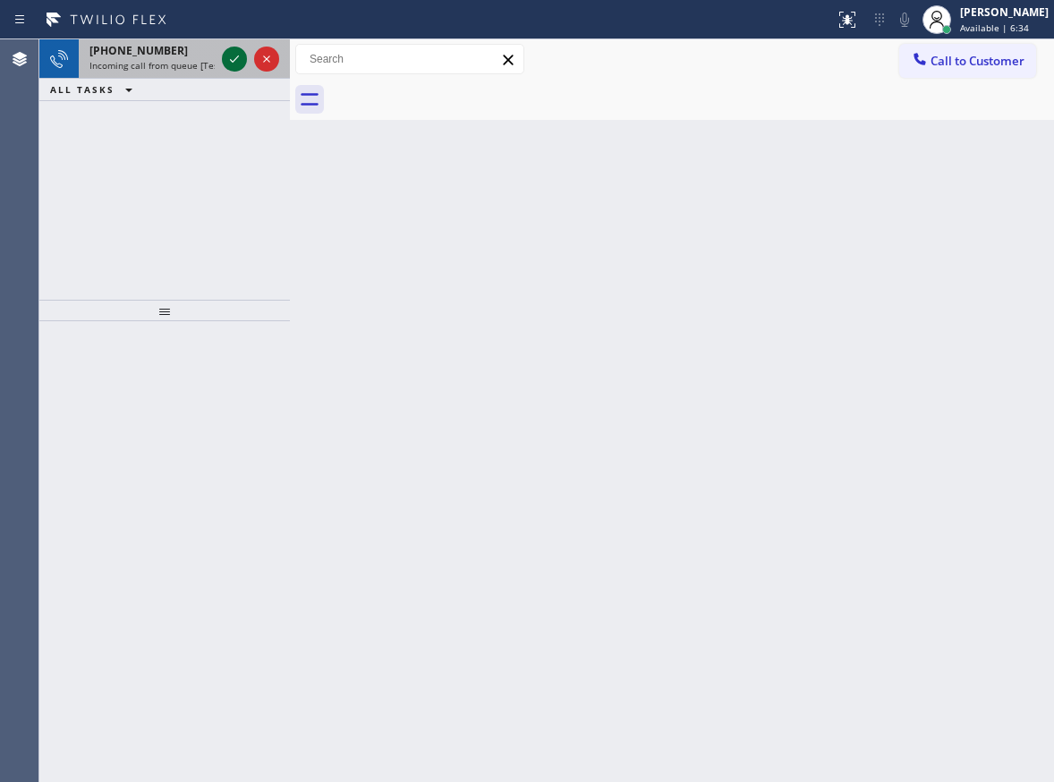
click at [236, 53] on icon at bounding box center [234, 58] width 21 height 21
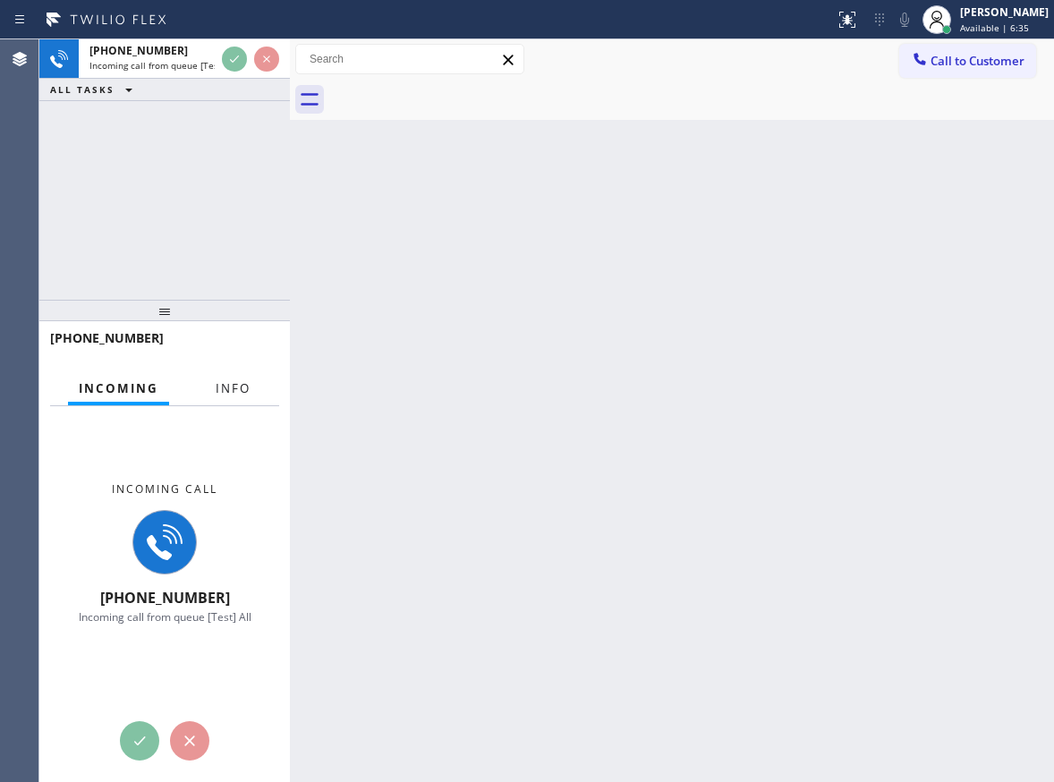
click at [225, 380] on span "Info" at bounding box center [233, 388] width 35 height 16
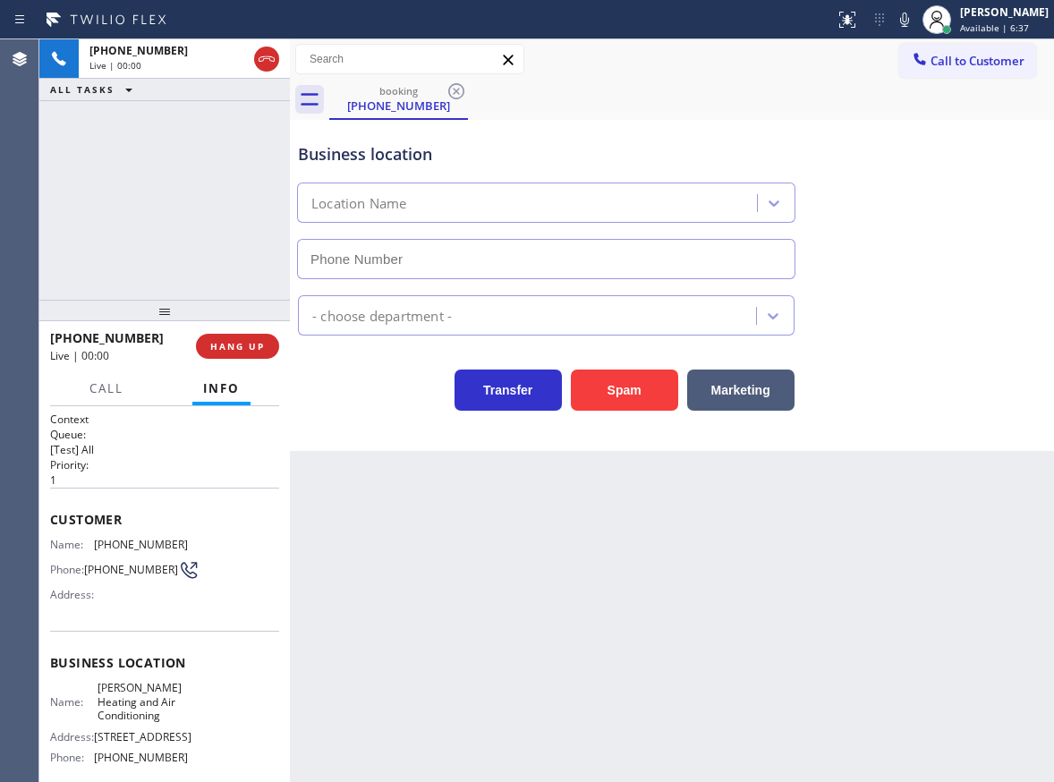
type input "(469) 747-2908"
click at [199, 700] on div "Name: Richardson Heating and Air Conditioning Address: 997 Hampshire Ln, Richar…" at bounding box center [164, 726] width 229 height 90
click at [197, 701] on div "Name: Richardson Heating and Air Conditioning Address: 997 Hampshire Ln, Richar…" at bounding box center [164, 726] width 229 height 90
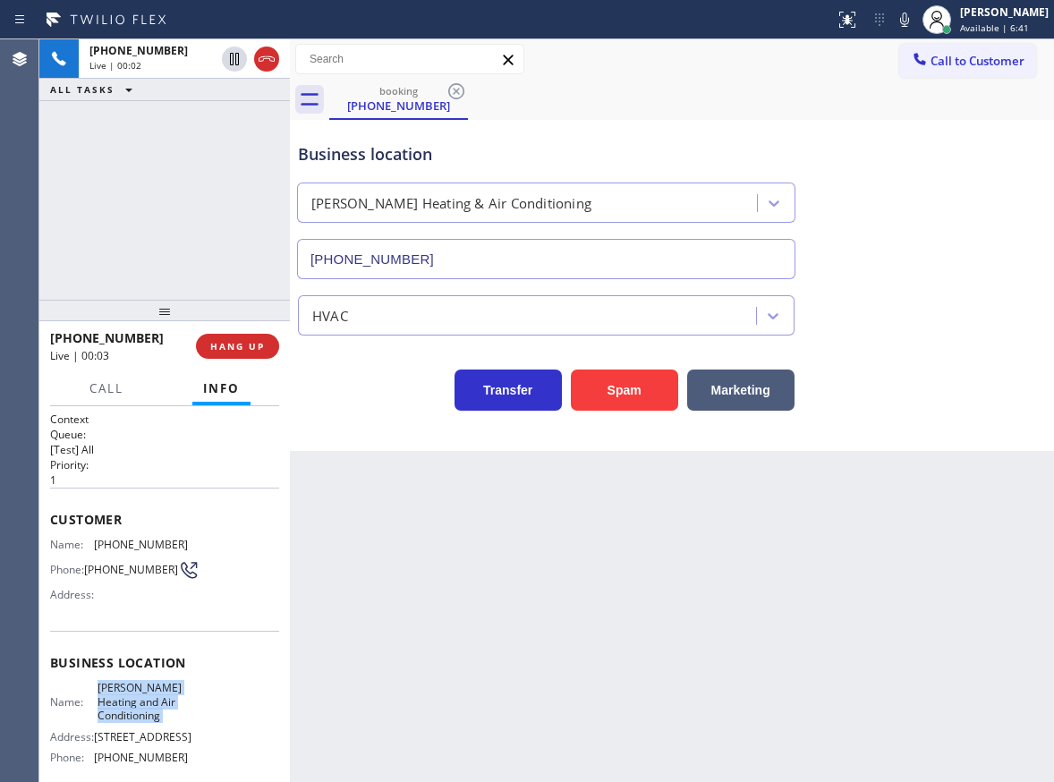
click at [197, 701] on div "Name: Richardson Heating and Air Conditioning Address: 997 Hampshire Ln, Richar…" at bounding box center [164, 726] width 229 height 90
copy span "Richardson Heating and Air Conditioning"
click at [480, 262] on input "(469) 747-2908" at bounding box center [546, 259] width 498 height 40
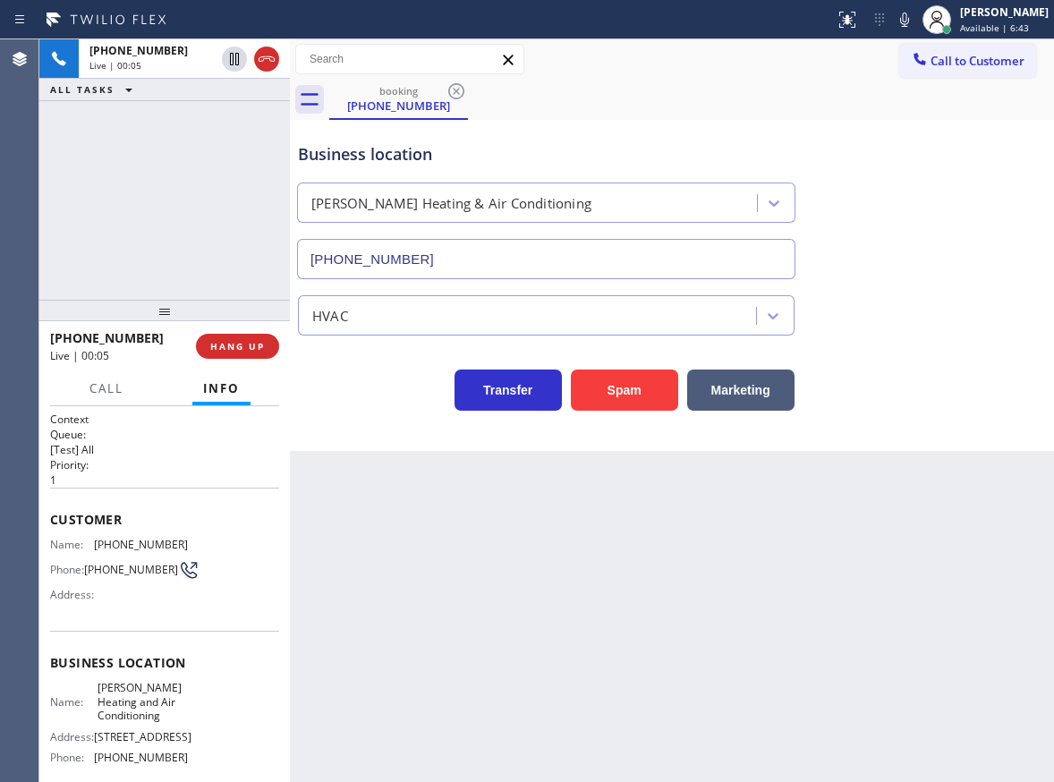
click at [480, 262] on input "(469) 747-2908" at bounding box center [546, 259] width 498 height 40
click at [915, 27] on icon at bounding box center [904, 19] width 21 height 21
drag, startPoint x: 918, startPoint y: 18, endPoint x: 1041, endPoint y: 74, distance: 134.9
click at [915, 18] on icon at bounding box center [904, 19] width 21 height 21
click at [110, 534] on div "Customer Name: (214) 998-3871 Phone: (214) 998-3871 Address:" at bounding box center [164, 559] width 229 height 143
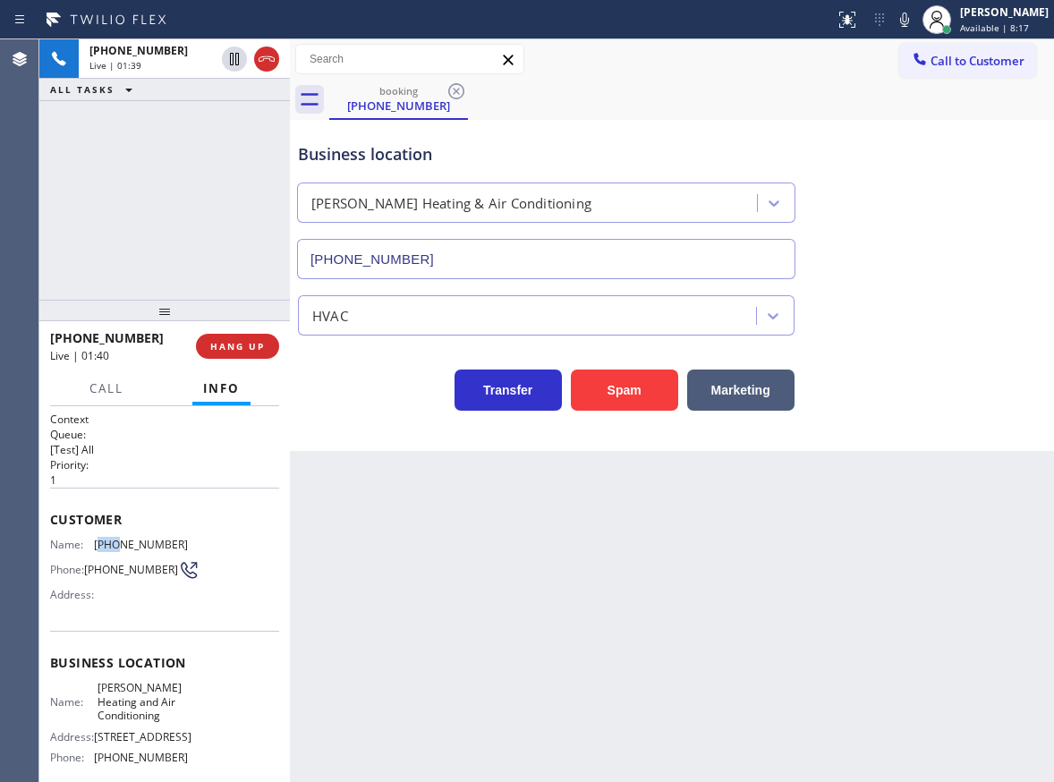
click at [110, 534] on div "Customer Name: (214) 998-3871 Phone: (214) 998-3871 Address:" at bounding box center [164, 559] width 229 height 143
click at [111, 541] on span "(214) 998-3871" at bounding box center [141, 544] width 94 height 13
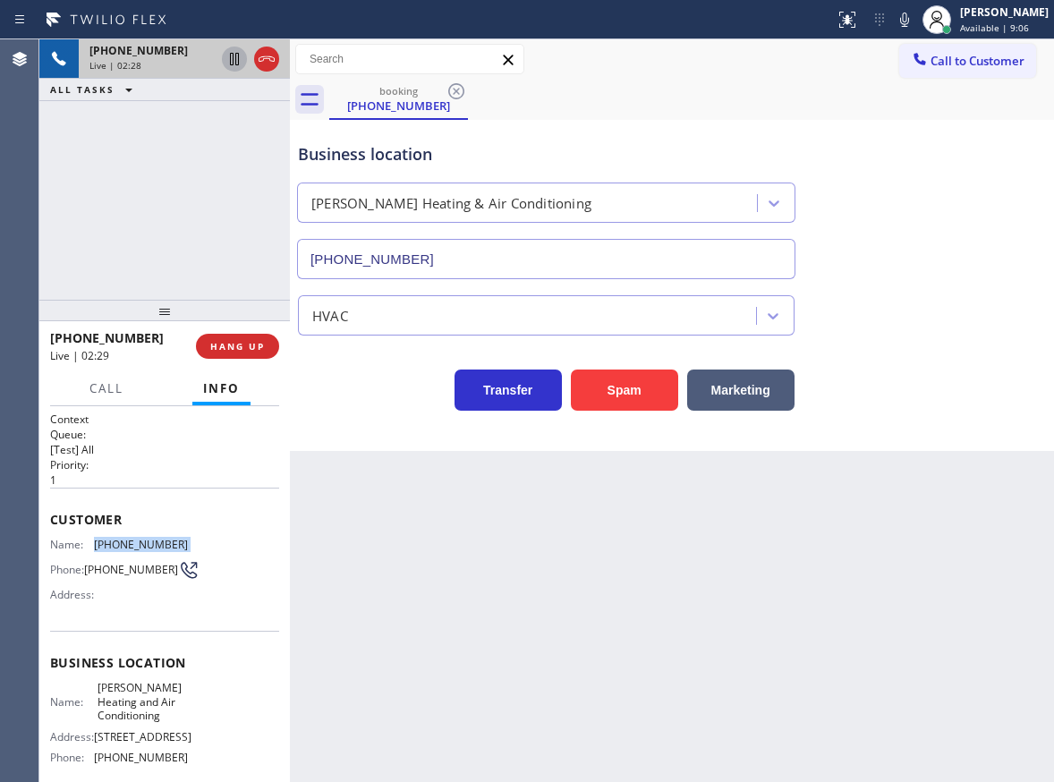
click at [228, 50] on icon at bounding box center [234, 58] width 21 height 21
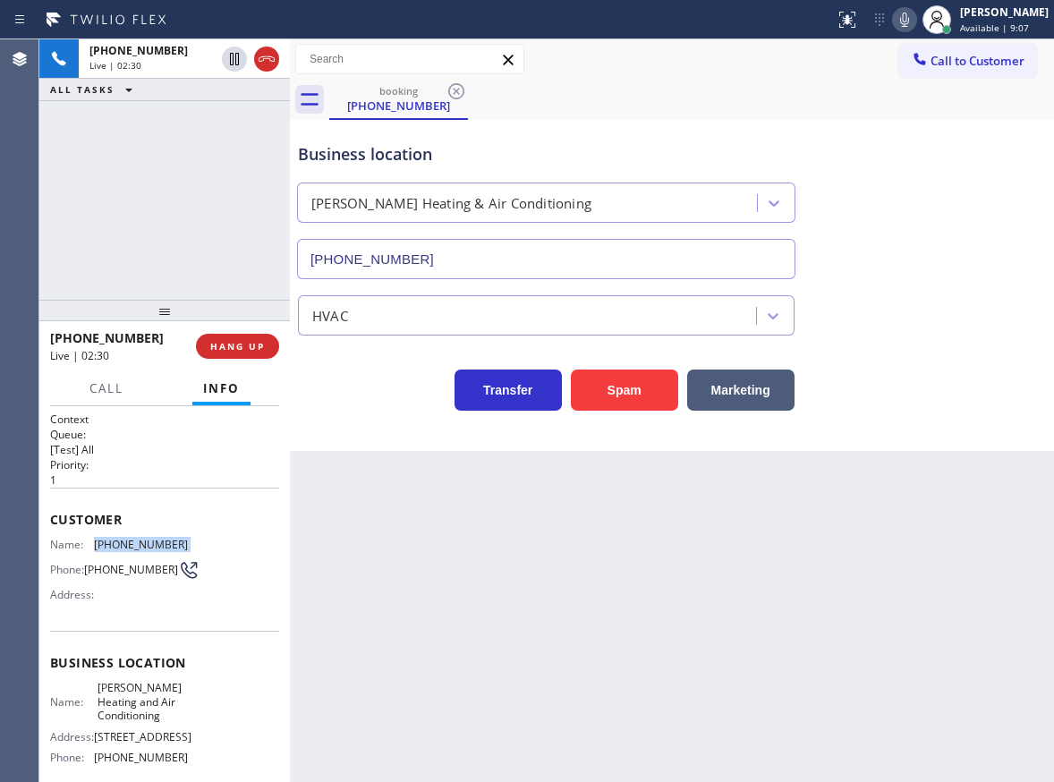
click at [915, 23] on icon at bounding box center [904, 19] width 21 height 21
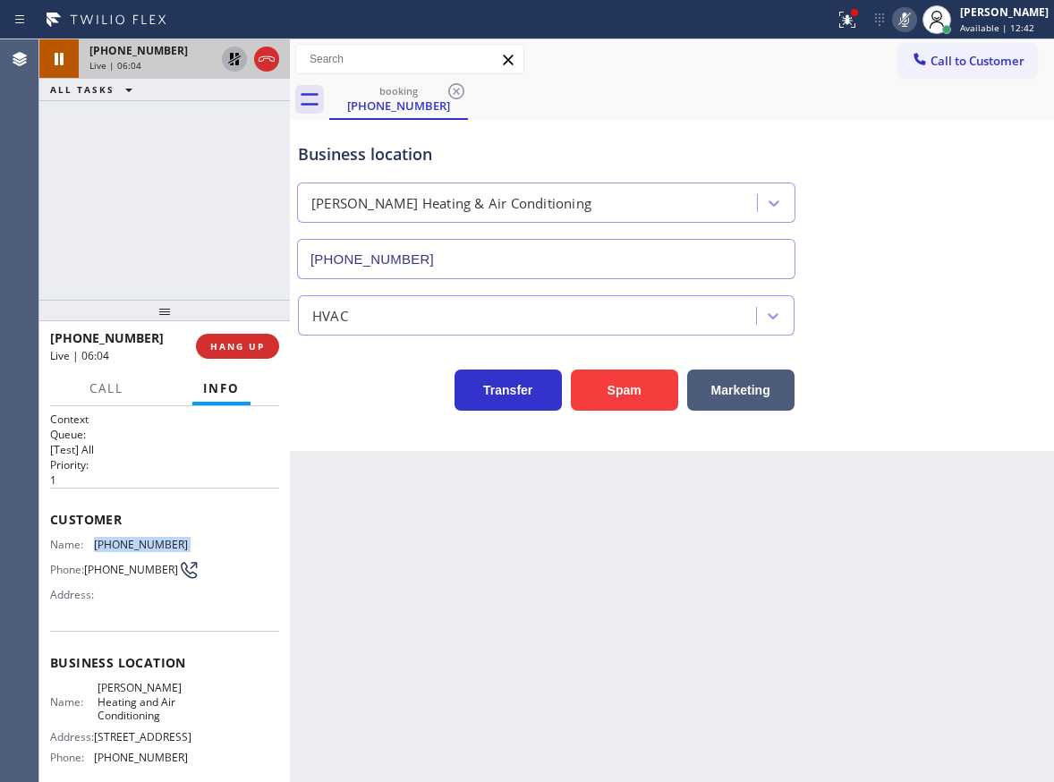
click at [234, 59] on icon at bounding box center [234, 58] width 21 height 21
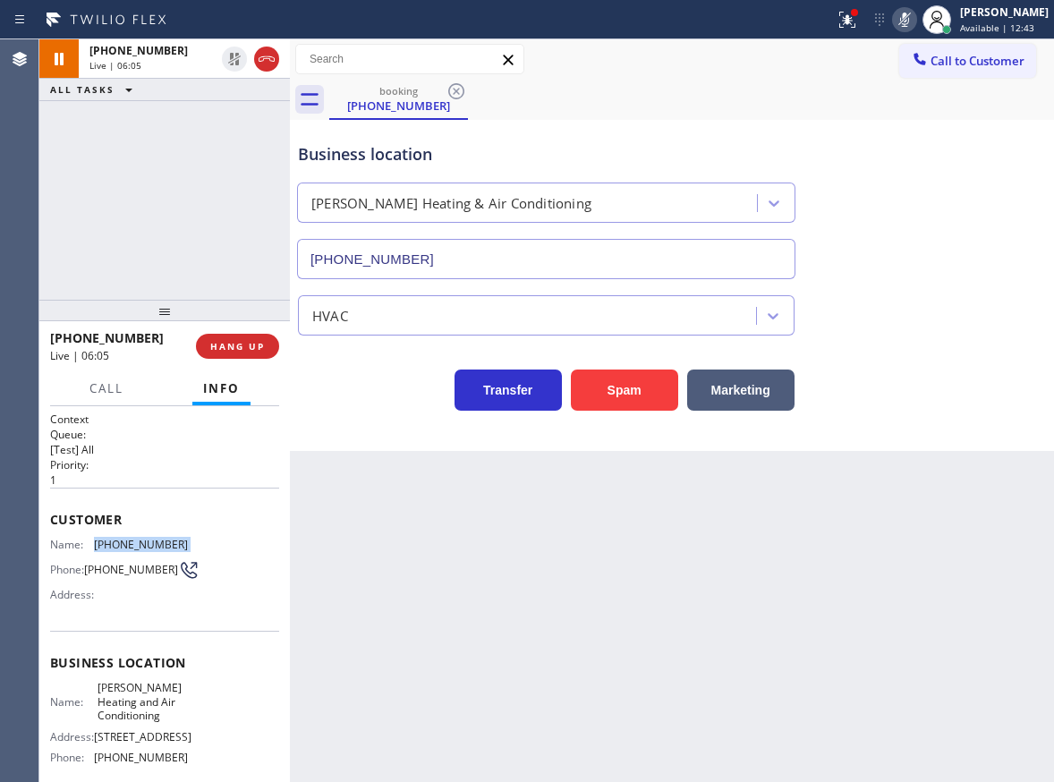
click at [910, 13] on icon at bounding box center [904, 19] width 21 height 21
click at [915, 21] on icon at bounding box center [904, 19] width 21 height 21
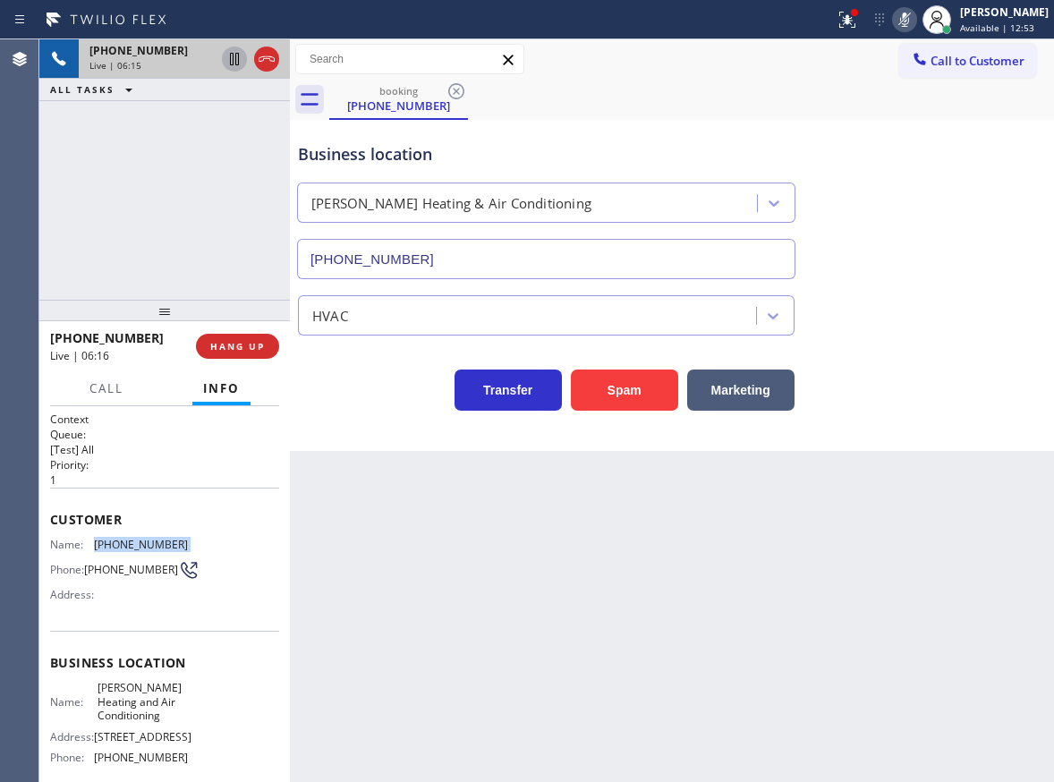
click at [229, 60] on icon at bounding box center [234, 58] width 21 height 21
drag, startPoint x: 1024, startPoint y: 408, endPoint x: 956, endPoint y: 251, distance: 170.7
click at [1024, 408] on div "Transfer Spam Marketing" at bounding box center [671, 381] width 755 height 57
click at [915, 25] on icon at bounding box center [904, 19] width 21 height 21
click at [232, 64] on icon at bounding box center [234, 59] width 13 height 13
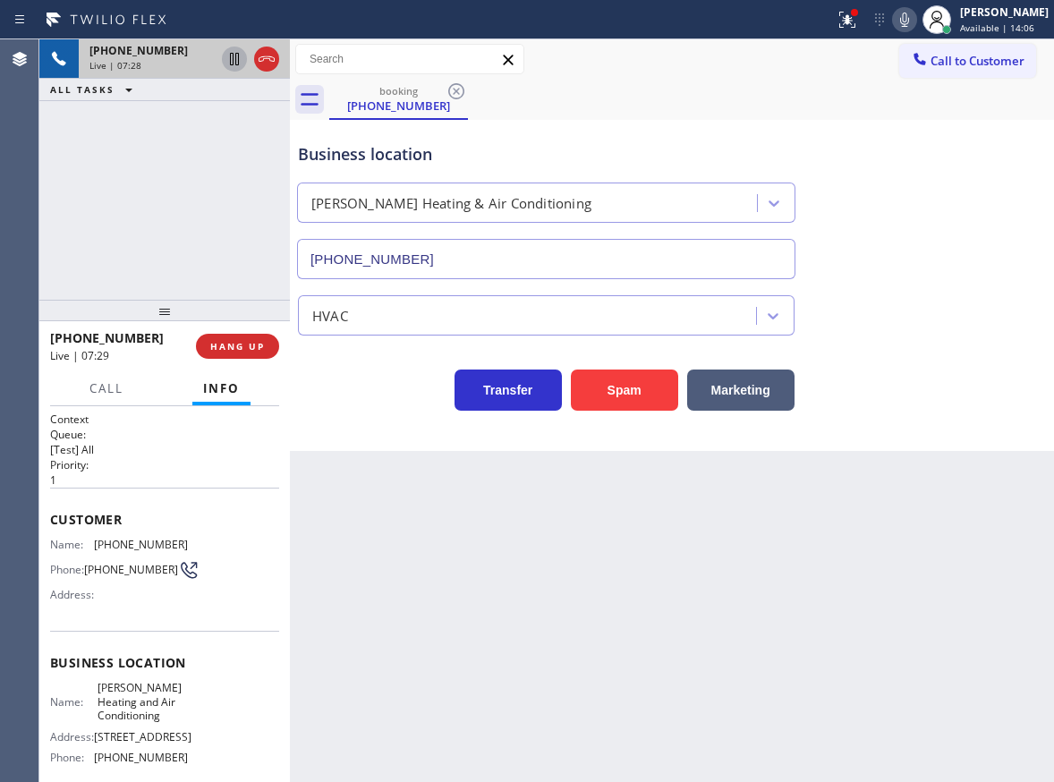
click at [909, 20] on icon at bounding box center [904, 20] width 9 height 14
click at [232, 65] on icon at bounding box center [234, 59] width 9 height 13
click at [230, 64] on icon at bounding box center [234, 58] width 21 height 21
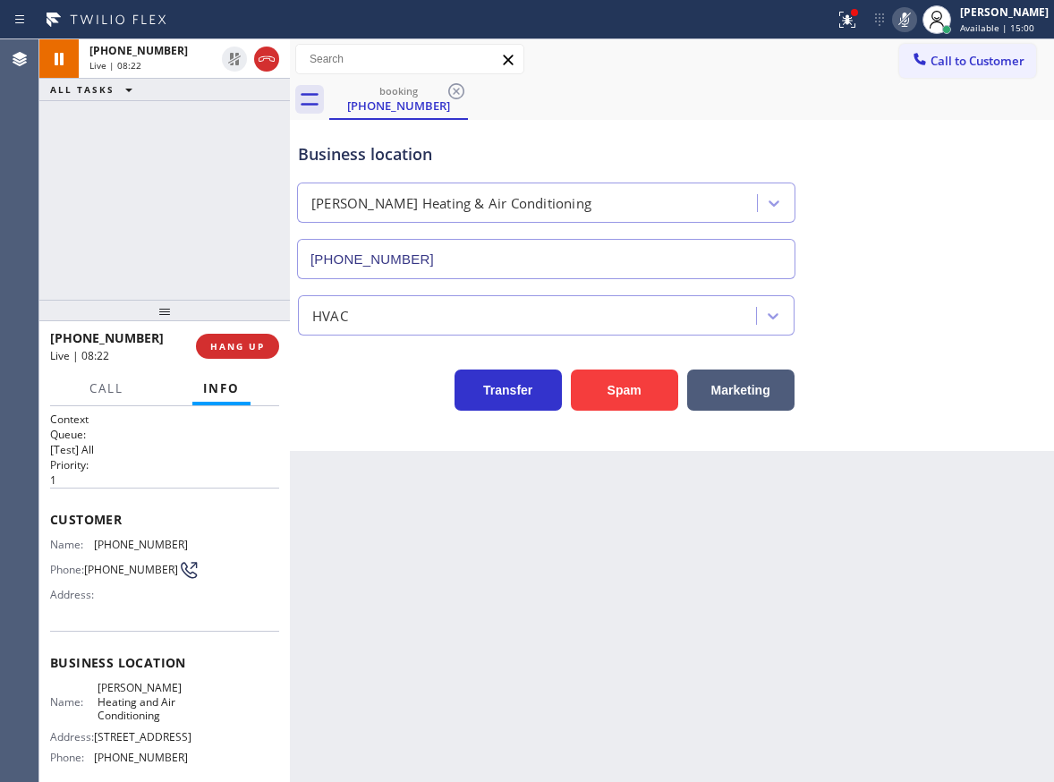
click at [915, 21] on icon at bounding box center [904, 19] width 21 height 21
drag, startPoint x: 1006, startPoint y: 219, endPoint x: 930, endPoint y: 191, distance: 80.9
click at [1006, 219] on div "Business location Richardson Heating & Air Conditioning (469) 747-2908" at bounding box center [671, 198] width 755 height 162
click at [1040, 484] on div "Back to Dashboard Change Sender ID Customers Technicians Select a contact Outbo…" at bounding box center [672, 410] width 764 height 743
click at [259, 347] on span "HANG UP" at bounding box center [237, 346] width 55 height 13
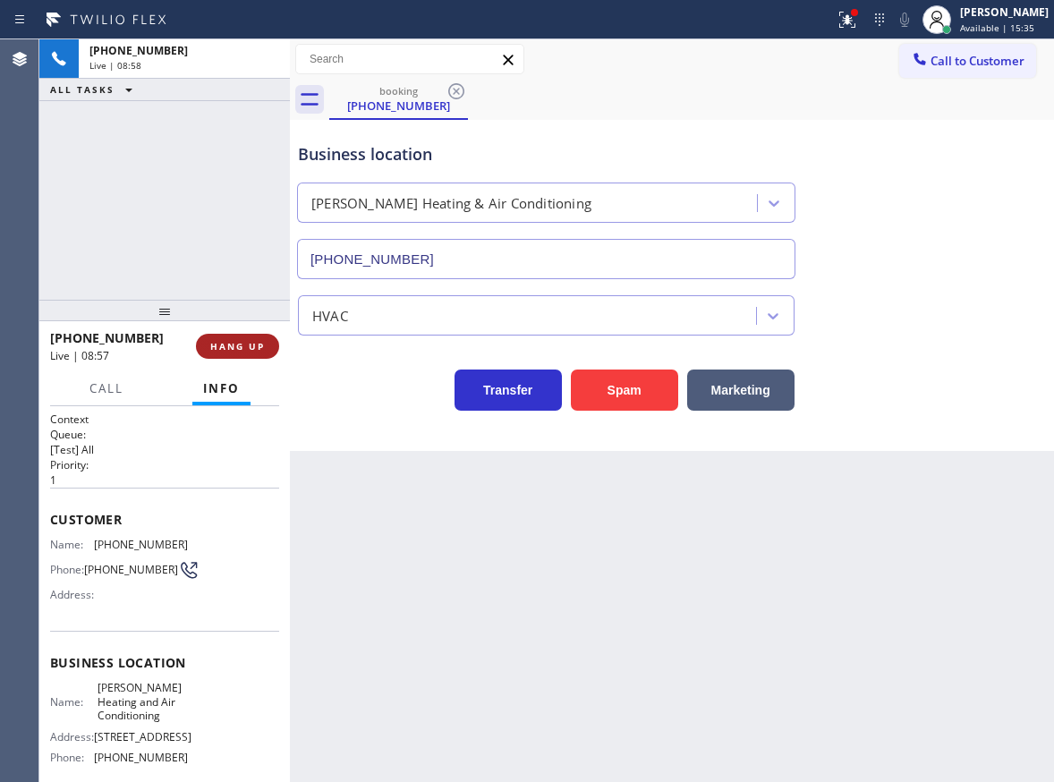
click at [259, 347] on span "HANG UP" at bounding box center [237, 346] width 55 height 13
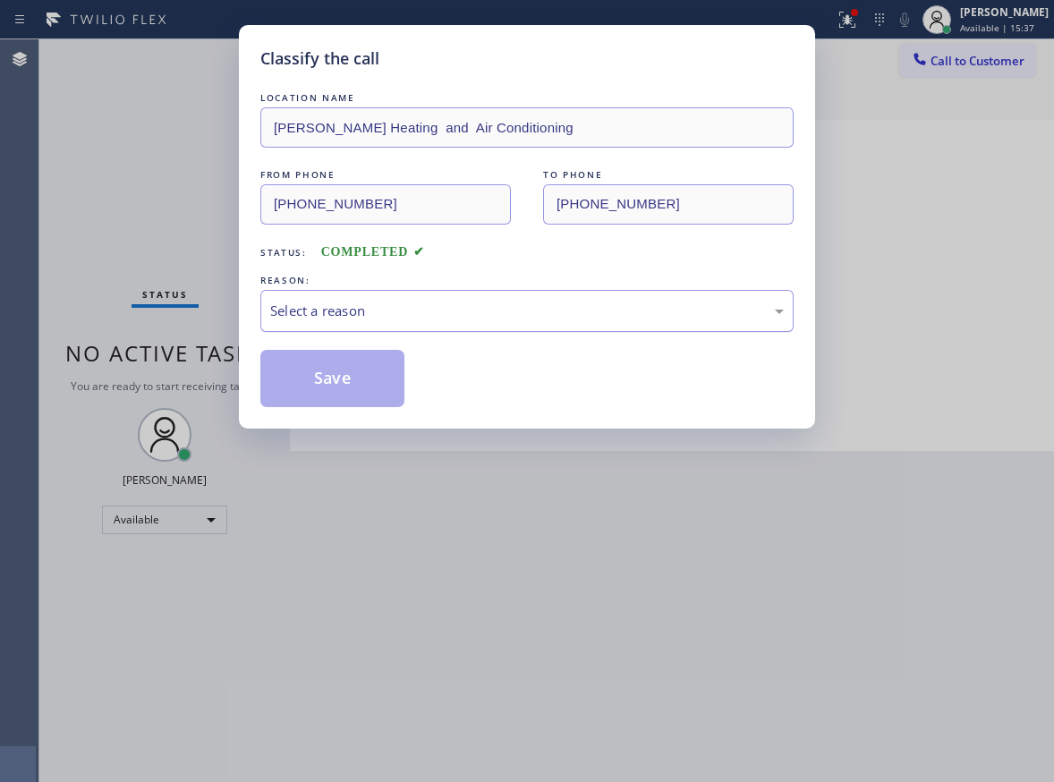
click at [396, 320] on div "Select a reason" at bounding box center [527, 311] width 514 height 21
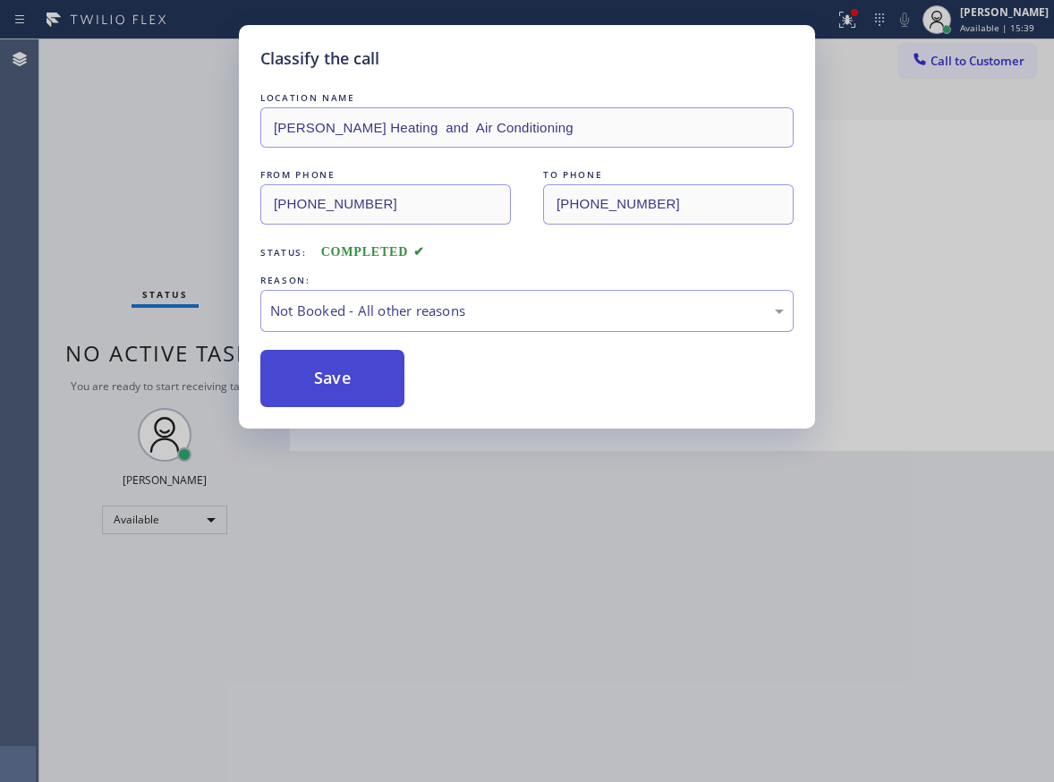
click at [348, 387] on button "Save" at bounding box center [332, 378] width 144 height 57
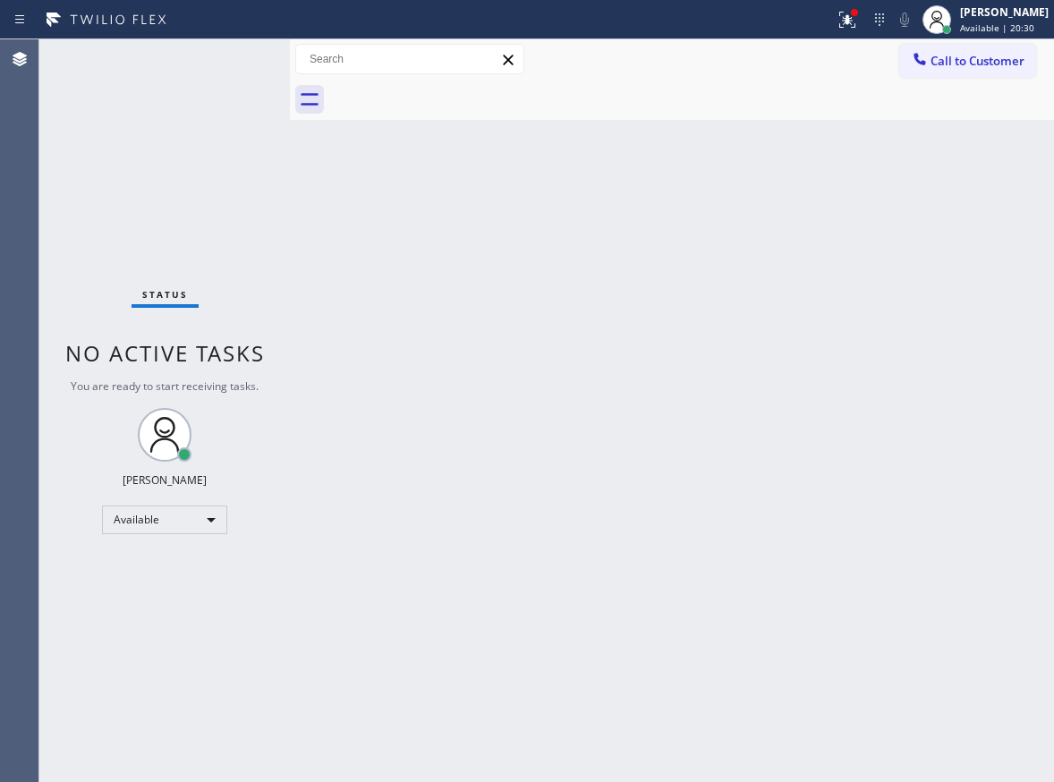
click at [993, 222] on div "Back to Dashboard Change Sender ID Customers Technicians Select a contact Outbo…" at bounding box center [672, 410] width 764 height 743
click at [1025, 18] on div "[PERSON_NAME]" at bounding box center [1004, 11] width 89 height 15
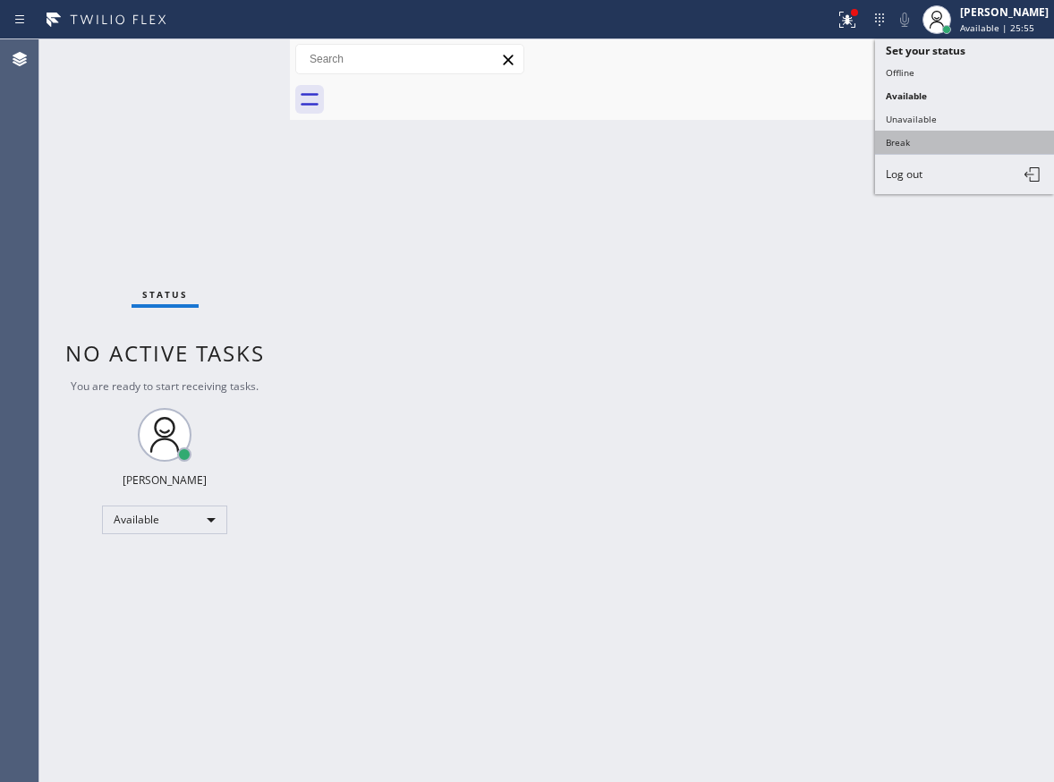
click at [926, 139] on button "Break" at bounding box center [964, 142] width 179 height 23
